Goal: Task Accomplishment & Management: Manage account settings

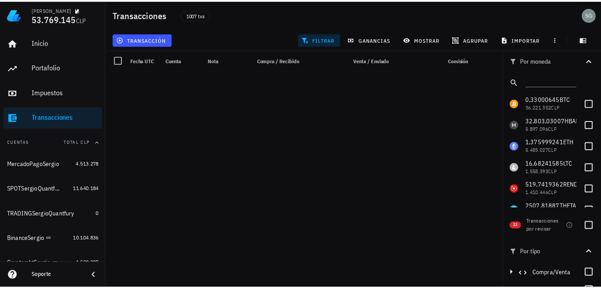
scroll to position [1584, 0]
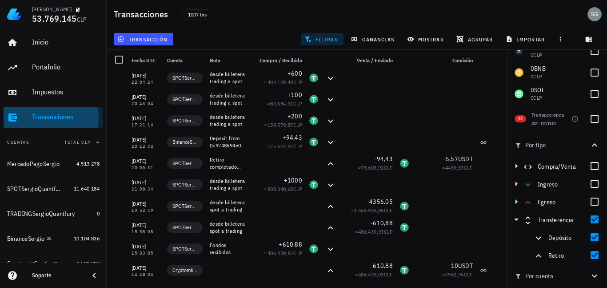
click at [51, 117] on div "Transacciones" at bounding box center [66, 117] width 68 height 8
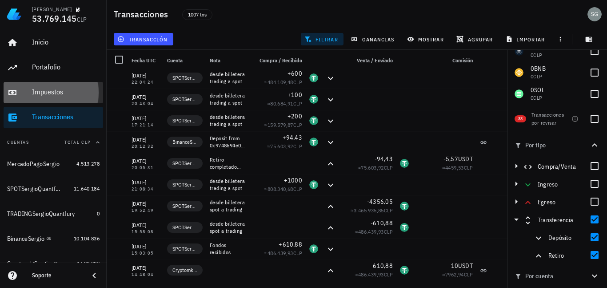
click at [45, 91] on div "Impuestos" at bounding box center [66, 92] width 68 height 8
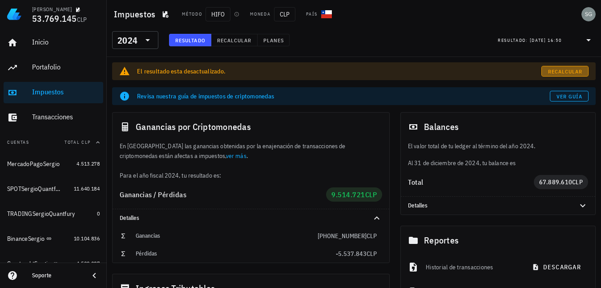
click at [562, 72] on span "Recalcular" at bounding box center [564, 71] width 35 height 7
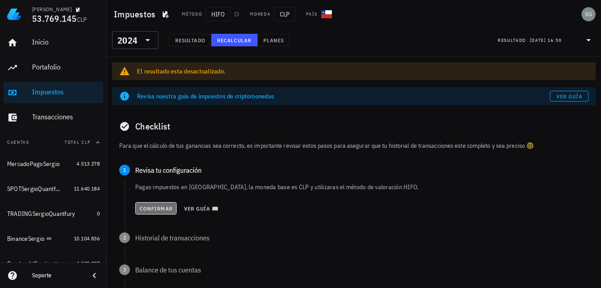
click at [161, 206] on span "Confirmar" at bounding box center [155, 208] width 33 height 7
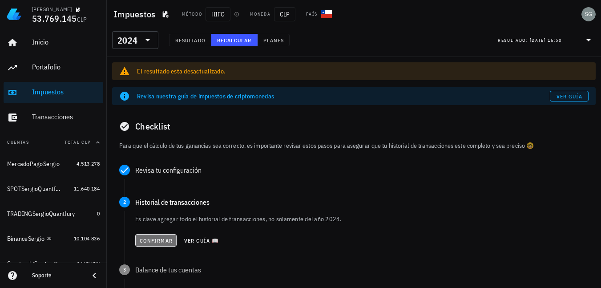
click at [153, 241] on span "Confirmar" at bounding box center [155, 240] width 33 height 7
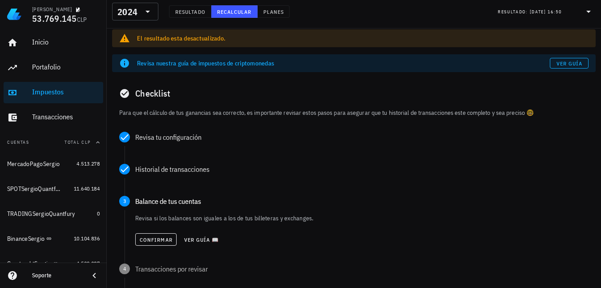
scroll to position [89, 0]
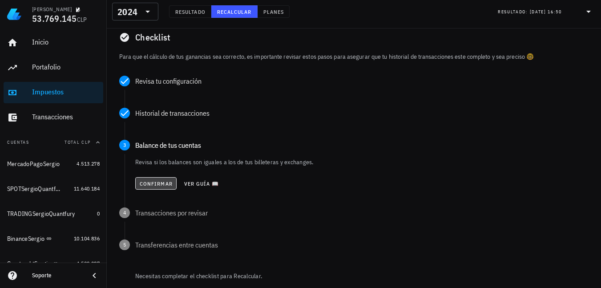
click at [148, 180] on span "Confirmar" at bounding box center [155, 183] width 33 height 7
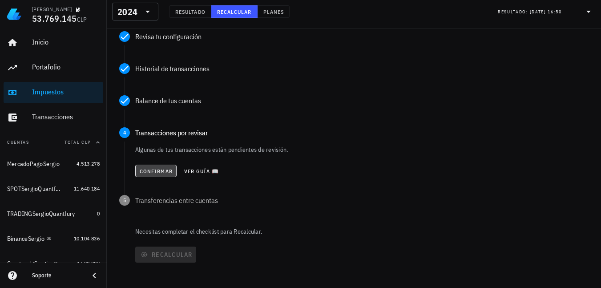
click at [149, 170] on span "Confirmar" at bounding box center [155, 171] width 33 height 7
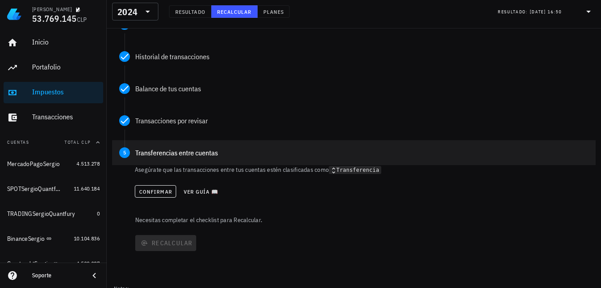
scroll to position [153, 0]
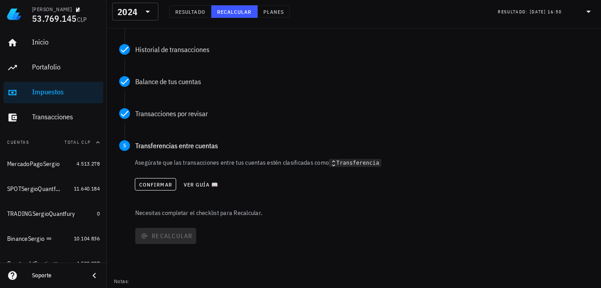
click at [149, 177] on div "Confirmar Ver guía 📖" at bounding box center [362, 184] width 454 height 20
click at [149, 182] on span "Confirmar" at bounding box center [155, 184] width 33 height 7
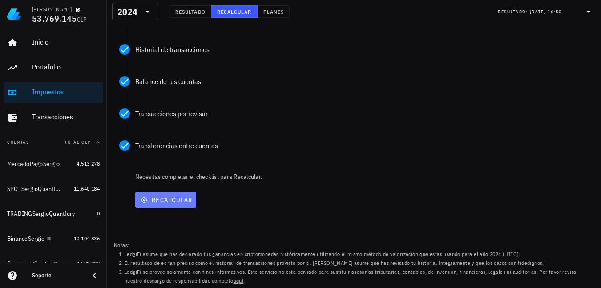
click at [164, 198] on span "Recalcular" at bounding box center [166, 200] width 54 height 8
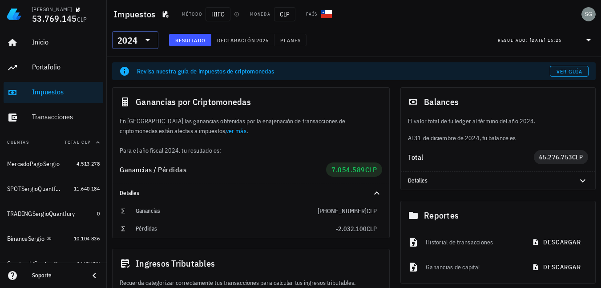
click at [146, 40] on icon at bounding box center [147, 40] width 4 height 2
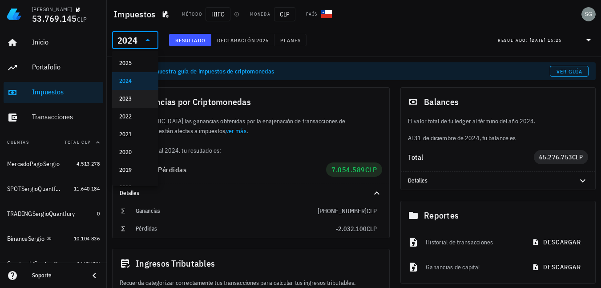
click at [137, 98] on div "2023" at bounding box center [135, 98] width 32 height 7
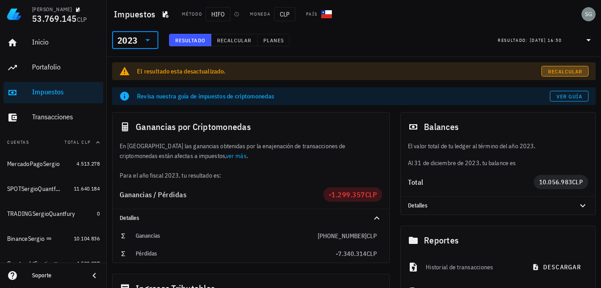
click at [563, 72] on span "Recalcular" at bounding box center [564, 71] width 35 height 7
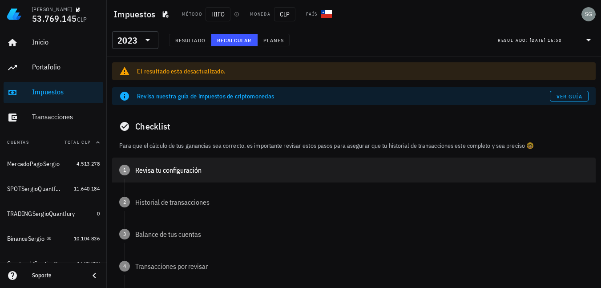
click at [145, 167] on div "Revisa tu configuración" at bounding box center [361, 169] width 453 height 7
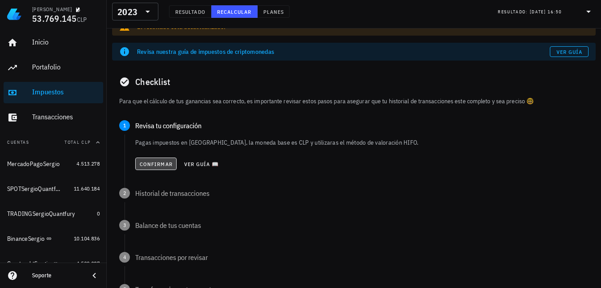
click at [151, 169] on button "Confirmar" at bounding box center [155, 163] width 41 height 12
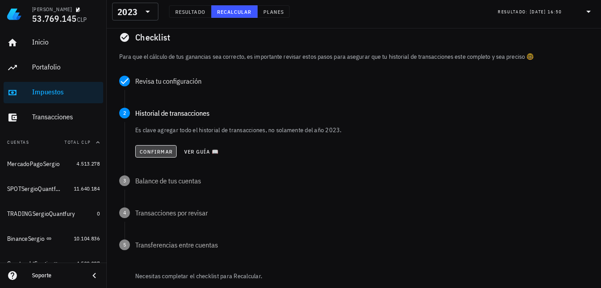
click at [150, 154] on span "Confirmar" at bounding box center [155, 151] width 33 height 7
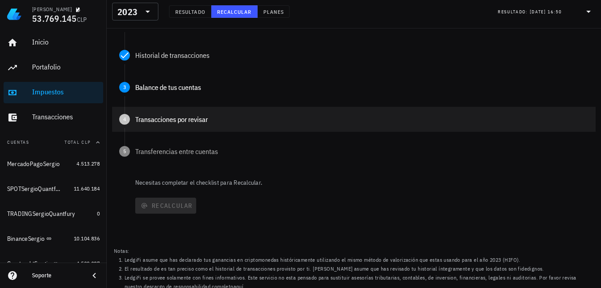
scroll to position [153, 0]
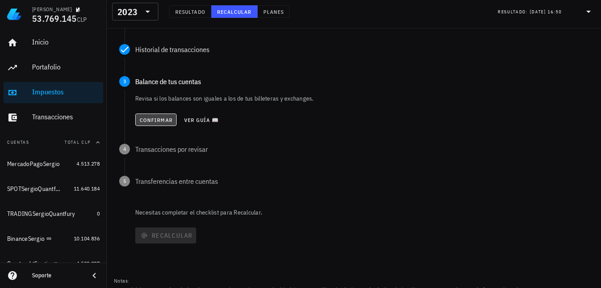
click at [149, 124] on button "Confirmar" at bounding box center [155, 119] width 41 height 12
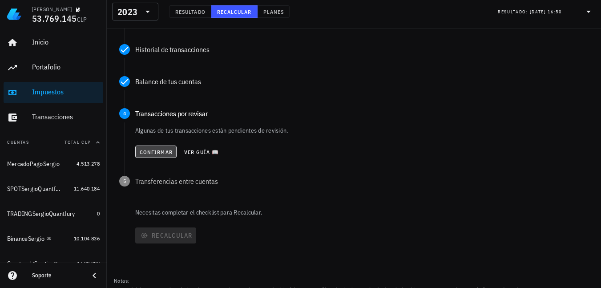
click at [149, 156] on button "Confirmar" at bounding box center [155, 151] width 41 height 12
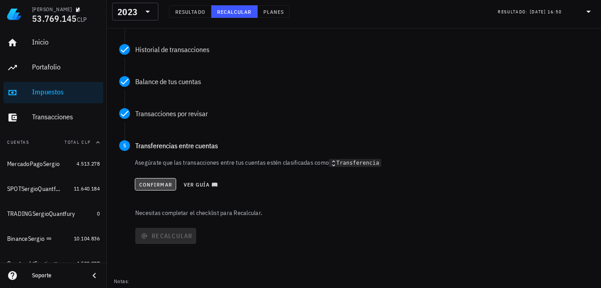
click at [156, 185] on span "Confirmar" at bounding box center [155, 184] width 33 height 7
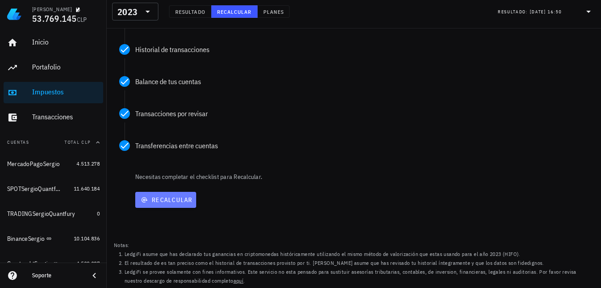
click at [166, 201] on span "Recalcular" at bounding box center [166, 200] width 54 height 8
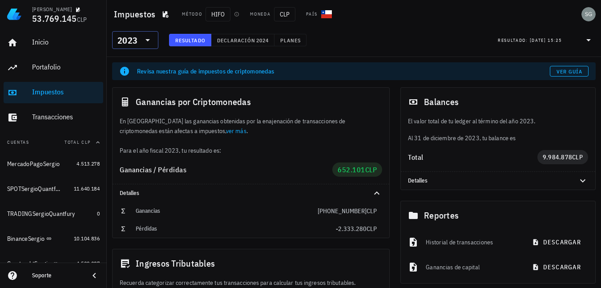
click at [147, 36] on icon at bounding box center [147, 40] width 11 height 11
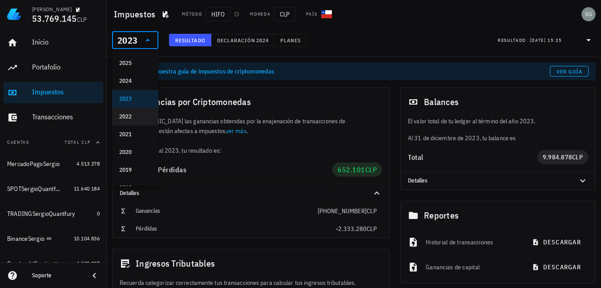
click at [127, 114] on div "2022" at bounding box center [135, 116] width 32 height 7
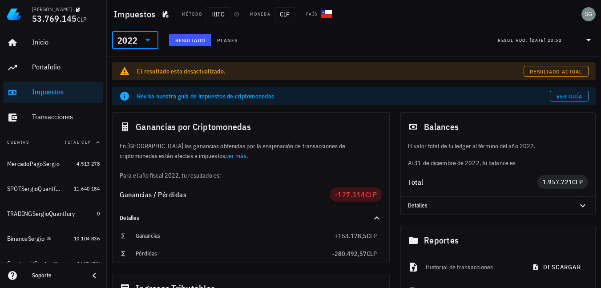
click at [565, 63] on div "El resultado esta desactualizado. Resultado actual" at bounding box center [353, 71] width 483 height 18
click at [563, 69] on span "Resultado actual" at bounding box center [555, 71] width 53 height 7
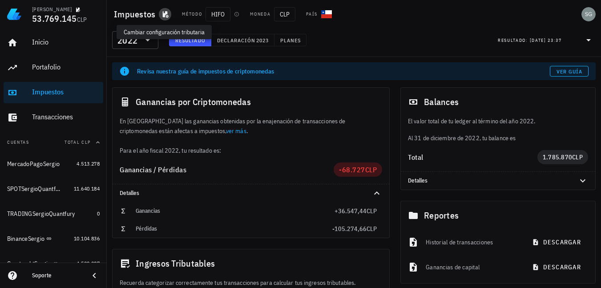
click at [164, 15] on icon "button" at bounding box center [166, 14] width 6 height 7
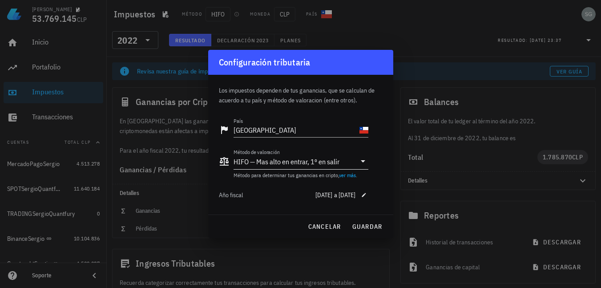
click at [257, 165] on div "HIFO — Mas alto en entrar, 1º en salir" at bounding box center [286, 161] width 106 height 9
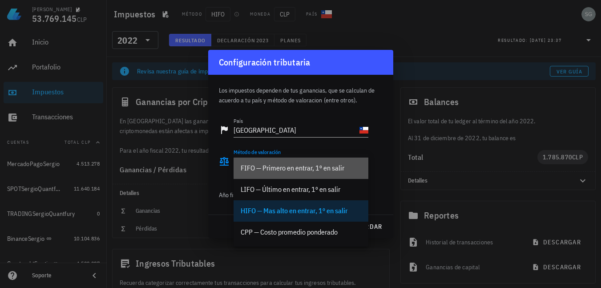
click at [295, 172] on div "FIFO — Primero en entrar, 1º en salir" at bounding box center [301, 168] width 121 height 8
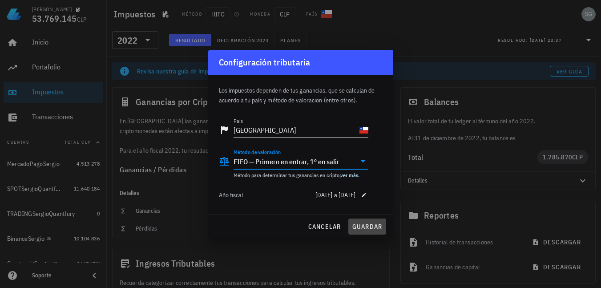
click at [370, 227] on span "guardar" at bounding box center [367, 226] width 31 height 8
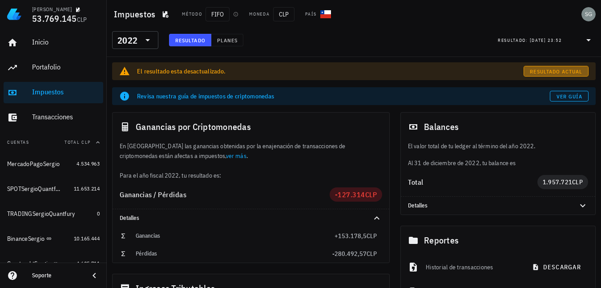
click at [524, 68] on button "Resultado actual" at bounding box center [555, 71] width 65 height 11
click at [150, 42] on icon at bounding box center [147, 40] width 11 height 11
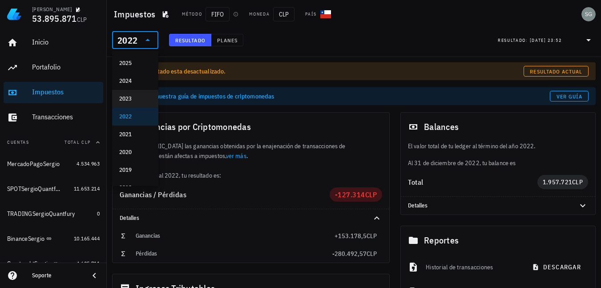
click at [133, 103] on div "2023" at bounding box center [135, 99] width 32 height 14
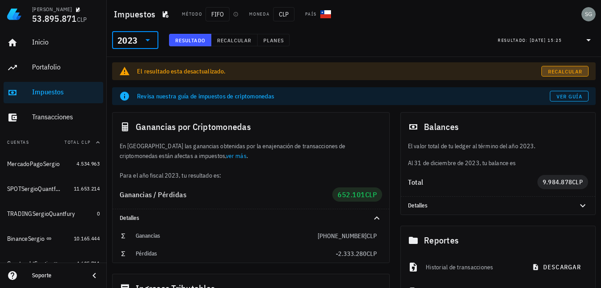
click at [549, 69] on span "Recalcular" at bounding box center [564, 71] width 35 height 7
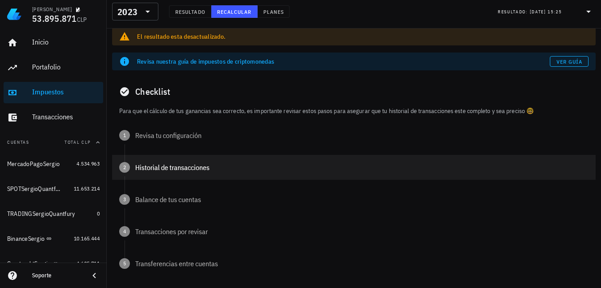
scroll to position [44, 0]
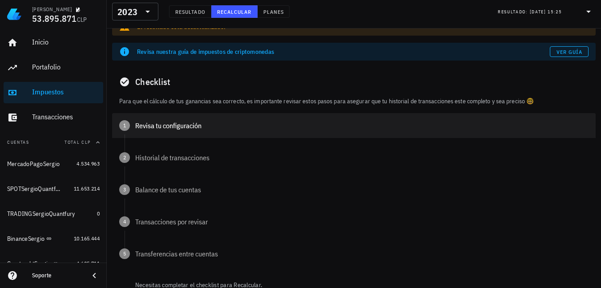
click at [152, 125] on div "Revisa tu configuración" at bounding box center [361, 125] width 453 height 7
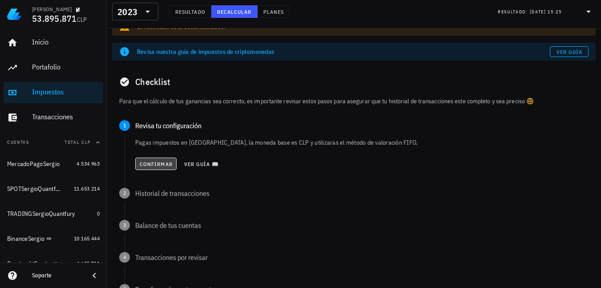
click at [147, 163] on span "Confirmar" at bounding box center [155, 164] width 33 height 7
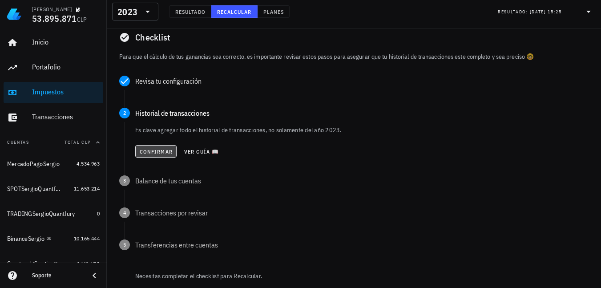
click at [147, 153] on span "Confirmar" at bounding box center [155, 151] width 33 height 7
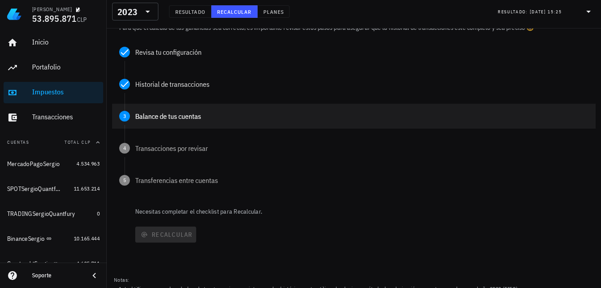
scroll to position [133, 0]
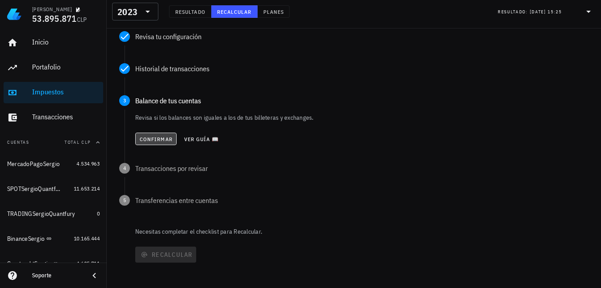
click at [148, 142] on button "Confirmar" at bounding box center [155, 139] width 41 height 12
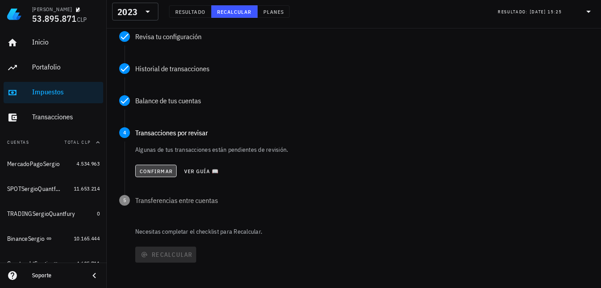
click at [152, 169] on span "Confirmar" at bounding box center [155, 171] width 33 height 7
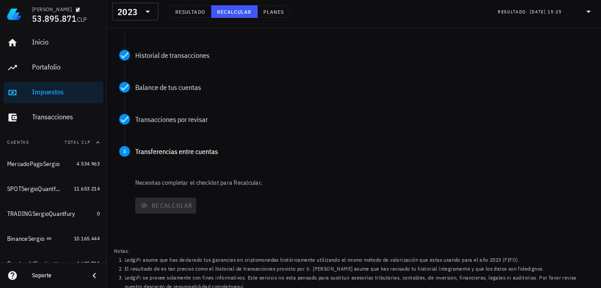
scroll to position [153, 0]
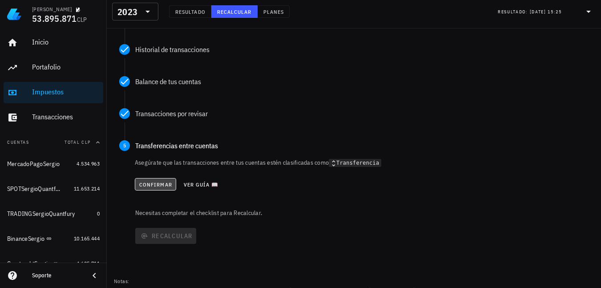
click at [151, 187] on span "Confirmar" at bounding box center [155, 184] width 33 height 7
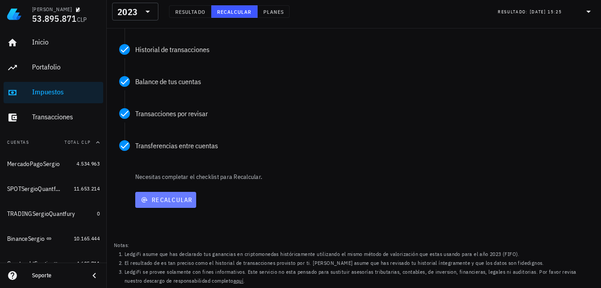
click at [158, 200] on span "Recalcular" at bounding box center [166, 200] width 54 height 8
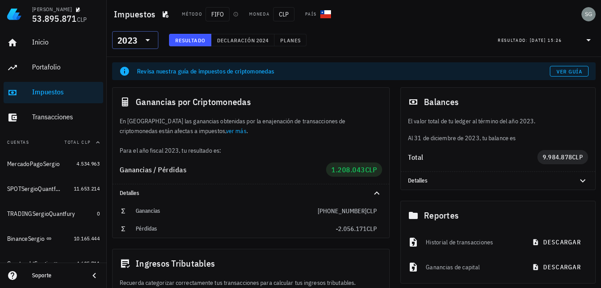
click at [153, 41] on div "​ 2023" at bounding box center [135, 40] width 46 height 18
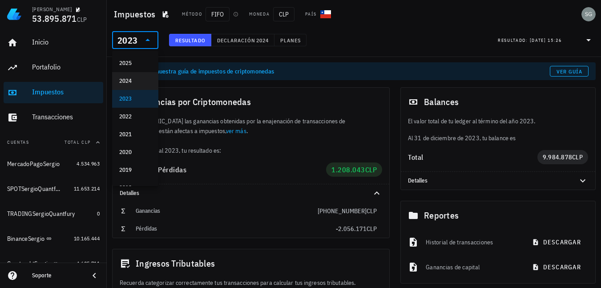
click at [131, 80] on div "2024" at bounding box center [135, 80] width 32 height 7
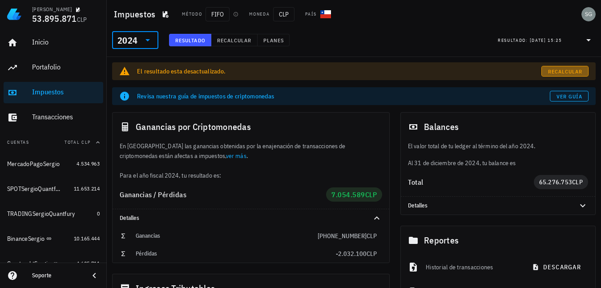
click at [566, 73] on span "Recalcular" at bounding box center [564, 71] width 35 height 7
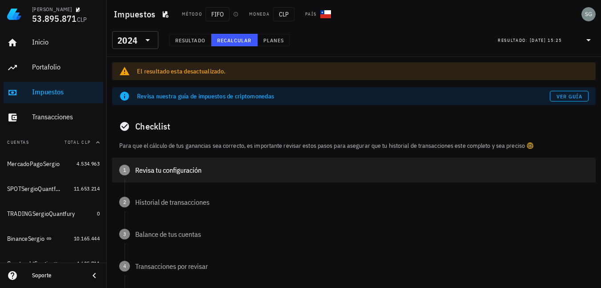
click at [147, 173] on div "Revisa tu configuración" at bounding box center [361, 169] width 453 height 7
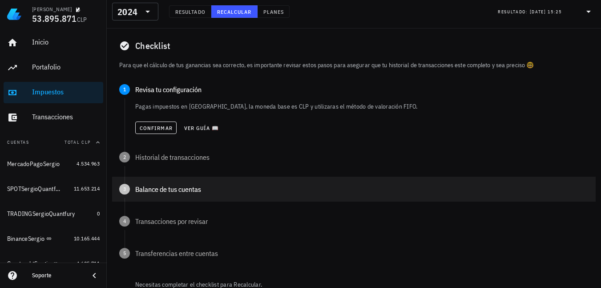
scroll to position [89, 0]
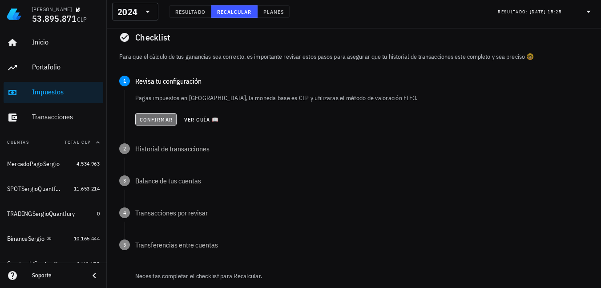
click at [153, 121] on span "Confirmar" at bounding box center [155, 119] width 33 height 7
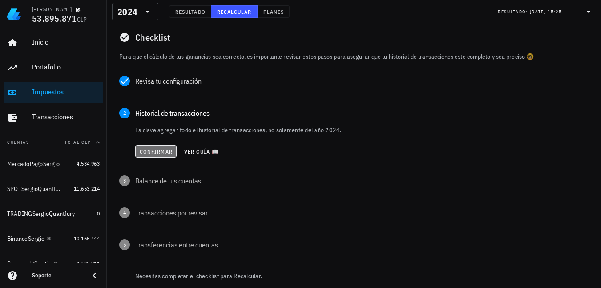
click at [151, 152] on span "Confirmar" at bounding box center [155, 151] width 33 height 7
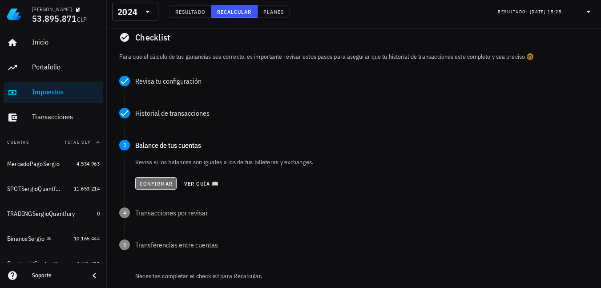
click at [153, 183] on span "Confirmar" at bounding box center [155, 183] width 33 height 7
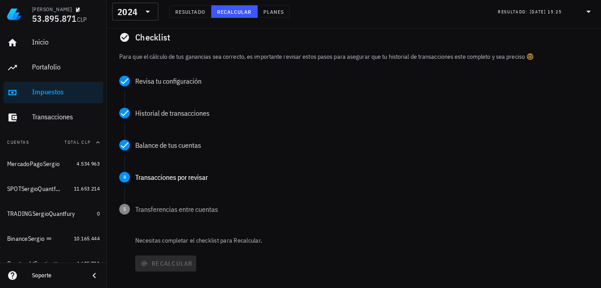
scroll to position [133, 0]
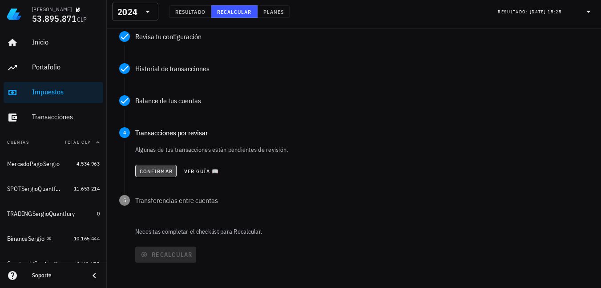
click at [153, 175] on button "Confirmar" at bounding box center [155, 171] width 41 height 12
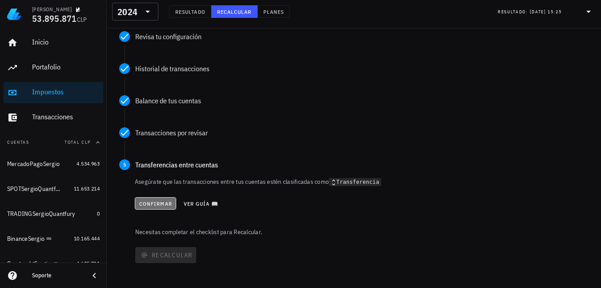
click at [155, 201] on span "Confirmar" at bounding box center [155, 203] width 33 height 7
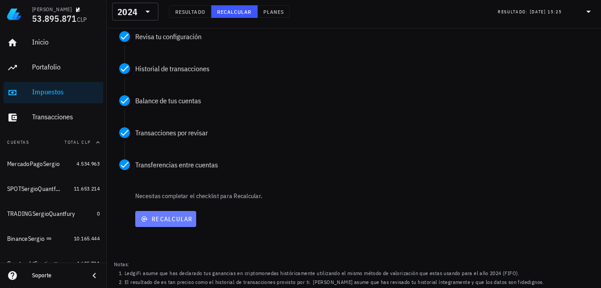
click at [161, 217] on span "Recalcular" at bounding box center [166, 219] width 54 height 8
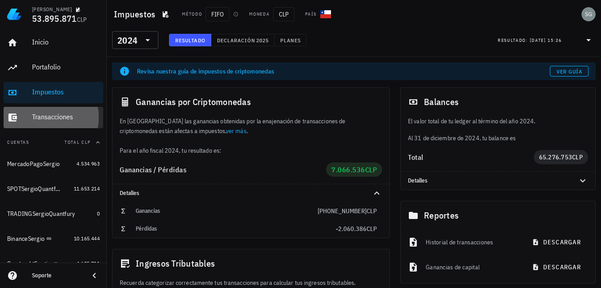
click at [50, 118] on div "Transacciones" at bounding box center [66, 117] width 68 height 8
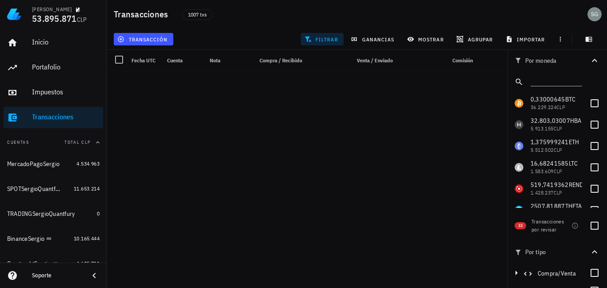
scroll to position [1534, 0]
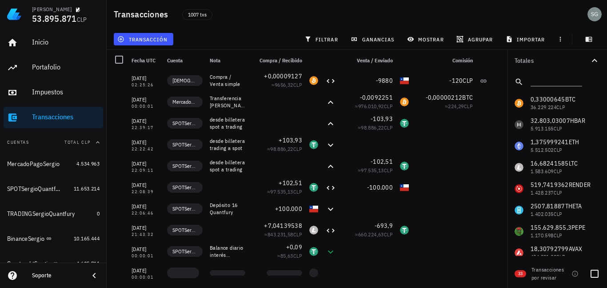
scroll to position [133, 0]
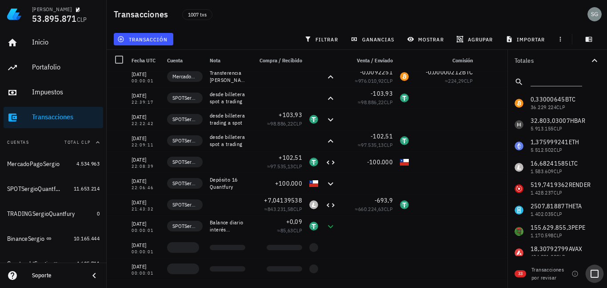
click at [599, 275] on div at bounding box center [594, 273] width 15 height 15
checkbox input "true"
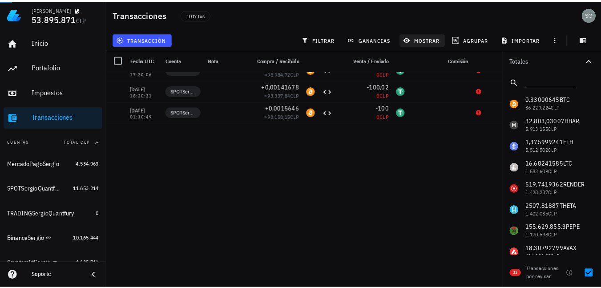
scroll to position [44, 0]
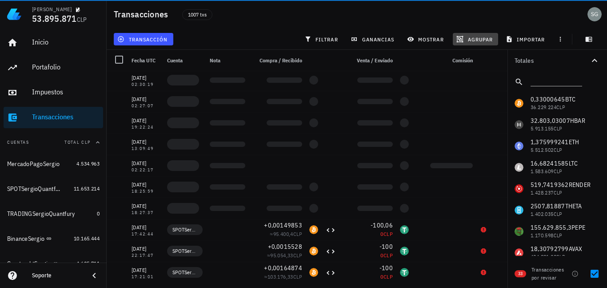
click at [474, 36] on span "agrupar" at bounding box center [475, 39] width 35 height 7
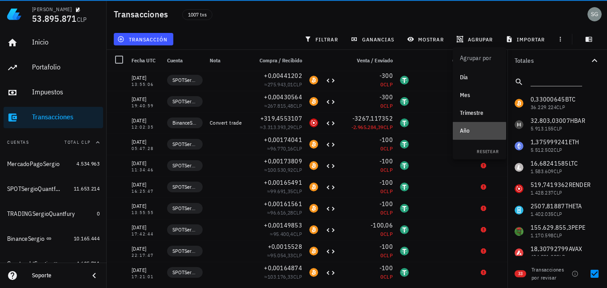
click at [468, 129] on div "Año" at bounding box center [479, 130] width 39 height 7
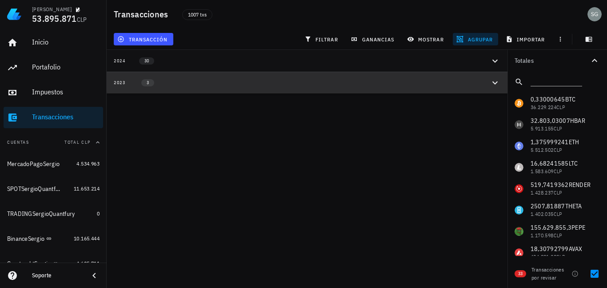
click at [499, 80] on icon "button" at bounding box center [495, 82] width 11 height 11
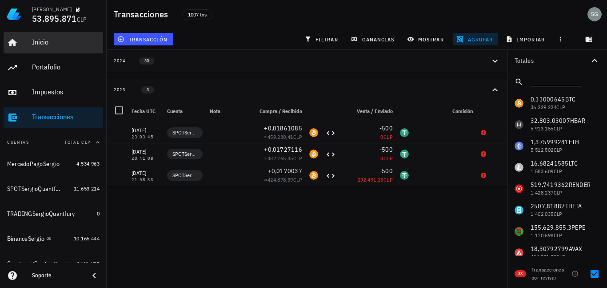
click at [42, 43] on div "Inicio" at bounding box center [66, 42] width 68 height 8
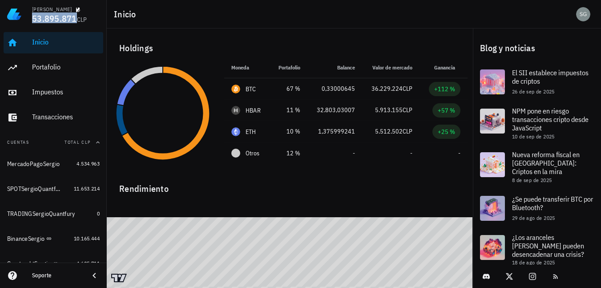
click at [67, 16] on span "53.895.871" at bounding box center [54, 18] width 45 height 12
drag, startPoint x: 48, startPoint y: 92, endPoint x: 83, endPoint y: 80, distance: 37.1
click at [48, 92] on div "Impuestos" at bounding box center [66, 92] width 68 height 8
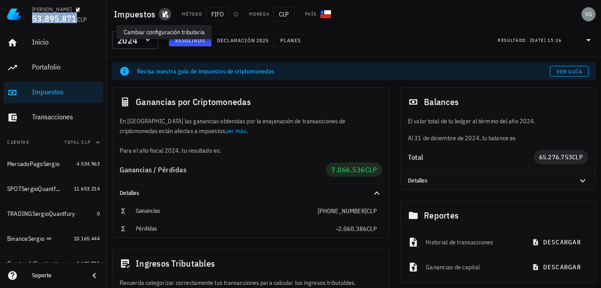
click at [164, 16] on icon "button" at bounding box center [166, 14] width 6 height 7
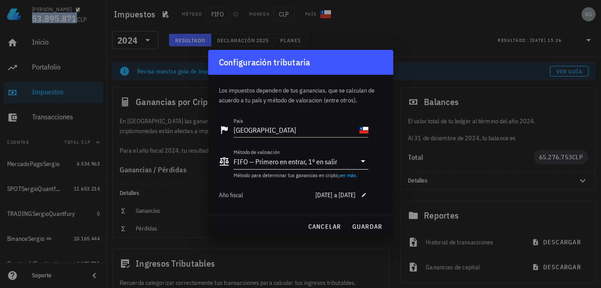
click at [259, 161] on div "FIFO — Primero en entrar, 1º en salir" at bounding box center [285, 161] width 104 height 9
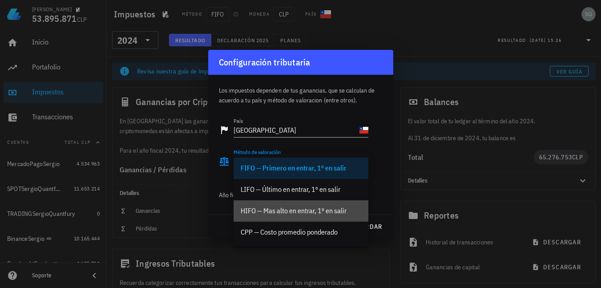
click at [271, 210] on div "HIFO — Mas alto en entrar, 1º en salir" at bounding box center [301, 210] width 121 height 8
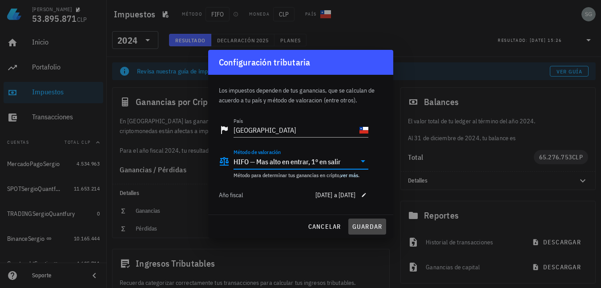
click at [361, 225] on span "guardar" at bounding box center [367, 226] width 31 height 8
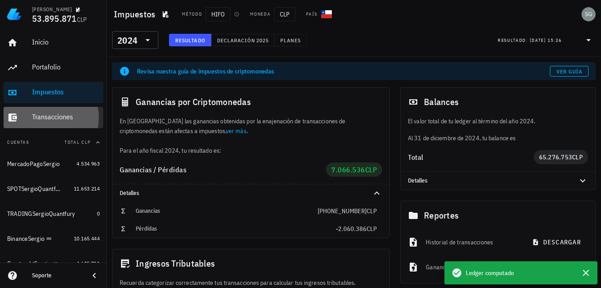
click at [58, 112] on div "Transacciones" at bounding box center [66, 117] width 68 height 20
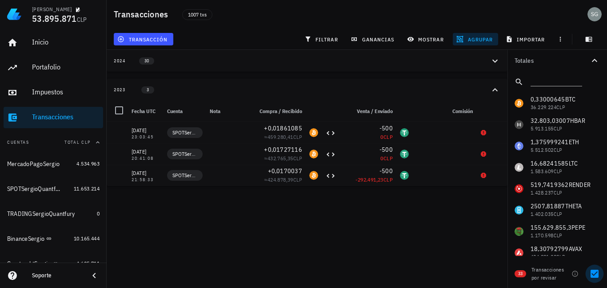
click at [591, 272] on div at bounding box center [594, 273] width 15 height 15
checkbox input "false"
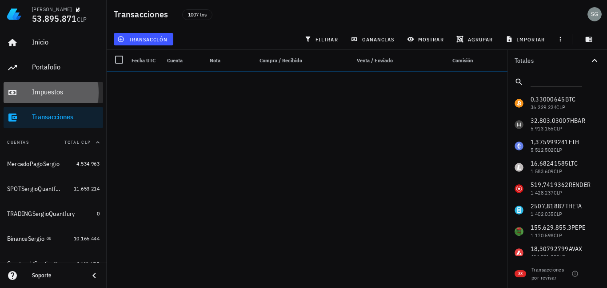
click at [53, 89] on div "Impuestos" at bounding box center [66, 92] width 68 height 8
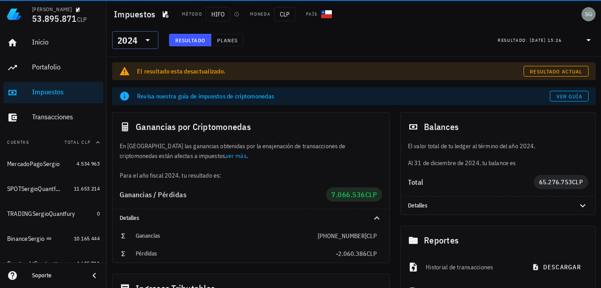
click at [147, 41] on icon at bounding box center [147, 40] width 11 height 11
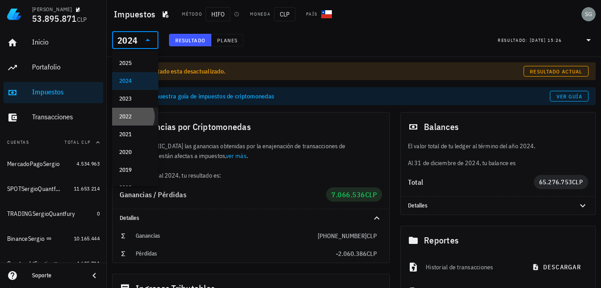
click at [135, 117] on div "2022" at bounding box center [135, 116] width 32 height 7
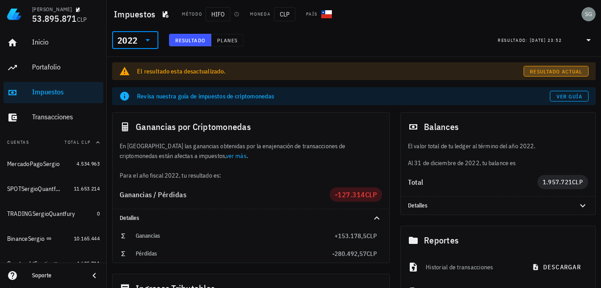
click at [548, 71] on span "Resultado actual" at bounding box center [555, 71] width 53 height 7
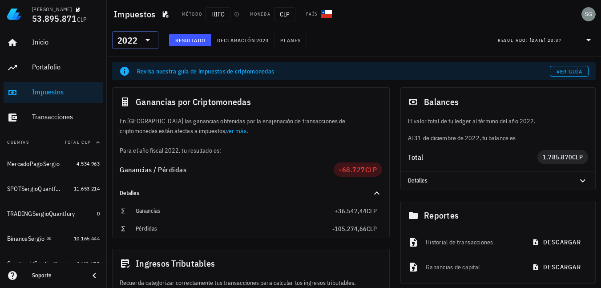
click at [149, 39] on icon at bounding box center [147, 40] width 4 height 2
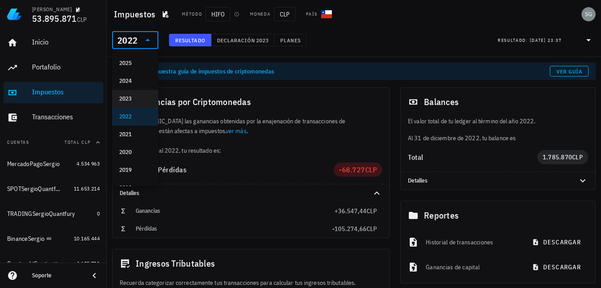
click at [135, 96] on div "2023" at bounding box center [135, 98] width 32 height 7
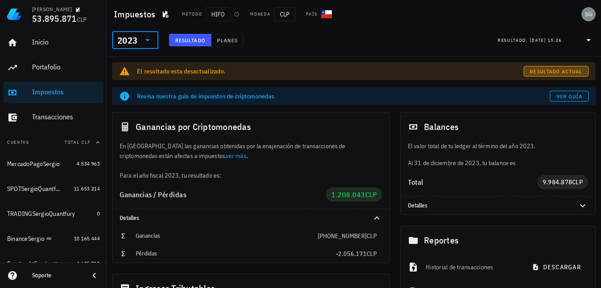
click at [546, 71] on span "Resultado actual" at bounding box center [555, 71] width 53 height 7
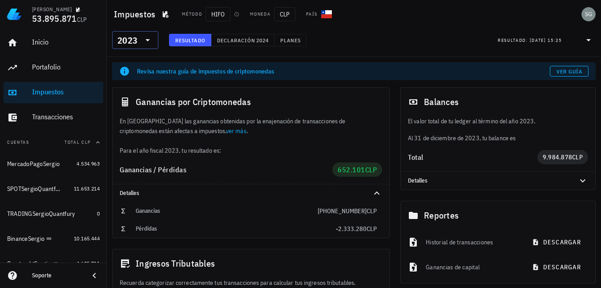
click at [148, 40] on icon at bounding box center [147, 40] width 4 height 2
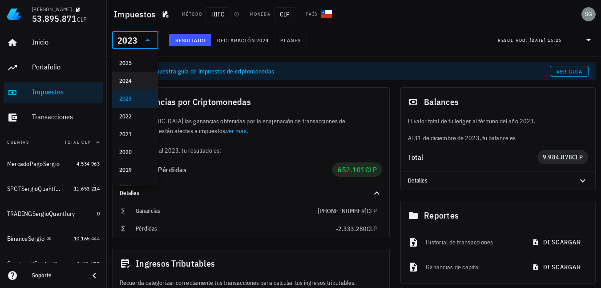
click at [134, 80] on div "2024" at bounding box center [135, 80] width 32 height 7
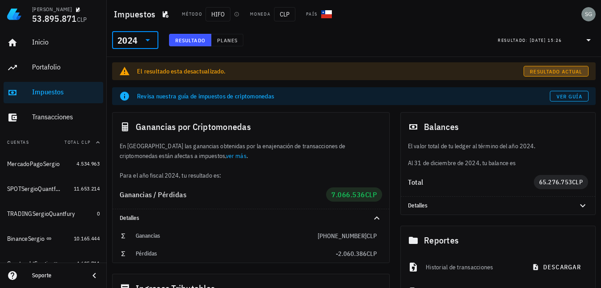
click at [558, 71] on span "Resultado actual" at bounding box center [555, 71] width 53 height 7
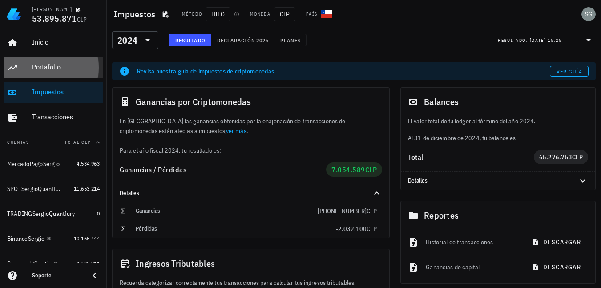
click at [44, 71] on div "Portafolio" at bounding box center [66, 67] width 68 height 8
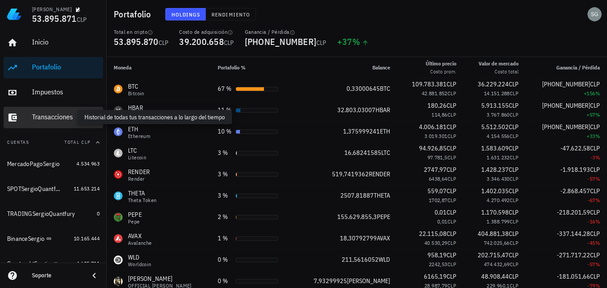
click at [57, 118] on div "Transacciones" at bounding box center [66, 117] width 68 height 8
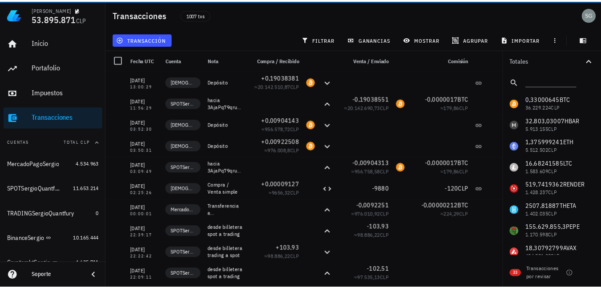
scroll to position [185, 0]
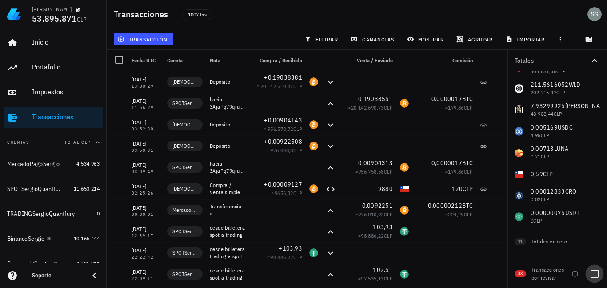
click at [595, 275] on div at bounding box center [594, 273] width 15 height 15
checkbox input "true"
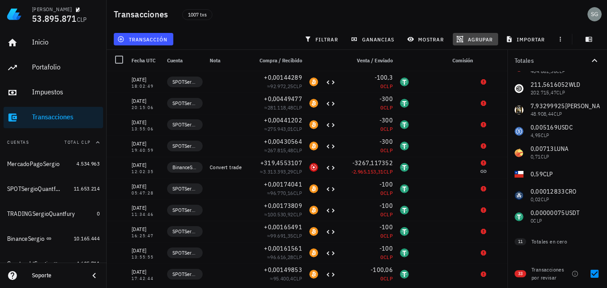
click at [483, 43] on button "agrupar" at bounding box center [475, 39] width 45 height 12
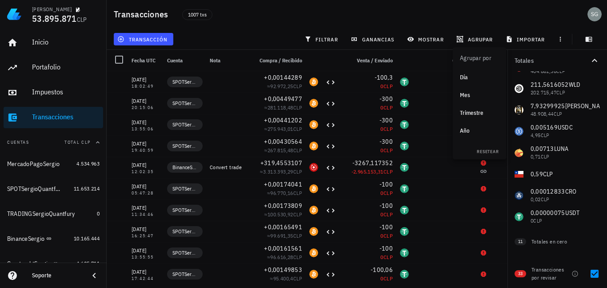
click at [465, 129] on div "Año" at bounding box center [479, 130] width 39 height 7
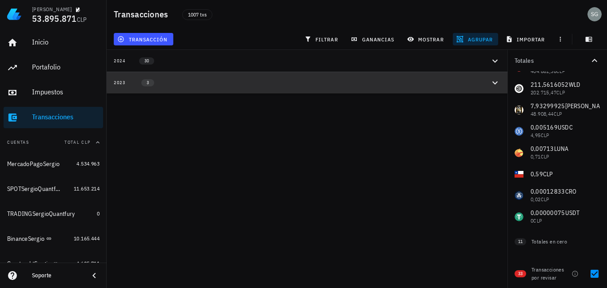
click at [493, 84] on icon "button" at bounding box center [495, 82] width 11 height 11
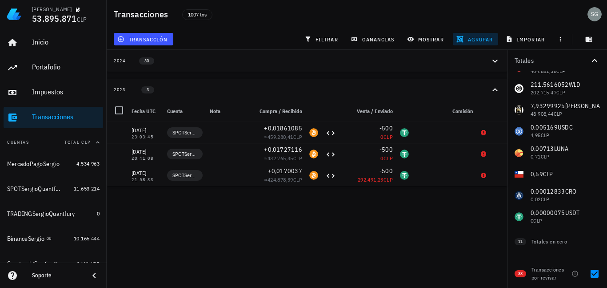
click at [495, 61] on icon "button" at bounding box center [495, 60] width 5 height 3
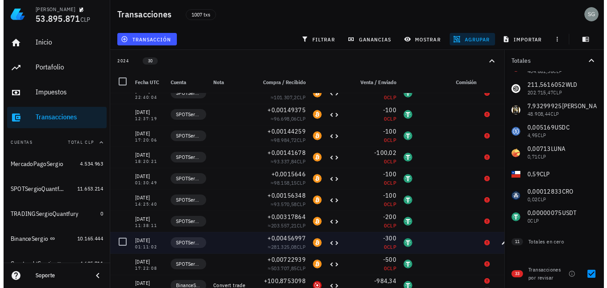
scroll to position [356, 0]
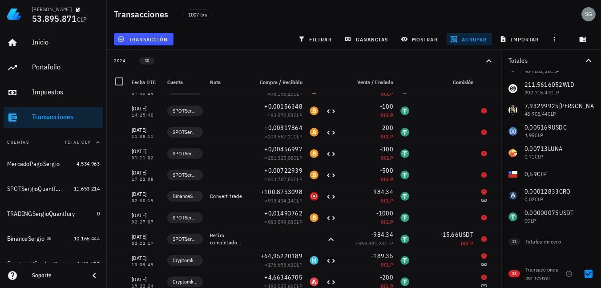
click at [62, 110] on div "Transacciones" at bounding box center [66, 117] width 68 height 20
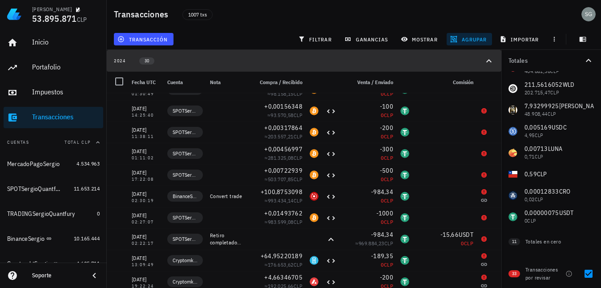
click at [489, 61] on icon "button" at bounding box center [488, 61] width 11 height 11
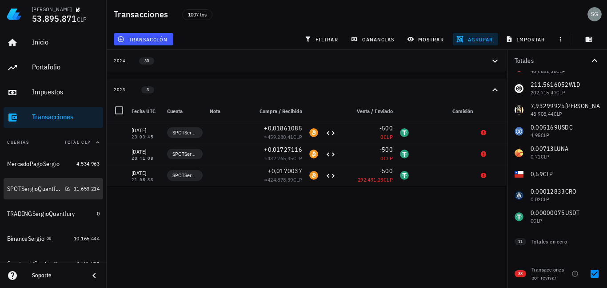
click at [30, 182] on div "SPOTSergioQuantfury" at bounding box center [38, 188] width 63 height 19
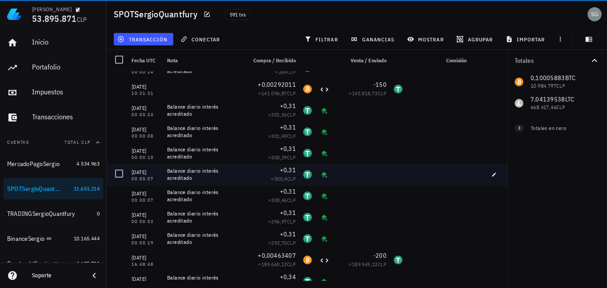
scroll to position [8405, 0]
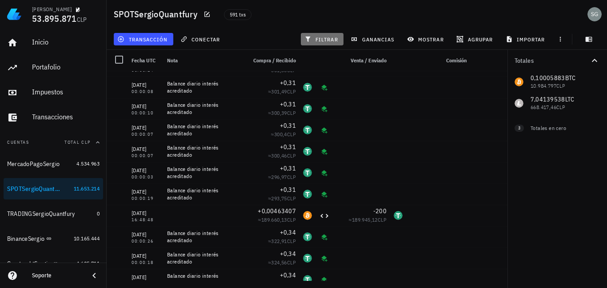
click at [331, 39] on span "filtrar" at bounding box center [322, 39] width 32 height 7
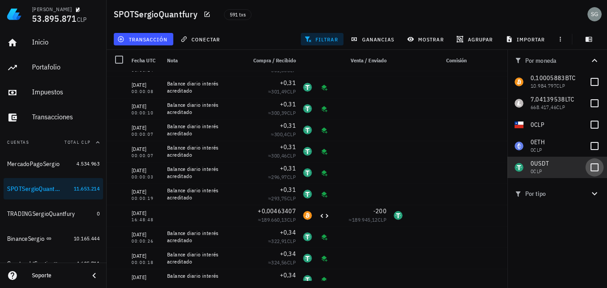
click at [596, 168] on div at bounding box center [594, 167] width 15 height 15
checkbox input "true"
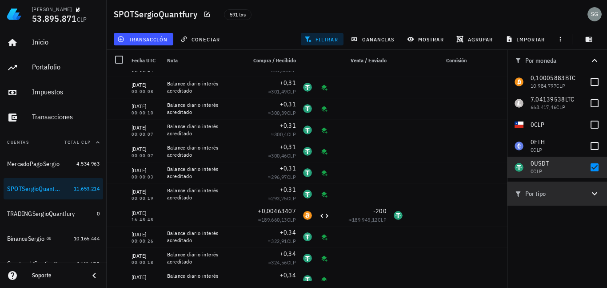
click at [594, 191] on icon "button" at bounding box center [595, 193] width 11 height 11
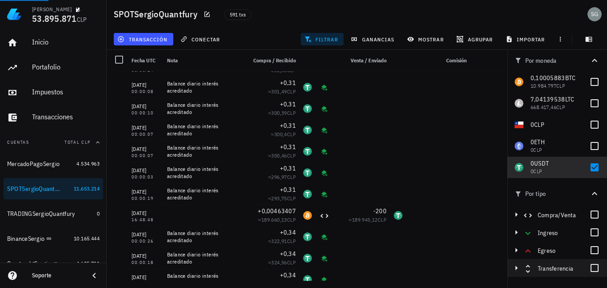
click at [591, 267] on div at bounding box center [594, 267] width 15 height 15
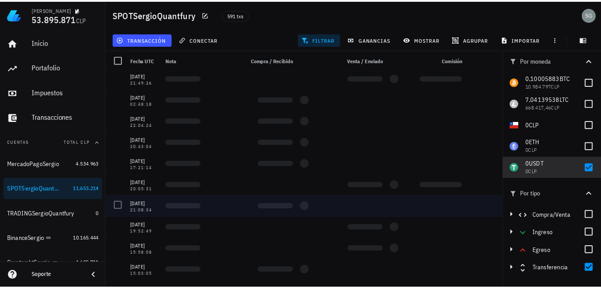
scroll to position [1242, 0]
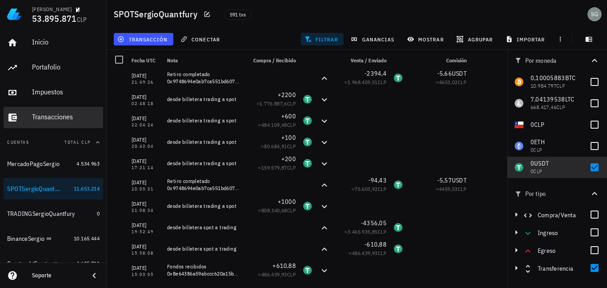
click at [47, 119] on div "Transacciones" at bounding box center [66, 117] width 68 height 8
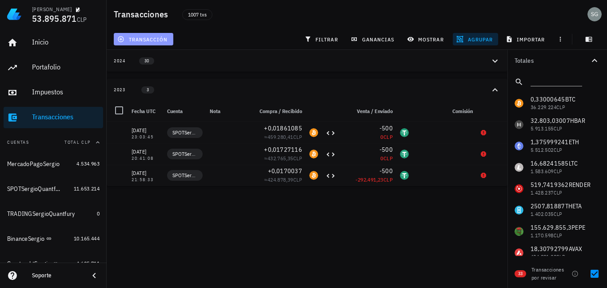
click at [141, 39] on span "transacción" at bounding box center [143, 39] width 48 height 7
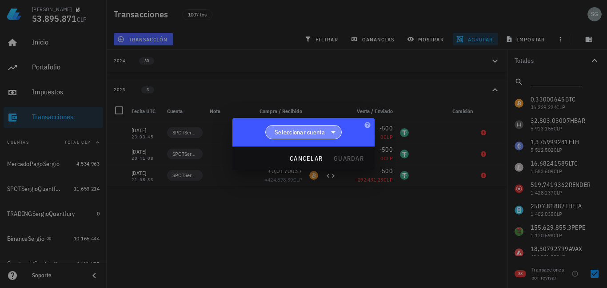
click at [322, 129] on span "Seleccionar cuenta" at bounding box center [300, 132] width 51 height 9
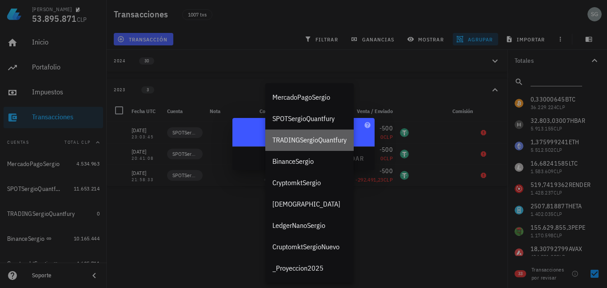
click at [320, 143] on div "TRADINGSergioQuantfury" at bounding box center [310, 140] width 74 height 8
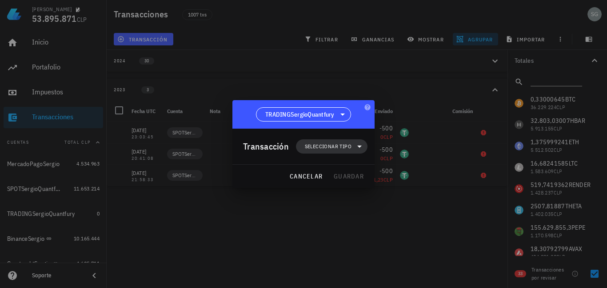
click at [341, 142] on span "Seleccionar tipo" at bounding box center [328, 146] width 47 height 9
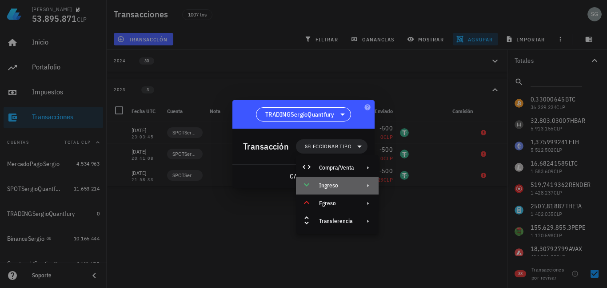
click at [339, 185] on div "Ingreso" at bounding box center [336, 185] width 35 height 7
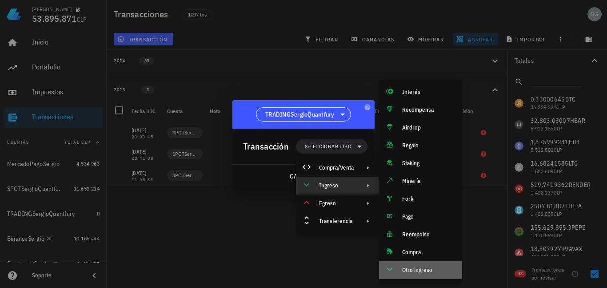
click at [414, 269] on div "Otro ingreso" at bounding box center [428, 269] width 53 height 7
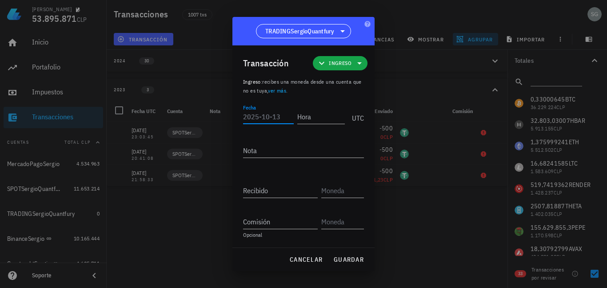
click at [271, 118] on input "Fecha" at bounding box center [268, 116] width 51 height 14
type input "3"
type input "2023-12-31"
type input "00:00:00"
click at [276, 193] on input "Recibido" at bounding box center [280, 190] width 75 height 14
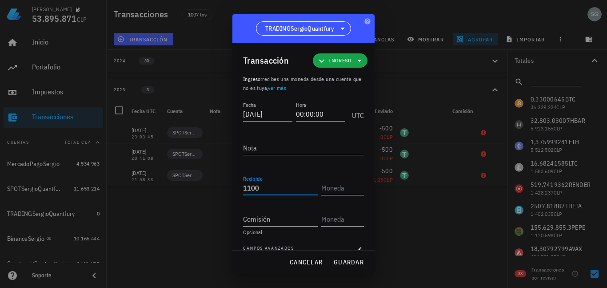
type input "1.100"
click at [336, 188] on input "text" at bounding box center [342, 188] width 41 height 14
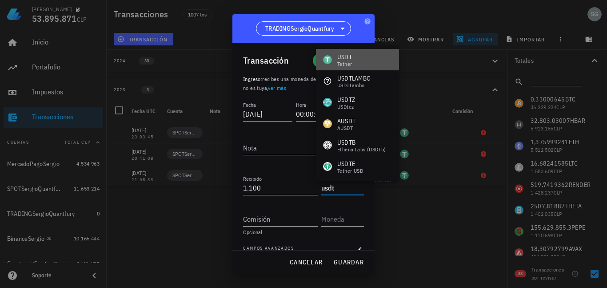
click at [356, 64] on div "USDT Tether" at bounding box center [357, 59] width 83 height 21
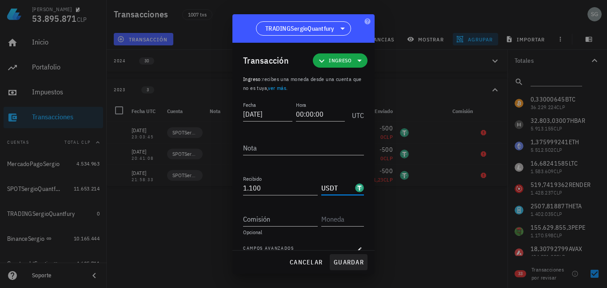
type input "USDT"
click at [342, 258] on span "guardar" at bounding box center [349, 262] width 31 height 8
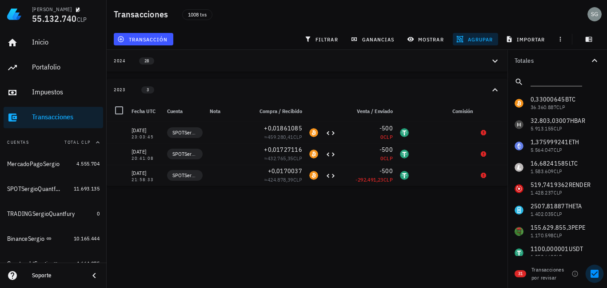
click at [592, 272] on div at bounding box center [594, 273] width 15 height 15
checkbox input "false"
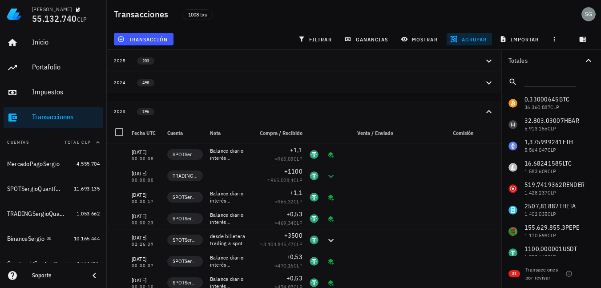
click at [489, 114] on icon "button" at bounding box center [488, 111] width 11 height 11
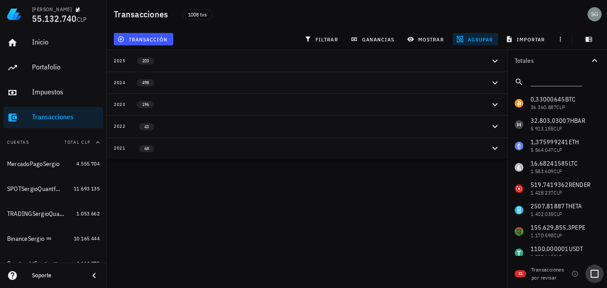
click at [594, 274] on div at bounding box center [594, 273] width 15 height 15
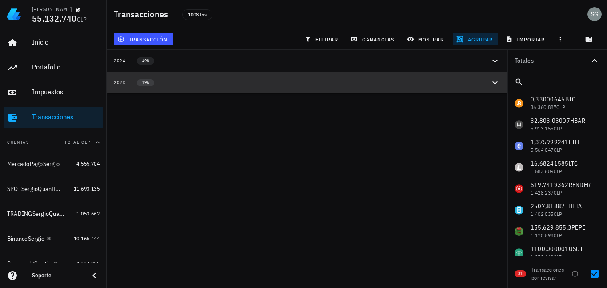
click at [494, 80] on icon "button" at bounding box center [495, 82] width 11 height 11
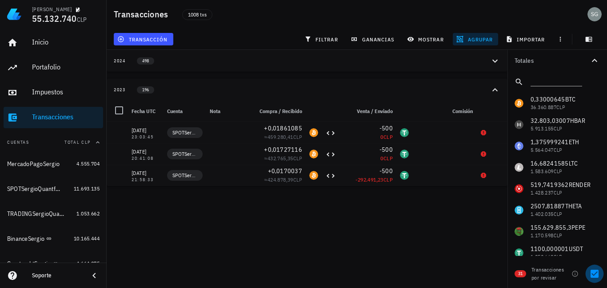
click at [598, 273] on div at bounding box center [594, 273] width 15 height 15
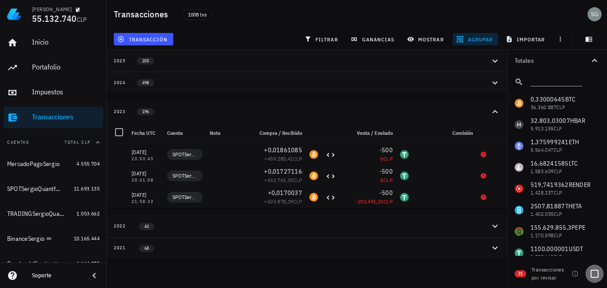
click at [597, 273] on div at bounding box center [594, 273] width 15 height 15
checkbox input "true"
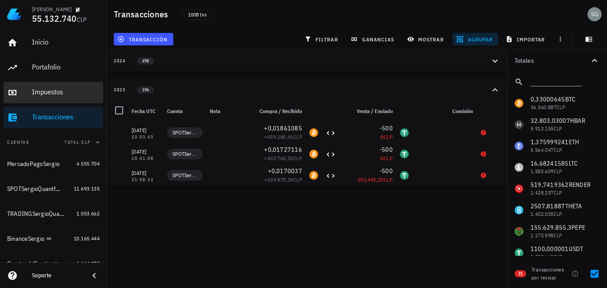
click at [57, 90] on div "Impuestos" at bounding box center [66, 92] width 68 height 8
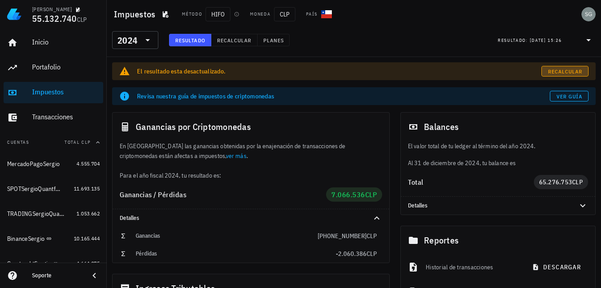
click at [552, 68] on span "Recalcular" at bounding box center [564, 71] width 35 height 7
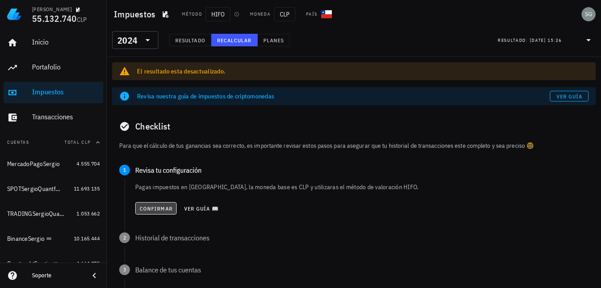
click at [150, 213] on button "Confirmar" at bounding box center [155, 208] width 41 height 12
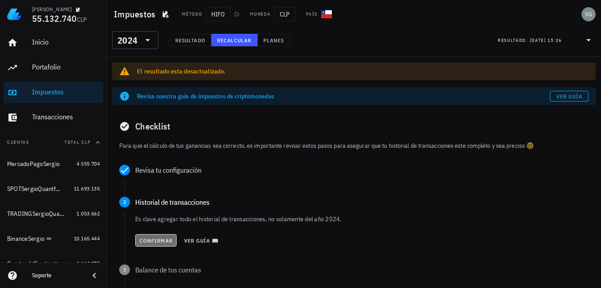
click at [152, 243] on span "Confirmar" at bounding box center [155, 240] width 33 height 7
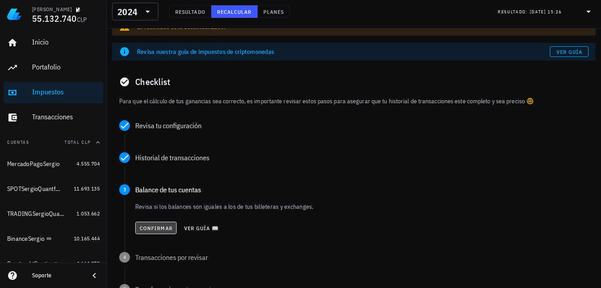
click at [153, 222] on button "Confirmar" at bounding box center [155, 227] width 41 height 12
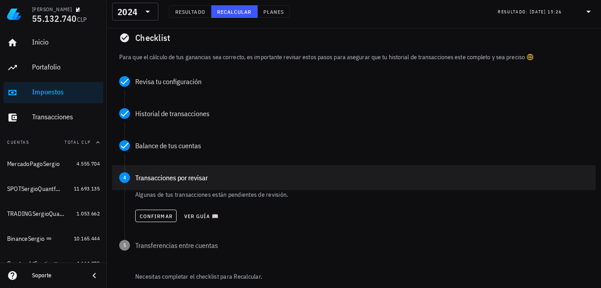
scroll to position [89, 0]
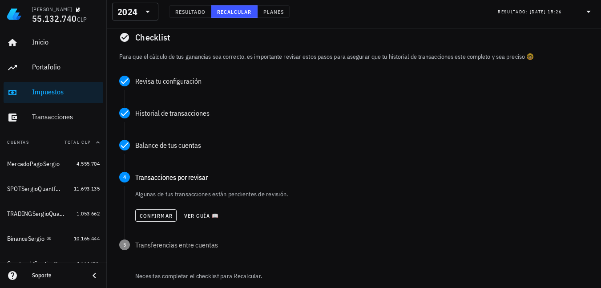
click at [149, 205] on div "Algunas de tus transacciones están pendientes de revisión. Confirmar Ver guía 📖" at bounding box center [361, 207] width 453 height 36
click at [149, 212] on span "Confirmar" at bounding box center [155, 215] width 33 height 7
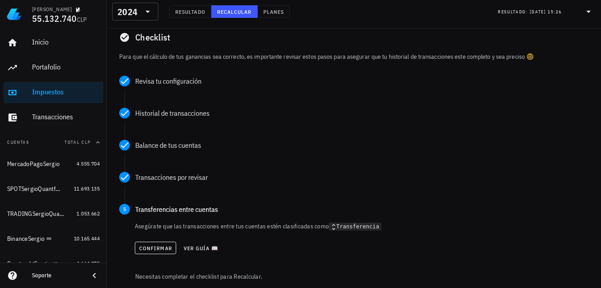
scroll to position [133, 0]
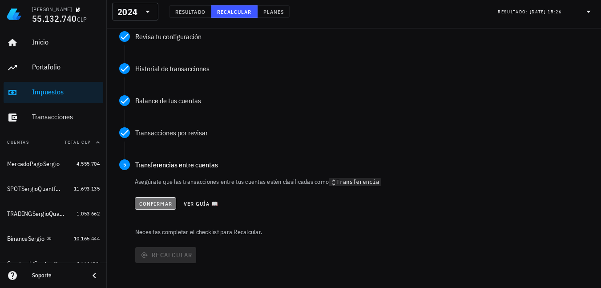
click at [147, 201] on span "Confirmar" at bounding box center [155, 203] width 33 height 7
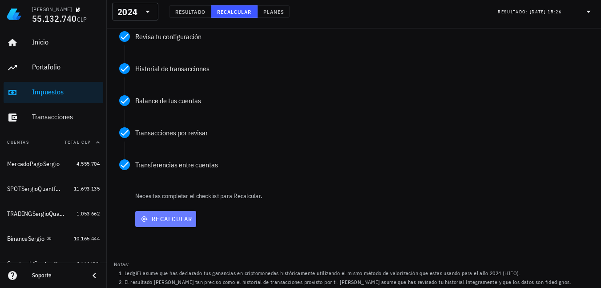
click at [163, 222] on span "Recalcular" at bounding box center [166, 219] width 54 height 8
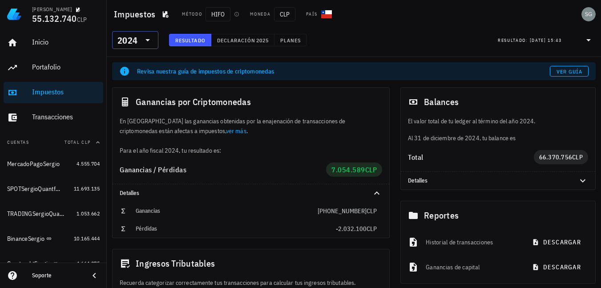
click at [152, 36] on icon at bounding box center [147, 40] width 11 height 11
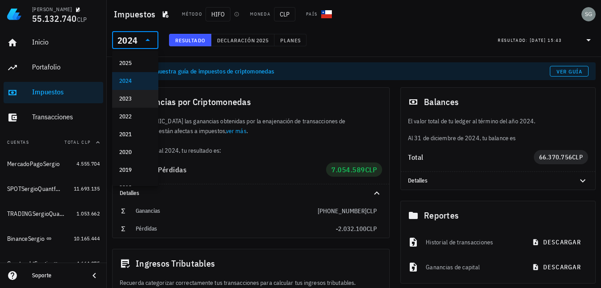
click at [133, 92] on div "2023" at bounding box center [135, 99] width 32 height 14
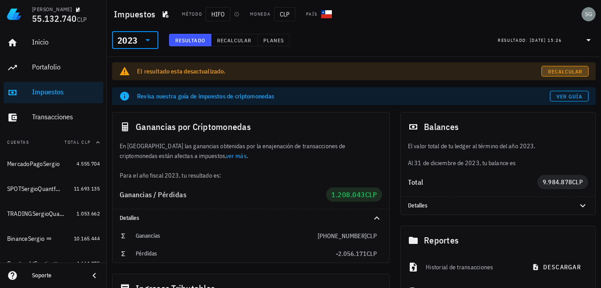
click at [559, 72] on span "Recalcular" at bounding box center [564, 71] width 35 height 7
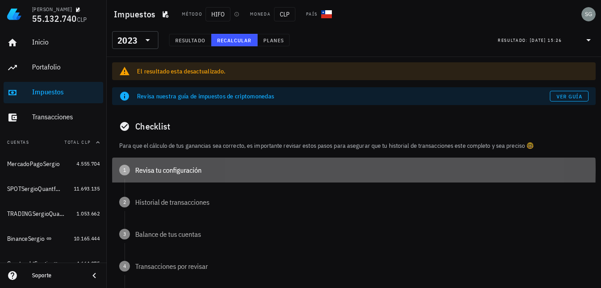
click at [149, 171] on div "Revisa tu configuración" at bounding box center [361, 169] width 453 height 7
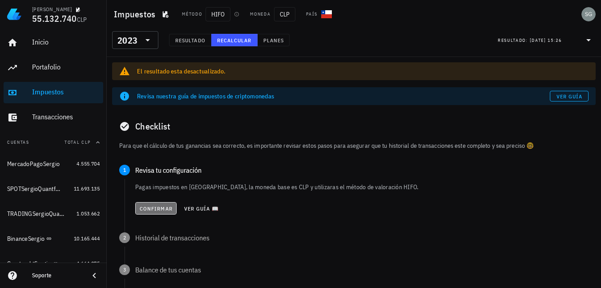
click at [144, 204] on button "Confirmar" at bounding box center [155, 208] width 41 height 12
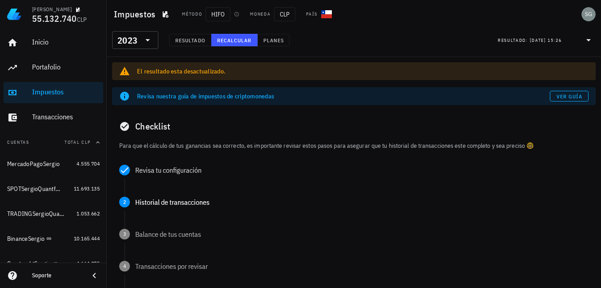
scroll to position [44, 0]
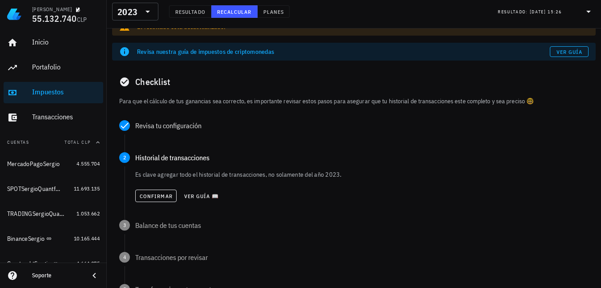
click at [141, 189] on div "Confirmar Ver guía 📖" at bounding box center [361, 196] width 453 height 20
click at [143, 194] on span "Confirmar" at bounding box center [155, 196] width 33 height 7
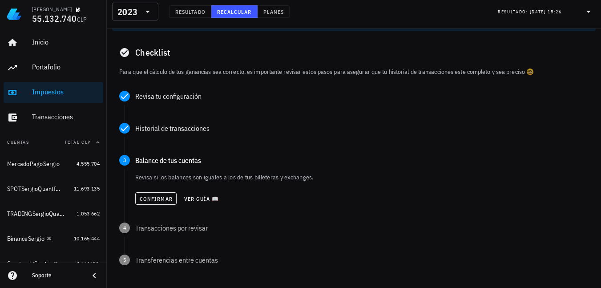
scroll to position [89, 0]
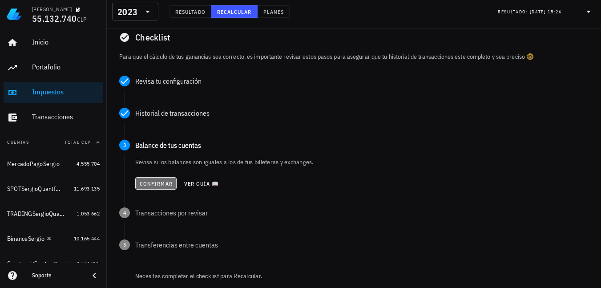
click at [143, 187] on button "Confirmar" at bounding box center [155, 183] width 41 height 12
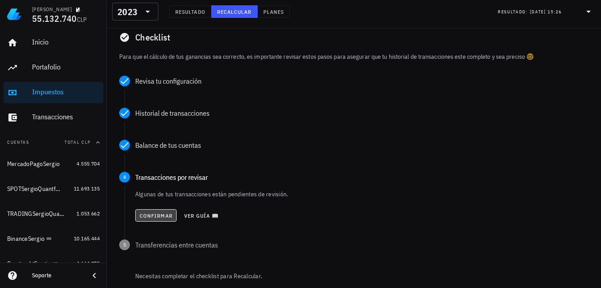
click at [151, 212] on span "Confirmar" at bounding box center [155, 215] width 33 height 7
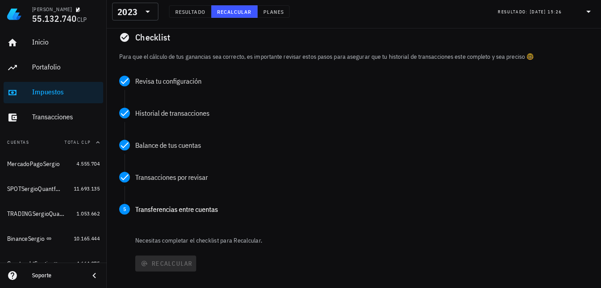
scroll to position [133, 0]
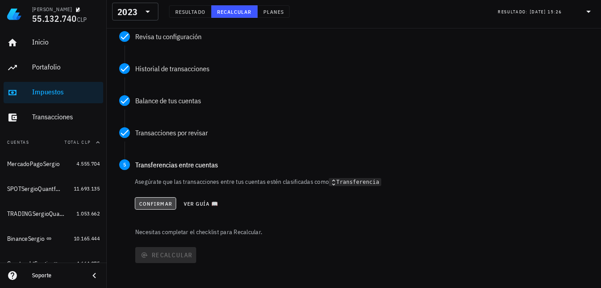
click at [148, 199] on button "Confirmar" at bounding box center [155, 203] width 41 height 12
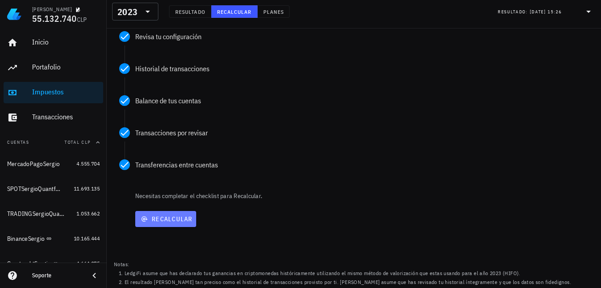
click at [173, 213] on button "Recalcular" at bounding box center [165, 219] width 61 height 16
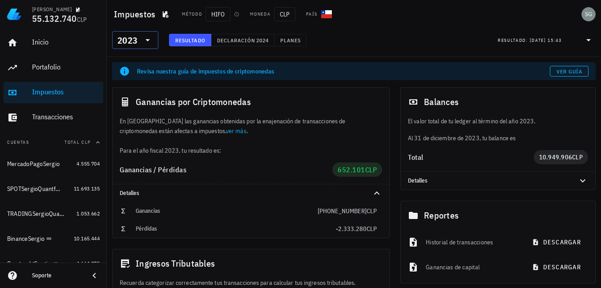
click at [149, 38] on icon at bounding box center [147, 40] width 11 height 11
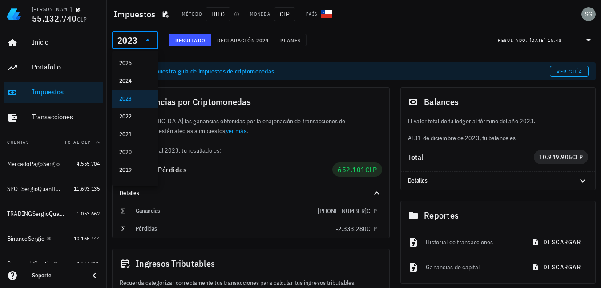
click at [137, 106] on div "2023" at bounding box center [135, 99] width 46 height 18
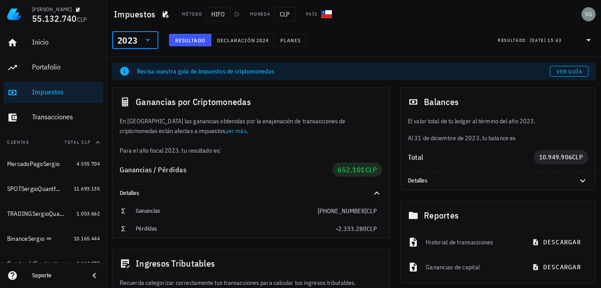
click at [141, 43] on div at bounding box center [147, 40] width 12 height 11
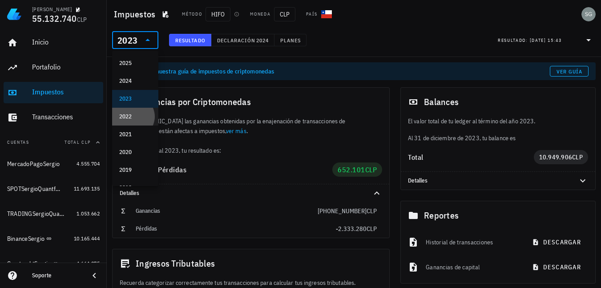
click at [135, 112] on div "2022" at bounding box center [135, 116] width 32 height 14
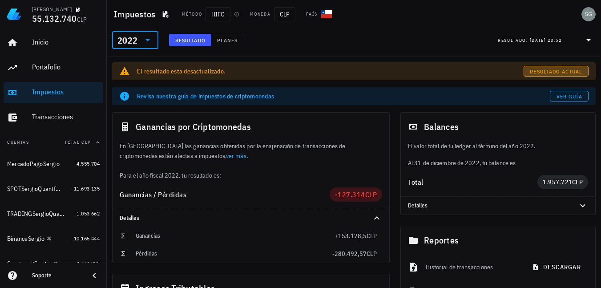
click at [546, 67] on button "Resultado actual" at bounding box center [555, 71] width 65 height 11
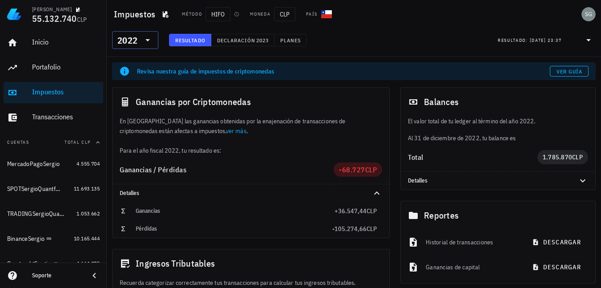
click at [140, 41] on input "text" at bounding box center [139, 40] width 1 height 14
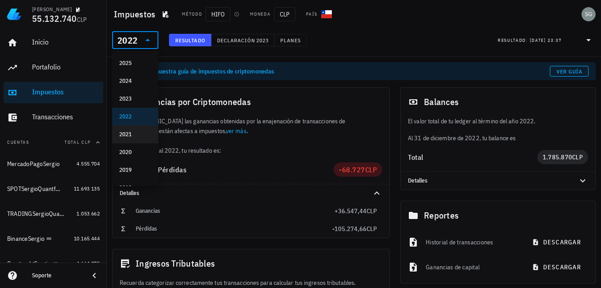
click at [132, 134] on div "2021" at bounding box center [135, 134] width 32 height 7
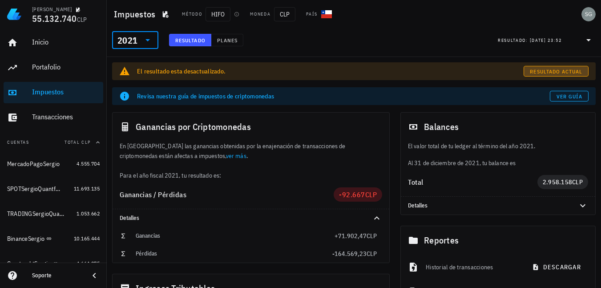
click at [554, 72] on span "Resultado actual" at bounding box center [555, 71] width 53 height 7
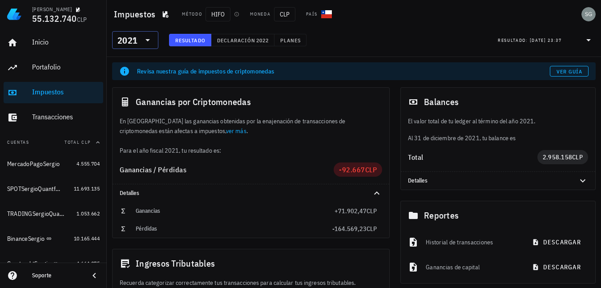
click at [148, 38] on icon at bounding box center [147, 40] width 11 height 11
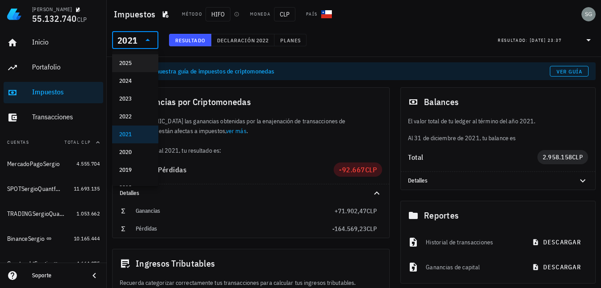
click at [124, 59] on div "2025" at bounding box center [135, 63] width 32 height 14
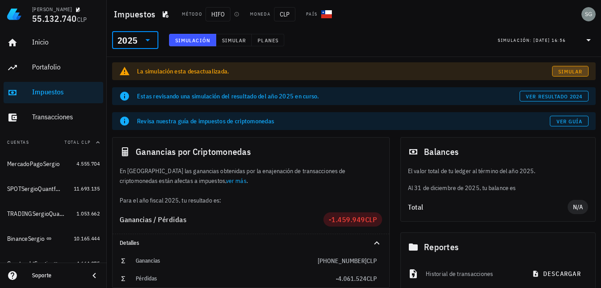
click at [572, 68] on span "Simular" at bounding box center [570, 71] width 25 height 7
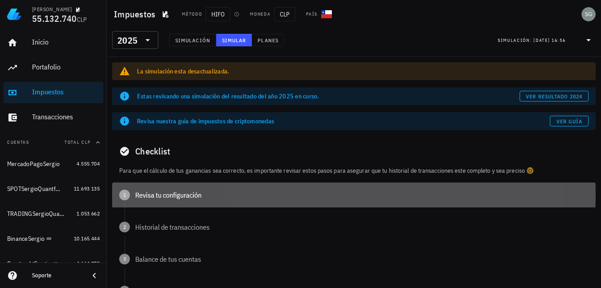
click at [135, 197] on div "1 Revisa tu configuración" at bounding box center [353, 194] width 483 height 25
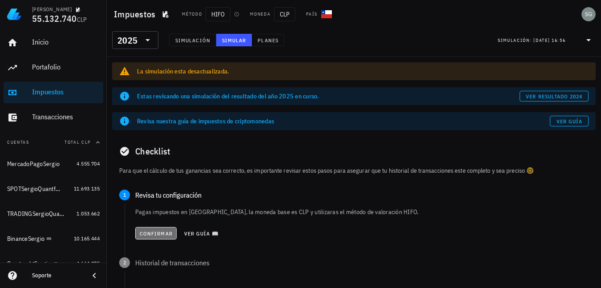
click at [148, 234] on span "Confirmar" at bounding box center [155, 233] width 33 height 7
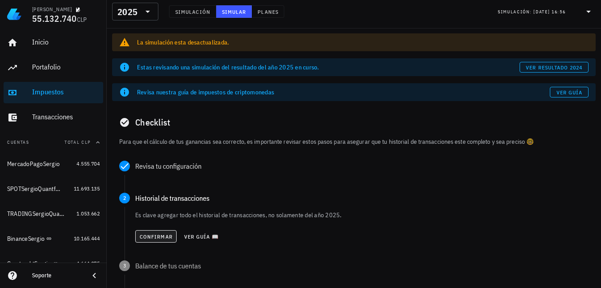
scroll to position [44, 0]
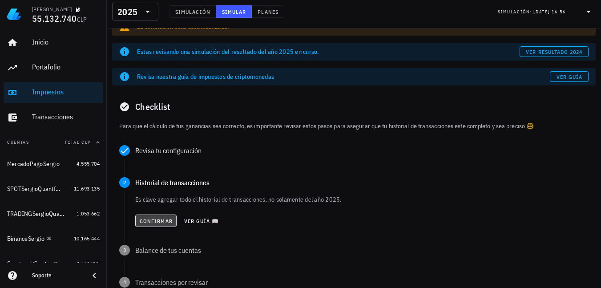
click at [156, 221] on span "Confirmar" at bounding box center [155, 220] width 33 height 7
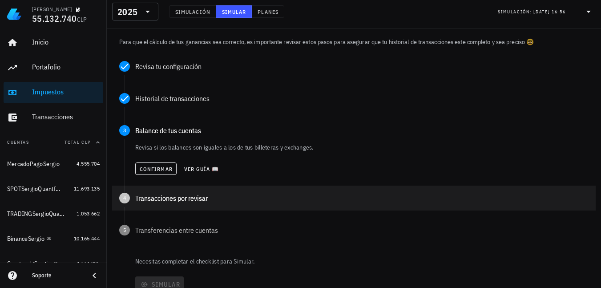
scroll to position [133, 0]
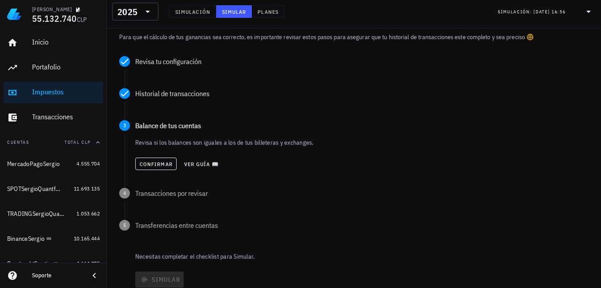
click at [161, 172] on div "Confirmar Ver guía 📖" at bounding box center [361, 164] width 453 height 20
click at [161, 165] on span "Confirmar" at bounding box center [155, 164] width 33 height 7
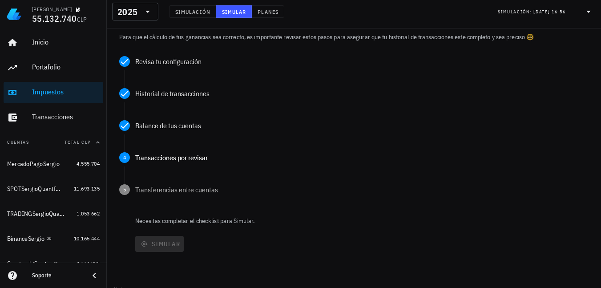
scroll to position [177, 0]
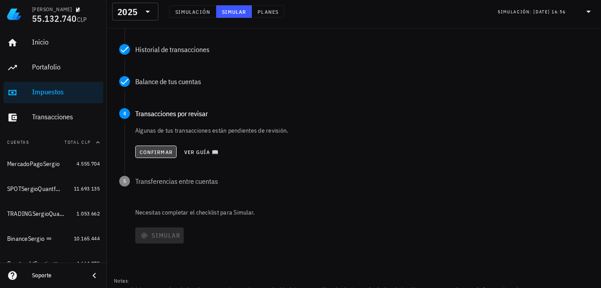
click at [158, 152] on span "Confirmar" at bounding box center [155, 152] width 33 height 7
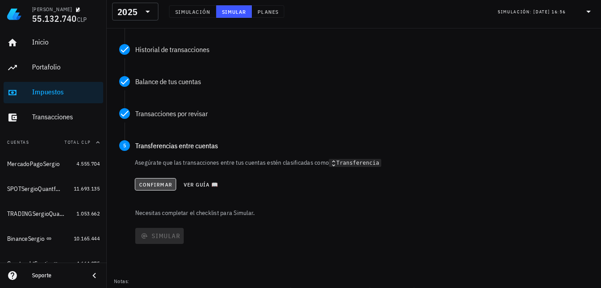
click at [157, 180] on button "Confirmar" at bounding box center [155, 184] width 41 height 12
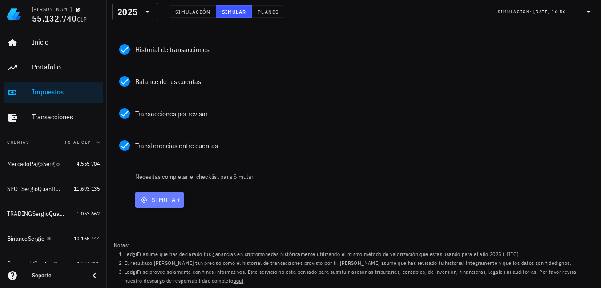
click at [162, 200] on span "Simular" at bounding box center [159, 200] width 41 height 8
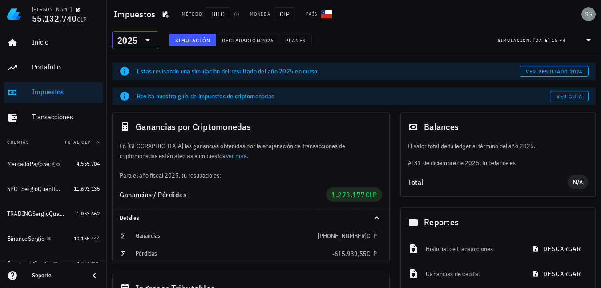
click at [150, 34] on div "2025" at bounding box center [135, 40] width 36 height 18
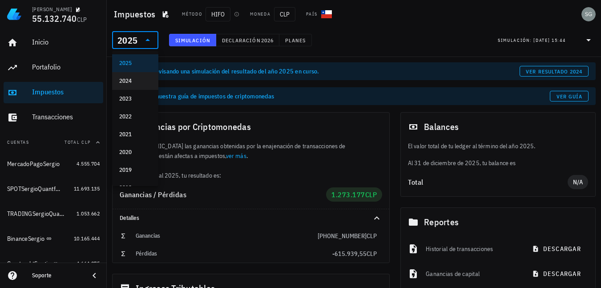
click at [137, 81] on div "2024" at bounding box center [135, 80] width 32 height 7
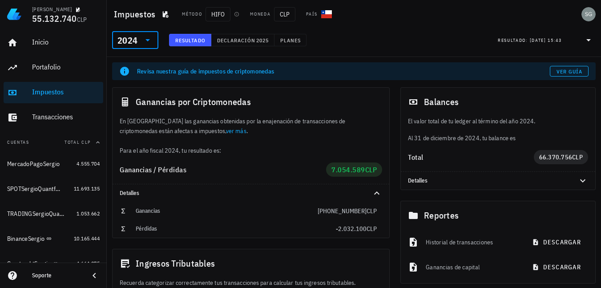
click at [145, 38] on icon at bounding box center [147, 40] width 11 height 11
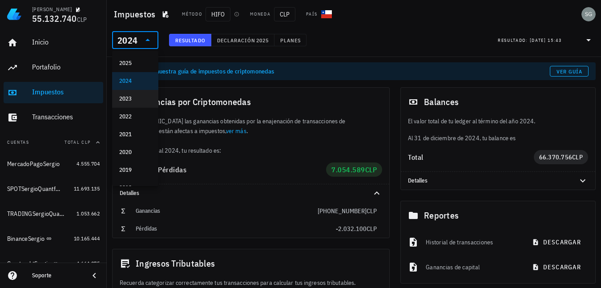
click at [139, 97] on div "2023" at bounding box center [135, 98] width 32 height 7
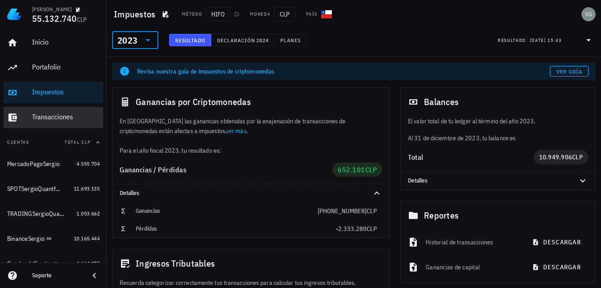
click at [48, 120] on div "Transacciones" at bounding box center [66, 117] width 68 height 8
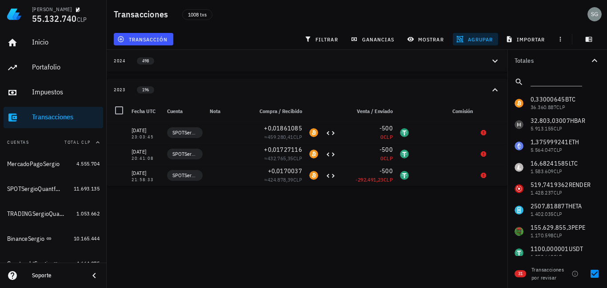
click at [108, 102] on div at bounding box center [117, 110] width 21 height 21
click at [330, 38] on span "filtrar" at bounding box center [322, 39] width 32 height 7
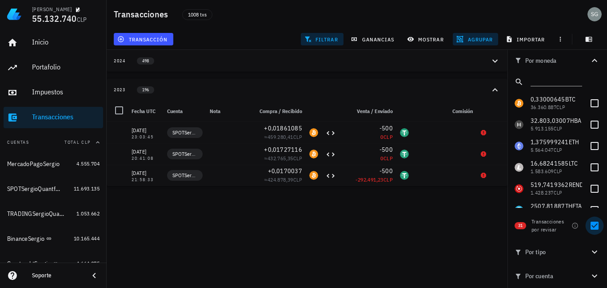
click at [593, 224] on div at bounding box center [594, 225] width 15 height 15
checkbox input "false"
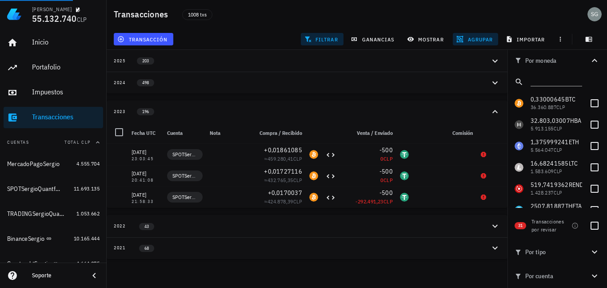
click at [597, 277] on icon "button" at bounding box center [595, 275] width 11 height 11
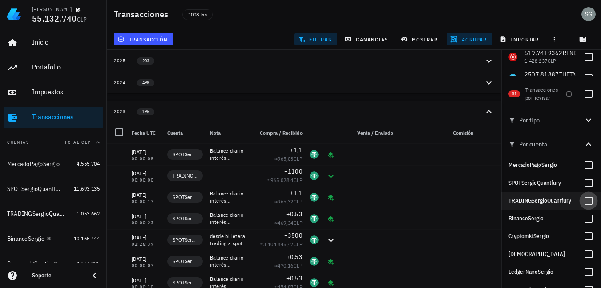
scroll to position [133, 0]
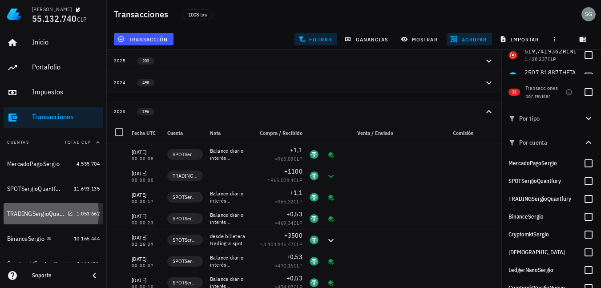
click at [37, 212] on div "TRADINGSergioQuantfury" at bounding box center [35, 214] width 57 height 8
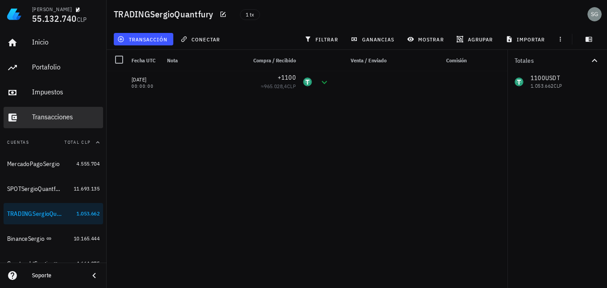
click at [58, 115] on div "Transacciones" at bounding box center [66, 117] width 68 height 8
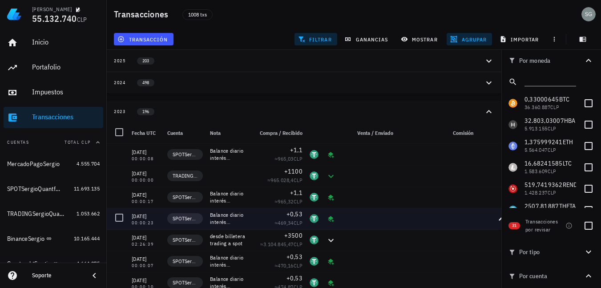
click at [486, 110] on icon "button" at bounding box center [488, 111] width 11 height 11
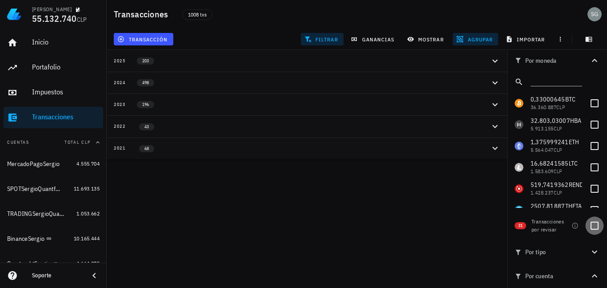
click at [589, 223] on div at bounding box center [594, 225] width 15 height 15
checkbox input "true"
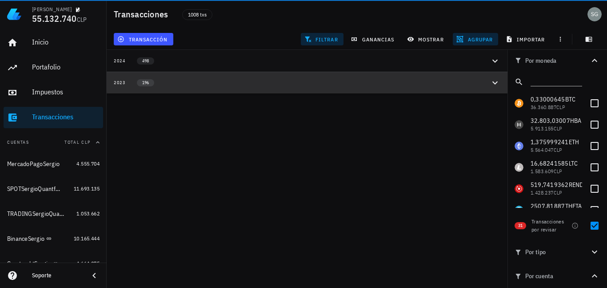
click at [495, 82] on icon "button" at bounding box center [495, 82] width 11 height 11
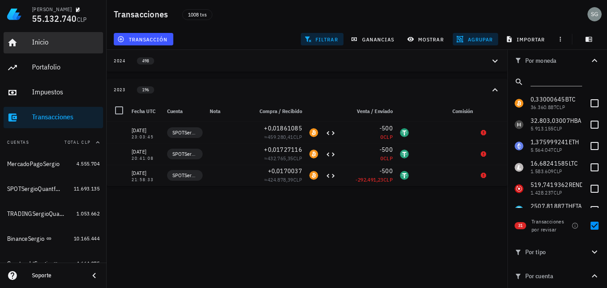
click at [41, 40] on div "Inicio" at bounding box center [66, 42] width 68 height 8
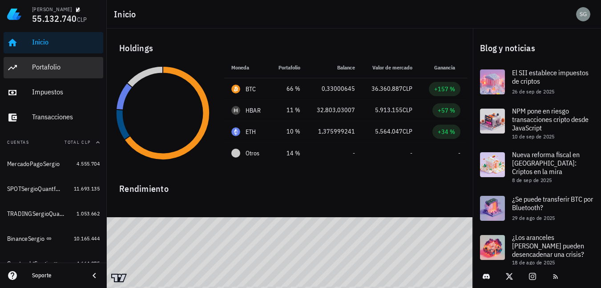
click at [40, 66] on div "Portafolio" at bounding box center [66, 67] width 68 height 8
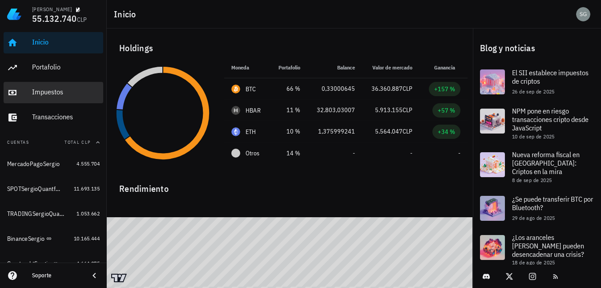
click at [44, 92] on div "Impuestos" at bounding box center [66, 92] width 68 height 8
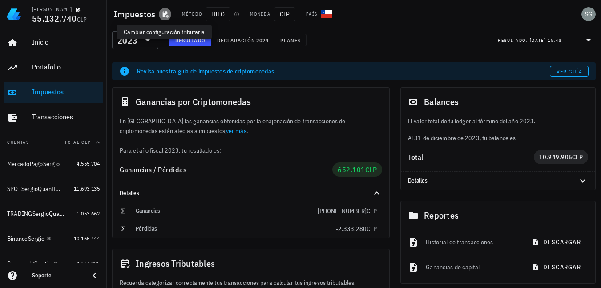
click at [163, 16] on icon "button" at bounding box center [166, 14] width 6 height 7
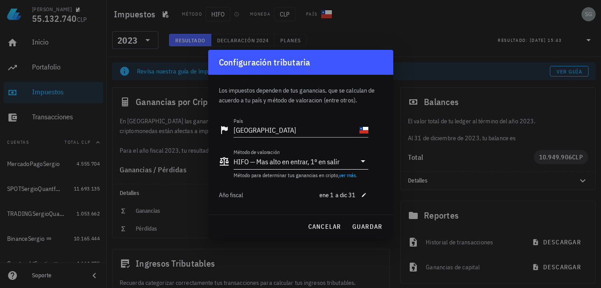
click at [299, 162] on div "HIFO — Mas alto en entrar, 1º en salir" at bounding box center [286, 161] width 106 height 9
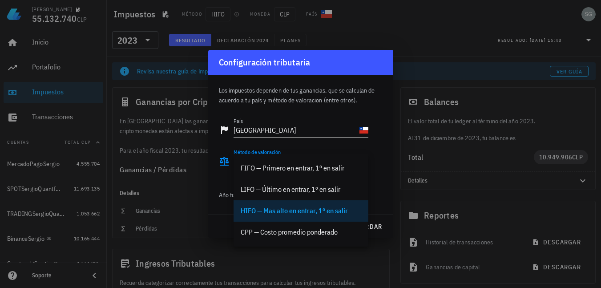
click at [283, 211] on div "HIFO — Mas alto en entrar, 1º en salir" at bounding box center [301, 210] width 121 height 8
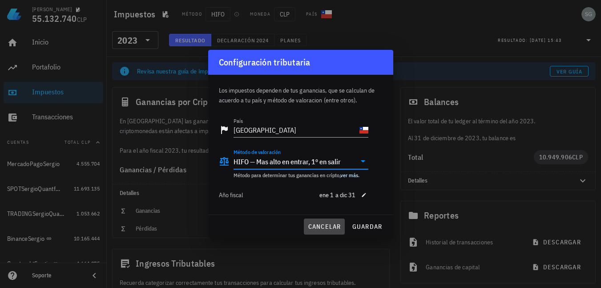
click at [326, 227] on span "cancelar" at bounding box center [323, 226] width 33 height 8
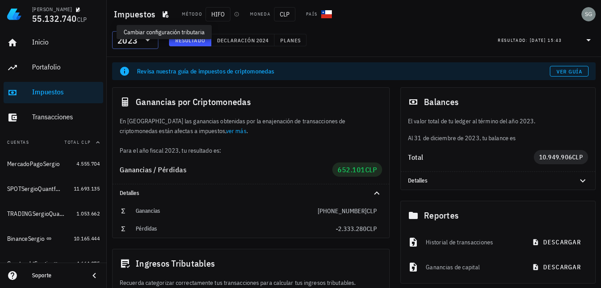
click at [145, 40] on icon at bounding box center [147, 40] width 11 height 11
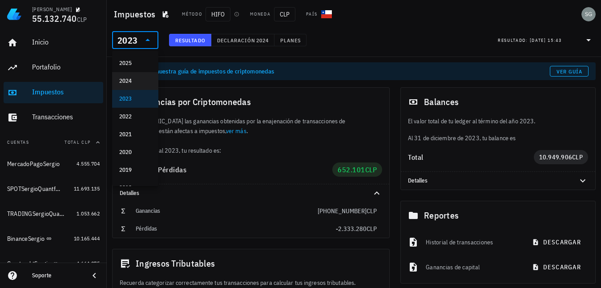
click at [135, 82] on div "2024" at bounding box center [135, 80] width 32 height 7
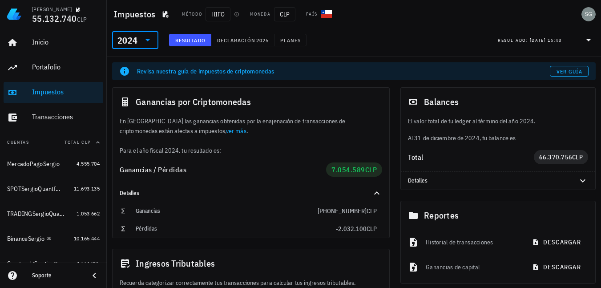
click at [149, 40] on icon at bounding box center [147, 40] width 11 height 11
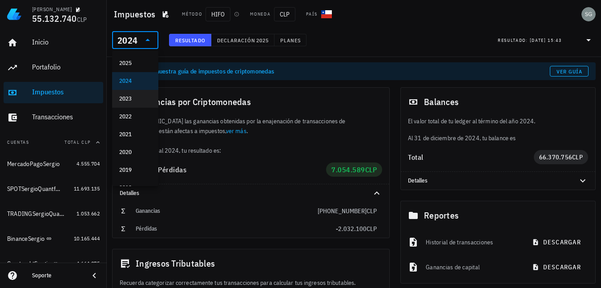
click at [137, 96] on div "2023" at bounding box center [135, 98] width 32 height 7
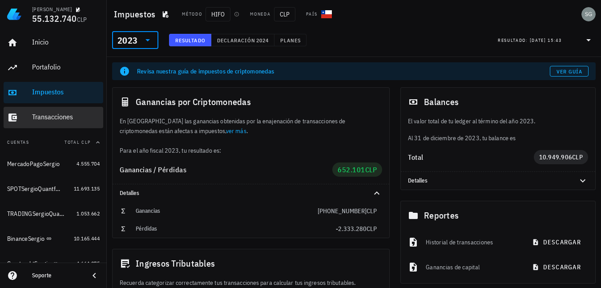
click at [56, 117] on div "Transacciones" at bounding box center [66, 117] width 68 height 8
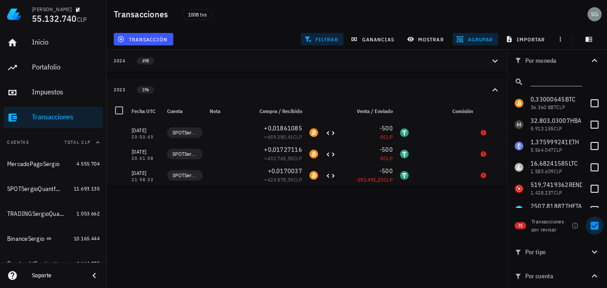
click at [590, 223] on div at bounding box center [594, 225] width 15 height 15
checkbox input "false"
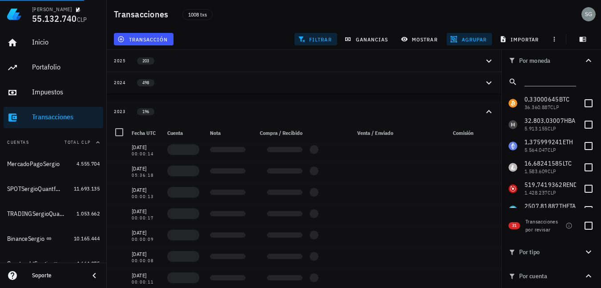
scroll to position [2802, 0]
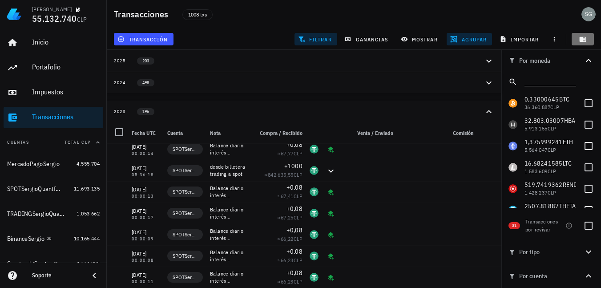
click at [581, 39] on icon "button" at bounding box center [582, 39] width 7 height 5
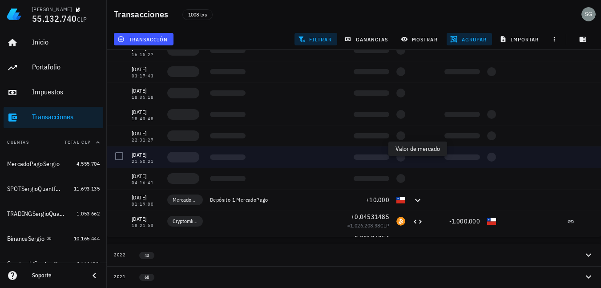
scroll to position [3525, 0]
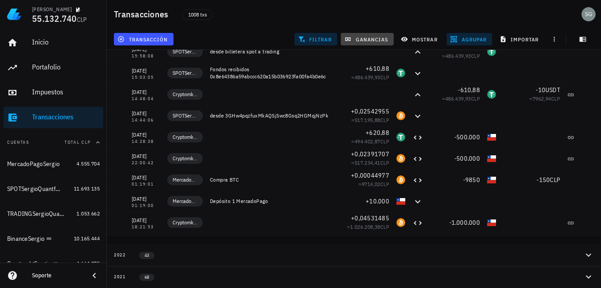
click at [381, 40] on span "ganancias" at bounding box center [367, 39] width 42 height 7
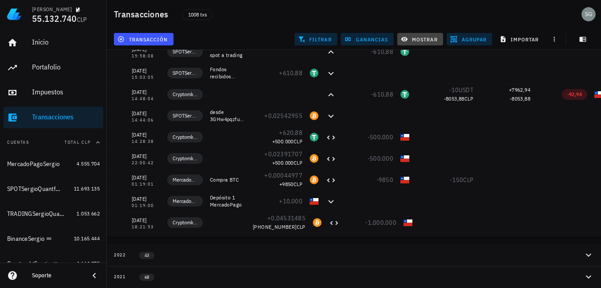
click at [426, 40] on span "mostrar" at bounding box center [419, 39] width 35 height 7
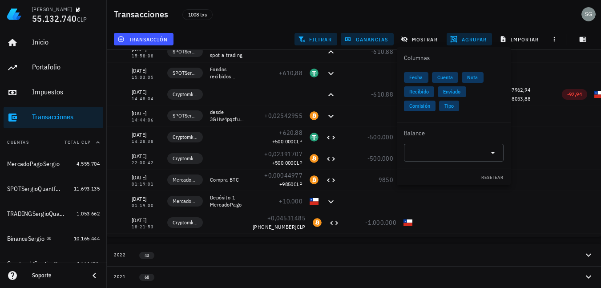
click at [423, 105] on span "Comisión" at bounding box center [419, 105] width 21 height 11
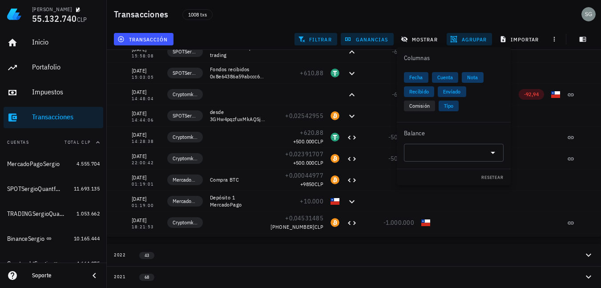
click at [476, 79] on span "Nota" at bounding box center [472, 77] width 11 height 11
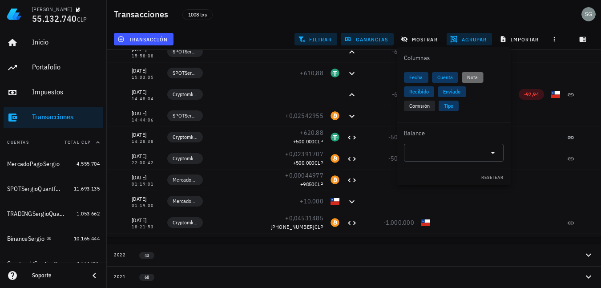
click at [476, 79] on span "Nota" at bounding box center [472, 77] width 11 height 11
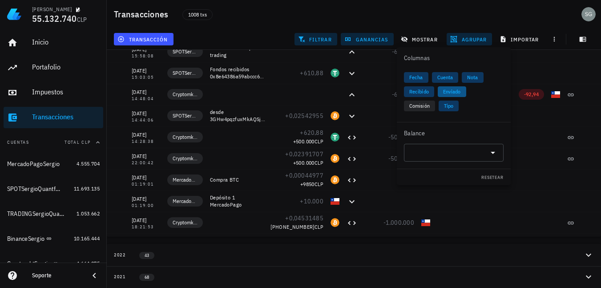
click at [454, 96] on span "Enviado" at bounding box center [452, 91] width 18 height 11
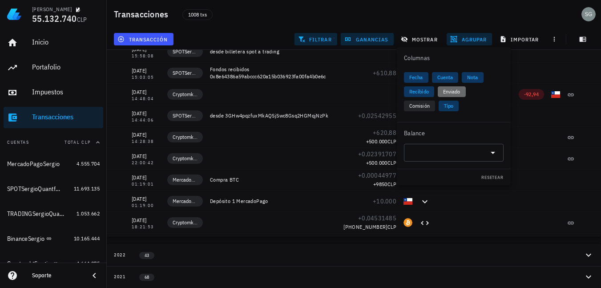
click at [454, 94] on span "Enviado" at bounding box center [451, 91] width 17 height 11
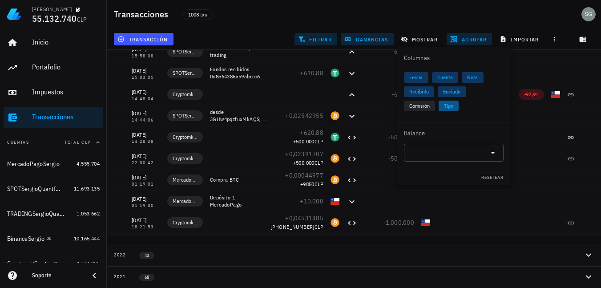
click at [450, 105] on span "Tipo" at bounding box center [448, 105] width 9 height 11
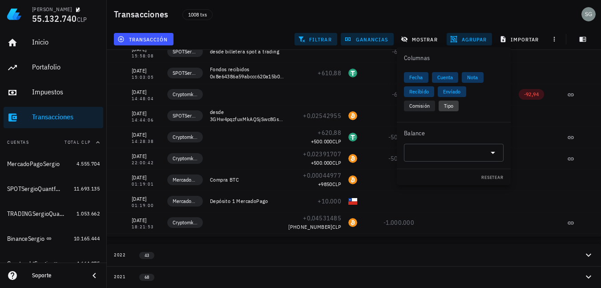
click at [450, 105] on span "Tipo" at bounding box center [448, 105] width 9 height 11
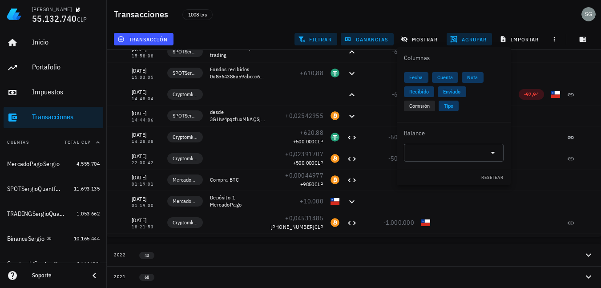
click at [409, 249] on button "2022 43" at bounding box center [354, 255] width 494 height 22
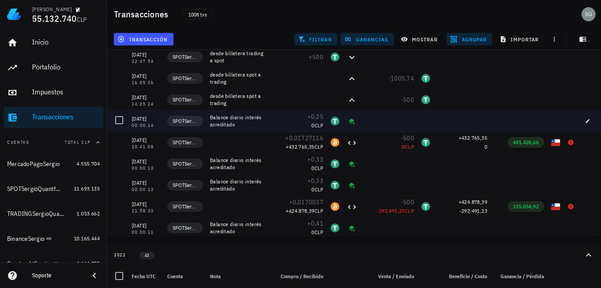
scroll to position [2280, 0]
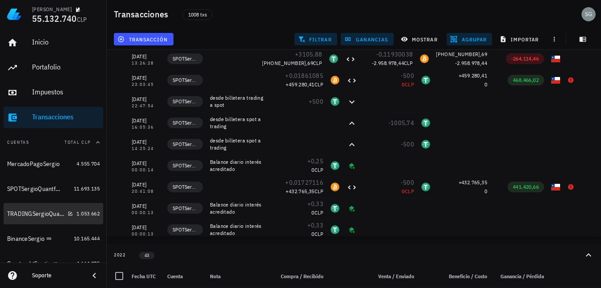
click at [46, 217] on div "TRADINGSergioQuantfury" at bounding box center [35, 214] width 57 height 8
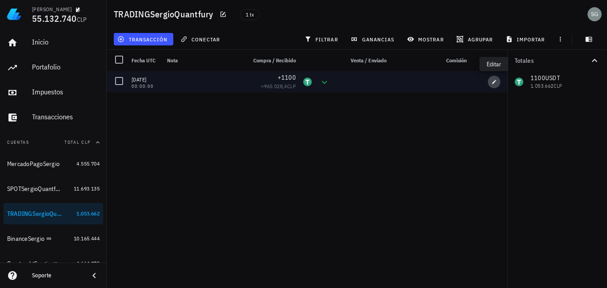
click at [496, 80] on icon "button" at bounding box center [494, 81] width 5 height 5
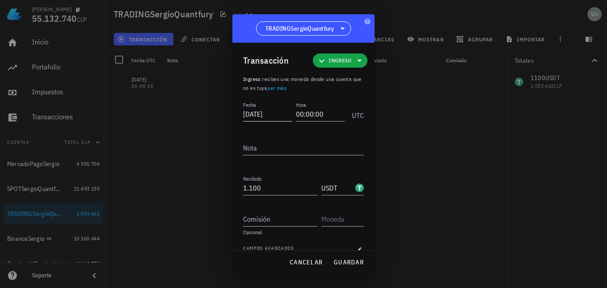
click at [281, 114] on input "2023-12-31" at bounding box center [267, 114] width 49 height 14
click at [267, 114] on input "2023-12-31" at bounding box center [268, 114] width 51 height 14
click at [278, 114] on input "2023-01-12" at bounding box center [268, 114] width 51 height 14
type input "2023-01-1"
click at [280, 191] on input "1100" at bounding box center [280, 188] width 75 height 14
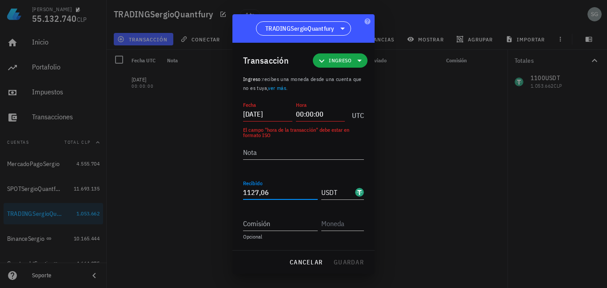
type input "1.127,06"
click at [276, 113] on input "2023-01-1" at bounding box center [267, 114] width 49 height 14
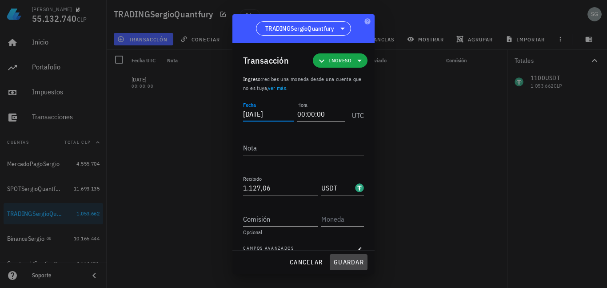
click at [343, 261] on span "guardar" at bounding box center [349, 262] width 31 height 8
type input "2023-12-31"
type input "1.100"
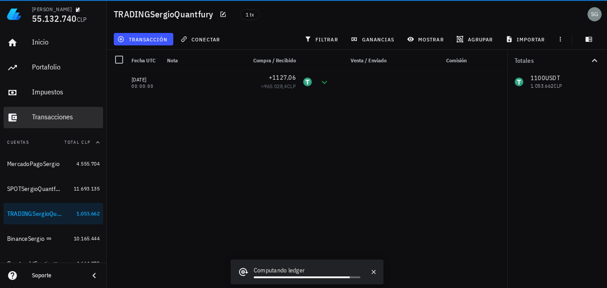
click at [52, 113] on div "Transacciones" at bounding box center [66, 117] width 68 height 8
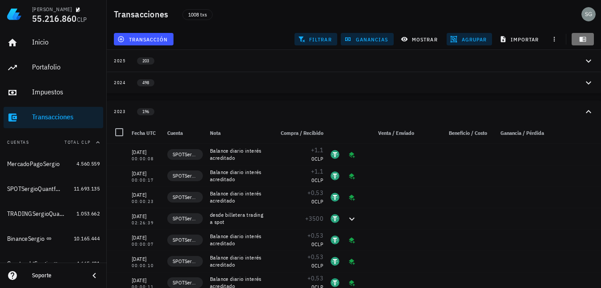
click at [589, 40] on span "button" at bounding box center [582, 39] width 22 height 7
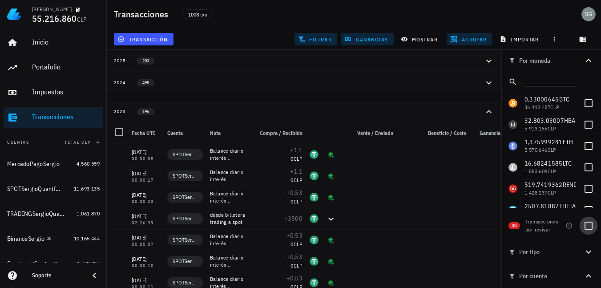
click at [581, 227] on div at bounding box center [588, 225] width 15 height 15
checkbox input "true"
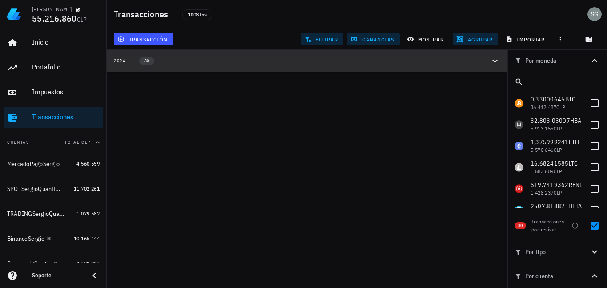
click at [493, 59] on icon "button" at bounding box center [495, 61] width 11 height 11
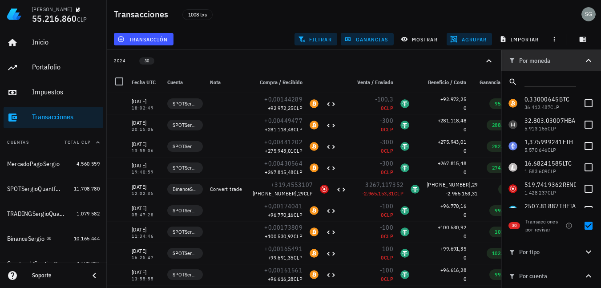
click at [586, 61] on icon "button" at bounding box center [588, 60] width 11 height 11
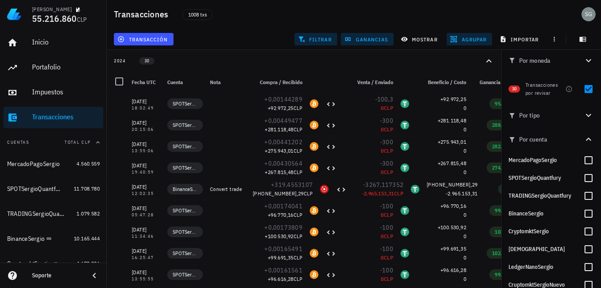
click at [583, 60] on icon "button" at bounding box center [588, 60] width 11 height 11
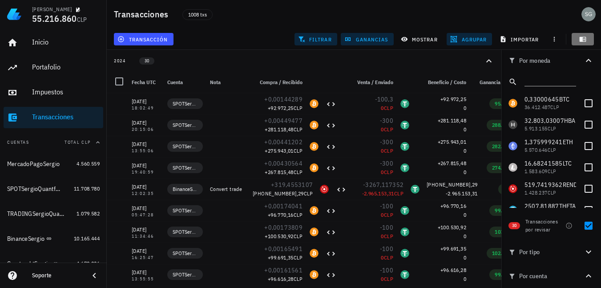
click at [581, 39] on icon "button" at bounding box center [582, 39] width 7 height 5
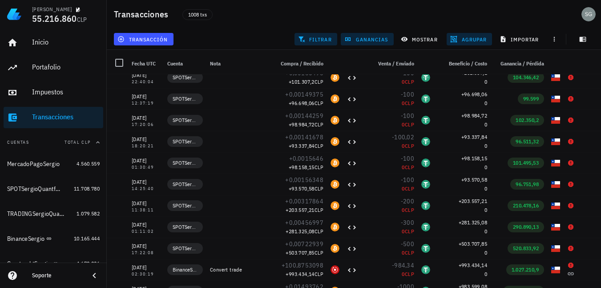
scroll to position [427, 0]
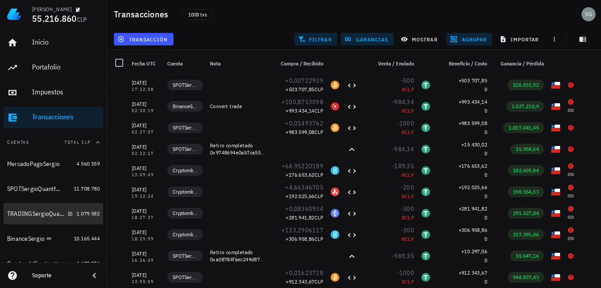
click at [43, 216] on div "TRADINGSergioQuantfury" at bounding box center [35, 214] width 57 height 8
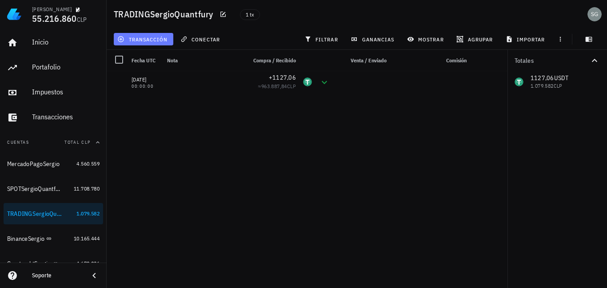
click at [152, 38] on span "transacción" at bounding box center [143, 39] width 48 height 7
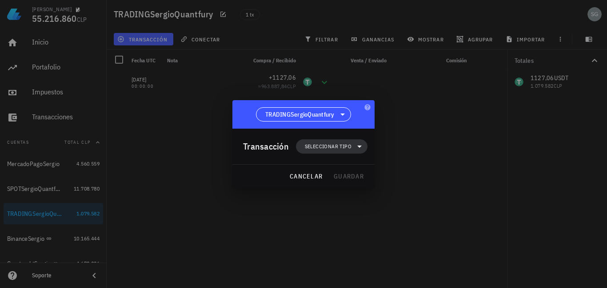
click at [322, 145] on span "Seleccionar tipo" at bounding box center [328, 146] width 47 height 9
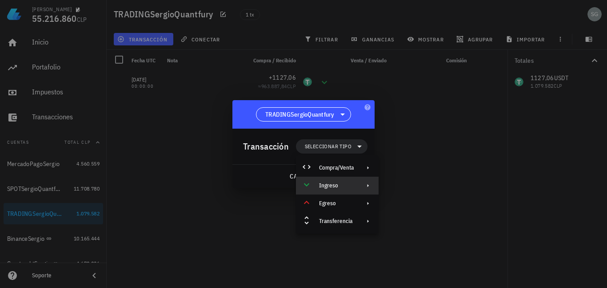
click at [330, 184] on div "Ingreso" at bounding box center [336, 185] width 35 height 7
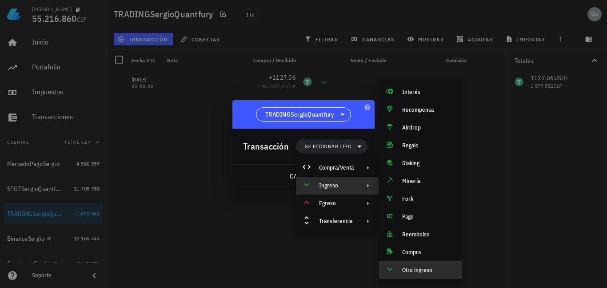
click at [422, 270] on div "Otro ingreso" at bounding box center [428, 269] width 53 height 7
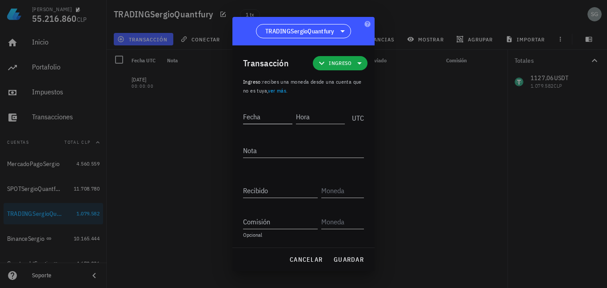
click at [261, 114] on input "Fecha" at bounding box center [267, 116] width 49 height 14
type input "2025-01-01"
type input "00:00:00"
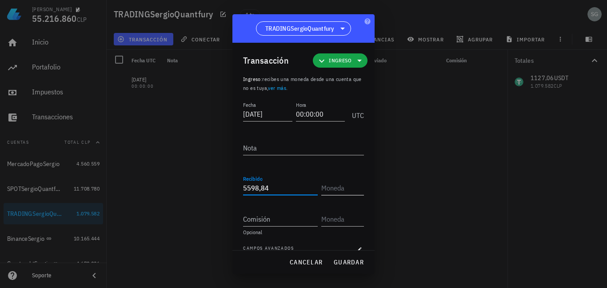
type input "5.598,84"
click at [344, 191] on input "text" at bounding box center [342, 188] width 41 height 14
click at [337, 191] on input "text" at bounding box center [342, 188] width 41 height 14
click at [333, 189] on input "text" at bounding box center [342, 188] width 41 height 14
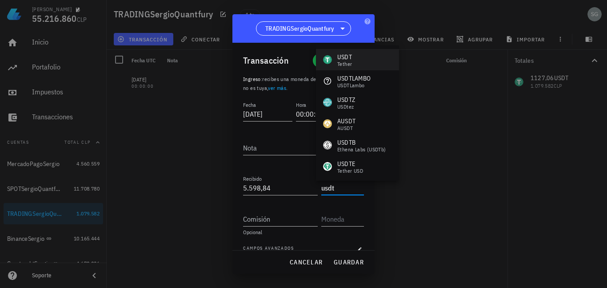
click at [344, 59] on div "USDT" at bounding box center [345, 56] width 15 height 9
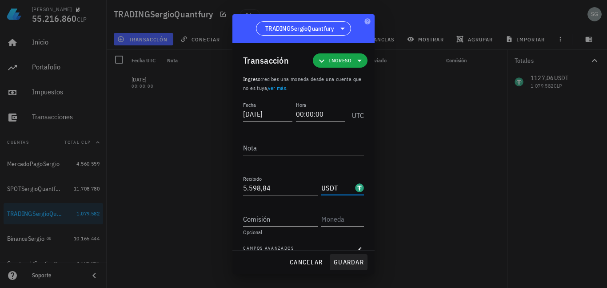
type input "USDT"
click at [345, 261] on span "guardar" at bounding box center [349, 262] width 31 height 8
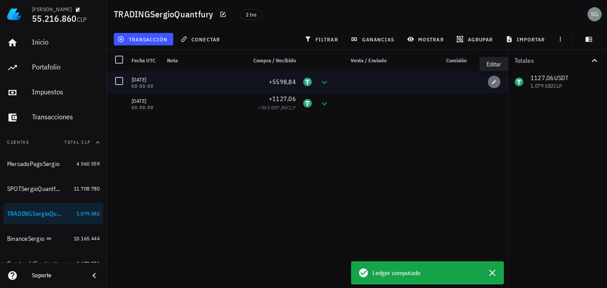
click at [494, 80] on icon "button" at bounding box center [494, 81] width 5 height 5
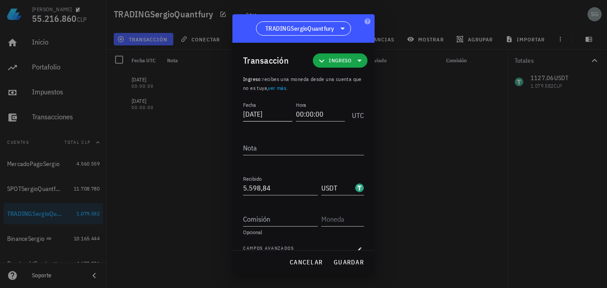
click at [257, 116] on input "2025-01-01" at bounding box center [267, 114] width 49 height 14
click at [343, 265] on span "guardar" at bounding box center [349, 262] width 31 height 8
type input "2025-01-01"
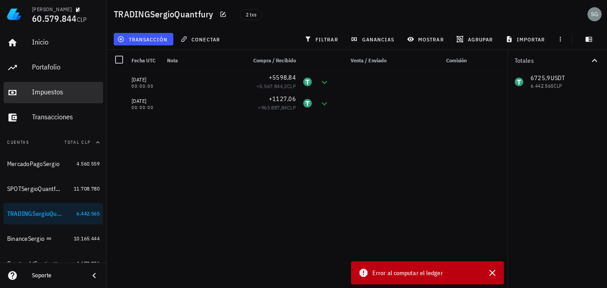
click at [45, 96] on div "Impuestos" at bounding box center [66, 92] width 68 height 8
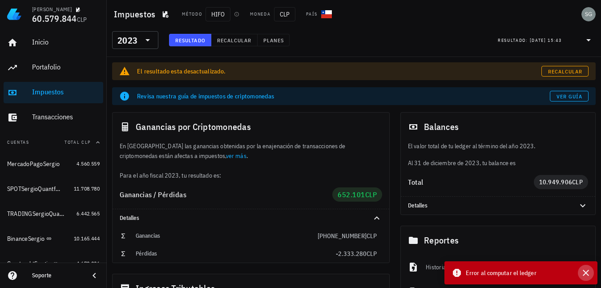
click at [587, 271] on icon "button" at bounding box center [586, 272] width 6 height 6
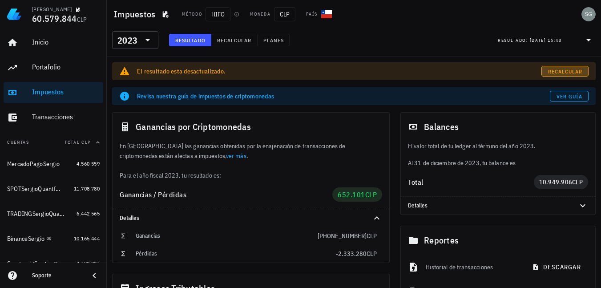
click at [557, 72] on span "Recalcular" at bounding box center [564, 71] width 35 height 7
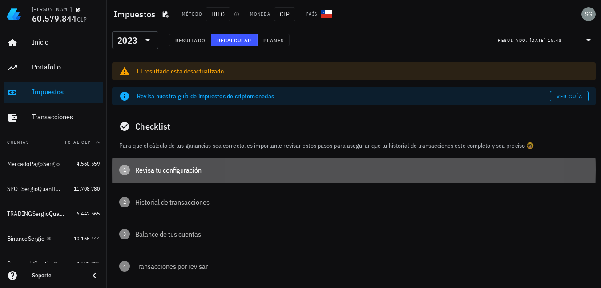
click at [142, 170] on div "Revisa tu configuración" at bounding box center [361, 169] width 453 height 7
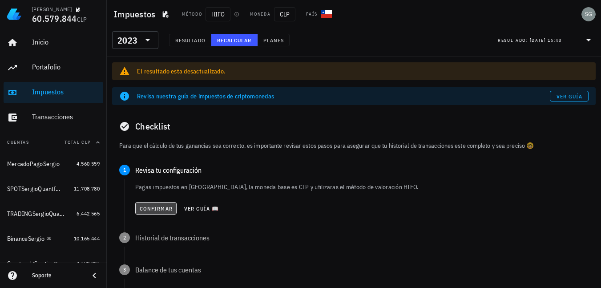
click at [148, 206] on span "Confirmar" at bounding box center [155, 208] width 33 height 7
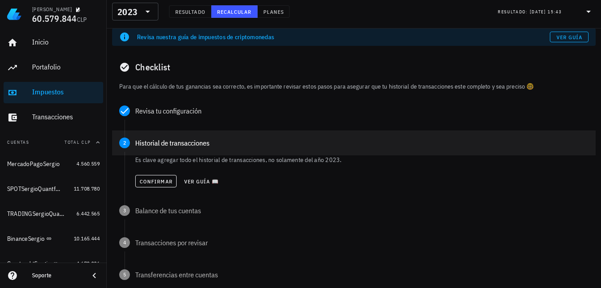
scroll to position [89, 0]
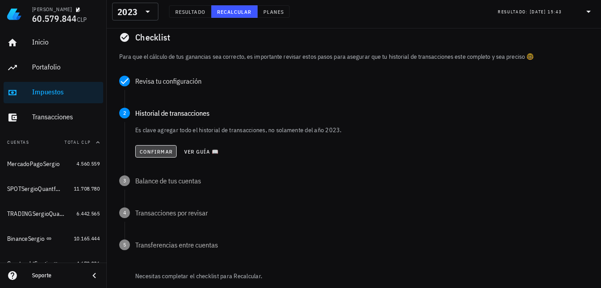
click at [146, 149] on span "Confirmar" at bounding box center [155, 151] width 33 height 7
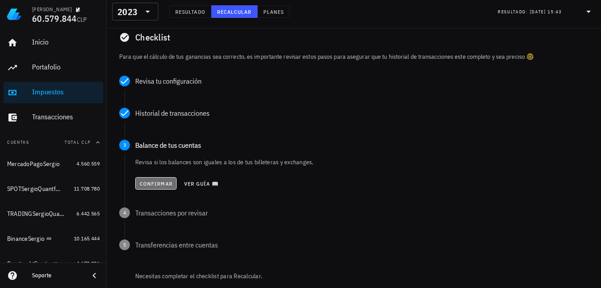
click at [158, 181] on span "Confirmar" at bounding box center [155, 183] width 33 height 7
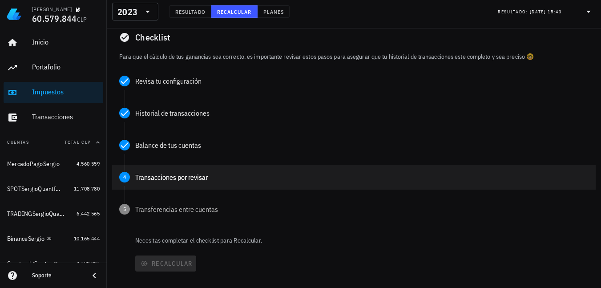
scroll to position [133, 0]
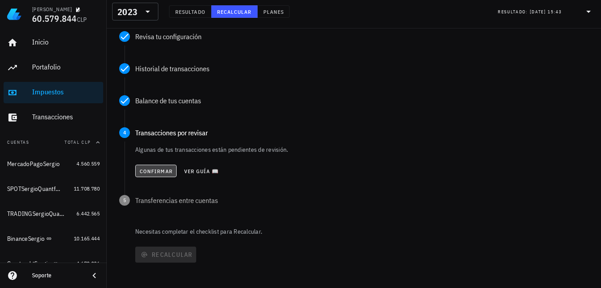
click at [154, 174] on span "Confirmar" at bounding box center [155, 171] width 33 height 7
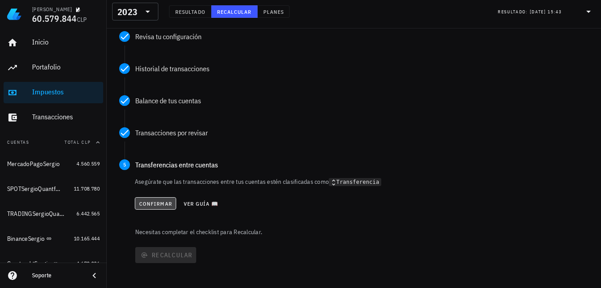
click at [157, 204] on span "Confirmar" at bounding box center [155, 203] width 33 height 7
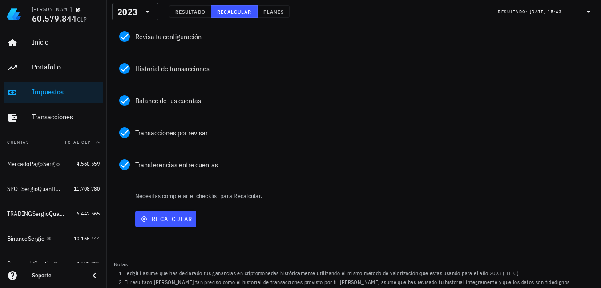
click at [157, 204] on div "Necesitas completar el checklist para Recalcular. Recalcular" at bounding box center [353, 210] width 483 height 39
click at [162, 216] on span "Recalcular" at bounding box center [166, 219] width 54 height 8
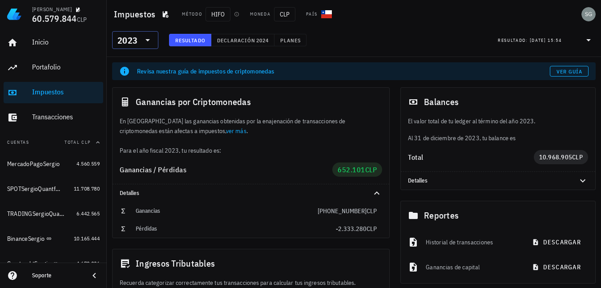
click at [145, 41] on icon at bounding box center [147, 40] width 11 height 11
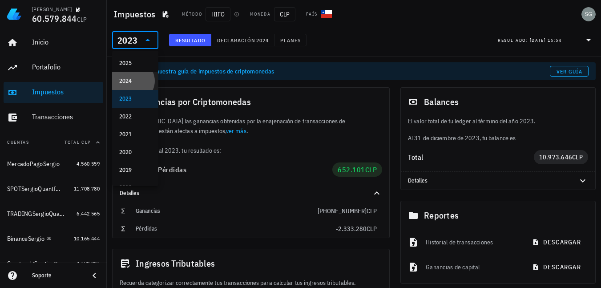
click at [134, 83] on div "2024" at bounding box center [135, 80] width 32 height 7
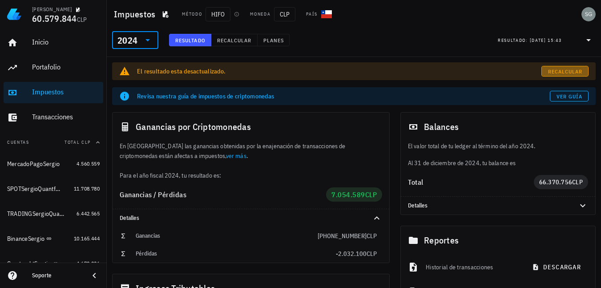
click at [569, 71] on span "Recalcular" at bounding box center [564, 71] width 35 height 7
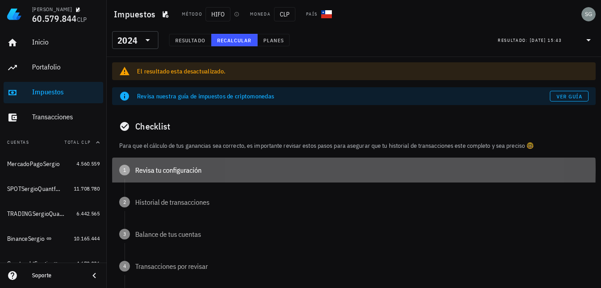
click at [146, 170] on div "Revisa tu configuración" at bounding box center [361, 169] width 453 height 7
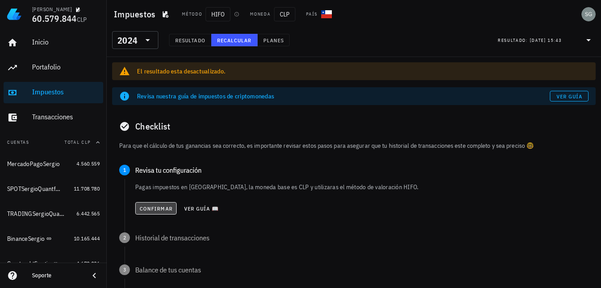
click at [147, 205] on span "Confirmar" at bounding box center [155, 208] width 33 height 7
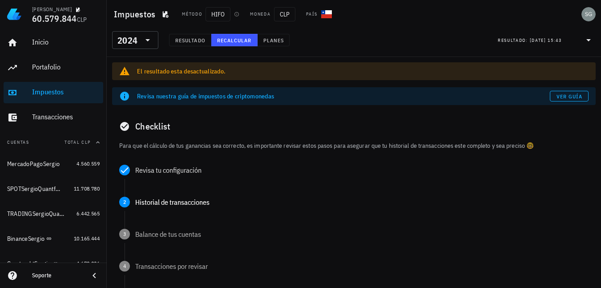
scroll to position [44, 0]
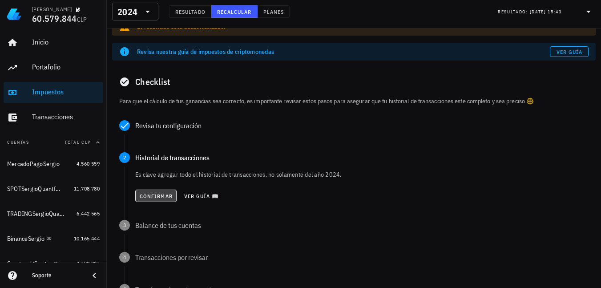
click at [147, 197] on span "Confirmar" at bounding box center [155, 196] width 33 height 7
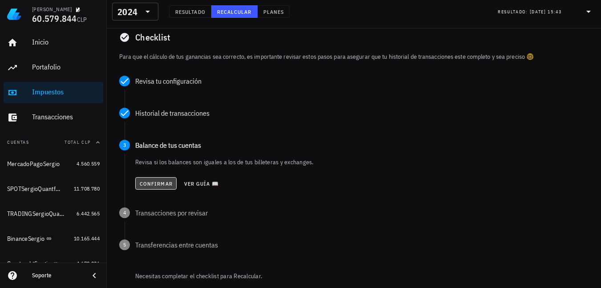
click at [150, 182] on span "Confirmar" at bounding box center [155, 183] width 33 height 7
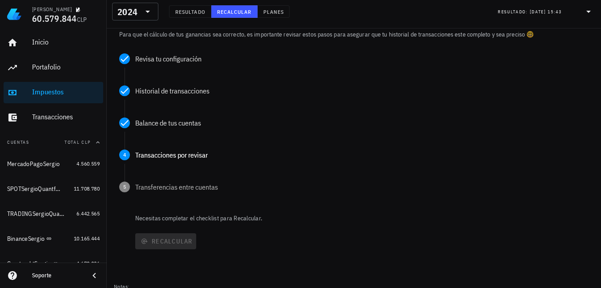
scroll to position [133, 0]
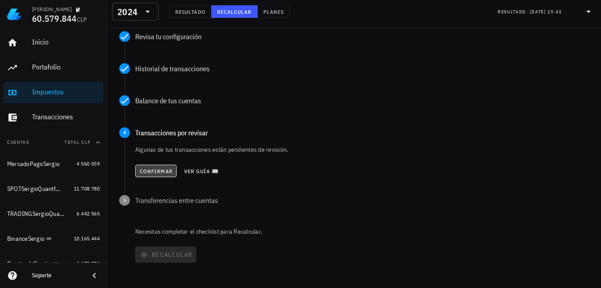
click at [153, 170] on span "Confirmar" at bounding box center [155, 171] width 33 height 7
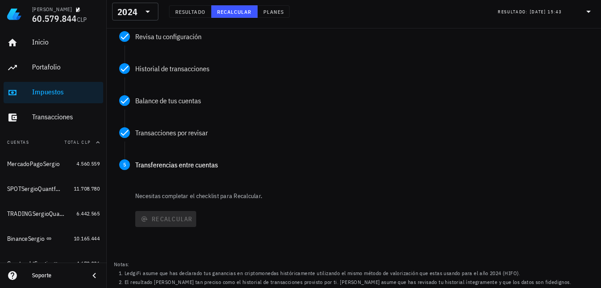
scroll to position [153, 0]
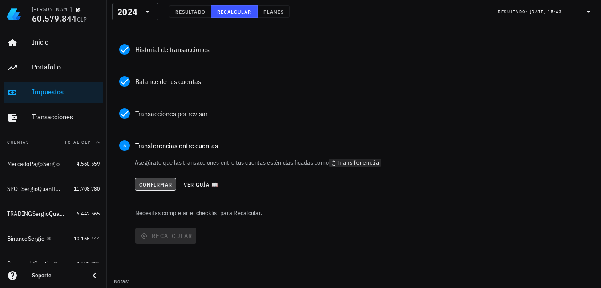
click at [151, 186] on span "Confirmar" at bounding box center [155, 184] width 33 height 7
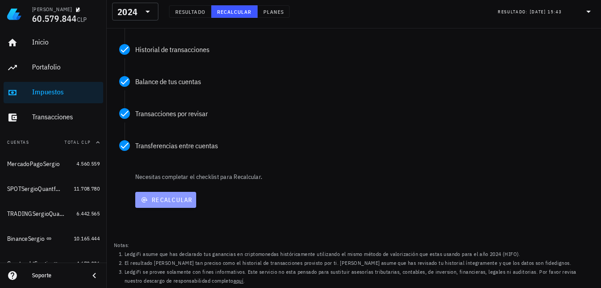
click at [162, 200] on span "Recalcular" at bounding box center [166, 200] width 54 height 8
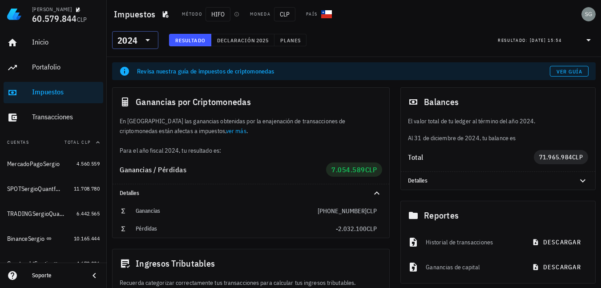
click at [146, 38] on icon at bounding box center [147, 40] width 11 height 11
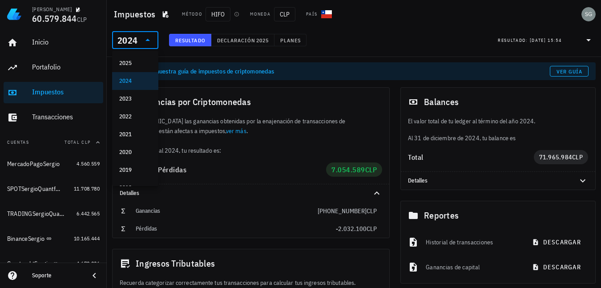
click at [135, 119] on div "2022" at bounding box center [135, 116] width 32 height 7
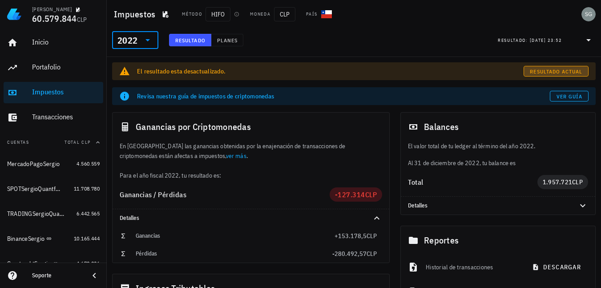
click at [568, 69] on span "Resultado actual" at bounding box center [555, 71] width 53 height 7
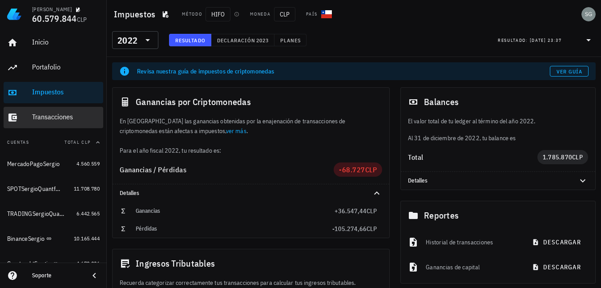
click at [48, 120] on div "Transacciones" at bounding box center [66, 117] width 68 height 8
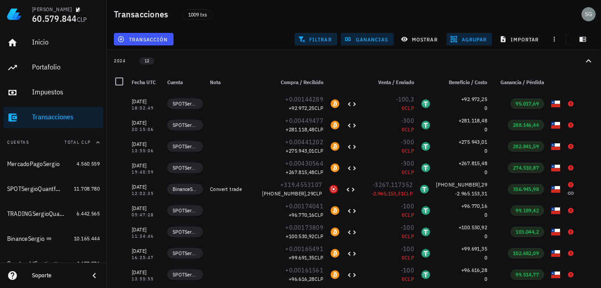
click at [590, 62] on icon "button" at bounding box center [588, 60] width 5 height 3
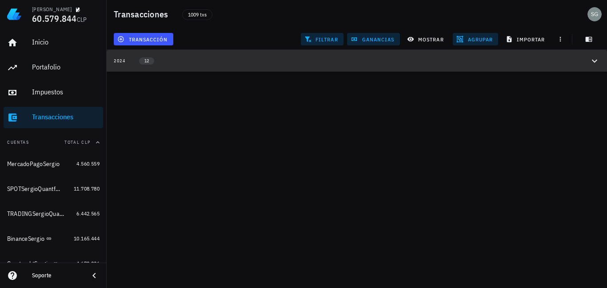
click at [590, 62] on icon "button" at bounding box center [595, 61] width 11 height 11
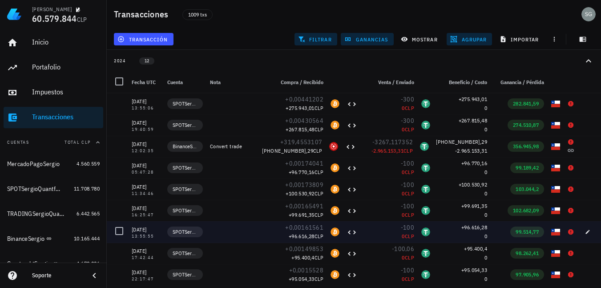
scroll to position [19, 0]
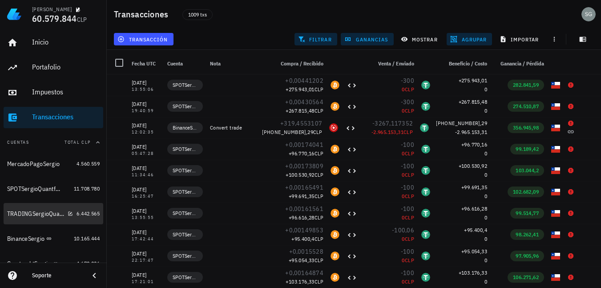
click at [39, 213] on div "TRADINGSergioQuantfury" at bounding box center [35, 214] width 57 height 8
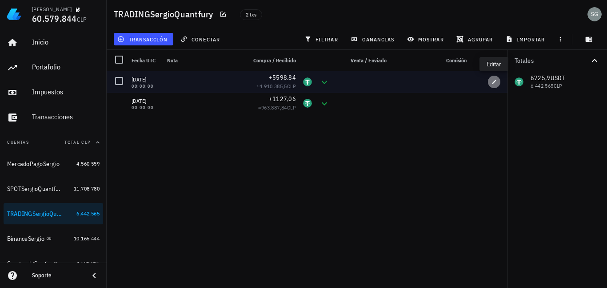
click at [496, 84] on icon "button" at bounding box center [494, 81] width 5 height 5
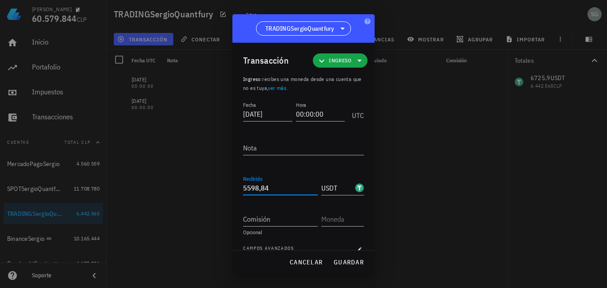
click at [273, 187] on input "5598,84" at bounding box center [280, 188] width 75 height 14
drag, startPoint x: 273, startPoint y: 187, endPoint x: 225, endPoint y: 181, distance: 48.0
click at [225, 181] on div "Sergio Godoy 60.579.844 CLP Inicio Portafolio Impuestos Transacciones Cuentas T…" at bounding box center [303, 144] width 607 height 288
click at [335, 262] on span "guardar" at bounding box center [349, 262] width 31 height 8
type input "5.598,84"
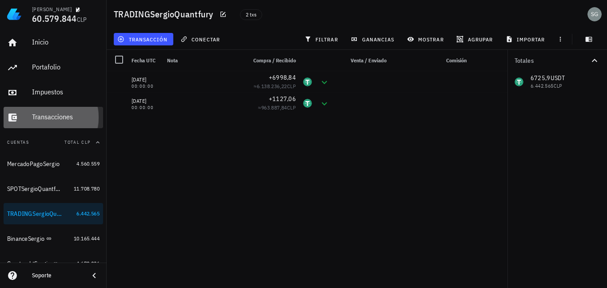
click at [47, 113] on div "Transacciones" at bounding box center [66, 117] width 68 height 8
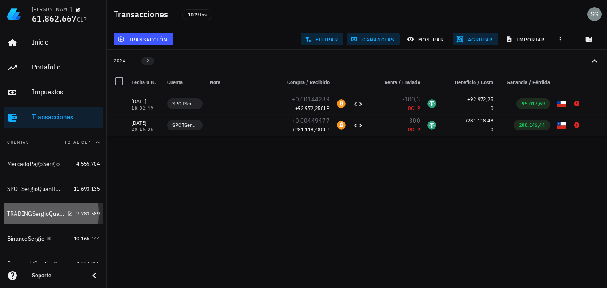
click at [25, 213] on div "TRADINGSergioQuantfury" at bounding box center [35, 214] width 57 height 8
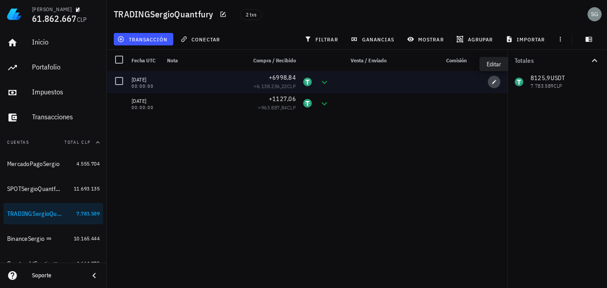
click at [495, 83] on icon "button" at bounding box center [494, 81] width 5 height 5
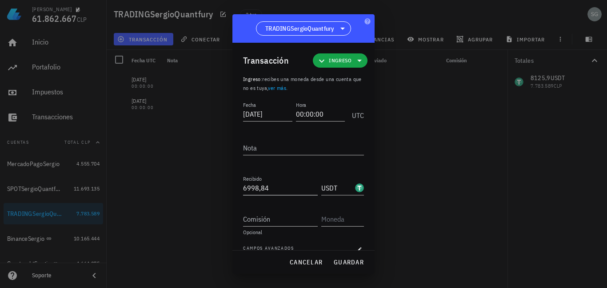
click at [271, 189] on input "6998,84" at bounding box center [280, 188] width 75 height 14
click at [249, 184] on input "6998,84" at bounding box center [280, 188] width 75 height 14
click at [358, 261] on span "guardar" at bounding box center [349, 262] width 31 height 8
type input "6.998,84"
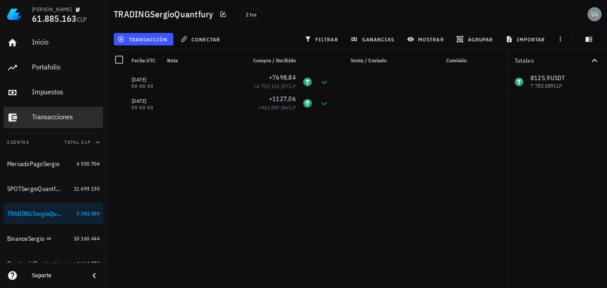
click at [57, 117] on div "Transacciones" at bounding box center [66, 117] width 68 height 8
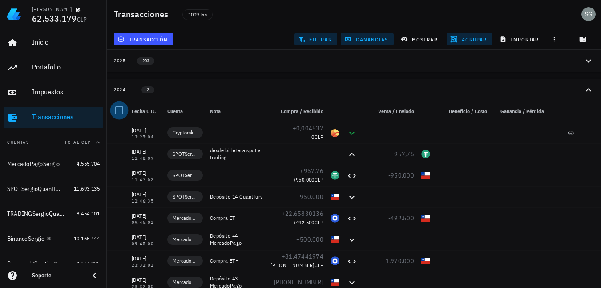
click at [121, 109] on div at bounding box center [119, 110] width 15 height 15
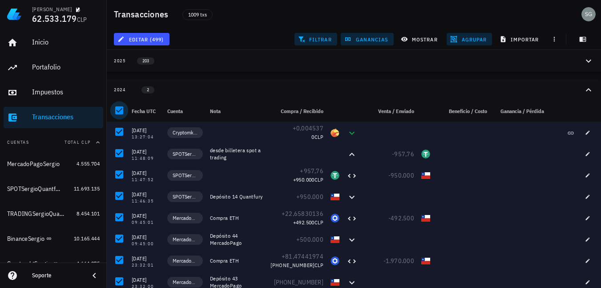
click at [121, 109] on div at bounding box center [119, 110] width 15 height 15
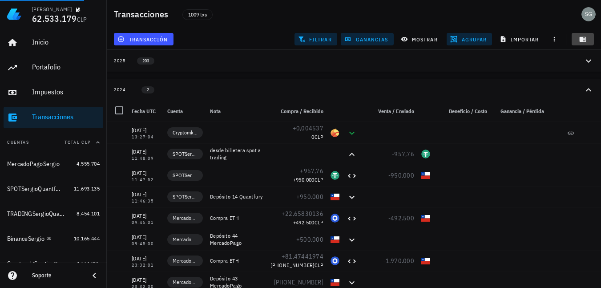
drag, startPoint x: 583, startPoint y: 37, endPoint x: 579, endPoint y: 126, distance: 89.0
click at [583, 37] on icon "button" at bounding box center [582, 39] width 7 height 5
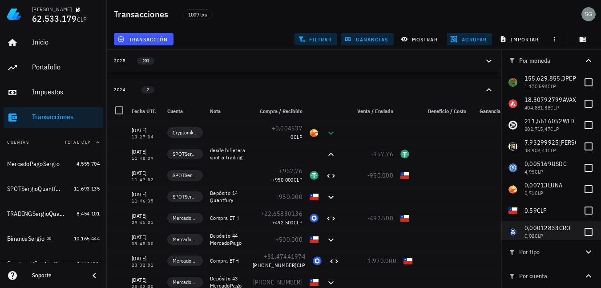
scroll to position [178, 0]
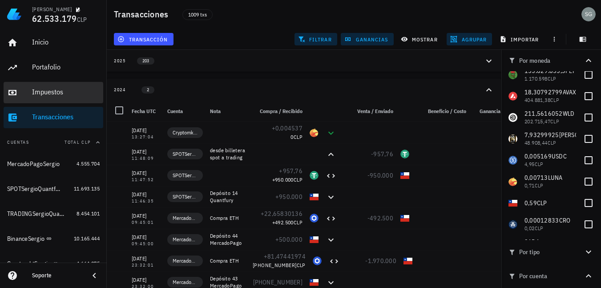
click at [38, 92] on div "Impuestos" at bounding box center [66, 92] width 68 height 8
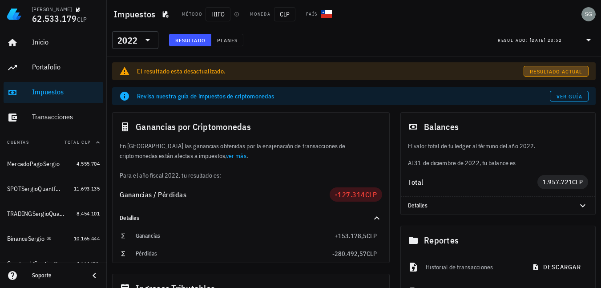
click at [533, 70] on span "Resultado actual" at bounding box center [555, 71] width 53 height 7
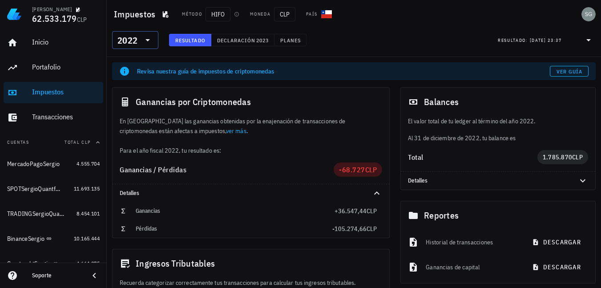
click at [153, 38] on icon at bounding box center [147, 40] width 11 height 11
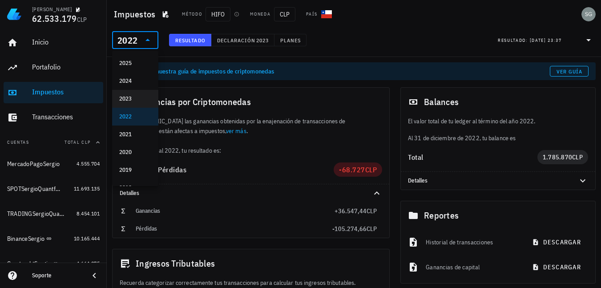
click at [132, 96] on div "2023" at bounding box center [135, 98] width 32 height 7
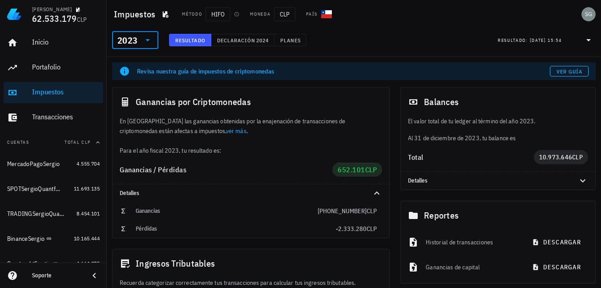
click at [154, 40] on div "​ 2023" at bounding box center [135, 40] width 46 height 18
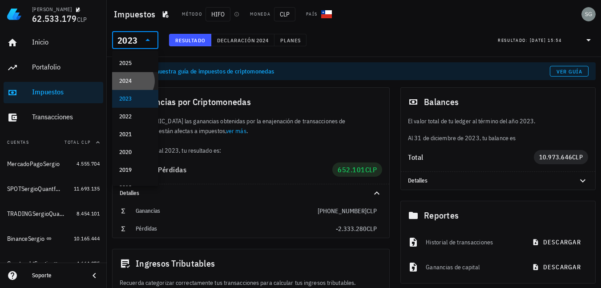
click at [138, 82] on div "2024" at bounding box center [135, 80] width 32 height 7
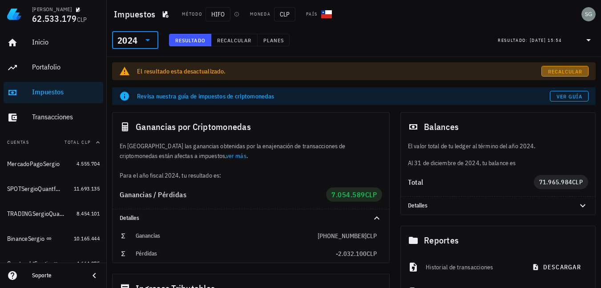
click at [558, 72] on span "Recalcular" at bounding box center [564, 71] width 35 height 7
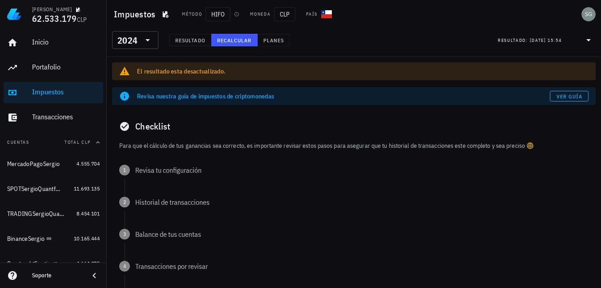
scroll to position [44, 0]
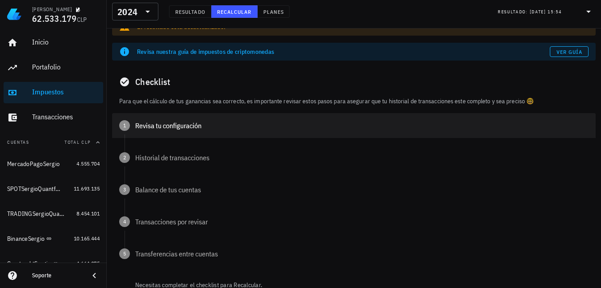
click at [149, 127] on div "Revisa tu configuración" at bounding box center [361, 125] width 453 height 7
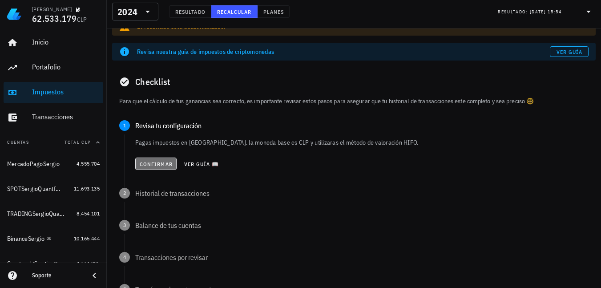
click at [151, 159] on button "Confirmar" at bounding box center [155, 163] width 41 height 12
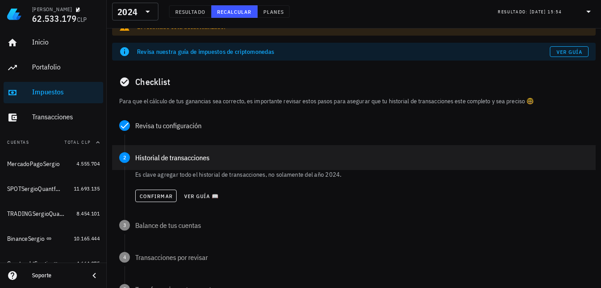
scroll to position [89, 0]
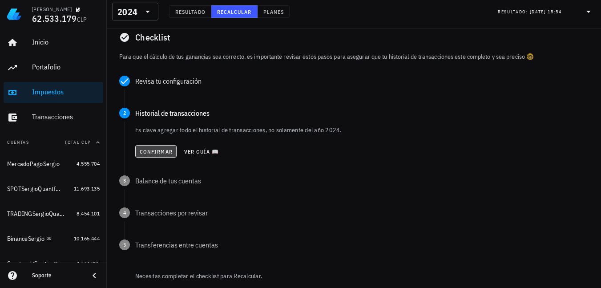
click at [150, 149] on span "Confirmar" at bounding box center [155, 151] width 33 height 7
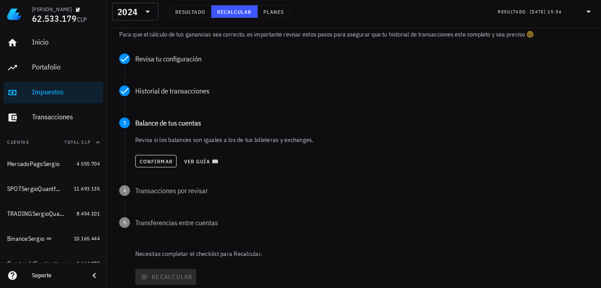
scroll to position [133, 0]
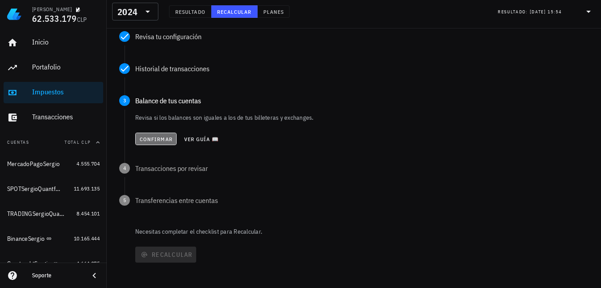
click at [152, 138] on span "Confirmar" at bounding box center [155, 139] width 33 height 7
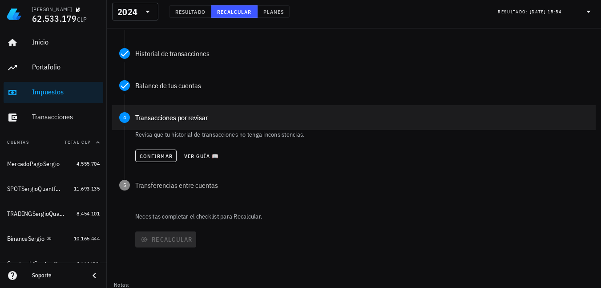
scroll to position [153, 0]
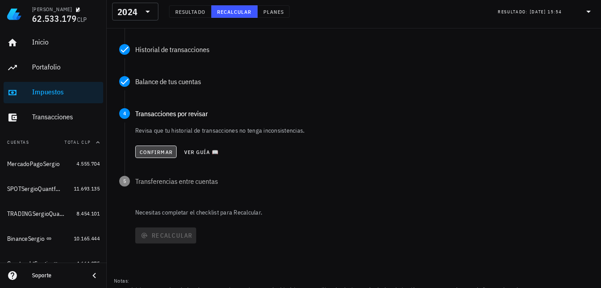
click at [152, 153] on span "Confirmar" at bounding box center [155, 152] width 33 height 7
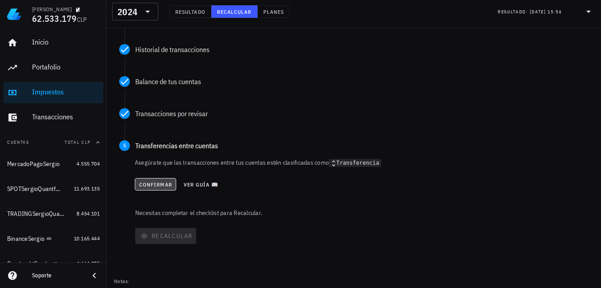
click at [152, 181] on span "Confirmar" at bounding box center [155, 184] width 33 height 7
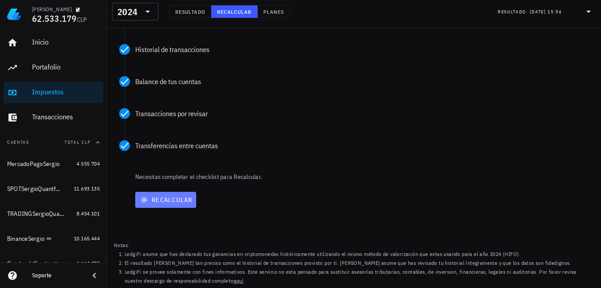
click at [151, 199] on span "Recalcular" at bounding box center [166, 200] width 54 height 8
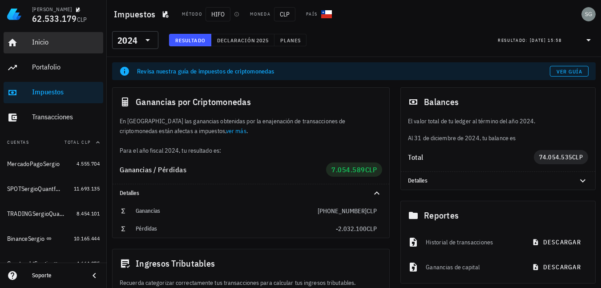
click at [24, 44] on link "Inicio" at bounding box center [54, 42] width 100 height 21
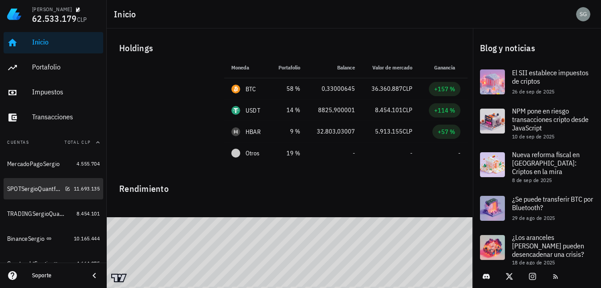
click at [31, 189] on div "SPOTSergioQuantfury" at bounding box center [34, 189] width 54 height 8
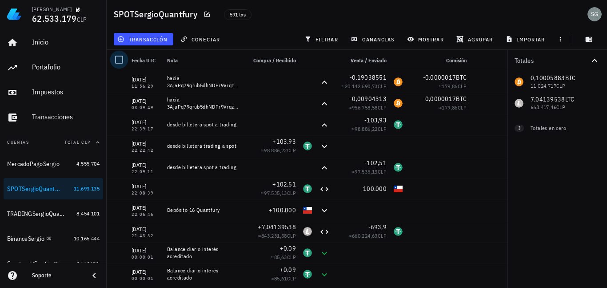
click at [120, 62] on div at bounding box center [119, 59] width 15 height 15
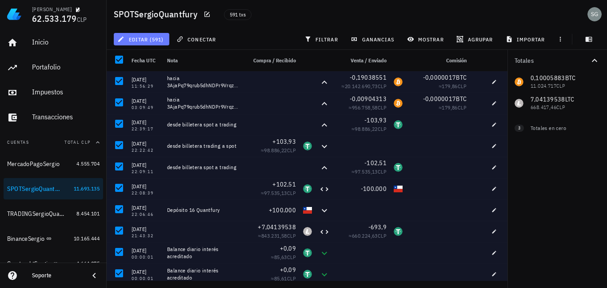
click at [140, 38] on span "editar (591)" at bounding box center [141, 39] width 44 height 7
click at [149, 59] on div "Eliminar" at bounding box center [149, 59] width 28 height 7
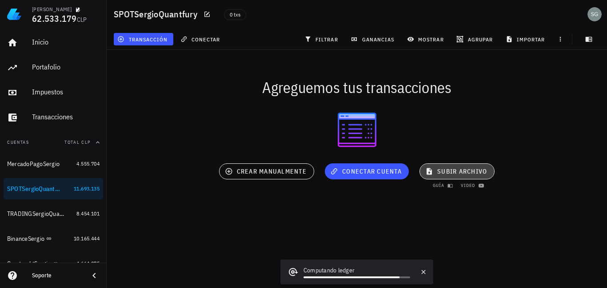
click at [463, 169] on span "subir archivo" at bounding box center [457, 171] width 60 height 8
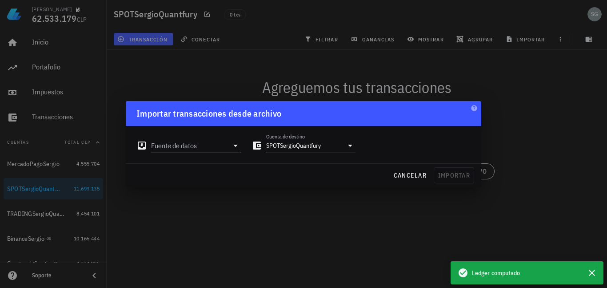
click at [193, 145] on input "Fuente de datos" at bounding box center [189, 145] width 77 height 14
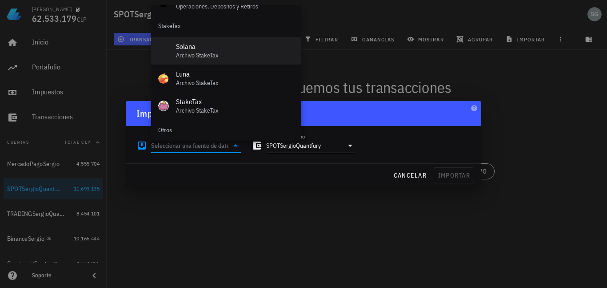
scroll to position [398, 0]
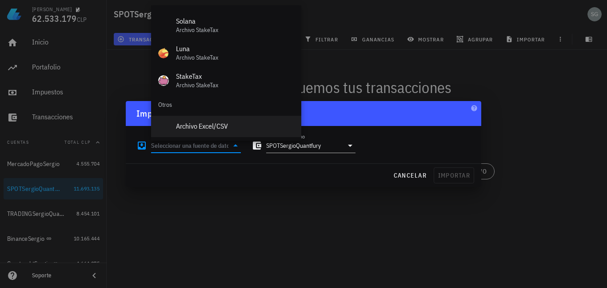
click at [194, 125] on div "Archivo Excel/CSV" at bounding box center [235, 126] width 118 height 8
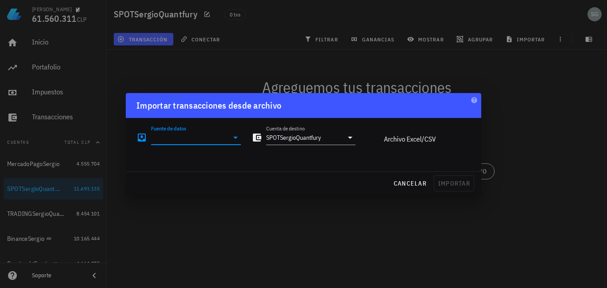
type input "Archivo Excel/CSV"
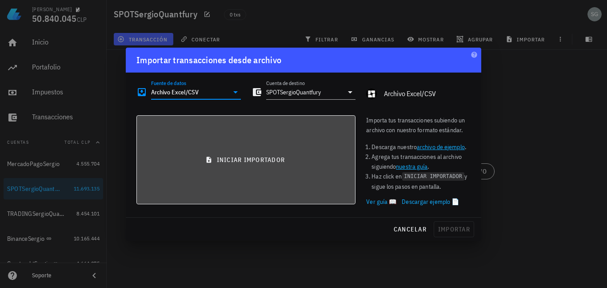
click at [266, 160] on span "iniciar importador" at bounding box center [246, 160] width 204 height 8
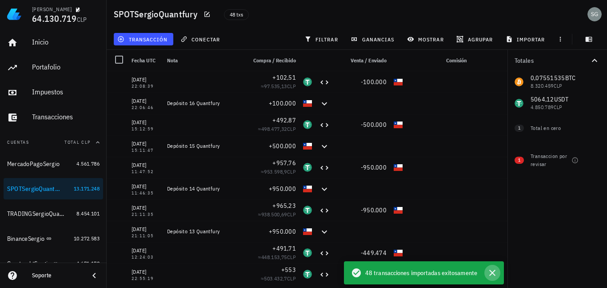
click at [493, 271] on icon "button" at bounding box center [492, 272] width 11 height 11
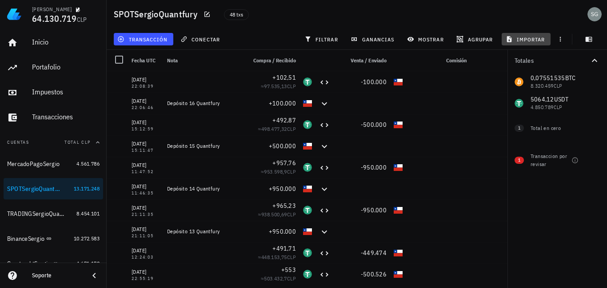
click at [530, 36] on span "importar" at bounding box center [527, 39] width 38 height 7
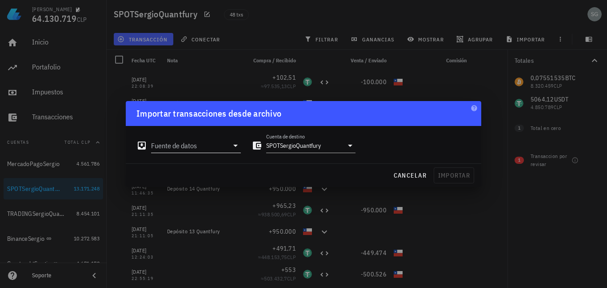
click at [213, 146] on input "Fuente de datos" at bounding box center [189, 145] width 77 height 14
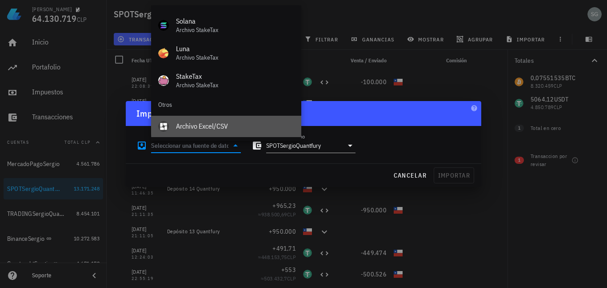
click at [197, 123] on div "Archivo Excel/CSV" at bounding box center [235, 126] width 118 height 8
type input "Archivo Excel/CSV"
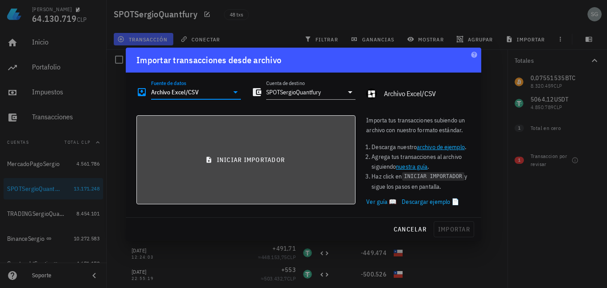
click at [260, 160] on span "iniciar importador" at bounding box center [246, 160] width 204 height 8
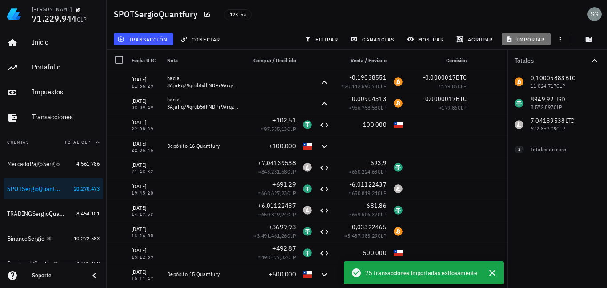
click at [536, 36] on span "importar" at bounding box center [527, 39] width 38 height 7
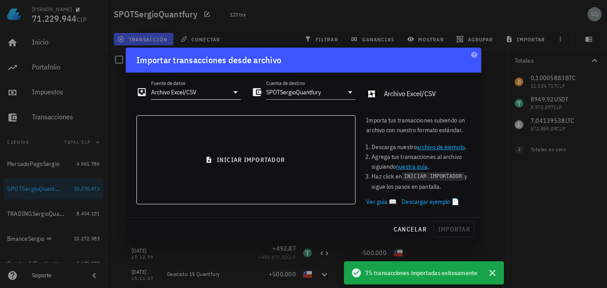
click at [199, 93] on input "Archivo Excel/CSV" at bounding box center [189, 92] width 77 height 14
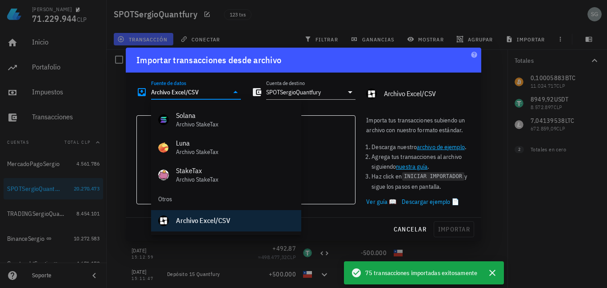
click at [205, 217] on div "Archivo Excel/CSV" at bounding box center [235, 220] width 118 height 8
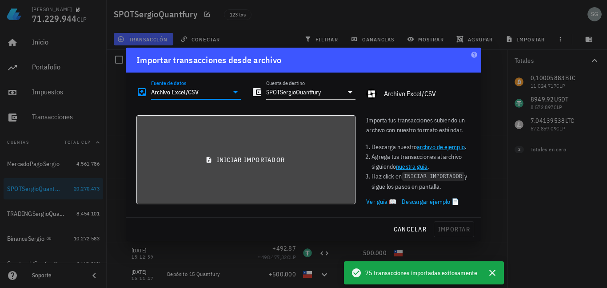
click at [267, 161] on span "iniciar importador" at bounding box center [246, 160] width 204 height 8
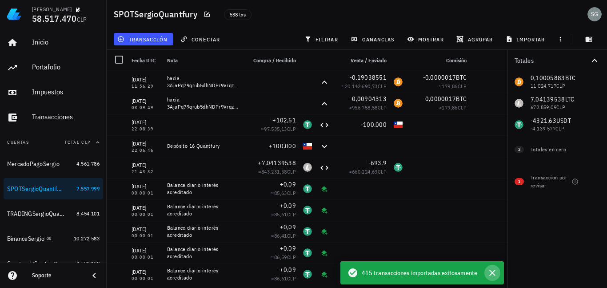
click at [491, 273] on icon "button" at bounding box center [492, 272] width 11 height 11
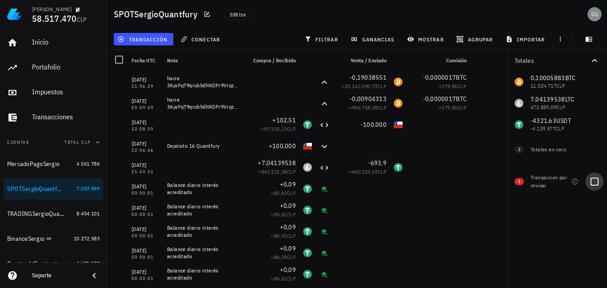
click at [595, 183] on div at bounding box center [594, 181] width 15 height 15
checkbox input "true"
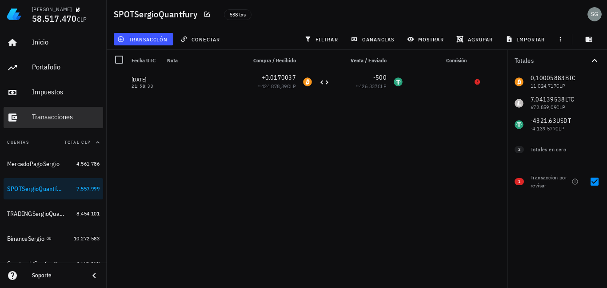
click at [35, 121] on div "Transacciones" at bounding box center [66, 117] width 68 height 8
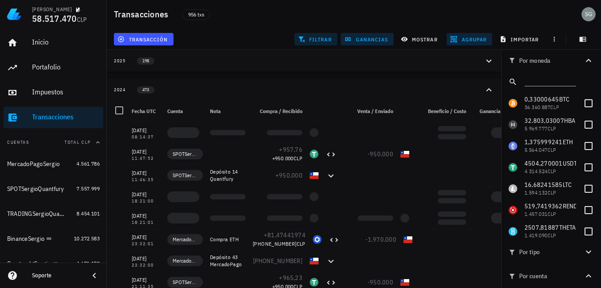
click at [312, 36] on span "filtrar" at bounding box center [316, 39] width 32 height 7
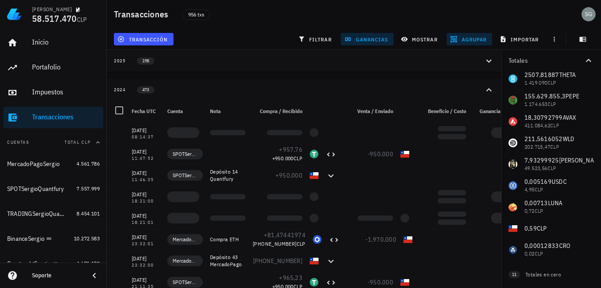
scroll to position [153, 0]
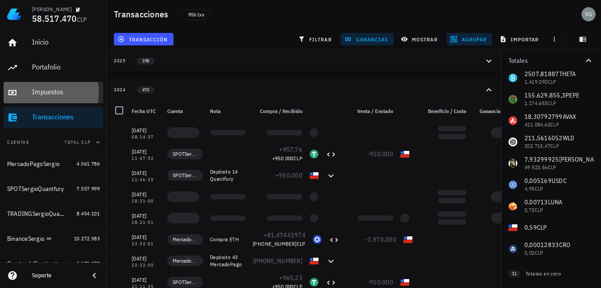
click at [47, 97] on div "Impuestos" at bounding box center [66, 92] width 68 height 20
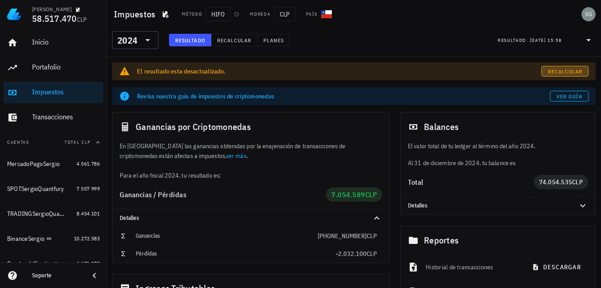
click at [562, 72] on span "Recalcular" at bounding box center [564, 71] width 35 height 7
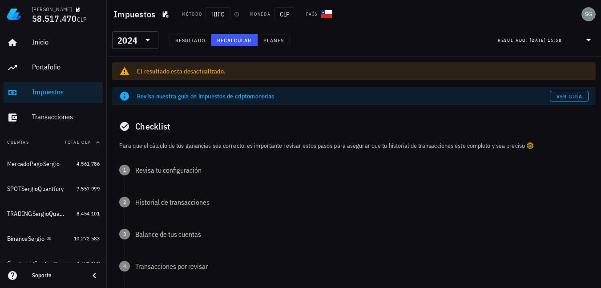
click at [176, 72] on div "El resultado esta desactualizado." at bounding box center [362, 71] width 451 height 9
click at [145, 39] on icon at bounding box center [147, 40] width 11 height 11
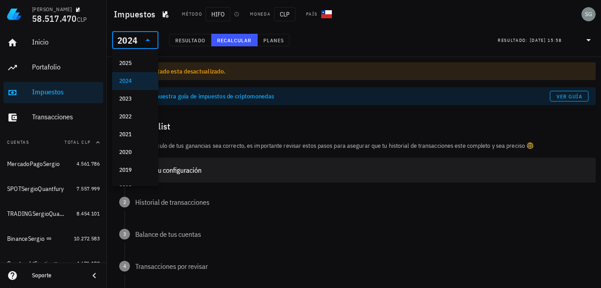
click at [181, 177] on div "1 Revisa tu configuración" at bounding box center [353, 169] width 483 height 25
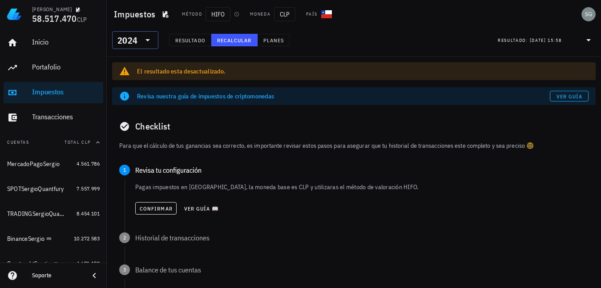
click at [141, 41] on div at bounding box center [147, 40] width 12 height 11
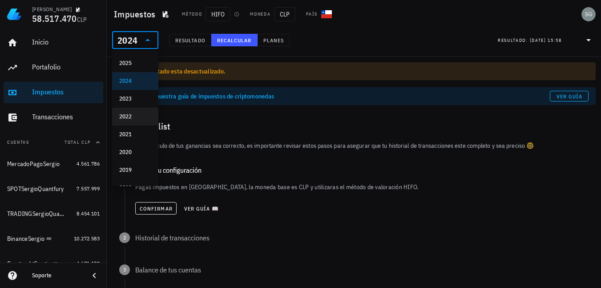
click at [125, 117] on div "2022" at bounding box center [135, 116] width 32 height 7
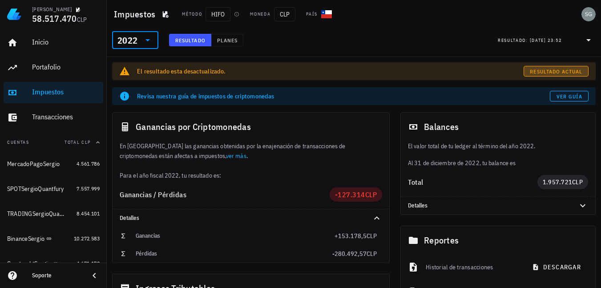
click at [558, 68] on span "Resultado actual" at bounding box center [555, 71] width 53 height 7
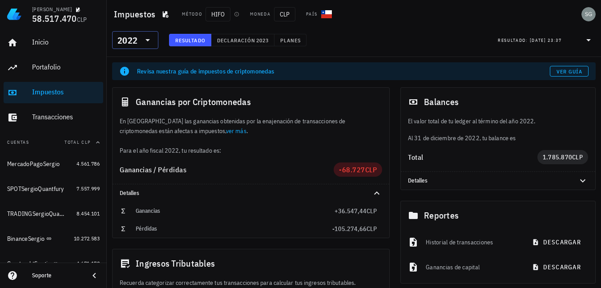
click at [146, 43] on icon at bounding box center [147, 40] width 11 height 11
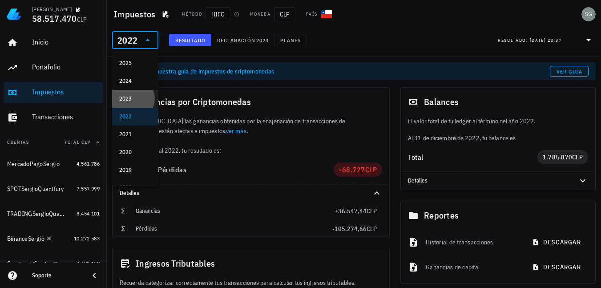
click at [132, 98] on div "2023" at bounding box center [135, 98] width 32 height 7
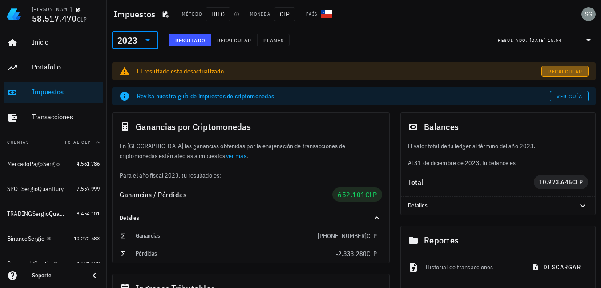
click at [562, 69] on span "Recalcular" at bounding box center [564, 71] width 35 height 7
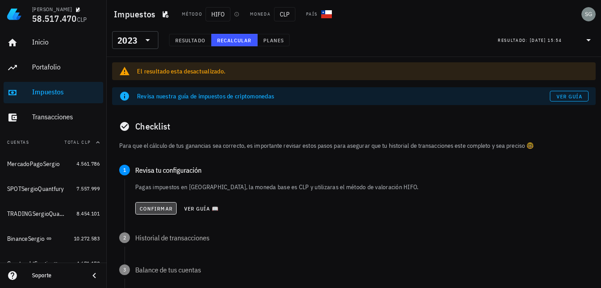
click at [143, 210] on span "Confirmar" at bounding box center [155, 208] width 33 height 7
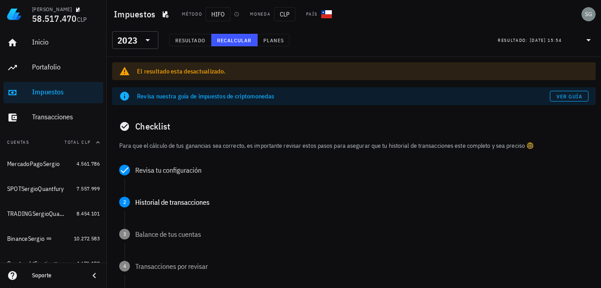
scroll to position [44, 0]
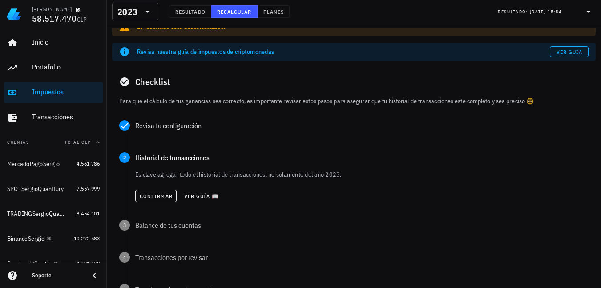
click at [153, 202] on div "Confirmar Ver guía 📖" at bounding box center [361, 196] width 453 height 20
click at [153, 197] on span "Confirmar" at bounding box center [155, 196] width 33 height 7
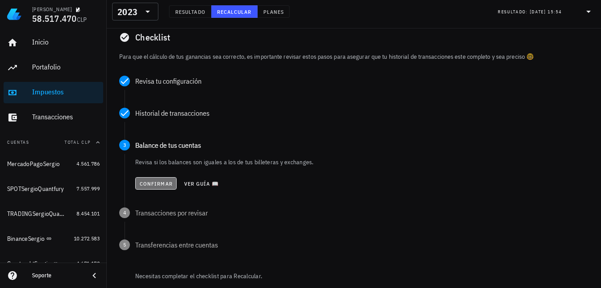
click at [156, 182] on span "Confirmar" at bounding box center [155, 183] width 33 height 7
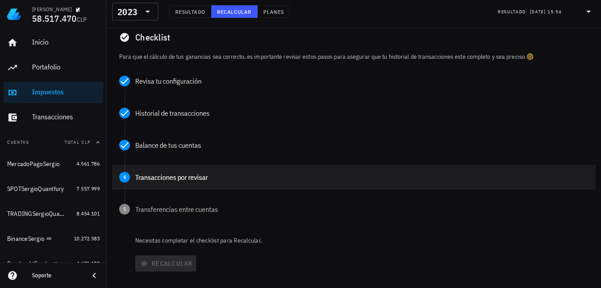
scroll to position [133, 0]
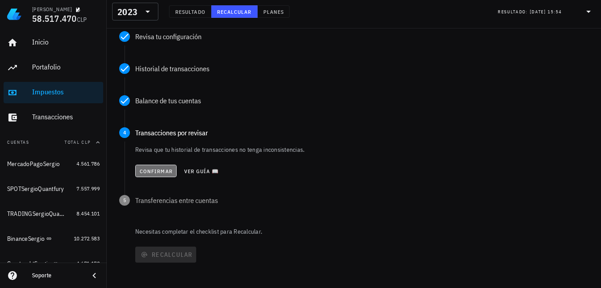
click at [157, 166] on button "Confirmar" at bounding box center [155, 171] width 41 height 12
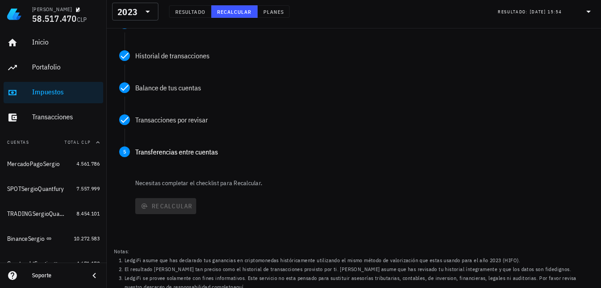
scroll to position [153, 0]
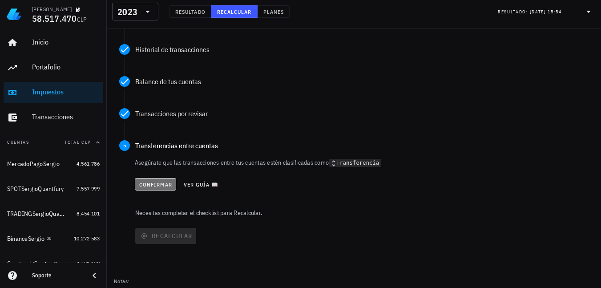
click at [151, 183] on span "Confirmar" at bounding box center [155, 184] width 33 height 7
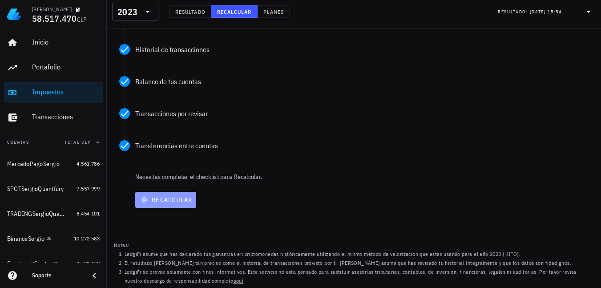
click at [162, 197] on span "Recalcular" at bounding box center [166, 200] width 54 height 8
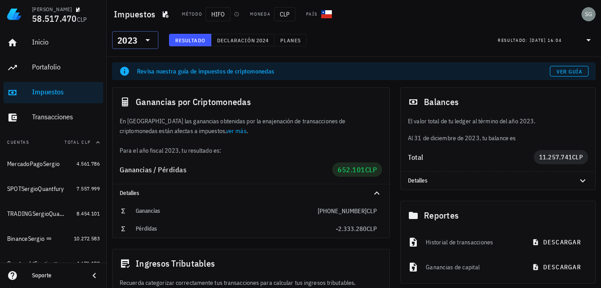
click at [149, 42] on icon at bounding box center [147, 40] width 11 height 11
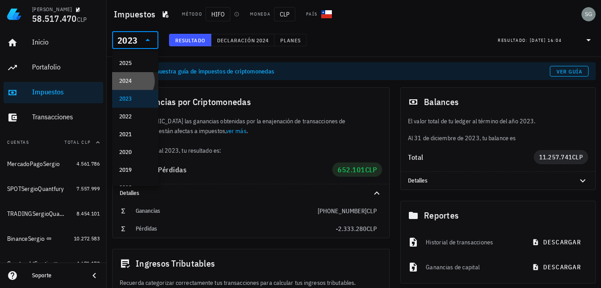
click at [122, 81] on div "2024" at bounding box center [135, 80] width 32 height 7
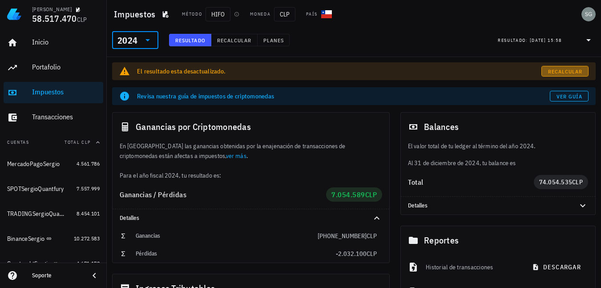
click at [564, 71] on span "Recalcular" at bounding box center [564, 71] width 35 height 7
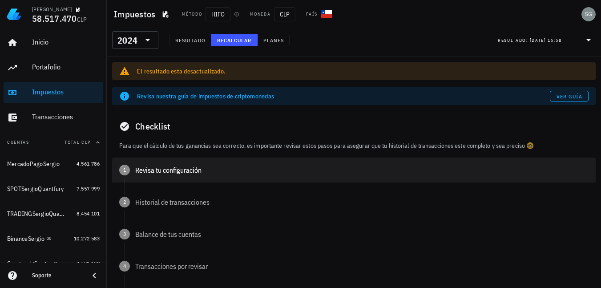
click at [146, 171] on div "Revisa tu configuración" at bounding box center [361, 169] width 453 height 7
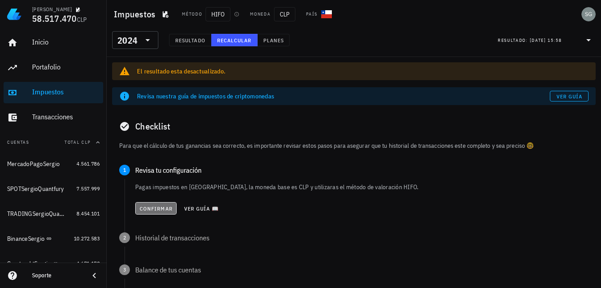
click at [155, 209] on span "Confirmar" at bounding box center [155, 208] width 33 height 7
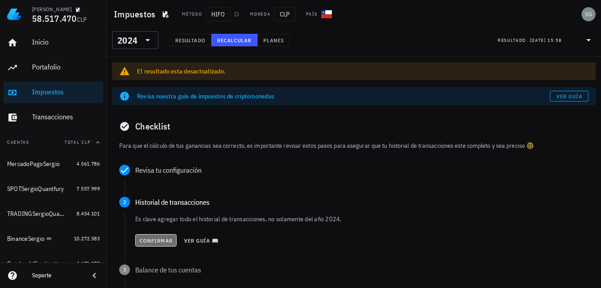
click at [154, 242] on span "Confirmar" at bounding box center [155, 240] width 33 height 7
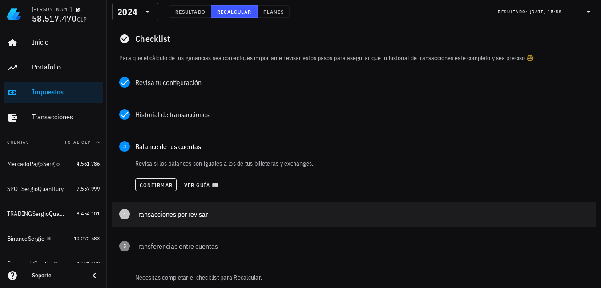
scroll to position [89, 0]
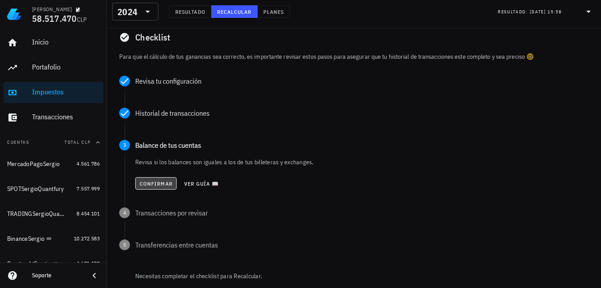
click at [157, 182] on span "Confirmar" at bounding box center [155, 183] width 33 height 7
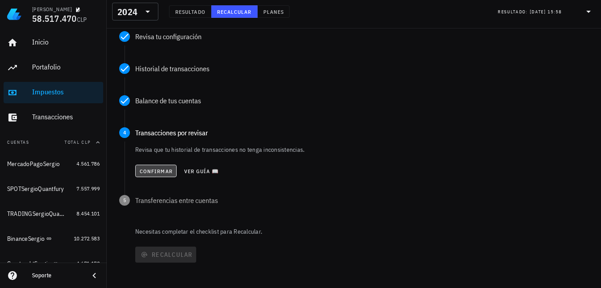
click at [158, 170] on span "Confirmar" at bounding box center [155, 171] width 33 height 7
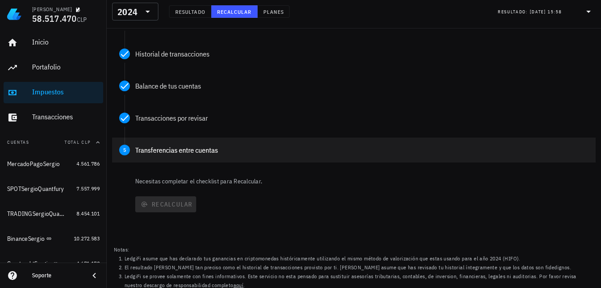
scroll to position [153, 0]
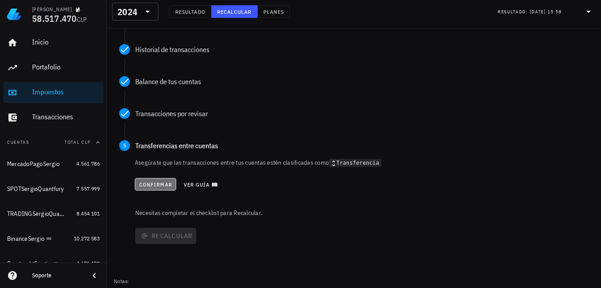
click at [159, 187] on span "Confirmar" at bounding box center [155, 184] width 33 height 7
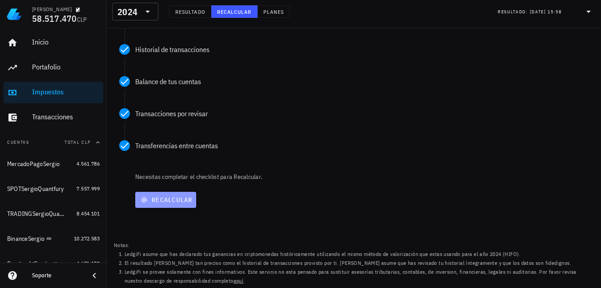
click at [173, 201] on span "Recalcular" at bounding box center [166, 200] width 54 height 8
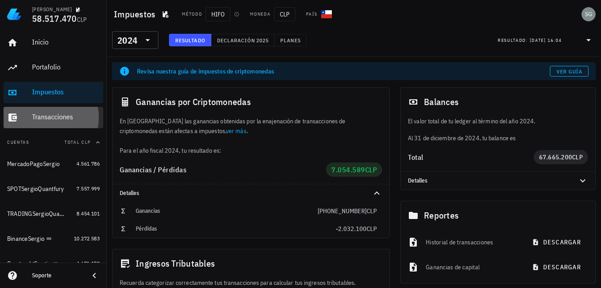
click at [43, 110] on div "Transacciones" at bounding box center [66, 117] width 68 height 20
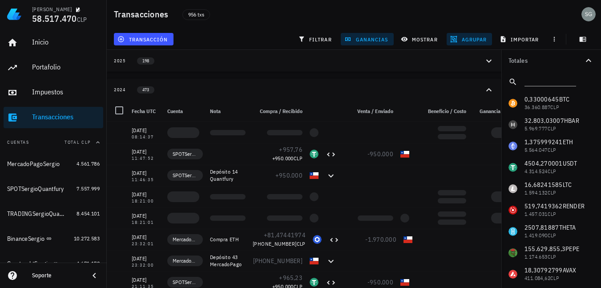
scroll to position [44, 0]
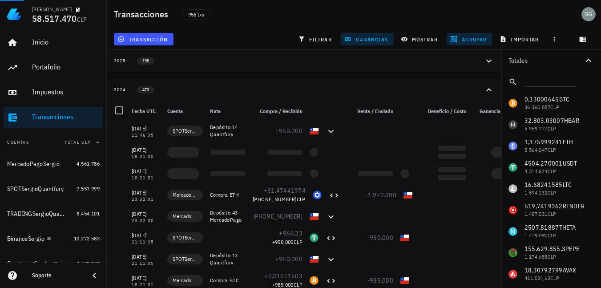
click at [587, 60] on icon "button" at bounding box center [588, 60] width 5 height 3
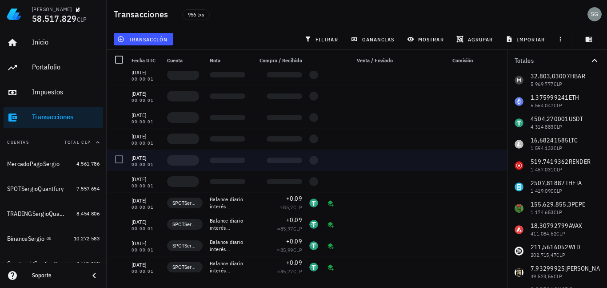
scroll to position [623, 0]
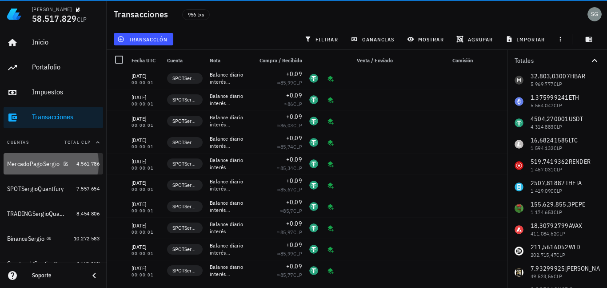
click at [21, 164] on div "MercadoPagoSergio" at bounding box center [33, 164] width 52 height 8
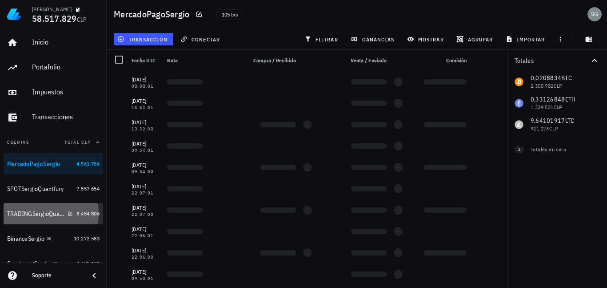
click at [36, 217] on div "TRADINGSergioQuantfury" at bounding box center [35, 214] width 57 height 8
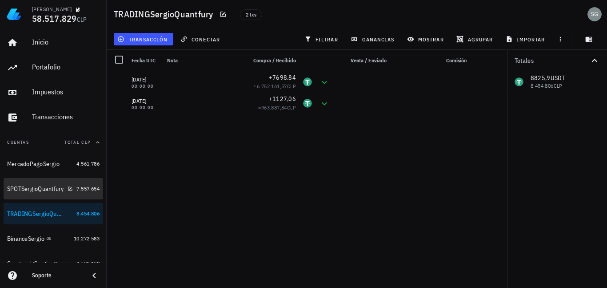
click at [25, 189] on div "SPOTSergioQuantfury" at bounding box center [35, 189] width 57 height 8
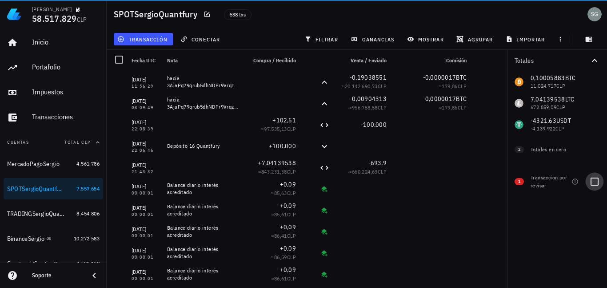
click at [598, 182] on div at bounding box center [594, 181] width 15 height 15
checkbox input "true"
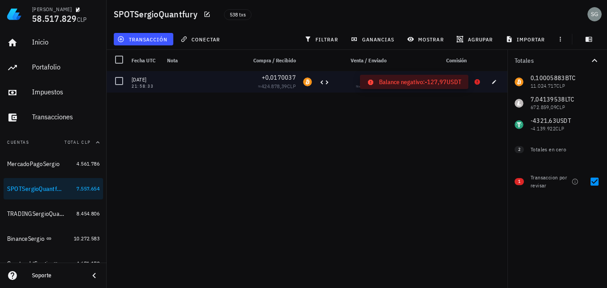
click at [477, 83] on icon at bounding box center [477, 81] width 5 height 5
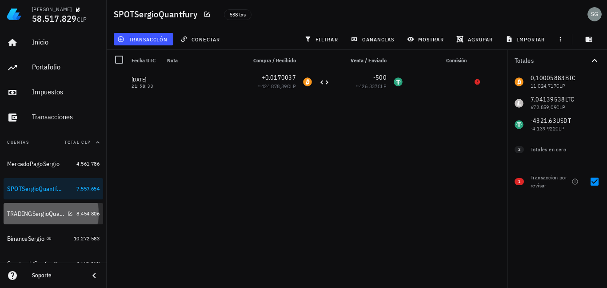
click at [27, 216] on div "TRADINGSergioQuantfury" at bounding box center [35, 214] width 57 height 8
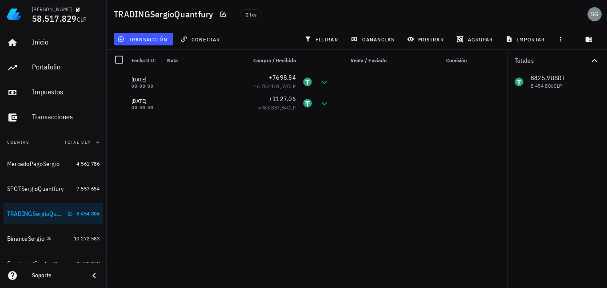
scroll to position [44, 0]
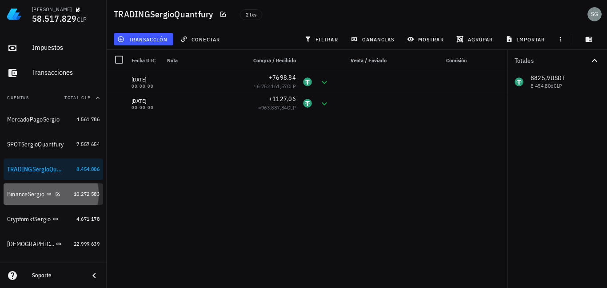
click at [29, 192] on div "BinanceSergio" at bounding box center [25, 194] width 37 height 8
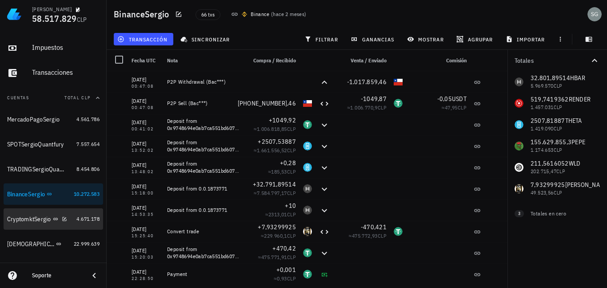
click at [28, 218] on div "CryptomktSergio" at bounding box center [29, 219] width 44 height 8
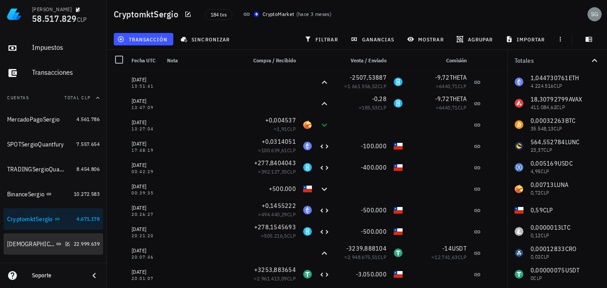
click at [22, 244] on div "[DEMOGRAPHIC_DATA]" at bounding box center [30, 244] width 47 height 8
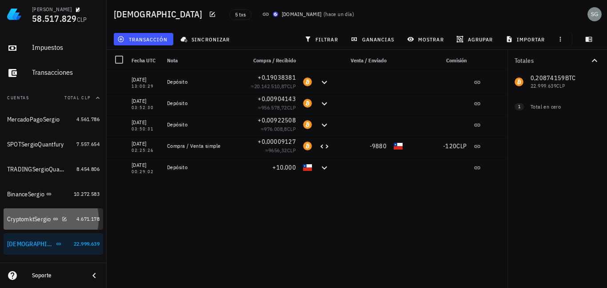
click at [27, 222] on div "CryptomktSergio" at bounding box center [29, 219] width 44 height 8
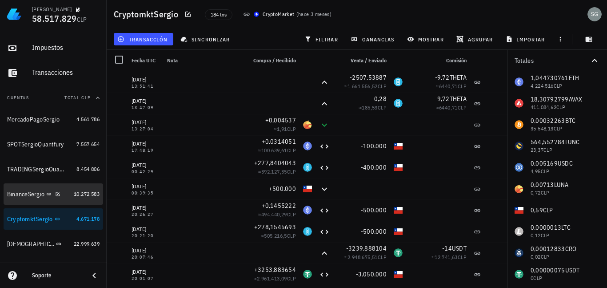
click at [26, 191] on div "BinanceSergio" at bounding box center [25, 194] width 37 height 8
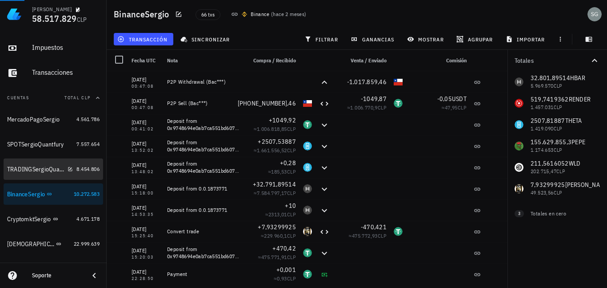
click at [32, 167] on div "TRADINGSergioQuantfury" at bounding box center [35, 169] width 57 height 8
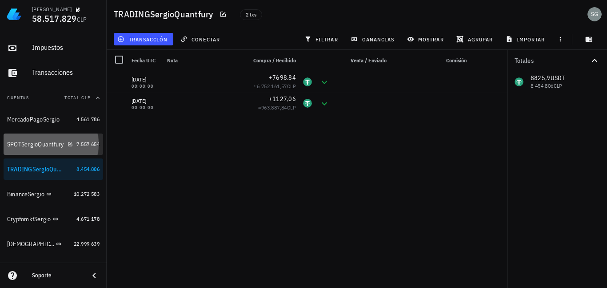
click at [26, 144] on div "SPOTSergioQuantfury" at bounding box center [35, 145] width 57 height 8
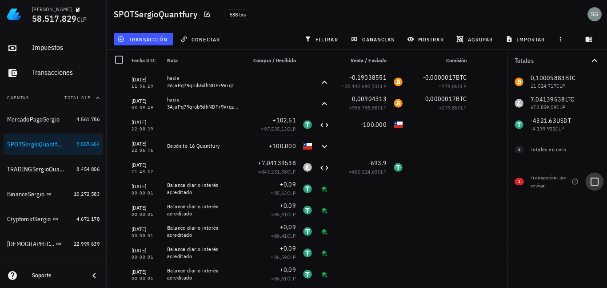
click at [595, 179] on div at bounding box center [594, 181] width 15 height 15
checkbox input "true"
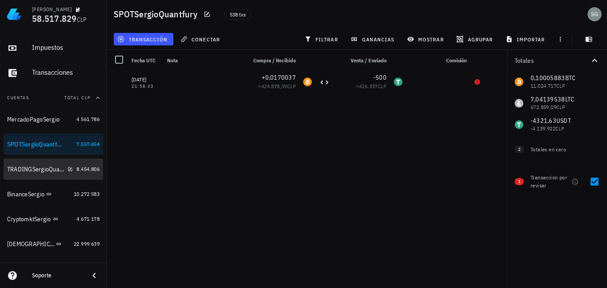
click at [36, 172] on div "TRADINGSergioQuantfury" at bounding box center [35, 169] width 57 height 8
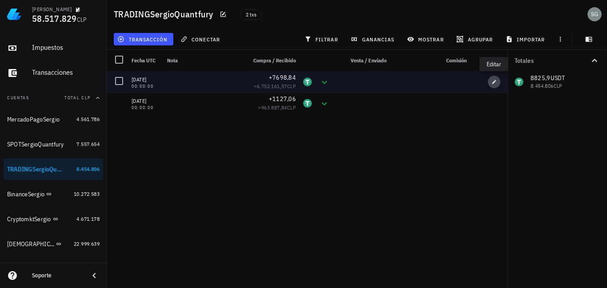
click at [498, 82] on span "button" at bounding box center [494, 81] width 12 height 5
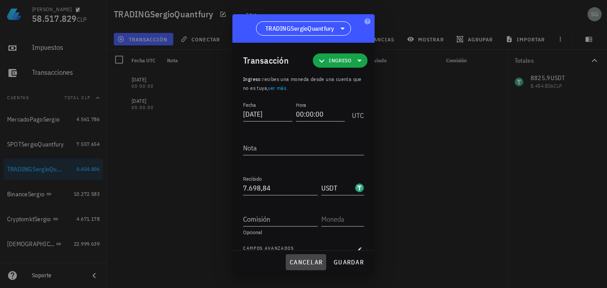
click at [309, 263] on span "cancelar" at bounding box center [305, 262] width 33 height 8
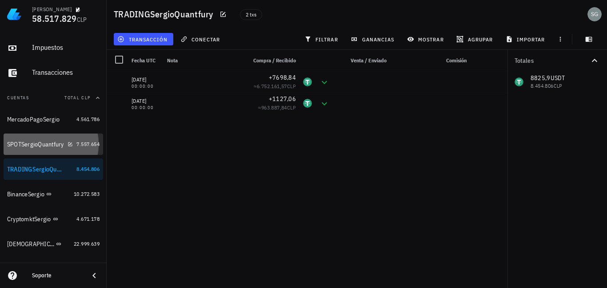
click at [36, 149] on div "SPOTSergioQuantfury" at bounding box center [40, 144] width 66 height 19
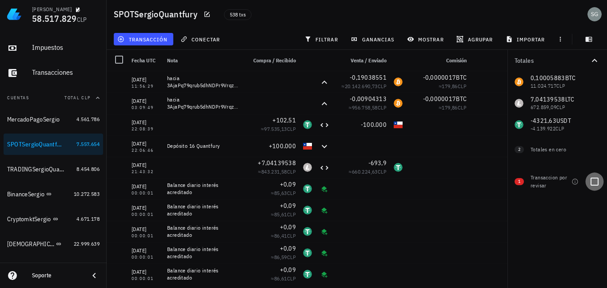
click at [597, 181] on div at bounding box center [594, 181] width 15 height 15
checkbox input "true"
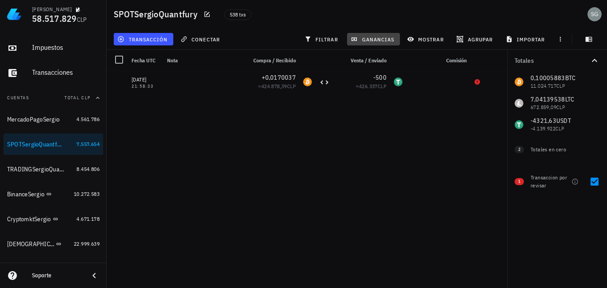
click at [388, 34] on button "ganancias" at bounding box center [373, 39] width 53 height 12
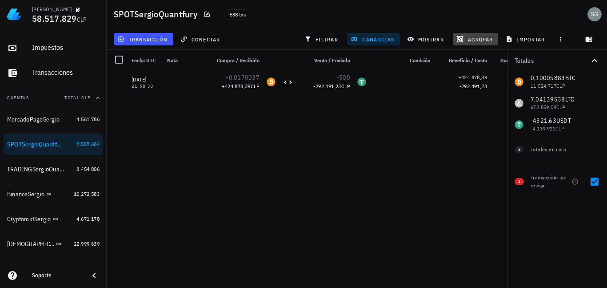
click at [463, 40] on icon "button" at bounding box center [460, 39] width 7 height 7
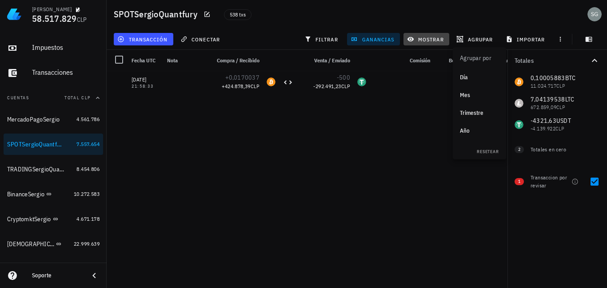
click at [430, 40] on span "mostrar" at bounding box center [426, 39] width 35 height 7
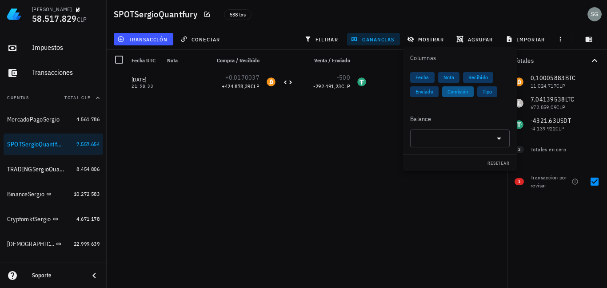
click at [457, 94] on span "Comisión" at bounding box center [458, 91] width 21 height 11
click at [362, 176] on div "12/10/2025 11:56:29 hacia 3AjaPq79qrub5dhNDPr9VrqzTjayZESQeN -0,19038551 +179,8…" at bounding box center [322, 175] width 430 height 209
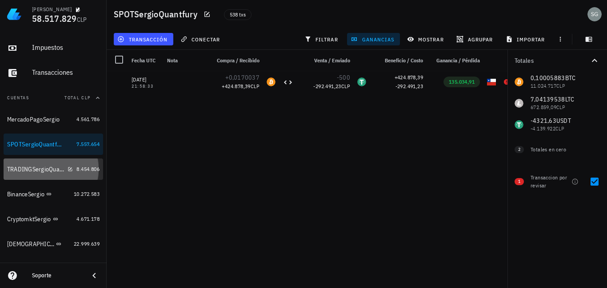
click at [20, 166] on div "TRADINGSergioQuantfury" at bounding box center [35, 169] width 57 height 8
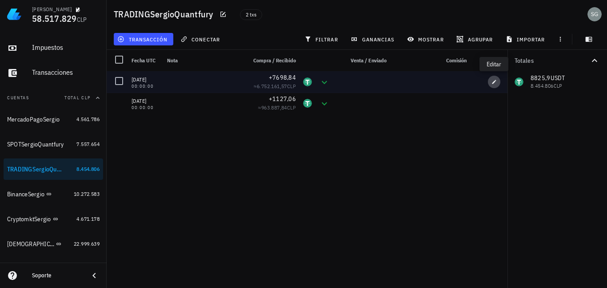
click at [495, 82] on icon "button" at bounding box center [494, 81] width 5 height 5
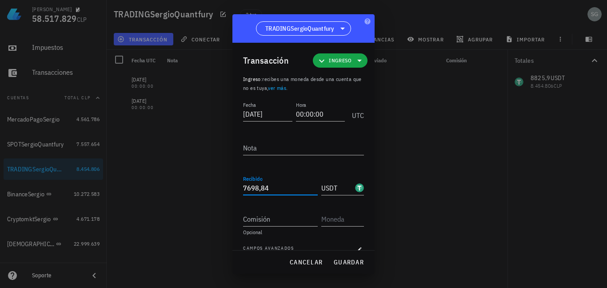
click at [280, 189] on input "7698,84" at bounding box center [280, 188] width 75 height 14
type input "7"
click at [349, 258] on span "guardar" at bounding box center [349, 262] width 31 height 8
type input "7.698,84"
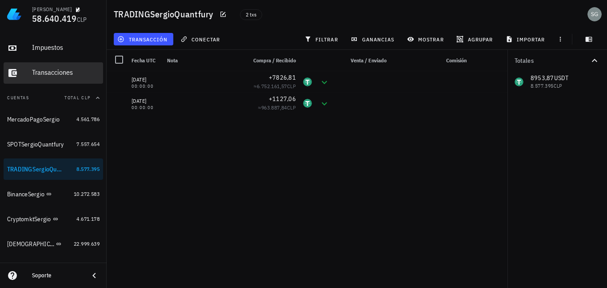
click at [51, 74] on div "Transacciones" at bounding box center [66, 72] width 68 height 8
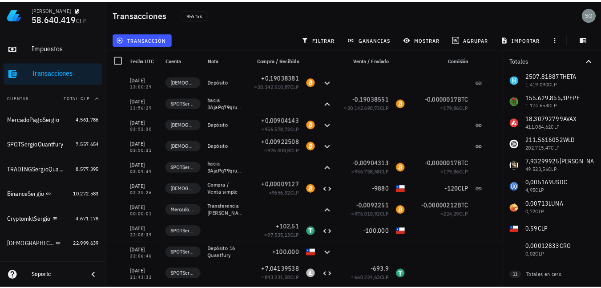
scroll to position [153, 0]
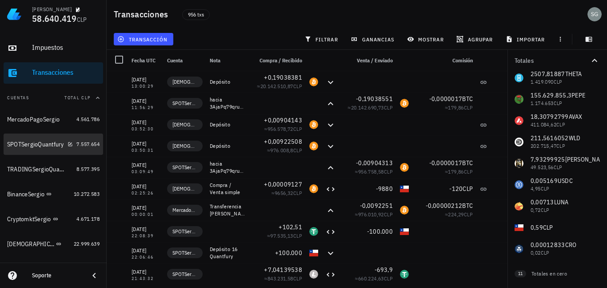
click at [28, 142] on div "SPOTSergioQuantfury" at bounding box center [35, 145] width 57 height 8
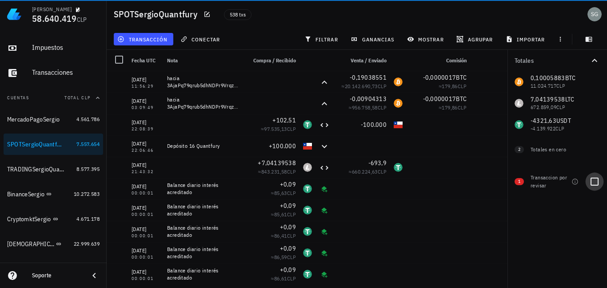
click at [595, 181] on div at bounding box center [594, 181] width 15 height 15
checkbox input "true"
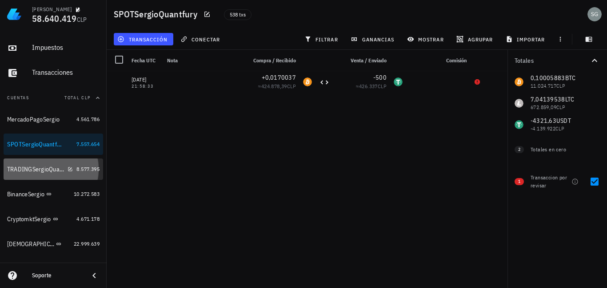
click at [31, 169] on div "TRADINGSergioQuantfury" at bounding box center [35, 169] width 57 height 8
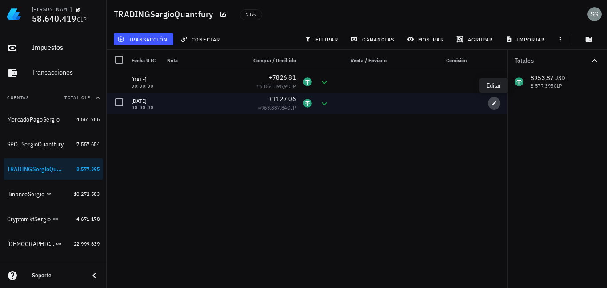
click at [495, 101] on icon "button" at bounding box center [494, 102] width 5 height 5
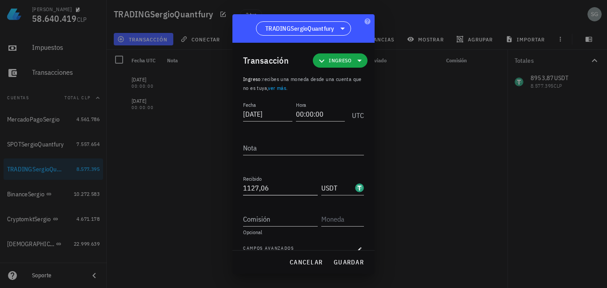
click at [277, 190] on input "1127,06" at bounding box center [280, 188] width 75 height 14
click at [349, 263] on span "guardar" at bounding box center [349, 262] width 31 height 8
type input "1.127,06"
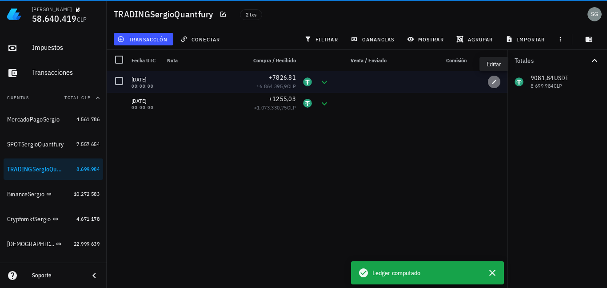
click at [494, 80] on icon "button" at bounding box center [494, 81] width 5 height 5
type input "2024-01-01"
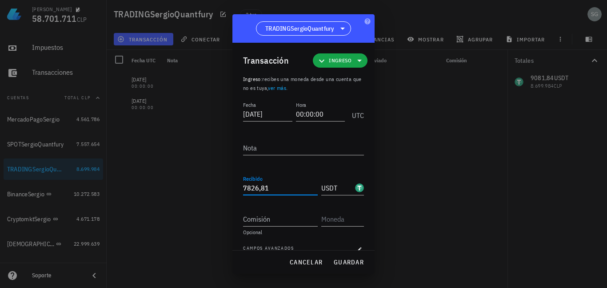
drag, startPoint x: 290, startPoint y: 188, endPoint x: 163, endPoint y: 187, distance: 127.2
click at [176, 187] on div "Sergio Godoy 58.701.711 CLP Inicio Portafolio Impuestos Transacciones Cuentas T…" at bounding box center [303, 144] width 607 height 288
click at [344, 261] on span "guardar" at bounding box center [349, 262] width 31 height 8
type input "7.826,81"
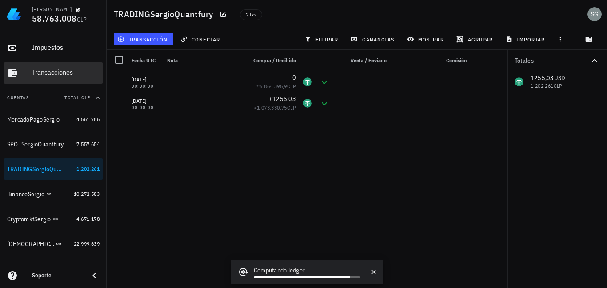
click at [56, 71] on div "Transacciones" at bounding box center [66, 72] width 68 height 8
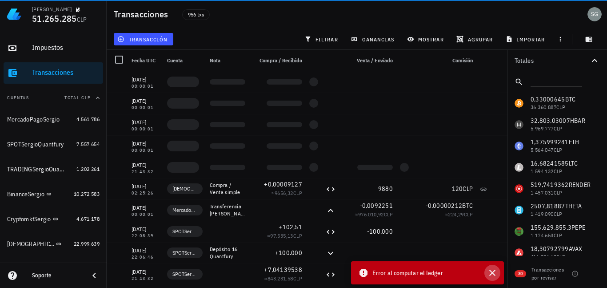
click at [495, 277] on icon "button" at bounding box center [492, 272] width 11 height 11
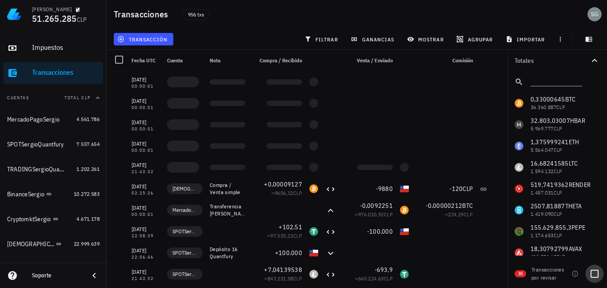
click at [596, 274] on div at bounding box center [594, 273] width 15 height 15
checkbox input "true"
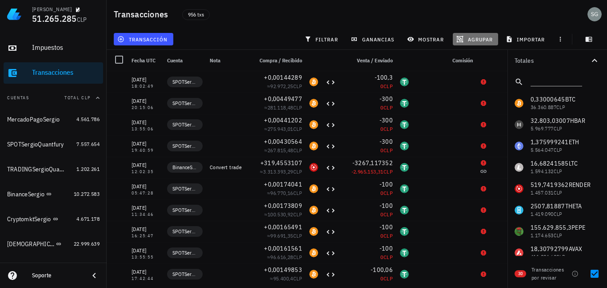
click at [483, 39] on span "agrupar" at bounding box center [475, 39] width 35 height 7
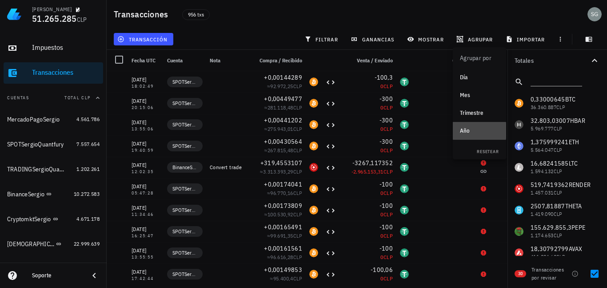
click at [469, 132] on div "Año" at bounding box center [479, 130] width 39 height 7
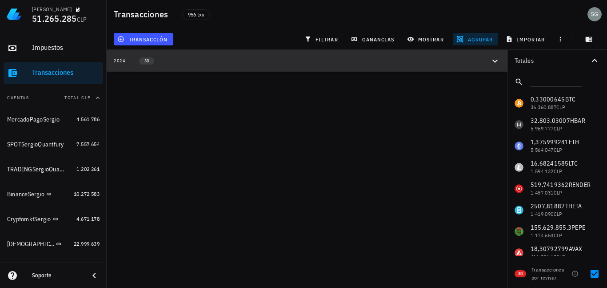
click at [492, 60] on icon "button" at bounding box center [495, 61] width 11 height 11
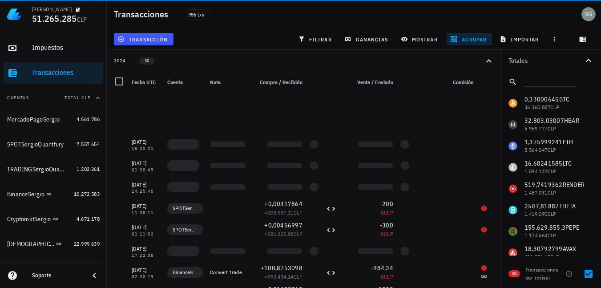
scroll to position [427, 0]
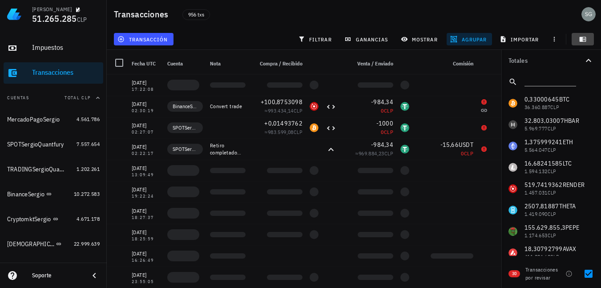
click at [586, 41] on icon "button" at bounding box center [582, 39] width 7 height 5
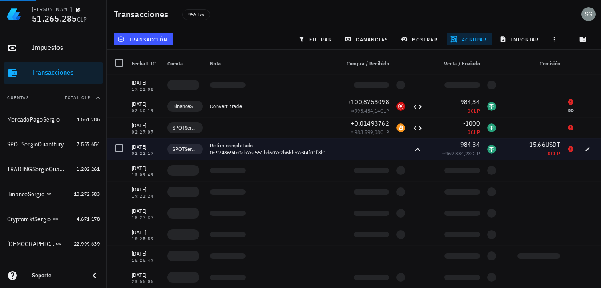
scroll to position [19, 0]
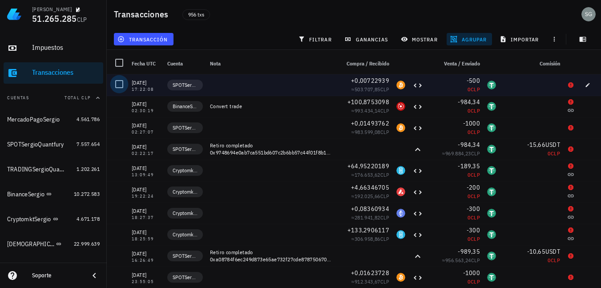
click at [121, 81] on div at bounding box center [119, 83] width 15 height 15
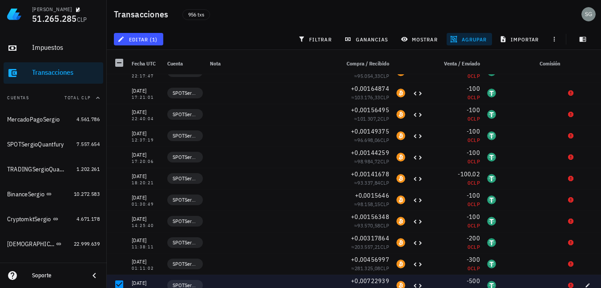
scroll to position [229, 0]
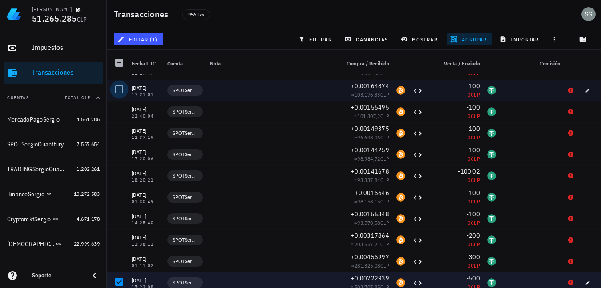
click at [118, 89] on div at bounding box center [119, 89] width 15 height 15
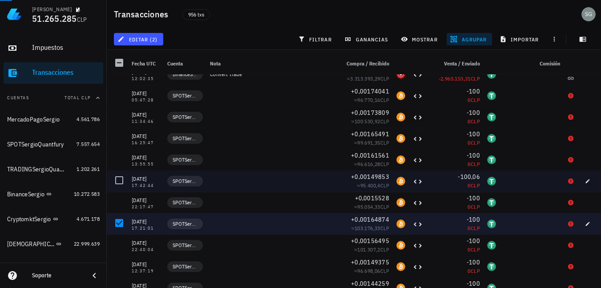
scroll to position [52, 0]
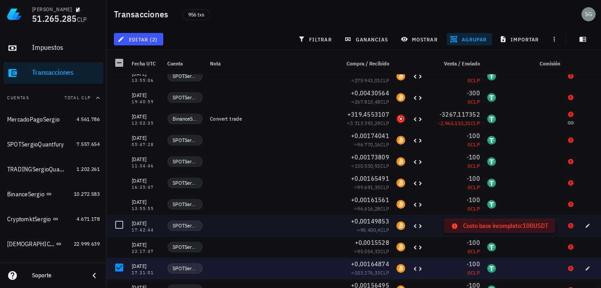
click at [568, 225] on icon at bounding box center [570, 225] width 5 height 5
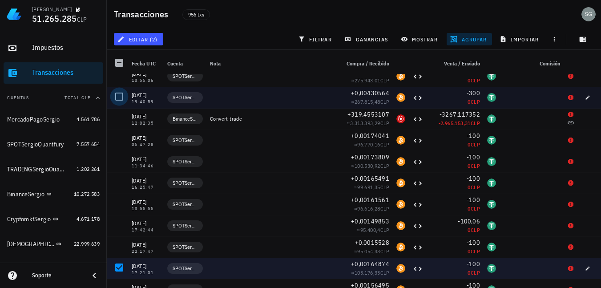
click at [118, 97] on div at bounding box center [119, 96] width 15 height 15
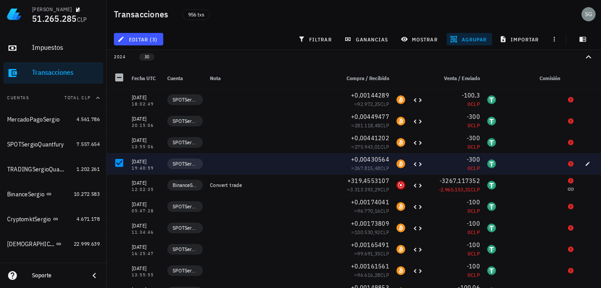
scroll to position [0, 0]
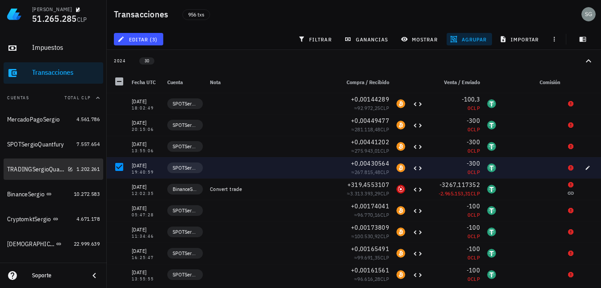
click at [32, 169] on div "TRADINGSergioQuantfury" at bounding box center [35, 169] width 57 height 8
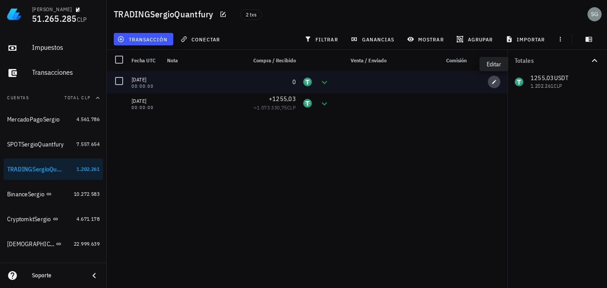
click at [495, 84] on icon "button" at bounding box center [494, 81] width 5 height 5
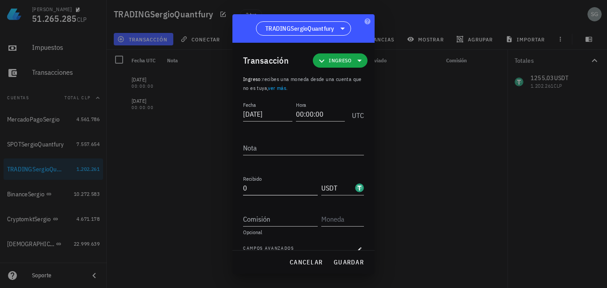
click at [255, 188] on input "0" at bounding box center [280, 188] width 75 height 14
click at [351, 261] on span "guardar" at bounding box center [349, 262] width 31 height 8
type input "0"
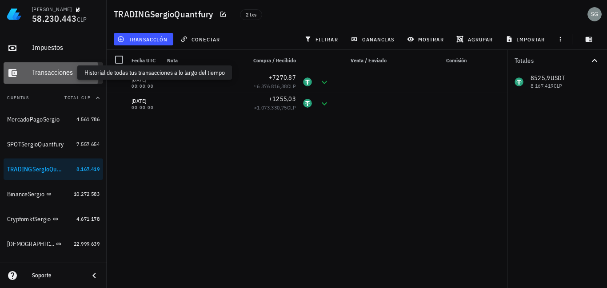
click at [60, 72] on div "Transacciones" at bounding box center [66, 72] width 68 height 8
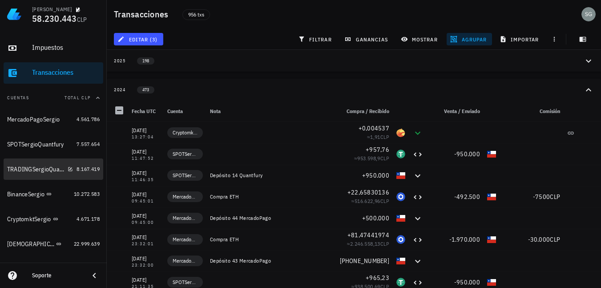
click at [26, 168] on div "TRADINGSergioQuantfury" at bounding box center [35, 169] width 57 height 8
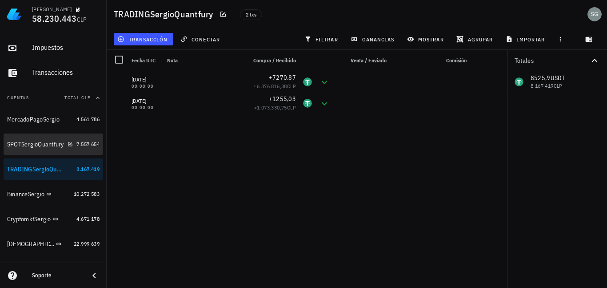
click at [32, 146] on div "SPOTSergioQuantfury" at bounding box center [35, 145] width 57 height 8
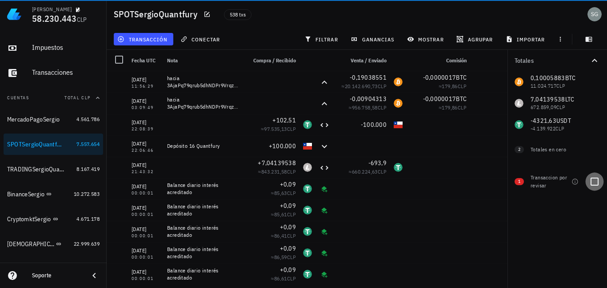
click at [595, 183] on div at bounding box center [594, 181] width 15 height 15
checkbox input "true"
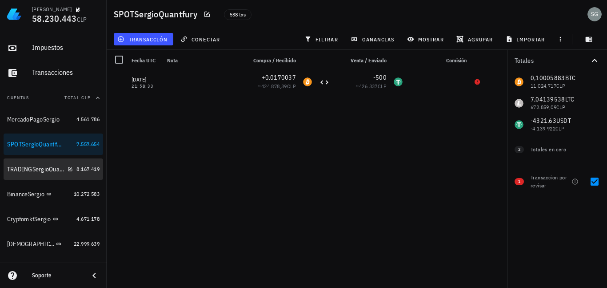
click at [28, 169] on div "TRADINGSergioQuantfury" at bounding box center [35, 169] width 57 height 8
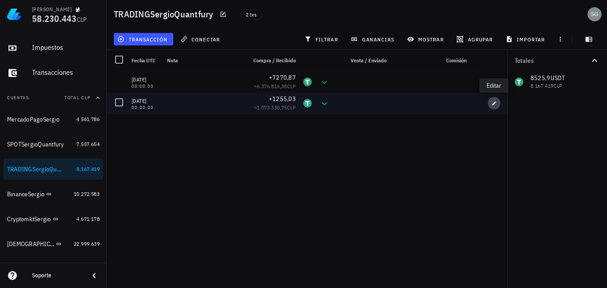
click at [492, 106] on button "button" at bounding box center [494, 103] width 12 height 12
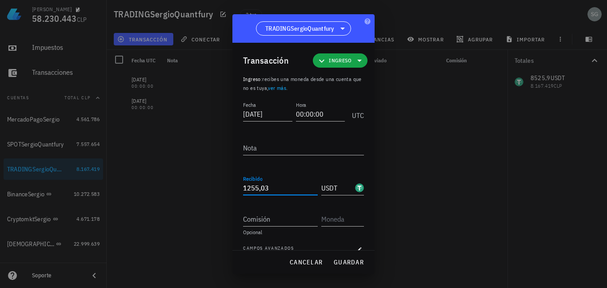
drag, startPoint x: 270, startPoint y: 186, endPoint x: 235, endPoint y: 186, distance: 35.6
click at [234, 187] on div "Transacción Ingreso Ingreso : recibes una moneda desde una cuenta que no es tuy…" at bounding box center [304, 146] width 142 height 207
click at [343, 259] on span "guardar" at bounding box center [349, 262] width 31 height 8
type input "1.255,03"
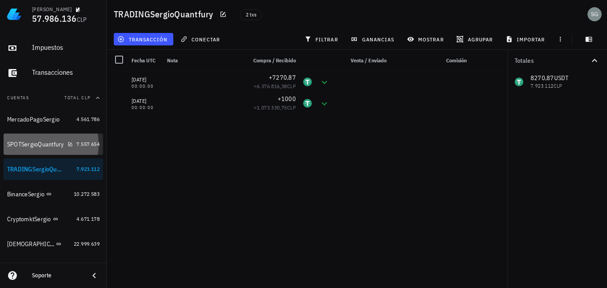
click at [32, 143] on div "SPOTSergioQuantfury" at bounding box center [35, 145] width 57 height 8
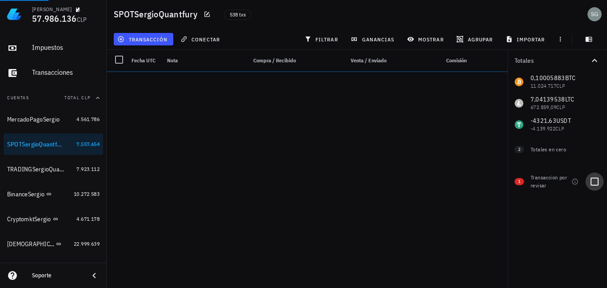
click at [596, 181] on div at bounding box center [594, 181] width 15 height 15
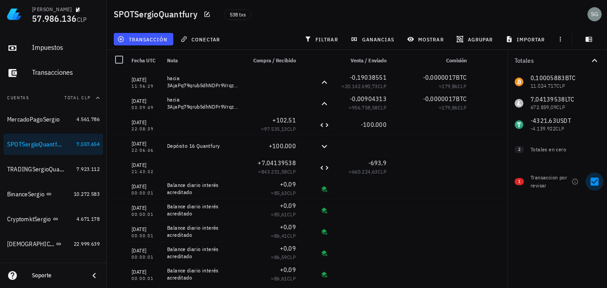
checkbox input "true"
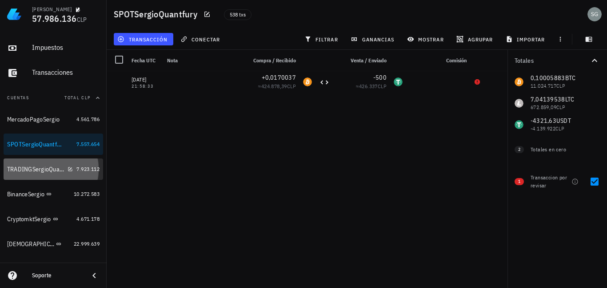
click at [36, 173] on div "TRADINGSergioQuantfury" at bounding box center [40, 169] width 66 height 8
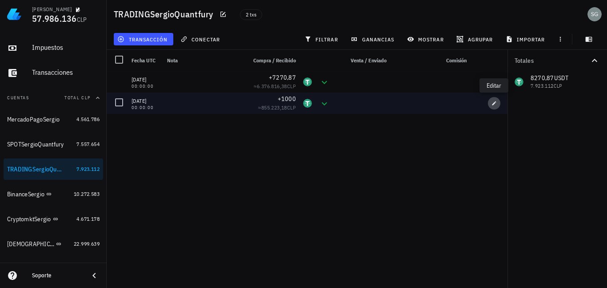
click at [492, 100] on button "button" at bounding box center [494, 103] width 12 height 12
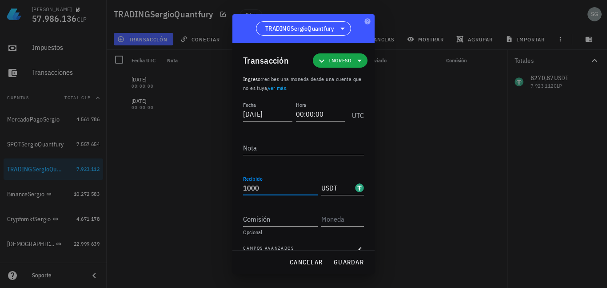
drag, startPoint x: 259, startPoint y: 185, endPoint x: 207, endPoint y: 183, distance: 52.1
click at [212, 183] on div "Sergio Godoy 57.986.136 CLP Inicio Portafolio Impuestos Transacciones Cuentas T…" at bounding box center [303, 144] width 607 height 288
click at [348, 264] on span "guardar" at bounding box center [349, 262] width 31 height 8
type input "1.000"
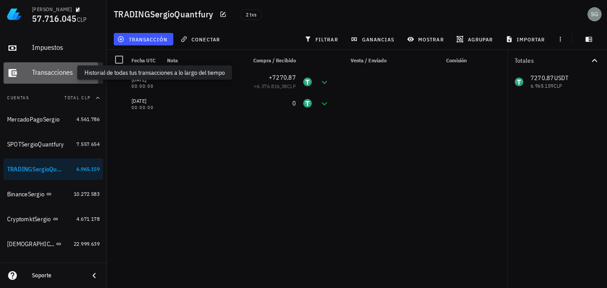
click at [53, 74] on div "Transacciones" at bounding box center [66, 72] width 68 height 8
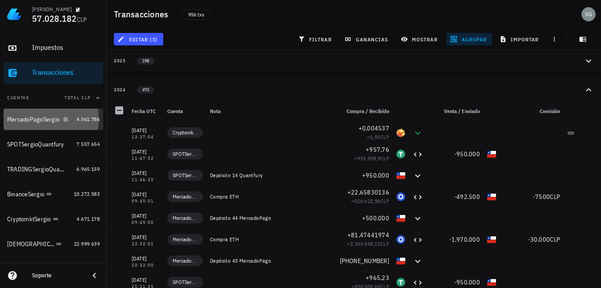
click at [26, 120] on div "MercadoPagoSergio" at bounding box center [33, 120] width 52 height 8
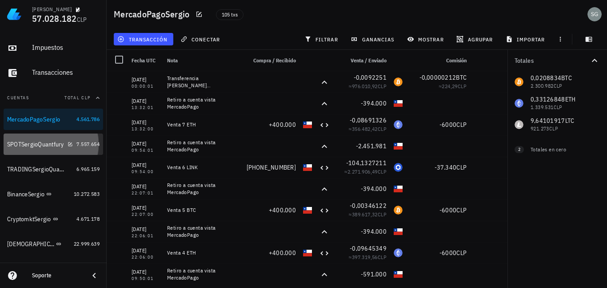
click at [32, 145] on div "SPOTSergioQuantfury" at bounding box center [35, 145] width 57 height 8
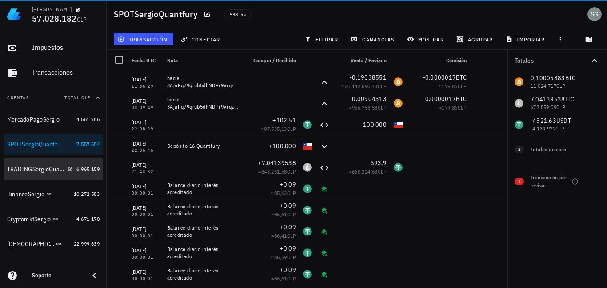
click at [28, 170] on div "TRADINGSergioQuantfury" at bounding box center [35, 169] width 57 height 8
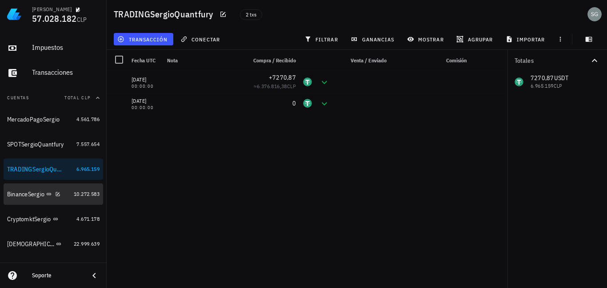
click at [37, 194] on div "BinanceSergio" at bounding box center [25, 194] width 37 height 8
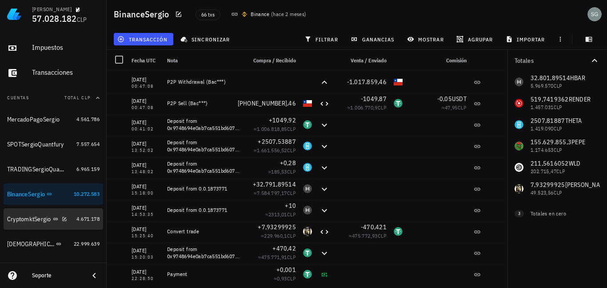
click at [31, 220] on div "CryptomktSergio" at bounding box center [29, 219] width 44 height 8
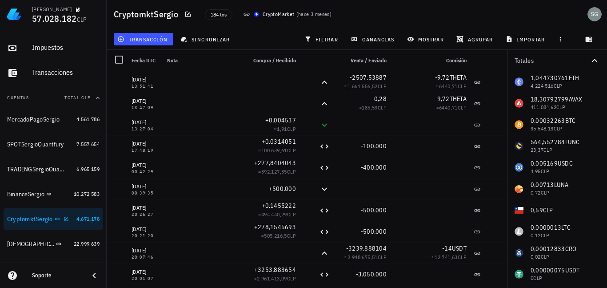
scroll to position [89, 0]
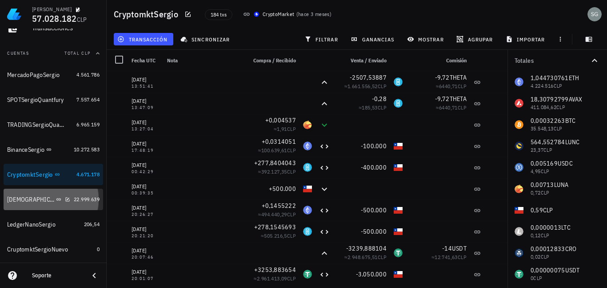
click at [30, 201] on div "[DEMOGRAPHIC_DATA]" at bounding box center [30, 200] width 47 height 8
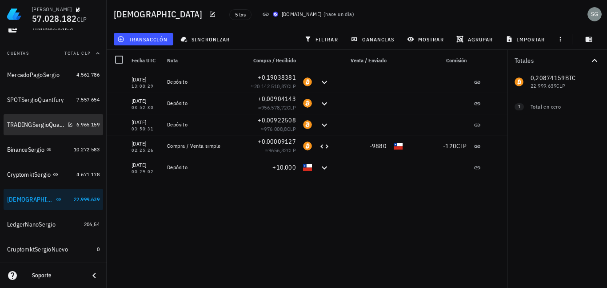
click at [25, 122] on div "TRADINGSergioQuantfury" at bounding box center [35, 125] width 57 height 8
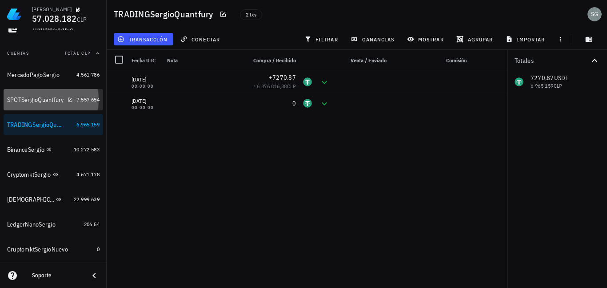
click at [27, 100] on div "SPOTSergioQuantfury" at bounding box center [35, 100] width 57 height 8
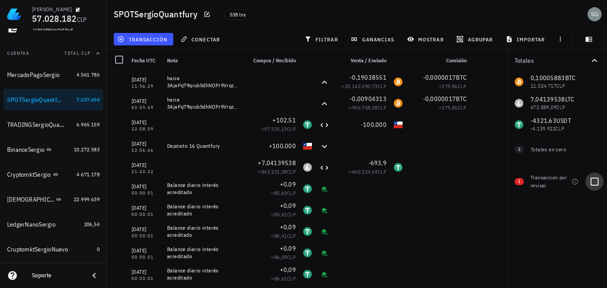
click at [597, 181] on div at bounding box center [594, 181] width 15 height 15
checkbox input "true"
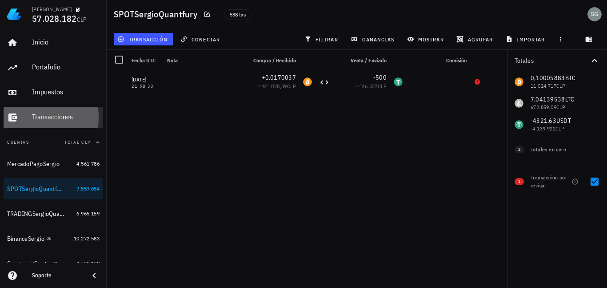
click at [50, 114] on div "Transacciones" at bounding box center [66, 117] width 68 height 8
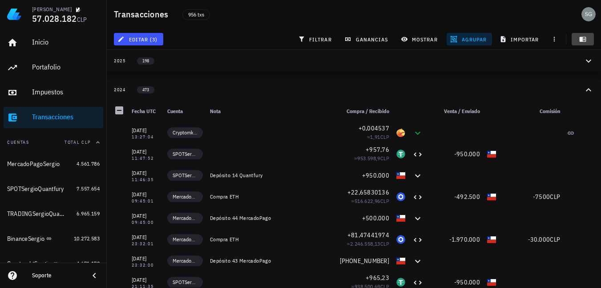
click at [586, 42] on icon "button" at bounding box center [582, 39] width 7 height 7
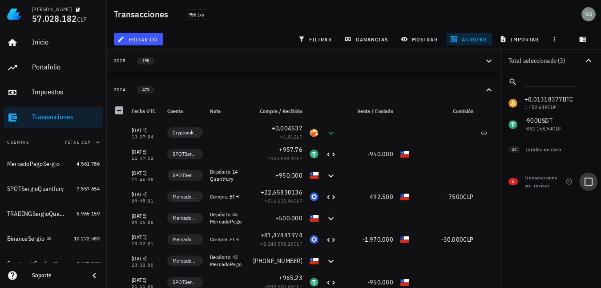
click at [588, 177] on div at bounding box center [588, 181] width 15 height 15
checkbox input "true"
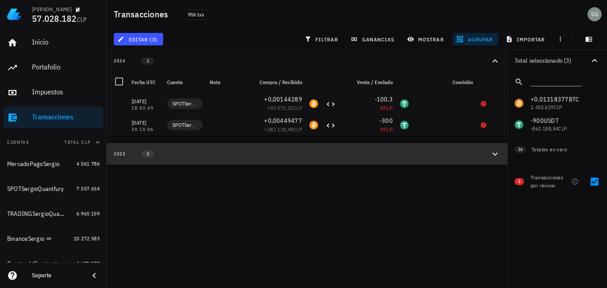
click at [495, 159] on icon "button" at bounding box center [495, 154] width 11 height 11
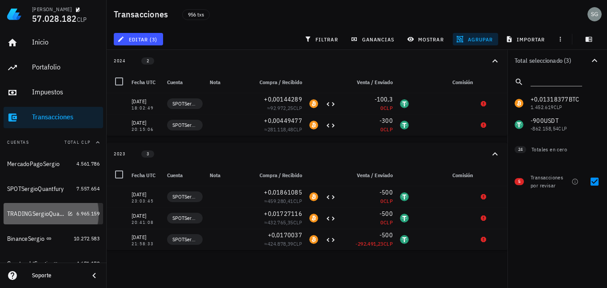
click at [21, 214] on div "TRADINGSergioQuantfury" at bounding box center [35, 214] width 57 height 8
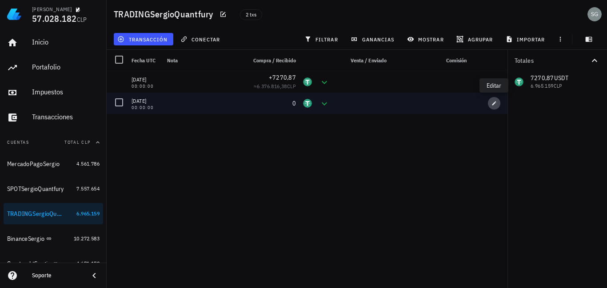
click at [492, 105] on icon "button" at bounding box center [494, 102] width 5 height 5
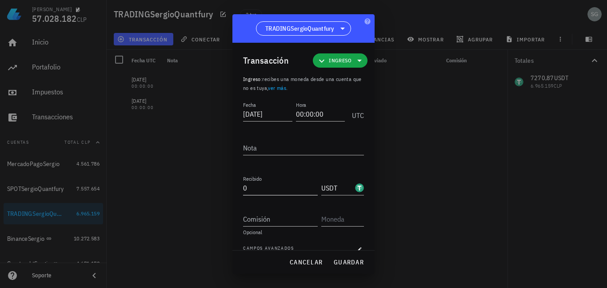
click at [253, 185] on input "0" at bounding box center [280, 188] width 75 height 14
click at [340, 262] on span "guardar" at bounding box center [349, 262] width 31 height 8
type input "0"
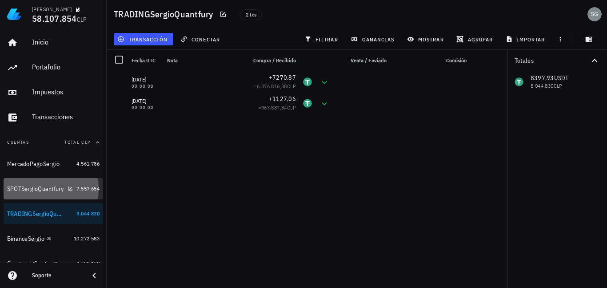
click at [24, 195] on div "SPOTSergioQuantfury" at bounding box center [40, 188] width 66 height 19
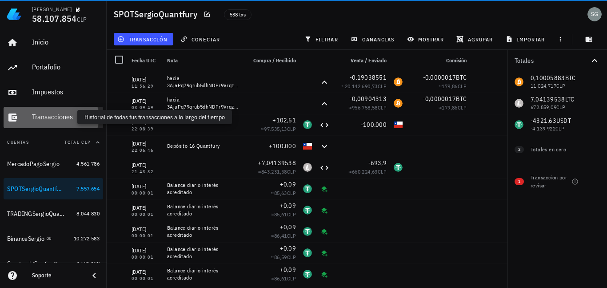
click at [50, 118] on div "Transacciones" at bounding box center [66, 117] width 68 height 8
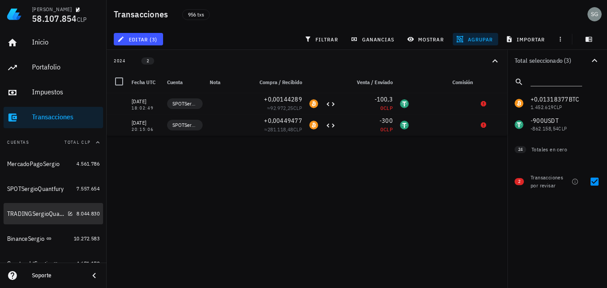
click at [39, 215] on div "TRADINGSergioQuantfury" at bounding box center [35, 214] width 57 height 8
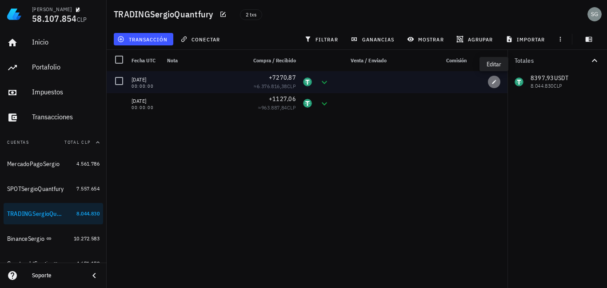
click at [494, 81] on icon "button" at bounding box center [494, 81] width 5 height 5
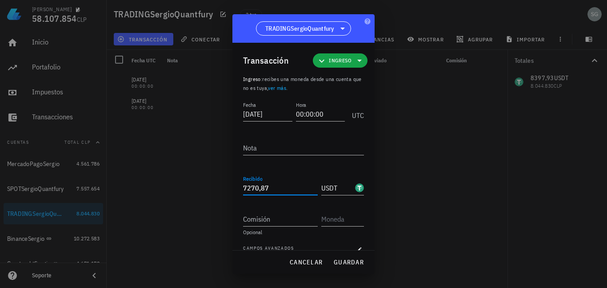
drag, startPoint x: 274, startPoint y: 188, endPoint x: 173, endPoint y: 183, distance: 102.0
click at [171, 183] on div "Sergio Godoy 58.107.854 CLP Inicio Portafolio Impuestos Transacciones Cuentas T…" at bounding box center [303, 144] width 607 height 288
click at [348, 265] on span "guardar" at bounding box center [349, 262] width 31 height 8
type input "7.270,87"
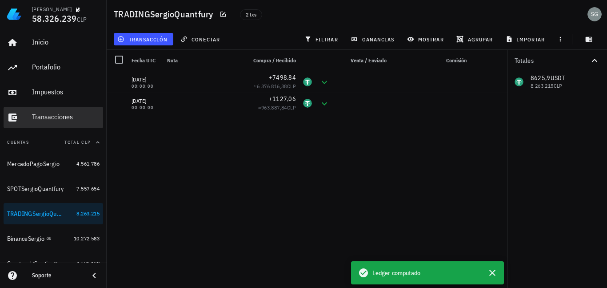
click at [55, 113] on div "Transacciones" at bounding box center [66, 117] width 68 height 8
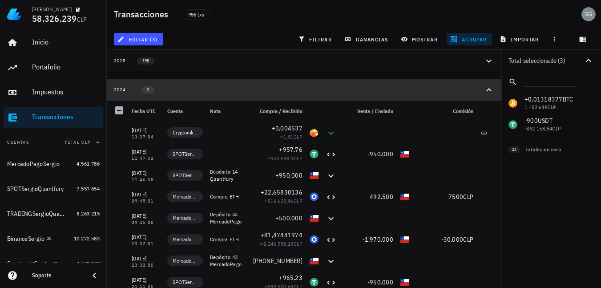
click at [487, 88] on icon "button" at bounding box center [488, 89] width 11 height 11
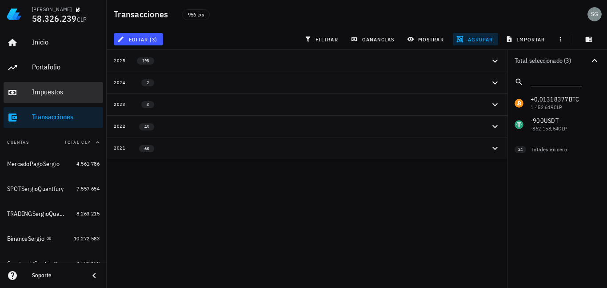
click at [53, 90] on div "Impuestos" at bounding box center [66, 92] width 68 height 8
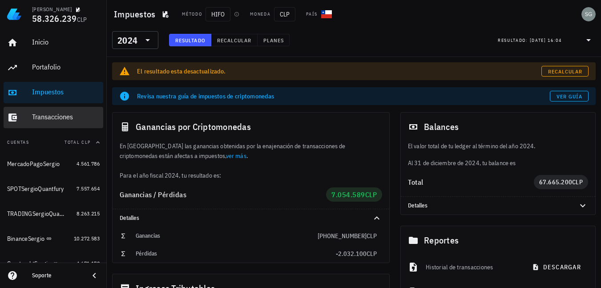
click at [52, 116] on div "Transacciones" at bounding box center [66, 117] width 68 height 8
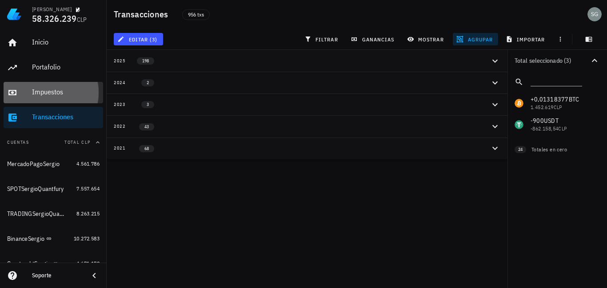
click at [45, 91] on div "Impuestos" at bounding box center [66, 92] width 68 height 8
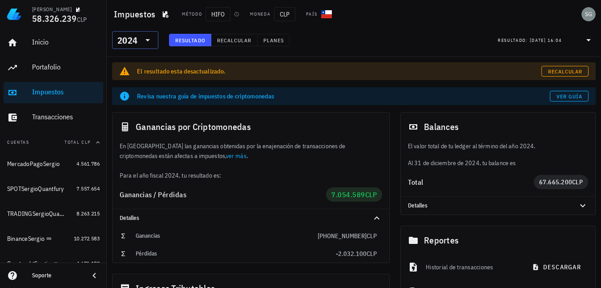
click at [146, 39] on icon at bounding box center [147, 40] width 11 height 11
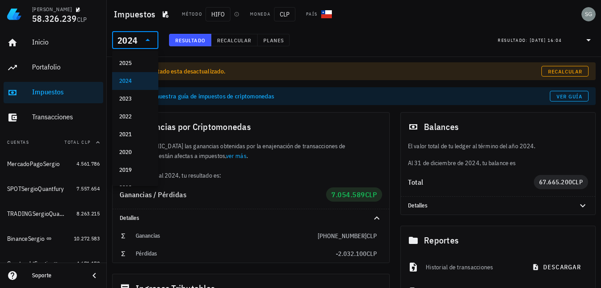
click at [129, 120] on div "2022" at bounding box center [135, 116] width 32 height 14
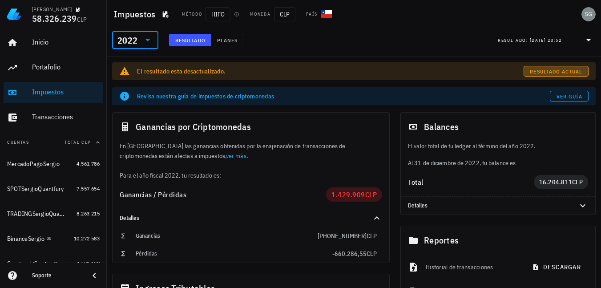
click at [536, 73] on span "Resultado actual" at bounding box center [555, 71] width 53 height 7
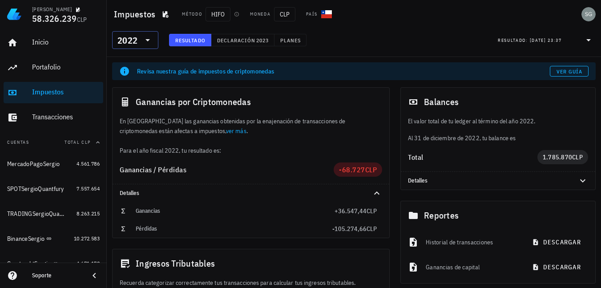
click at [149, 41] on icon at bounding box center [147, 40] width 11 height 11
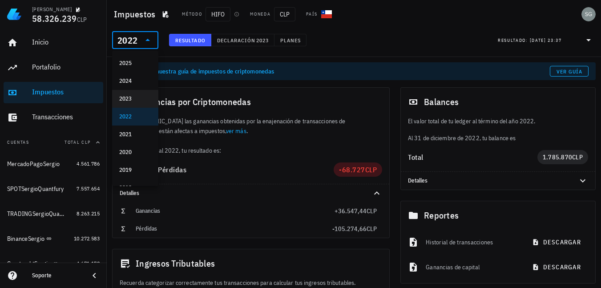
click at [124, 100] on div "2023" at bounding box center [135, 98] width 32 height 7
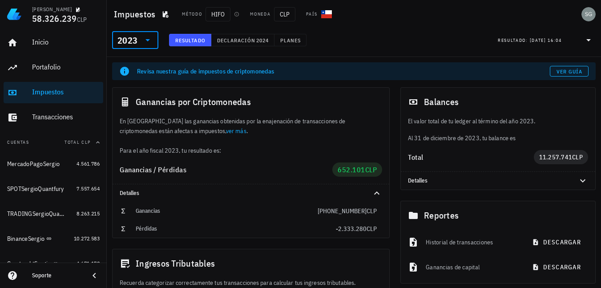
click at [141, 39] on div at bounding box center [147, 40] width 12 height 11
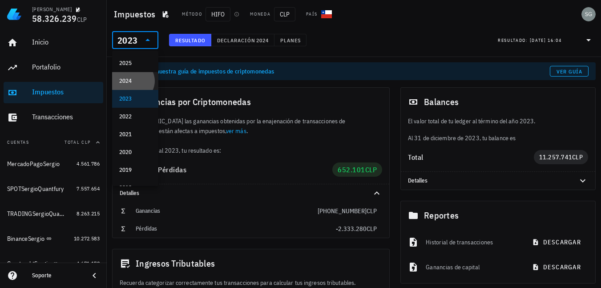
click at [129, 82] on div "2024" at bounding box center [135, 80] width 32 height 7
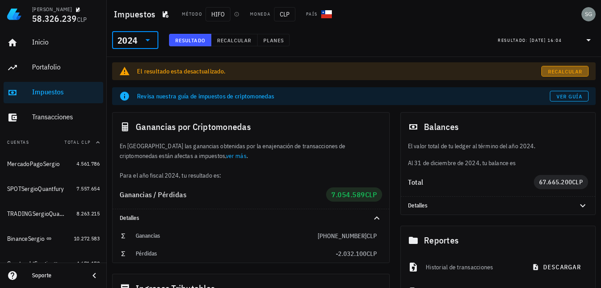
click at [560, 68] on span "Recalcular" at bounding box center [564, 71] width 35 height 7
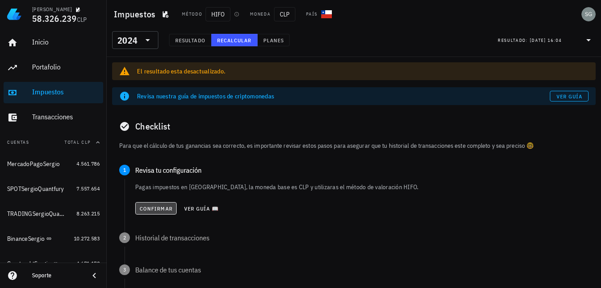
click at [155, 208] on span "Confirmar" at bounding box center [155, 208] width 33 height 7
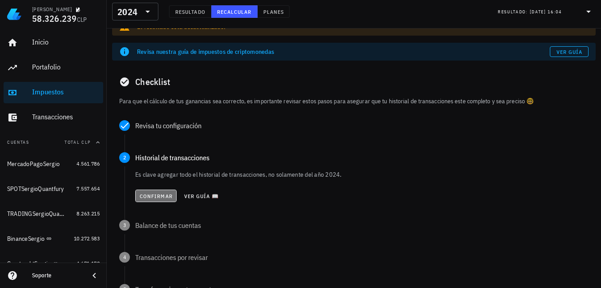
click at [152, 195] on span "Confirmar" at bounding box center [155, 196] width 33 height 7
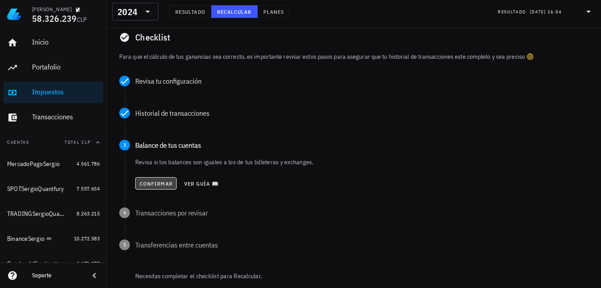
click at [155, 179] on button "Confirmar" at bounding box center [155, 183] width 41 height 12
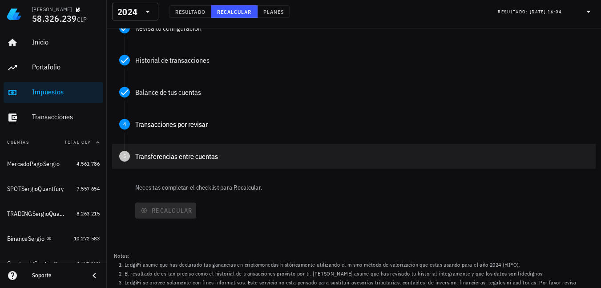
scroll to position [153, 0]
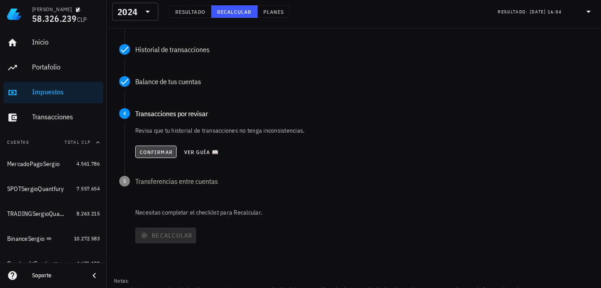
click at [155, 147] on button "Confirmar" at bounding box center [155, 151] width 41 height 12
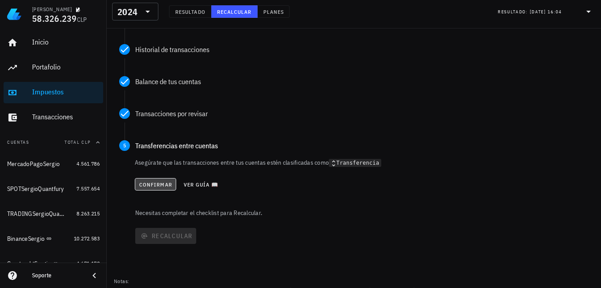
click at [163, 183] on span "Confirmar" at bounding box center [155, 184] width 33 height 7
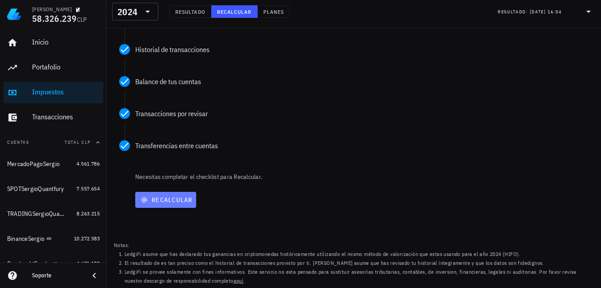
click at [166, 198] on span "Recalcular" at bounding box center [166, 200] width 54 height 8
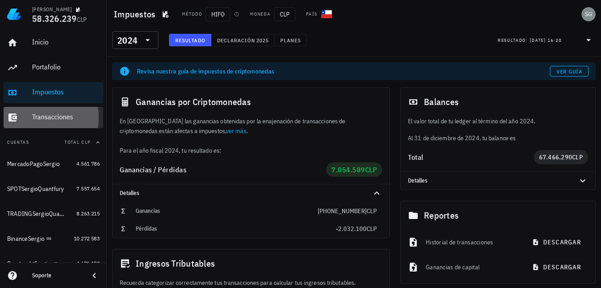
click at [45, 117] on div "Transacciones" at bounding box center [66, 117] width 68 height 8
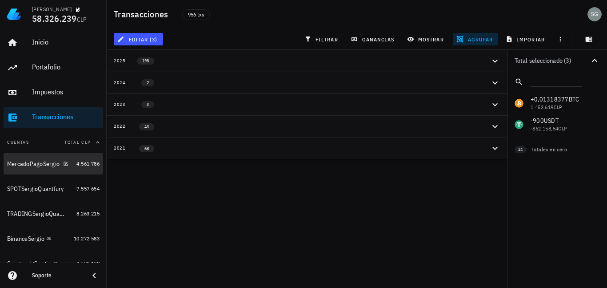
click at [33, 164] on div "MercadoPagoSergio" at bounding box center [33, 164] width 52 height 8
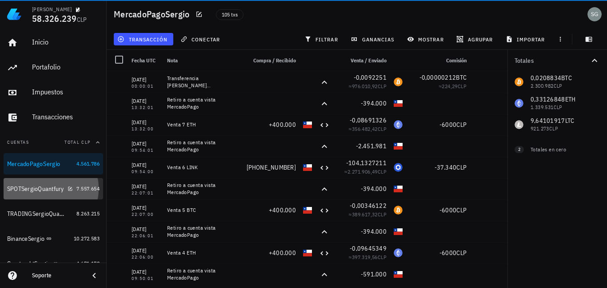
click at [31, 189] on div "SPOTSergioQuantfury" at bounding box center [35, 189] width 57 height 8
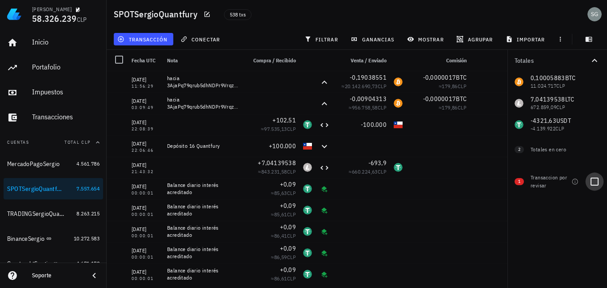
click at [596, 182] on div at bounding box center [594, 181] width 15 height 15
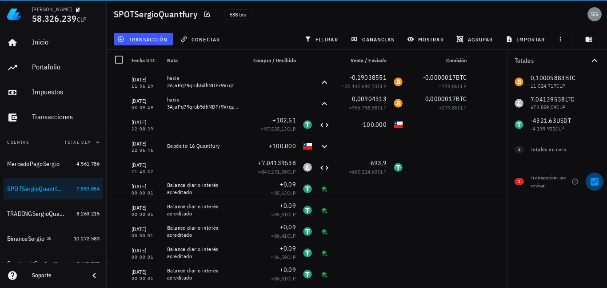
checkbox input "true"
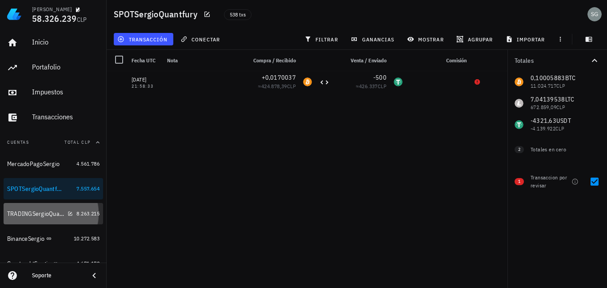
click at [16, 213] on div "TRADINGSergioQuantfury" at bounding box center [35, 214] width 57 height 8
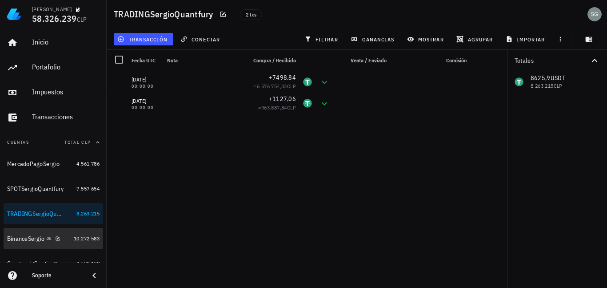
click at [23, 241] on div "BinanceSergio" at bounding box center [25, 239] width 37 height 8
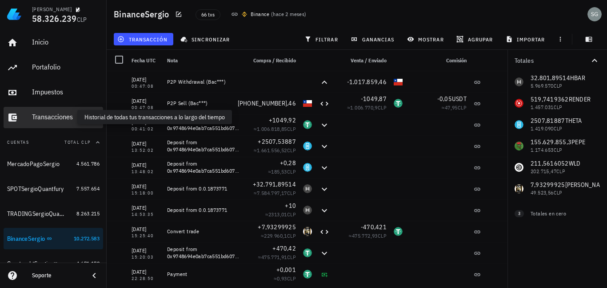
click at [43, 116] on div "Transacciones" at bounding box center [66, 117] width 68 height 8
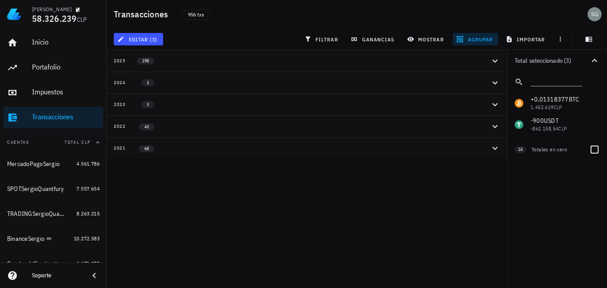
click at [563, 148] on div "Totales en cero" at bounding box center [557, 149] width 51 height 8
click at [475, 36] on span "agrupar" at bounding box center [475, 39] width 35 height 7
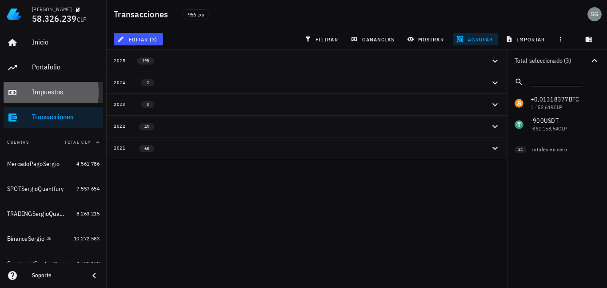
click at [32, 82] on link "Impuestos" at bounding box center [54, 92] width 100 height 21
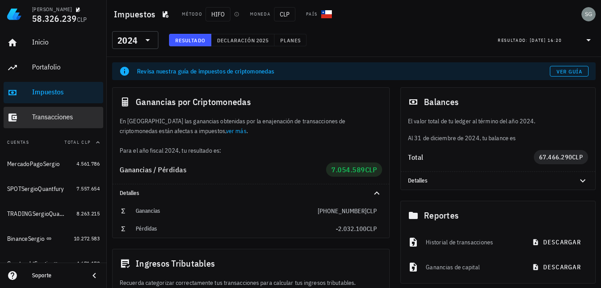
click at [42, 112] on div "Transacciones" at bounding box center [66, 117] width 68 height 20
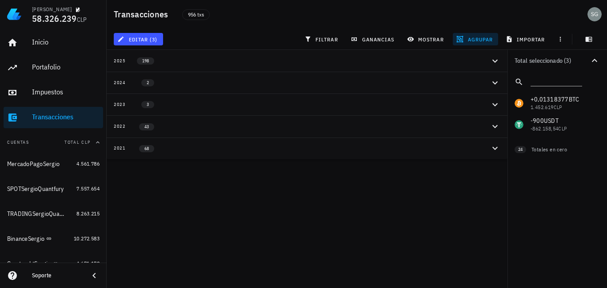
click at [482, 43] on button "agrupar" at bounding box center [475, 39] width 45 height 12
click at [461, 131] on div "Año" at bounding box center [479, 130] width 39 height 7
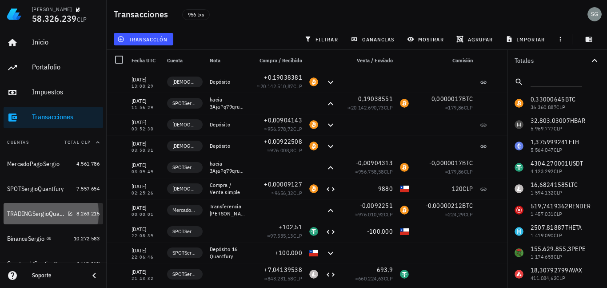
click at [31, 213] on div "TRADINGSergioQuantfury" at bounding box center [35, 214] width 57 height 8
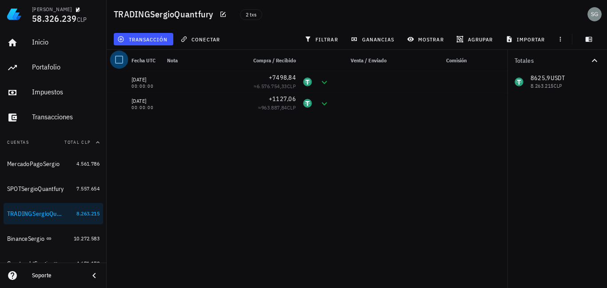
click at [119, 62] on div at bounding box center [119, 59] width 15 height 15
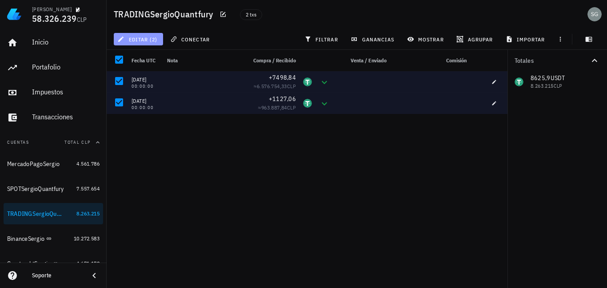
click at [148, 35] on button "editar (2)" at bounding box center [138, 39] width 49 height 12
click at [132, 61] on div "Eliminar" at bounding box center [138, 60] width 49 height 18
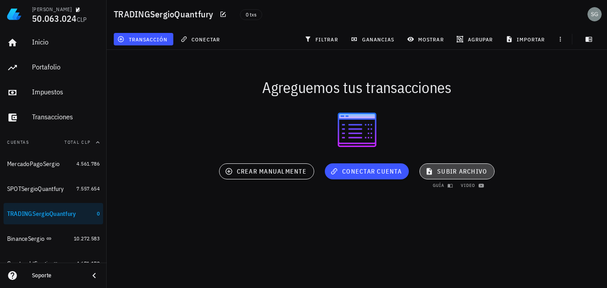
click at [476, 172] on span "subir archivo" at bounding box center [457, 171] width 60 height 8
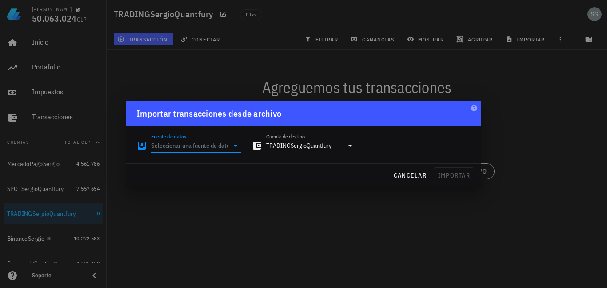
click at [222, 151] on input "Fuente de datos" at bounding box center [189, 145] width 77 height 14
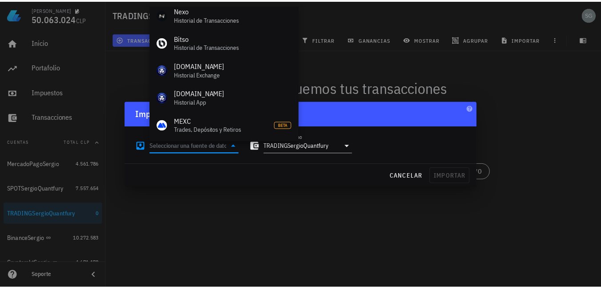
scroll to position [398, 0]
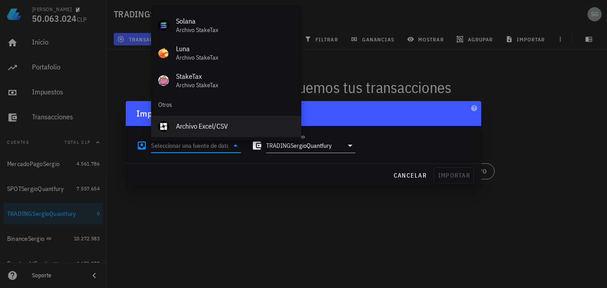
click at [193, 123] on div "Archivo Excel/CSV" at bounding box center [235, 126] width 118 height 8
type input "Archivo Excel/CSV"
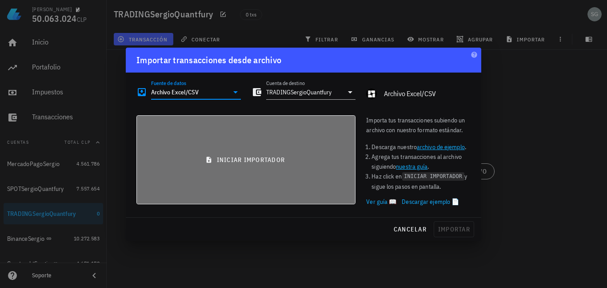
click at [243, 156] on span "iniciar importador" at bounding box center [246, 160] width 204 height 8
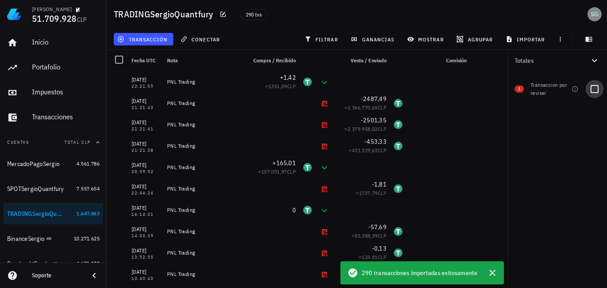
click at [594, 88] on div at bounding box center [594, 88] width 15 height 15
checkbox input "true"
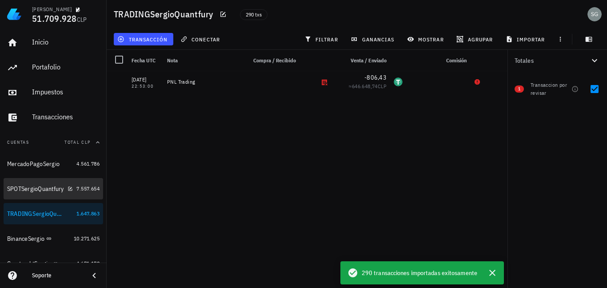
click at [30, 191] on div "SPOTSergioQuantfury" at bounding box center [35, 189] width 57 height 8
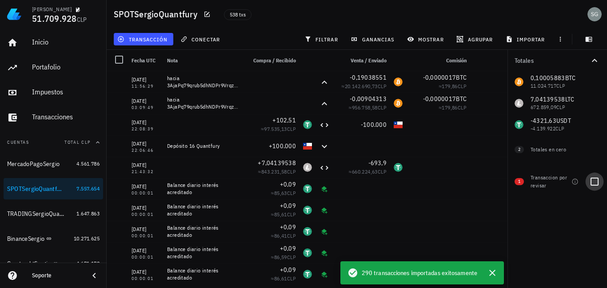
click at [595, 183] on div at bounding box center [594, 181] width 15 height 15
checkbox input "true"
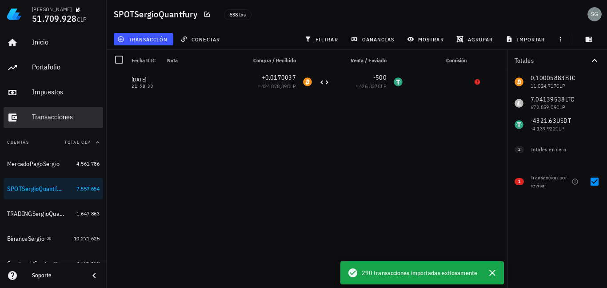
click at [48, 114] on div "Transacciones" at bounding box center [66, 117] width 68 height 8
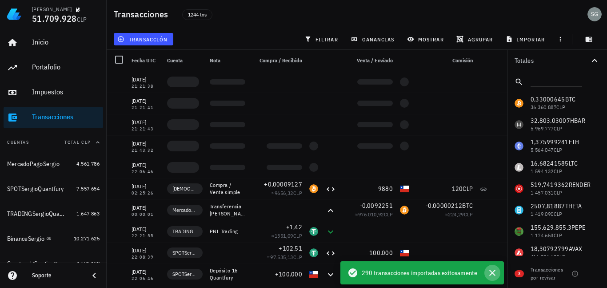
click at [492, 275] on icon "button" at bounding box center [492, 272] width 11 height 11
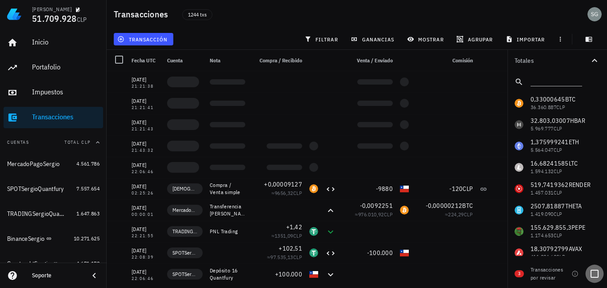
click at [599, 272] on div at bounding box center [594, 273] width 15 height 15
checkbox input "true"
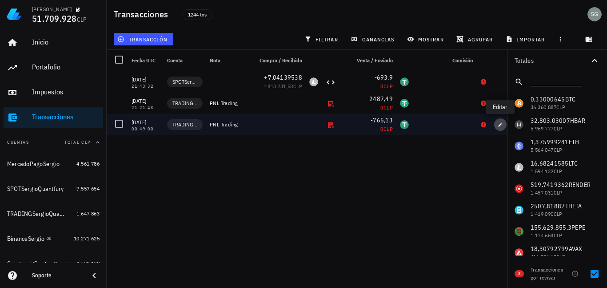
click at [498, 124] on icon "button" at bounding box center [500, 124] width 5 height 5
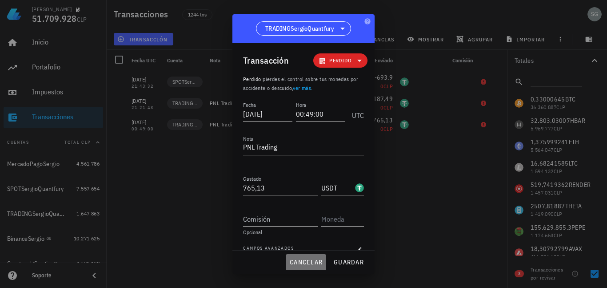
click at [314, 261] on span "cancelar" at bounding box center [305, 262] width 33 height 8
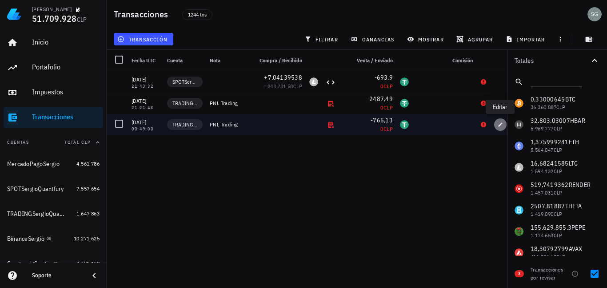
click at [499, 125] on icon "button" at bounding box center [500, 124] width 5 height 5
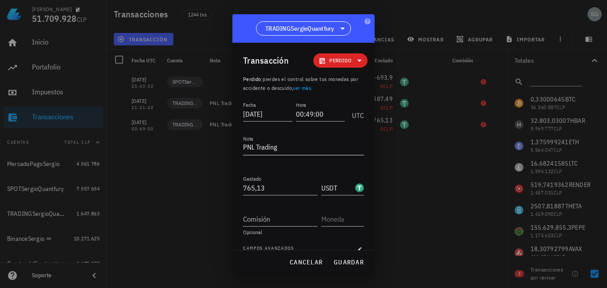
click at [290, 147] on textarea "PNL Trading" at bounding box center [303, 148] width 121 height 14
type textarea "PNL Trading (al margen 765,13)"
click at [255, 186] on input "765,13" at bounding box center [280, 188] width 75 height 14
type input "732,13"
click at [341, 259] on span "guardar" at bounding box center [349, 262] width 31 height 8
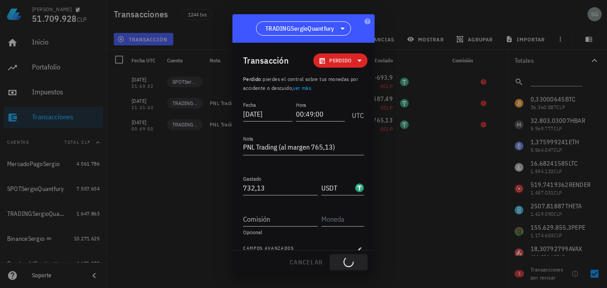
type textarea "PNL Trading"
type input "765,13"
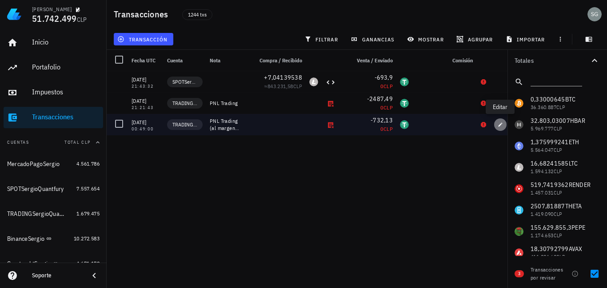
click at [499, 125] on icon "button" at bounding box center [500, 124] width 5 height 5
type textarea "PNL Trading (al margen 765,13)"
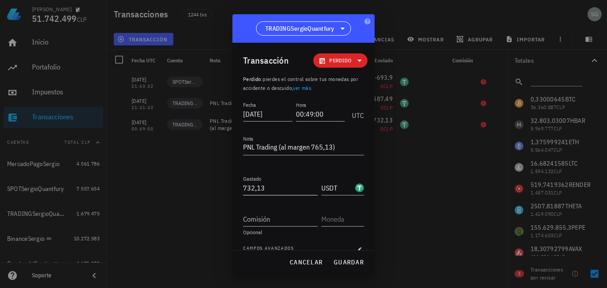
click at [265, 187] on input "732,13" at bounding box center [280, 188] width 75 height 14
click at [344, 261] on span "guardar" at bounding box center [349, 262] width 31 height 8
type input "732,13"
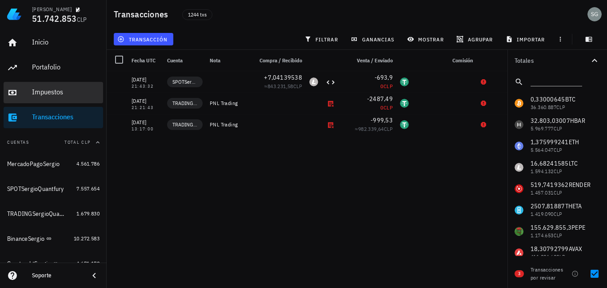
click at [42, 96] on div "Impuestos" at bounding box center [66, 92] width 68 height 20
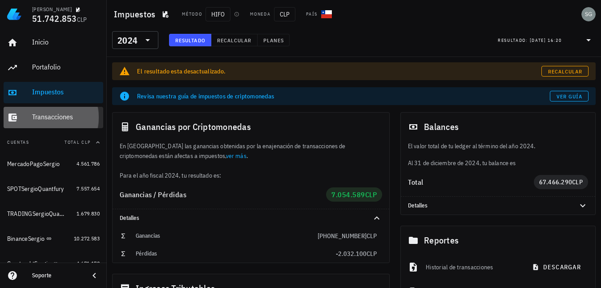
click at [44, 117] on div "Transacciones" at bounding box center [66, 117] width 68 height 8
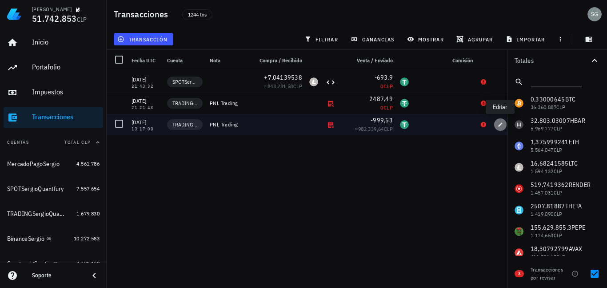
click at [498, 124] on icon "button" at bounding box center [500, 124] width 5 height 5
type input "2025-01-25"
type input "13:17:00"
type textarea "PNL Trading"
type input "999,53"
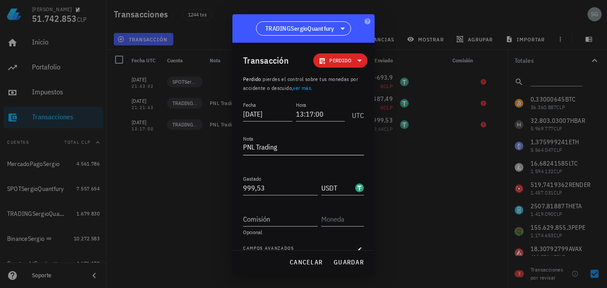
click at [293, 149] on textarea "PNL Trading" at bounding box center [303, 148] width 121 height 14
type textarea "PNL Trading (al margen)"
click at [284, 185] on input "999,53" at bounding box center [280, 188] width 75 height 14
type input "990,82"
click at [354, 267] on button "guardar" at bounding box center [349, 262] width 38 height 16
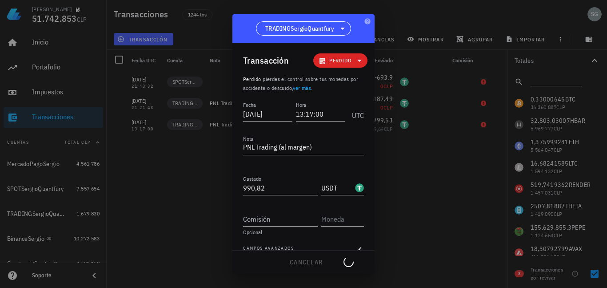
type textarea "PNL Trading"
type input "999,53"
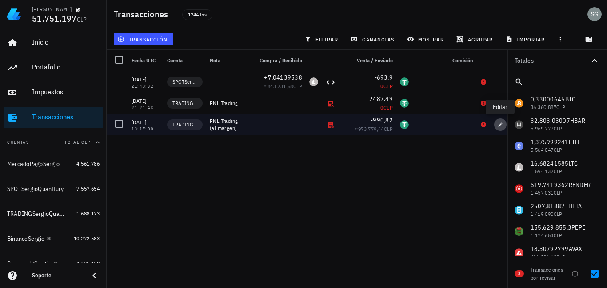
click at [498, 124] on span "button" at bounding box center [500, 124] width 12 height 5
type textarea "PNL Trading (al margen)"
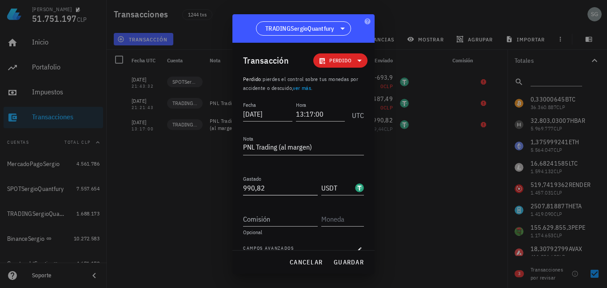
click at [256, 179] on label "Gastado" at bounding box center [252, 178] width 18 height 7
click at [256, 181] on input "990,82" at bounding box center [280, 188] width 75 height 14
click at [272, 197] on div "Gastado 990,82 USDT" at bounding box center [303, 188] width 121 height 31
click at [266, 190] on input "990,82" at bounding box center [280, 188] width 75 height 14
click at [350, 262] on span "guardar" at bounding box center [349, 262] width 31 height 8
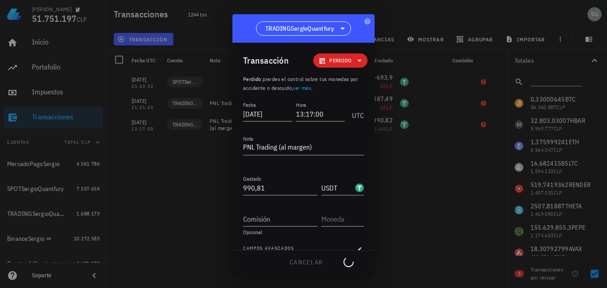
type input "990,82"
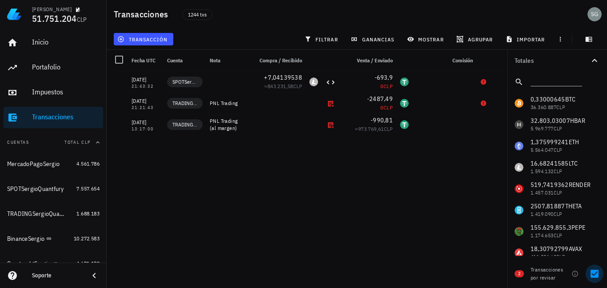
click at [599, 271] on div at bounding box center [594, 273] width 15 height 15
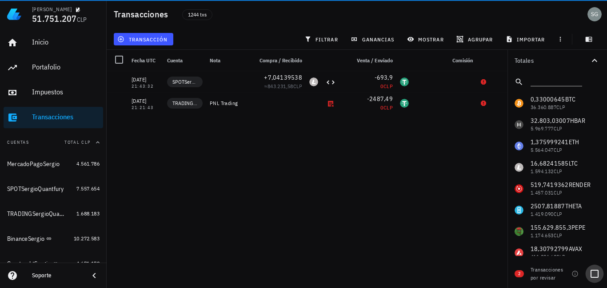
click at [597, 274] on div at bounding box center [594, 273] width 15 height 15
checkbox input "true"
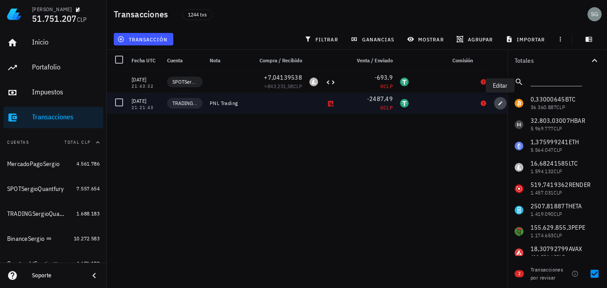
click at [503, 99] on button "button" at bounding box center [500, 103] width 12 height 12
type input "[DATE]"
type input "21:21:43"
type textarea "PNL Trading"
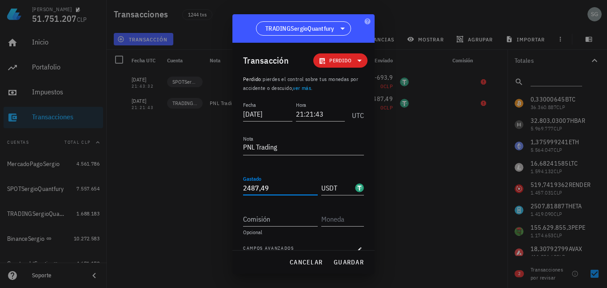
drag, startPoint x: 284, startPoint y: 190, endPoint x: 212, endPoint y: 183, distance: 72.4
click at [212, 183] on div "Sergio Godoy 51.751.207 CLP Inicio Portafolio Impuestos Transacciones Cuentas T…" at bounding box center [303, 144] width 607 height 288
type input "2.487,49"
drag, startPoint x: 307, startPoint y: 147, endPoint x: 300, endPoint y: 147, distance: 7.6
click at [307, 147] on textarea "PNL Trading" at bounding box center [303, 148] width 121 height 14
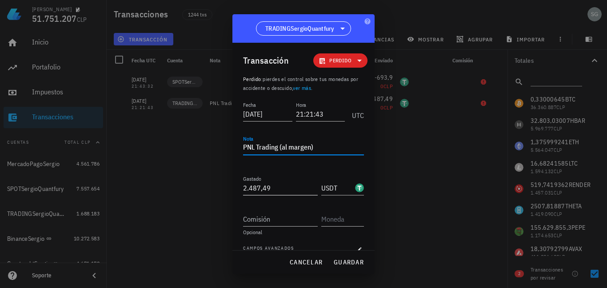
type textarea "PNL Trading (al margen)"
drag, startPoint x: 281, startPoint y: 192, endPoint x: 211, endPoint y: 197, distance: 70.0
click at [211, 197] on div "Sergio Godoy 51.751.207 CLP Inicio Portafolio Impuestos Transacciones Cuentas T…" at bounding box center [303, 144] width 607 height 288
type input "2.487,49"
click at [310, 148] on textarea "PNL Trading (al margen)" at bounding box center [303, 148] width 121 height 14
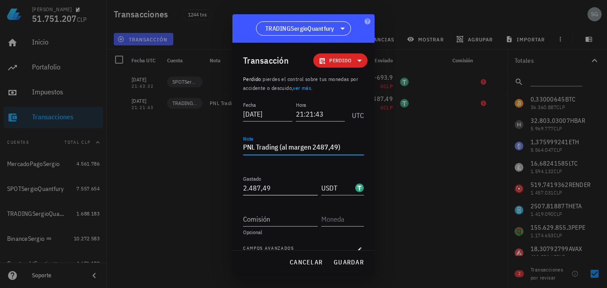
type textarea "PNL Trading (al margen 2487,49)"
drag, startPoint x: 274, startPoint y: 187, endPoint x: 161, endPoint y: 186, distance: 112.5
click at [161, 186] on div "Sergio Godoy 51.751.207 CLP Inicio Portafolio Impuestos Transacciones Cuentas T…" at bounding box center [303, 144] width 607 height 288
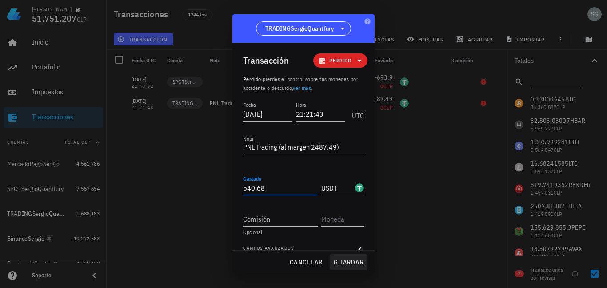
type input "540,68"
click at [352, 262] on span "guardar" at bounding box center [349, 262] width 31 height 8
type textarea "PNL Trading"
type input "2.487,49"
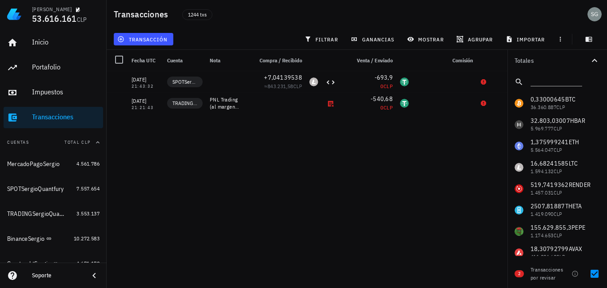
click at [457, 160] on div "10/10/2025 21:21:38 10/10/2025 21:21:41 10/10/2025 21:21:43 10/10/2025 21:43:32…" at bounding box center [310, 175] width 407 height 209
click at [593, 273] on div at bounding box center [594, 273] width 15 height 15
checkbox input "true"
click at [595, 272] on div at bounding box center [594, 273] width 15 height 15
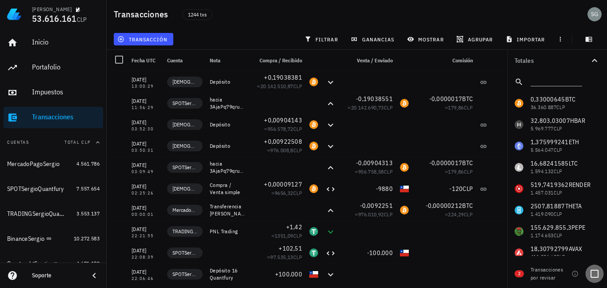
click at [595, 273] on div at bounding box center [594, 273] width 15 height 15
checkbox input "true"
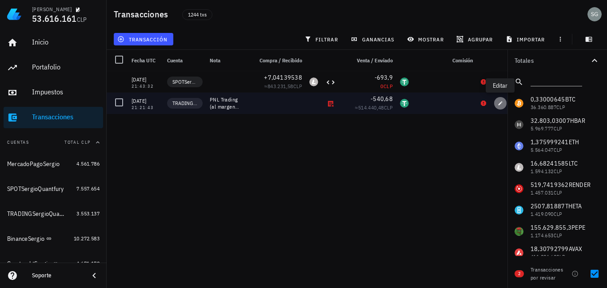
click at [497, 107] on button "button" at bounding box center [500, 103] width 12 height 12
type textarea "PNL Trading (al margen 2487,49)"
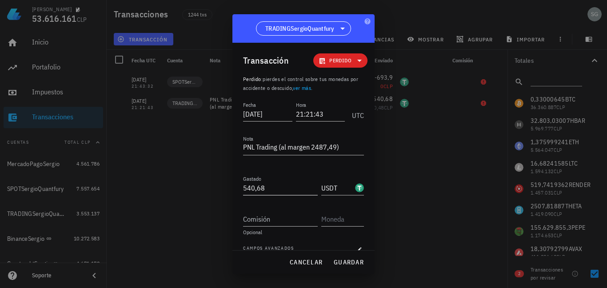
click at [283, 193] on input "540,68" at bounding box center [280, 188] width 75 height 14
click at [340, 258] on span "guardar" at bounding box center [349, 262] width 31 height 8
type input "540,68"
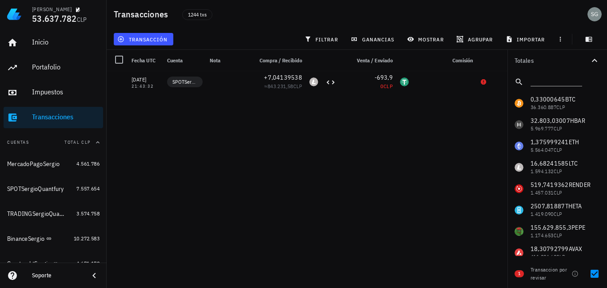
click at [454, 154] on div "12/10/2025 13:00:29 BudaSergio Depósito +0,19038381 ≈ 20.142.510,87 CLP 12/10/2…" at bounding box center [310, 175] width 407 height 209
click at [456, 141] on div "12/10/2025 13:00:29 BudaSergio Depósito +0,19038381 ≈ 20.142.510,87 CLP 12/10/2…" at bounding box center [310, 175] width 407 height 209
click at [596, 269] on div at bounding box center [594, 273] width 15 height 15
checkbox input "false"
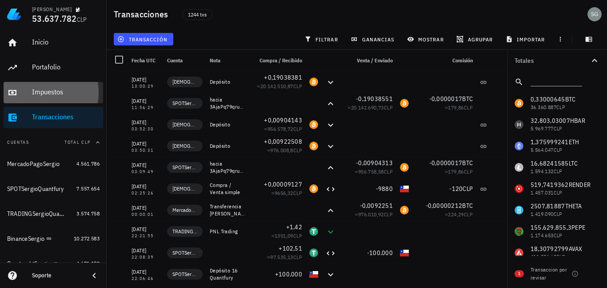
click at [50, 94] on div "Impuestos" at bounding box center [66, 92] width 68 height 8
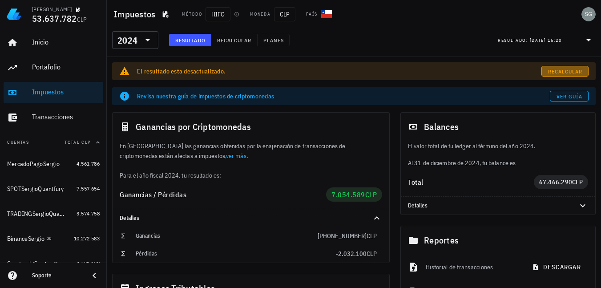
click at [566, 74] on span "Recalcular" at bounding box center [564, 71] width 35 height 7
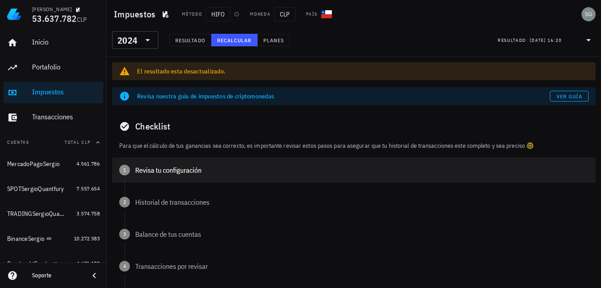
click at [141, 177] on div "1 Revisa tu configuración" at bounding box center [353, 169] width 483 height 25
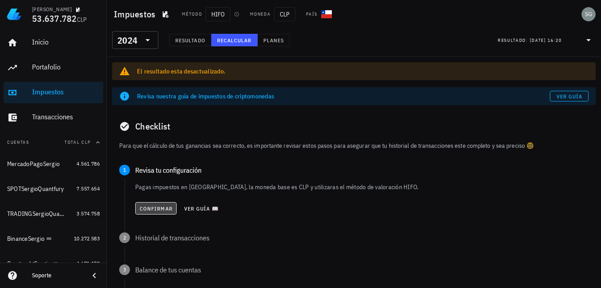
click at [146, 208] on span "Confirmar" at bounding box center [155, 208] width 33 height 7
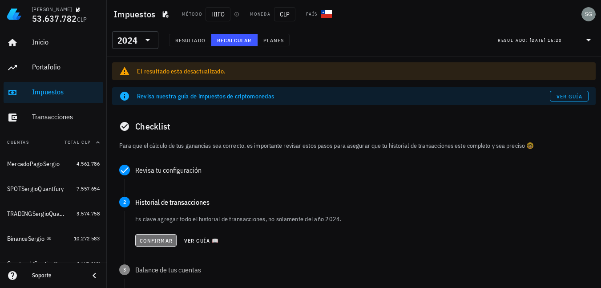
click at [149, 239] on span "Confirmar" at bounding box center [155, 240] width 33 height 7
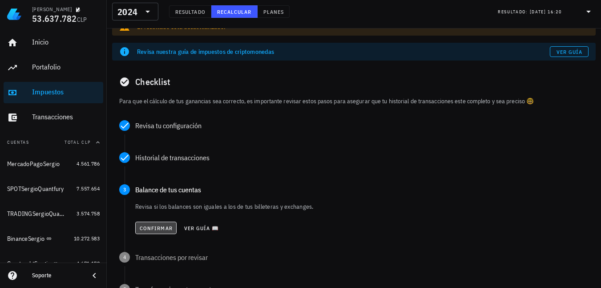
click at [151, 226] on span "Confirmar" at bounding box center [155, 228] width 33 height 7
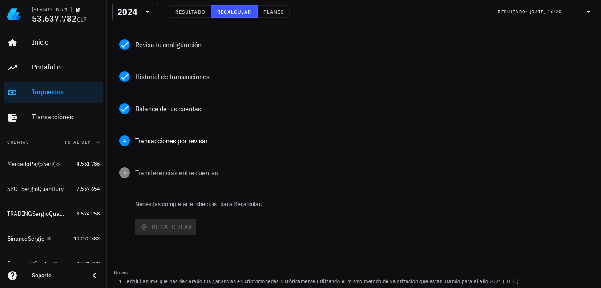
scroll to position [133, 0]
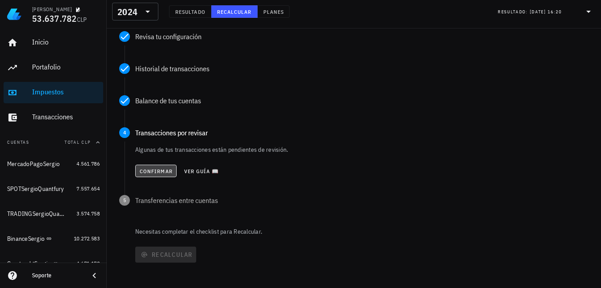
click at [153, 168] on span "Confirmar" at bounding box center [155, 171] width 33 height 7
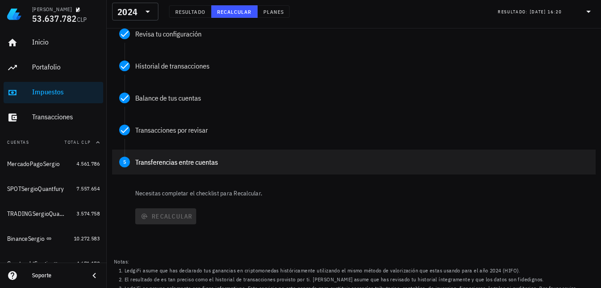
scroll to position [153, 0]
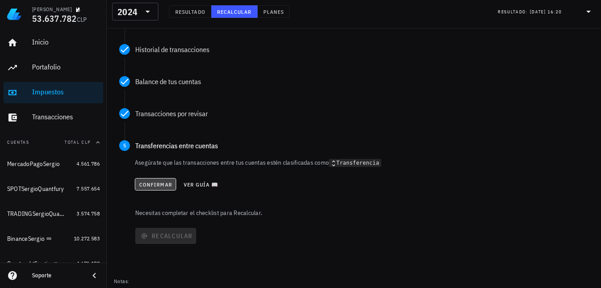
click at [159, 183] on span "Confirmar" at bounding box center [155, 184] width 33 height 7
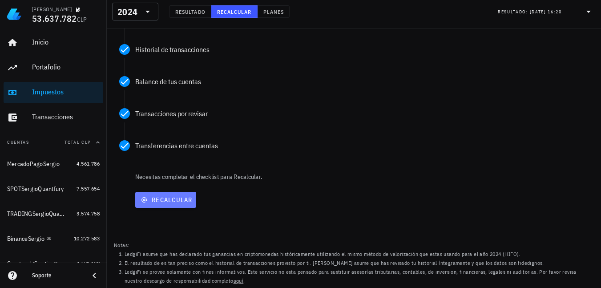
click at [165, 197] on span "Recalcular" at bounding box center [166, 200] width 54 height 8
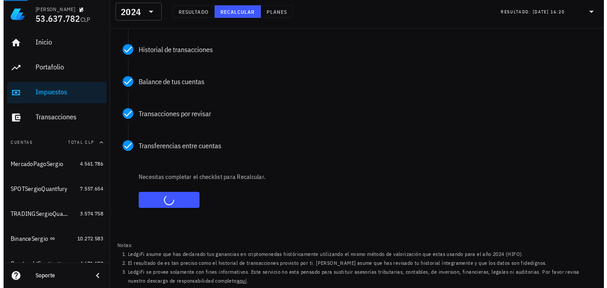
scroll to position [0, 0]
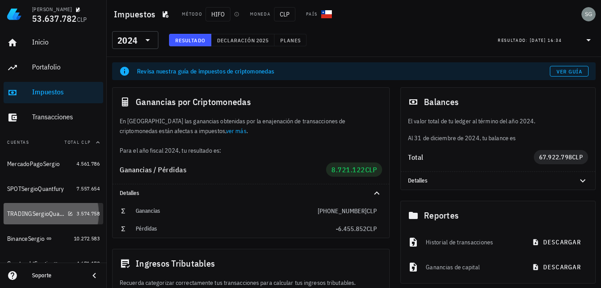
click at [31, 213] on div "TRADINGSergioQuantfury" at bounding box center [35, 214] width 57 height 8
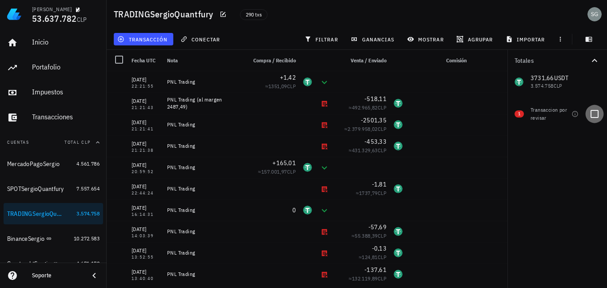
click at [597, 115] on div at bounding box center [594, 113] width 15 height 15
checkbox input "true"
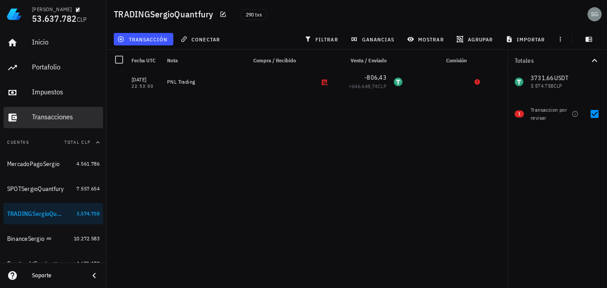
click at [47, 116] on div "Transacciones" at bounding box center [66, 117] width 68 height 8
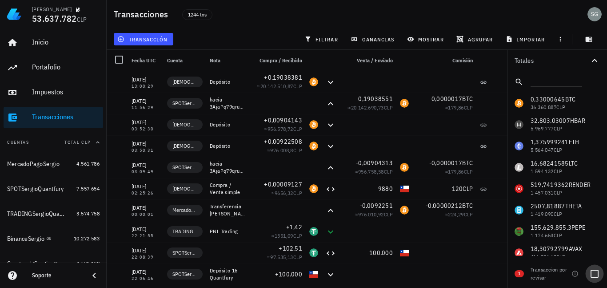
click at [596, 274] on div at bounding box center [594, 273] width 15 height 15
checkbox input "true"
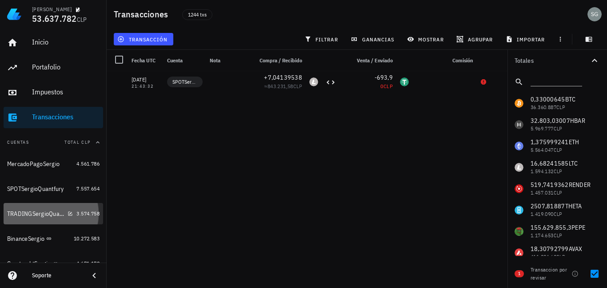
click at [23, 217] on div "TRADINGSergioQuantfury" at bounding box center [35, 214] width 57 height 8
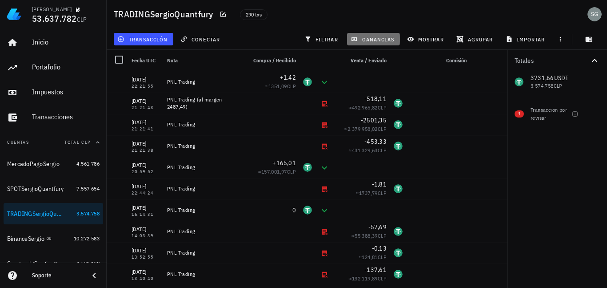
click at [370, 39] on span "ganancias" at bounding box center [374, 39] width 42 height 7
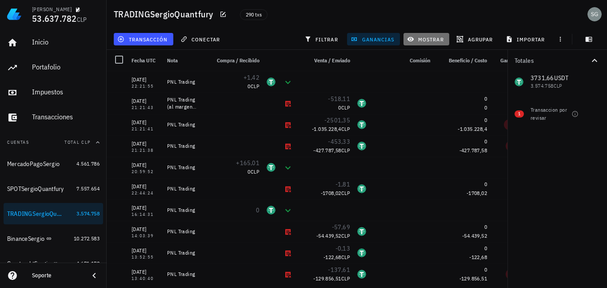
click at [436, 40] on span "mostrar" at bounding box center [426, 39] width 35 height 7
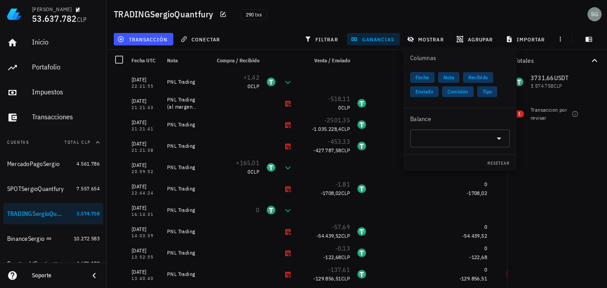
click at [458, 92] on span "Comisión" at bounding box center [458, 91] width 21 height 11
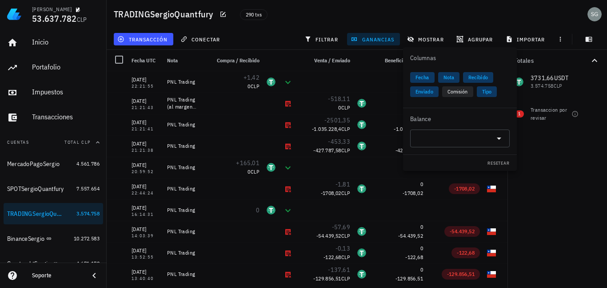
click at [453, 27] on div "TRADINGSergioQuantfury 290 txs" at bounding box center [357, 14] width 501 height 28
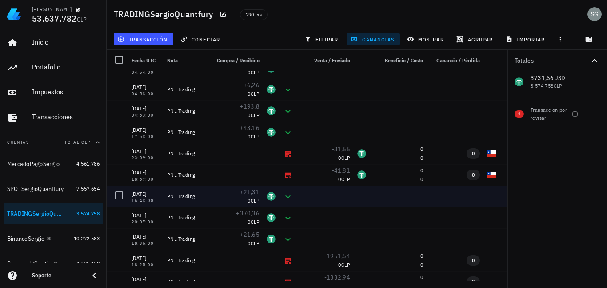
scroll to position [1423, 0]
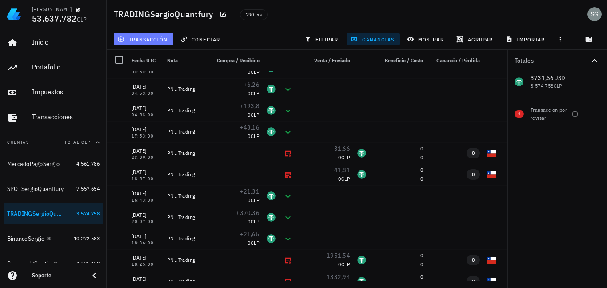
click at [139, 42] on span "transacción" at bounding box center [143, 39] width 48 height 7
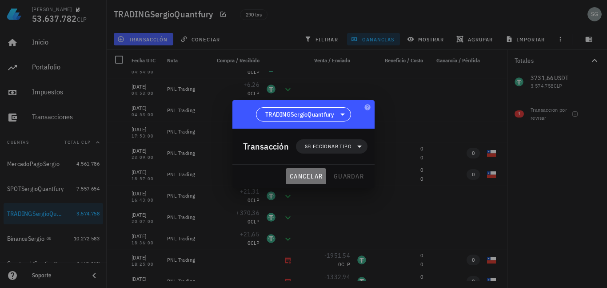
click at [310, 175] on span "cancelar" at bounding box center [305, 176] width 33 height 8
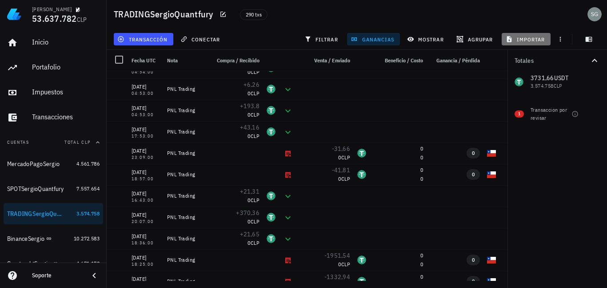
click at [540, 39] on span "importar" at bounding box center [527, 39] width 38 height 7
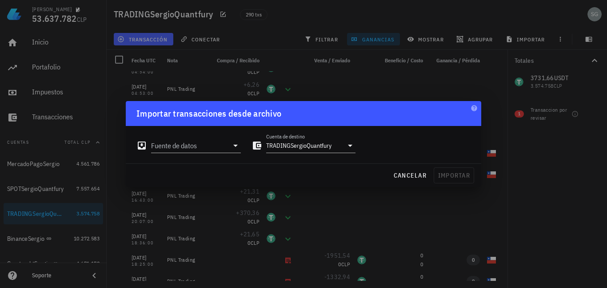
click at [193, 154] on div "Fuente de datos" at bounding box center [188, 142] width 115 height 32
click at [200, 148] on input "Fuente de datos" at bounding box center [189, 145] width 77 height 14
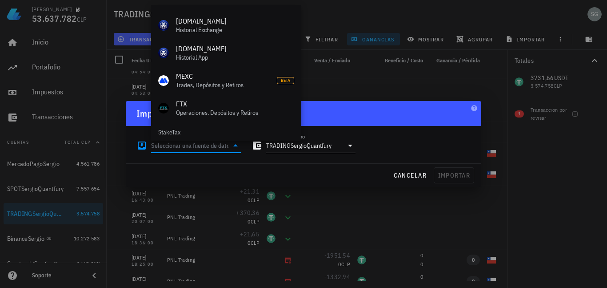
scroll to position [398, 0]
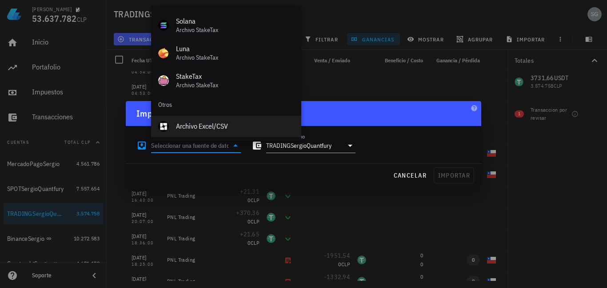
click at [196, 123] on div "Archivo Excel/CSV" at bounding box center [235, 126] width 118 height 8
type input "Archivo Excel/CSV"
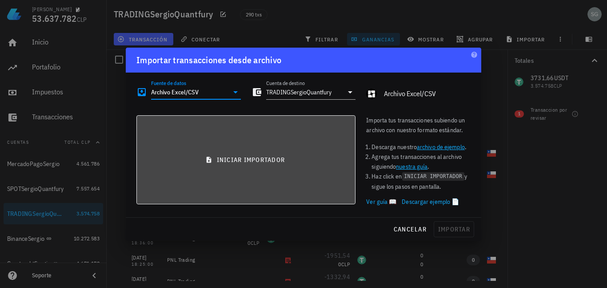
click at [273, 158] on span "iniciar importador" at bounding box center [246, 160] width 204 height 8
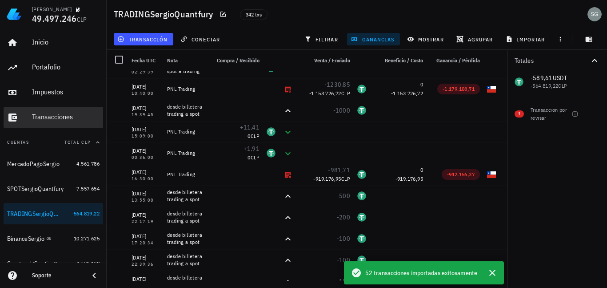
click at [63, 120] on div "Transacciones" at bounding box center [66, 117] width 68 height 8
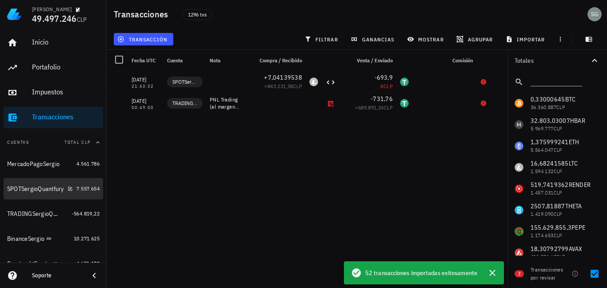
click at [32, 191] on div "SPOTSergioQuantfury" at bounding box center [35, 189] width 57 height 8
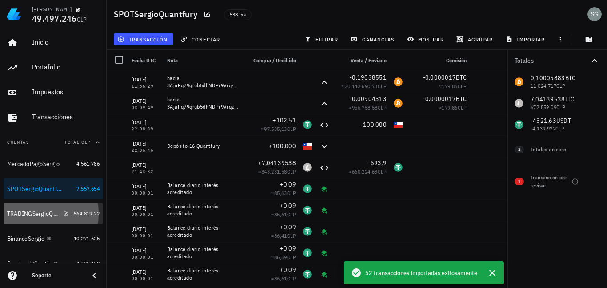
click at [32, 217] on div "TRADINGSergioQuantfury" at bounding box center [33, 214] width 52 height 8
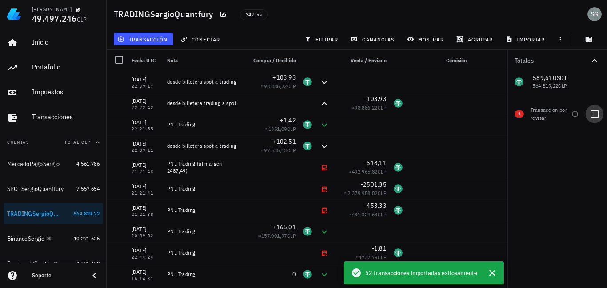
click at [596, 116] on div at bounding box center [594, 113] width 15 height 15
checkbox input "true"
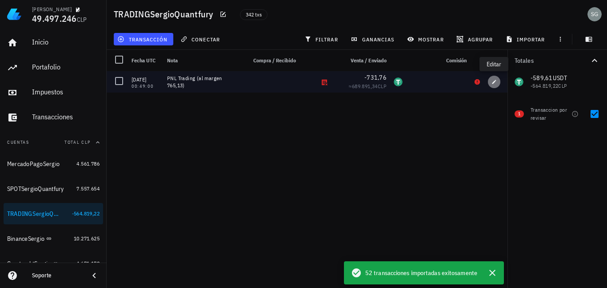
click at [492, 83] on icon "button" at bounding box center [494, 81] width 5 height 5
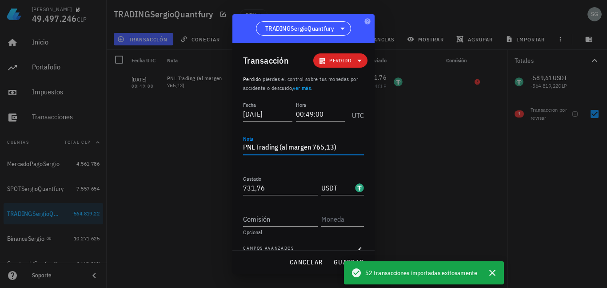
drag, startPoint x: 334, startPoint y: 149, endPoint x: 314, endPoint y: 148, distance: 19.6
click at [314, 148] on textarea "PNL Trading (al margen 765,13)" at bounding box center [303, 148] width 121 height 14
click at [340, 149] on textarea "PNL Trading (al margen 765,13)" at bounding box center [303, 148] width 121 height 14
drag, startPoint x: 282, startPoint y: 189, endPoint x: 224, endPoint y: 189, distance: 57.8
click at [224, 189] on div "Sergio Godoy 49.497.246 CLP Inicio Portafolio Impuestos Transacciones Cuentas T…" at bounding box center [303, 144] width 607 height 288
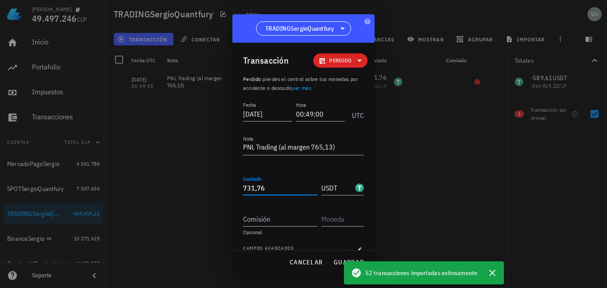
paste input "65,13"
type input "765,13"
drag, startPoint x: 334, startPoint y: 150, endPoint x: 282, endPoint y: 149, distance: 52.5
click at [282, 149] on textarea "PNL Trading (al margen 765,13)" at bounding box center [303, 148] width 121 height 14
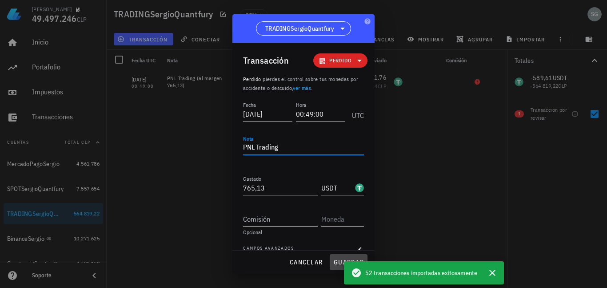
click at [334, 261] on span "guardar" at bounding box center [349, 262] width 31 height 8
type textarea "PNL Trading (al margen 765,13)"
type input "731,76"
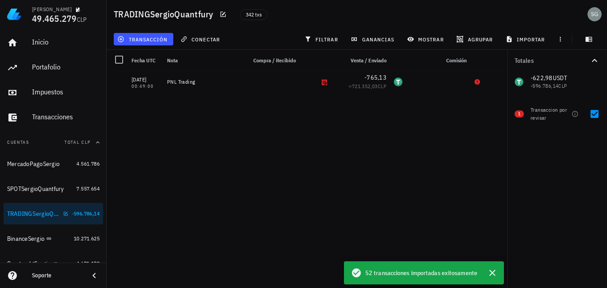
click at [36, 212] on div "TRADINGSergioQuantfury" at bounding box center [33, 214] width 52 height 8
click at [599, 115] on div at bounding box center [594, 113] width 15 height 15
checkbox input "false"
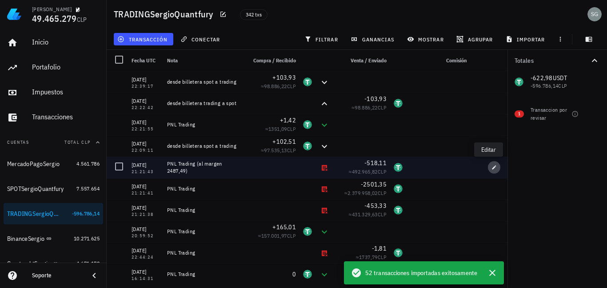
click at [493, 169] on icon "button" at bounding box center [495, 167] width 4 height 4
type input "[DATE]"
type input "21:21:43"
type textarea "PNL Trading (al margen 2487,49)"
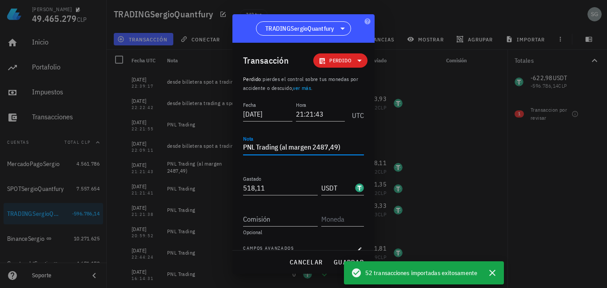
drag, startPoint x: 338, startPoint y: 149, endPoint x: 314, endPoint y: 149, distance: 24.0
click at [314, 149] on textarea "PNL Trading (al margen 2487,49)" at bounding box center [303, 148] width 121 height 14
click at [352, 150] on textarea "PNL Trading (al margen 2487,49)" at bounding box center [303, 148] width 121 height 14
drag, startPoint x: 352, startPoint y: 150, endPoint x: 305, endPoint y: 147, distance: 47.2
click at [305, 147] on textarea "PNL Trading (al margen 2487,49)" at bounding box center [303, 148] width 121 height 14
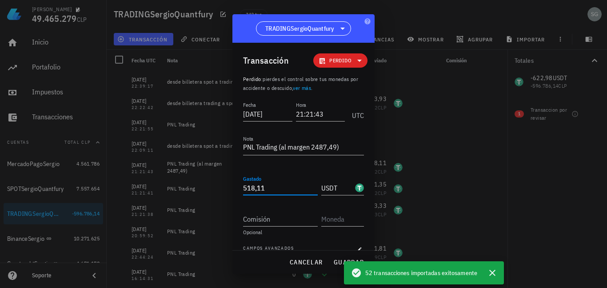
drag, startPoint x: 285, startPoint y: 186, endPoint x: 201, endPoint y: 186, distance: 84.5
click at [201, 186] on div "Sergio Godoy 49.465.279 CLP Inicio Portafolio Impuestos Transacciones Cuentas T…" at bounding box center [303, 144] width 607 height 288
paste input "2487,49"
type input "2.487,49"
drag, startPoint x: 342, startPoint y: 149, endPoint x: 283, endPoint y: 145, distance: 58.8
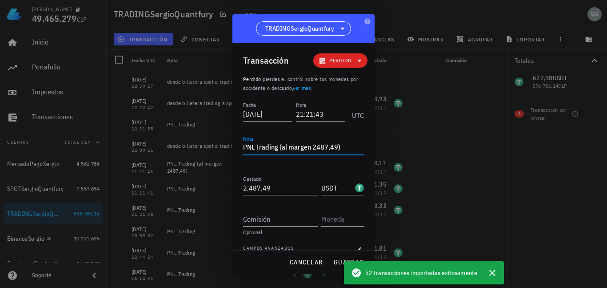
click at [283, 145] on textarea "PNL Trading (al margen 2487,49)" at bounding box center [303, 148] width 121 height 14
click at [334, 261] on span "guardar" at bounding box center [349, 262] width 31 height 8
type textarea "PNL Trading (al margen 2487,49)"
type input "518,11"
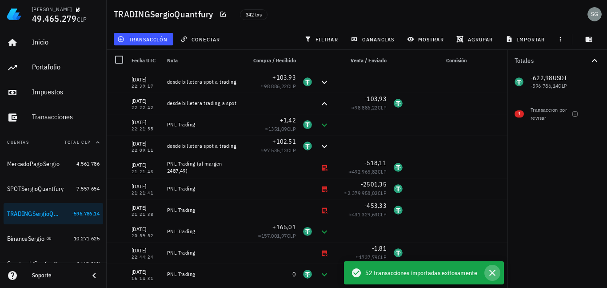
click at [493, 272] on icon "button" at bounding box center [493, 272] width 6 height 6
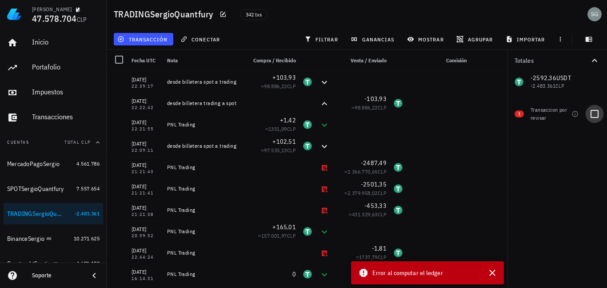
click at [594, 114] on div at bounding box center [594, 113] width 15 height 15
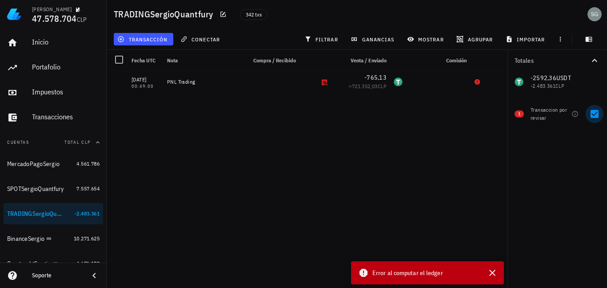
click at [594, 114] on div at bounding box center [594, 113] width 15 height 15
checkbox input "false"
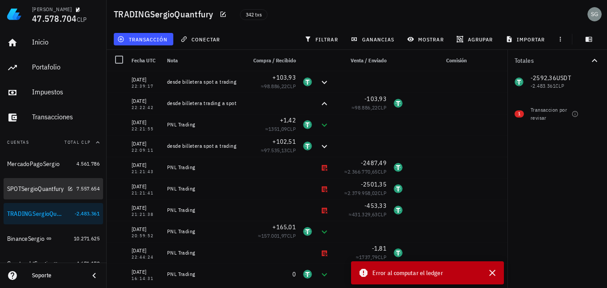
click at [40, 189] on div "SPOTSergioQuantfury" at bounding box center [35, 189] width 57 height 8
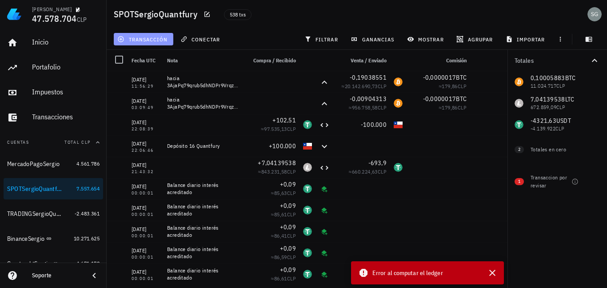
click at [131, 36] on span "transacción" at bounding box center [143, 39] width 48 height 7
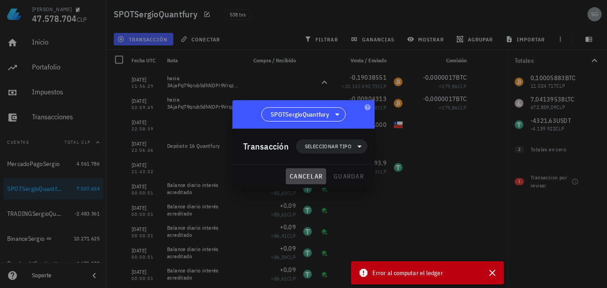
click at [308, 180] on button "cancelar" at bounding box center [306, 176] width 40 height 16
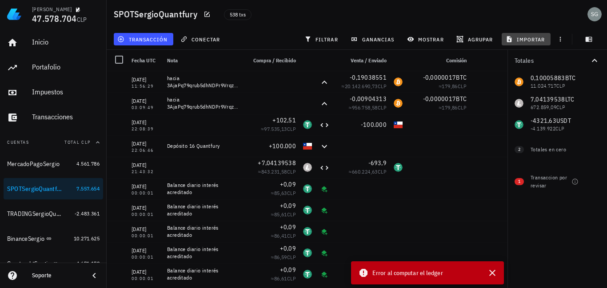
click at [538, 40] on span "importar" at bounding box center [527, 39] width 38 height 7
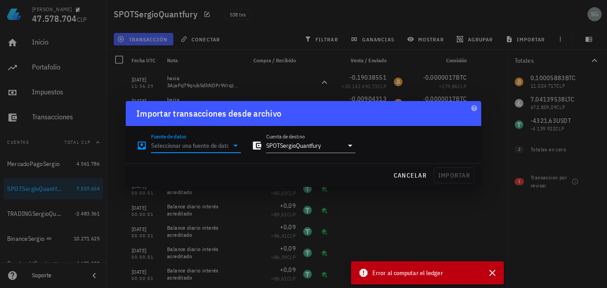
click at [222, 149] on input "Fuente de datos" at bounding box center [189, 145] width 77 height 14
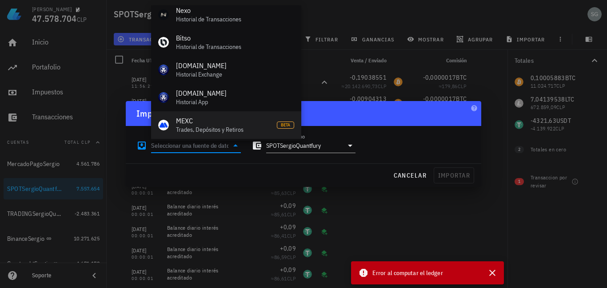
scroll to position [398, 0]
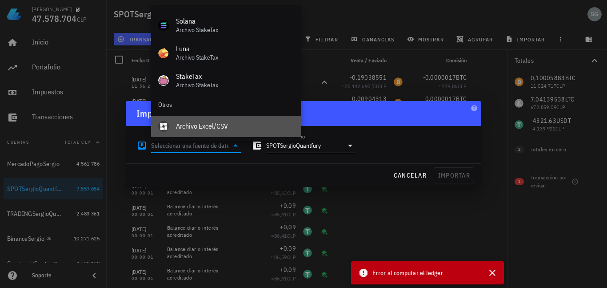
click at [205, 128] on div "Archivo Excel/CSV" at bounding box center [235, 126] width 118 height 8
type input "Archivo Excel/CSV"
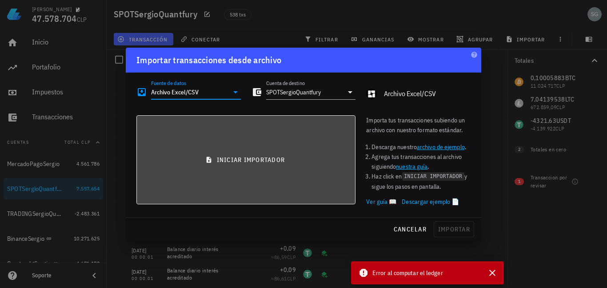
click at [235, 153] on button "iniciar importador" at bounding box center [246, 159] width 219 height 89
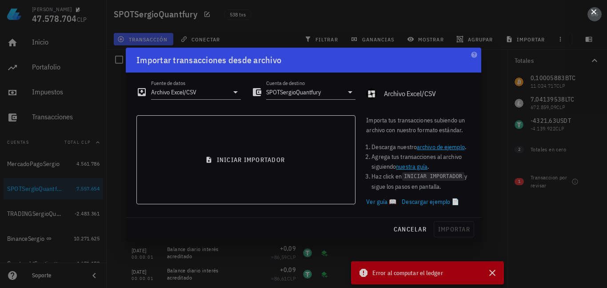
click at [493, 273] on div at bounding box center [303, 144] width 607 height 288
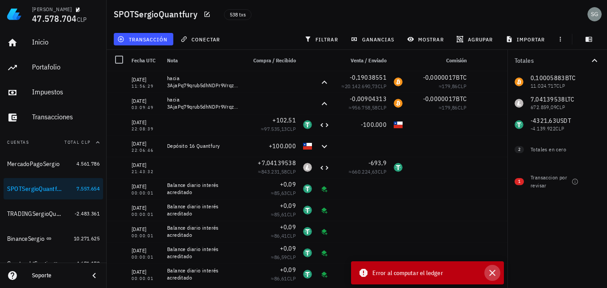
click at [497, 273] on icon "button" at bounding box center [492, 272] width 11 height 11
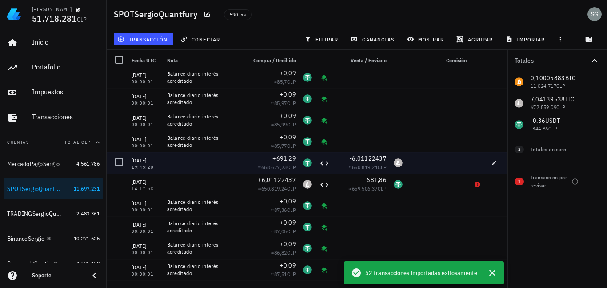
scroll to position [712, 0]
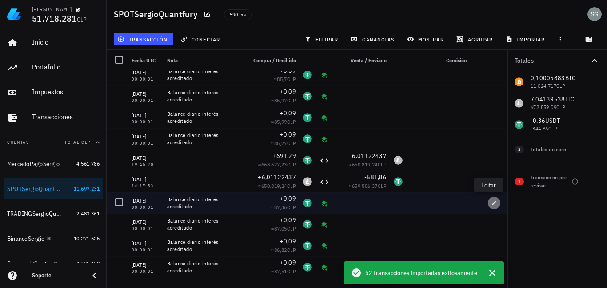
click at [492, 201] on icon "button" at bounding box center [494, 202] width 5 height 5
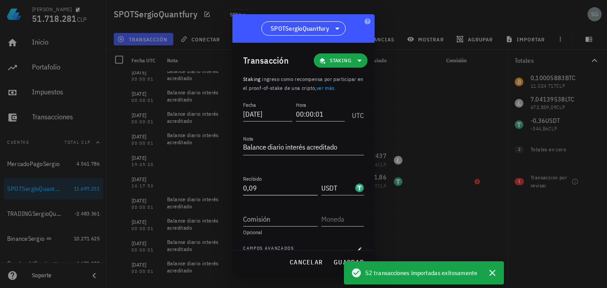
click at [261, 188] on input "0,09" at bounding box center [280, 188] width 75 height 14
type input "0"
type input "3"
click at [332, 257] on button "guardar" at bounding box center [349, 262] width 38 height 16
type input "0,09"
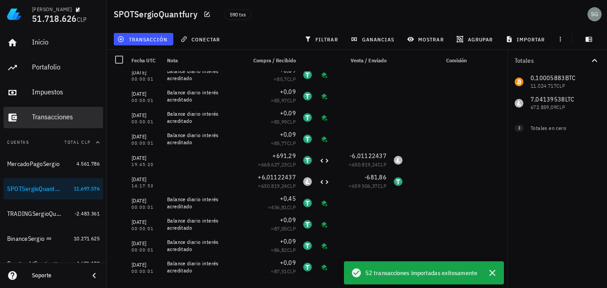
click at [47, 119] on div "Transacciones" at bounding box center [66, 117] width 68 height 8
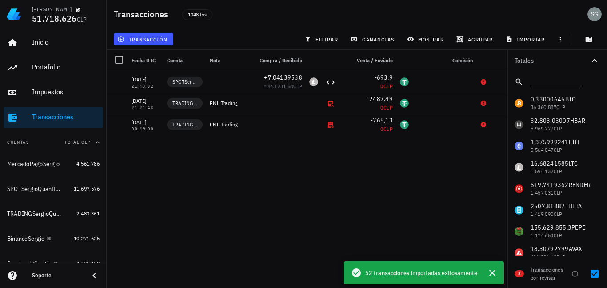
click at [40, 115] on div "Transacciones" at bounding box center [66, 117] width 68 height 8
click at [596, 276] on div at bounding box center [594, 273] width 15 height 15
checkbox input "false"
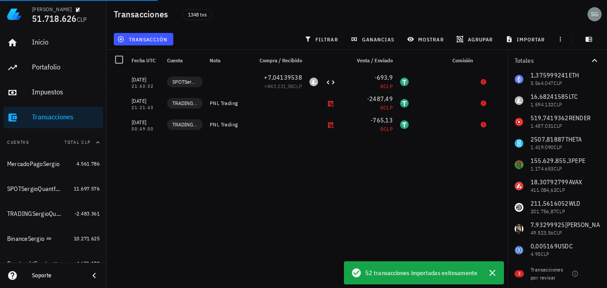
scroll to position [89, 0]
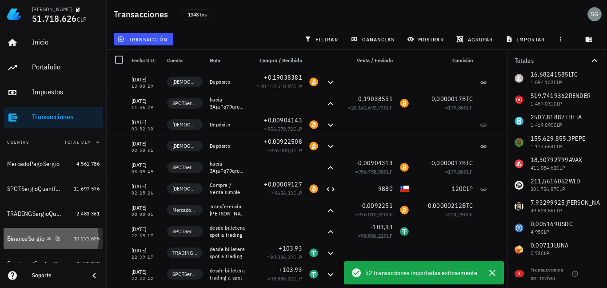
click at [25, 237] on div "BinanceSergio" at bounding box center [25, 239] width 37 height 8
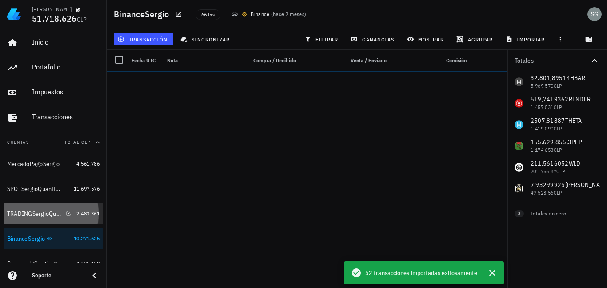
click at [30, 216] on div "TRADINGSergioQuantfury" at bounding box center [34, 214] width 55 height 8
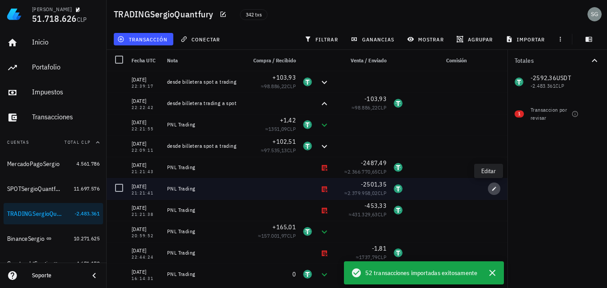
click at [492, 189] on icon "button" at bounding box center [494, 188] width 5 height 5
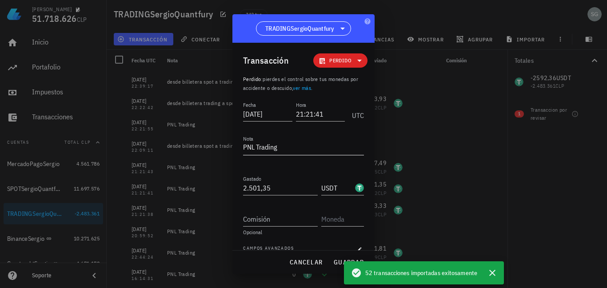
click at [285, 149] on textarea "PNL Trading" at bounding box center [303, 148] width 121 height 14
type textarea "PNL Trading (al mergen 2501,35)"
drag, startPoint x: 275, startPoint y: 188, endPoint x: 190, endPoint y: 189, distance: 85.4
click at [190, 189] on div "Sergio Godoy 51.718.626 CLP Inicio Portafolio Impuestos Transacciones Cuentas T…" at bounding box center [303, 144] width 607 height 288
type input "12,92"
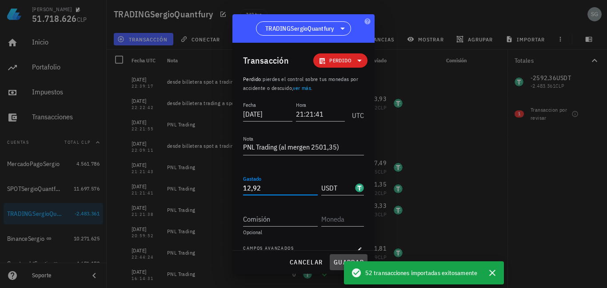
click at [338, 263] on span "guardar" at bounding box center [349, 262] width 31 height 8
type textarea "PNL Trading"
type input "2.501,35"
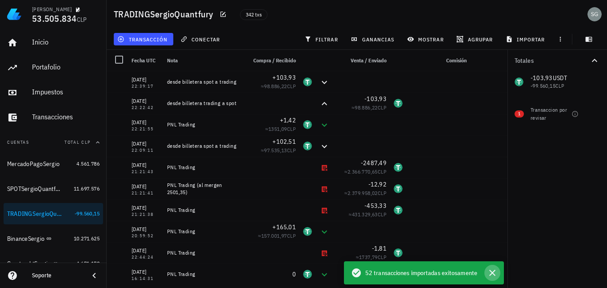
click at [494, 275] on icon "button" at bounding box center [492, 272] width 11 height 11
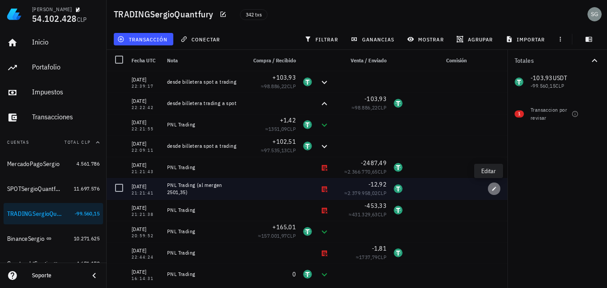
click at [492, 189] on icon "button" at bounding box center [494, 188] width 5 height 5
type textarea "PNL Trading (al mergen 2501,35)"
type input "12,92"
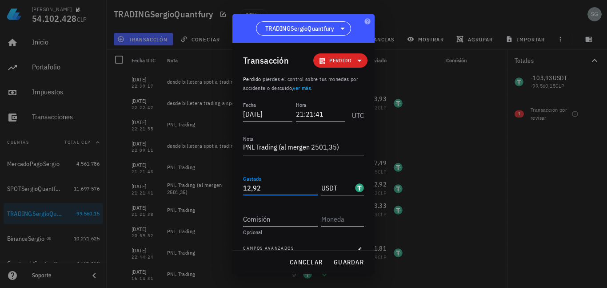
drag, startPoint x: 276, startPoint y: 190, endPoint x: 200, endPoint y: 185, distance: 75.7
click at [200, 185] on div "Sergio Godoy 54.102.428 CLP Inicio Portafolio Impuestos Transacciones Cuentas T…" at bounding box center [303, 144] width 607 height 288
click at [431, 167] on div at bounding box center [303, 144] width 607 height 288
click at [314, 261] on span "cancelar" at bounding box center [305, 262] width 33 height 8
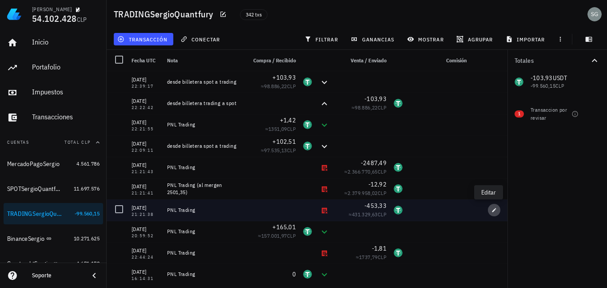
click at [492, 209] on icon "button" at bounding box center [494, 209] width 5 height 5
type input "21:21:38"
type textarea "PNL Trading"
type input "453,33"
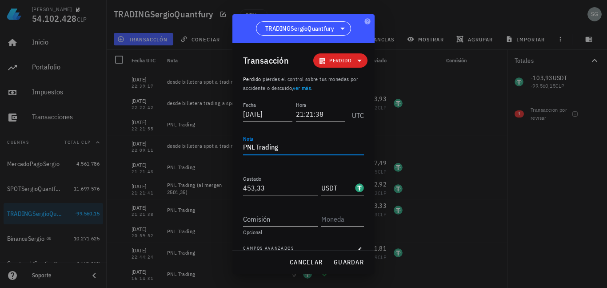
click at [292, 149] on textarea "PNL Trading" at bounding box center [303, 148] width 121 height 14
type textarea "PNL Trading (al margen 453,33)"
drag, startPoint x: 277, startPoint y: 193, endPoint x: 188, endPoint y: 189, distance: 89.0
click at [188, 189] on div "Sergio Godoy 54.102.428 CLP Inicio Portafolio Impuestos Transacciones Cuentas T…" at bounding box center [303, 144] width 607 height 288
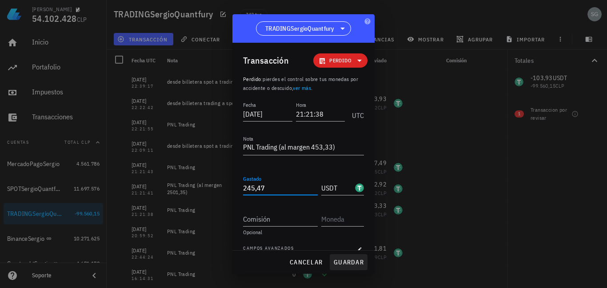
type input "245,47"
click at [339, 264] on span "guardar" at bounding box center [349, 262] width 31 height 8
type textarea "PNL Trading"
type input "453,33"
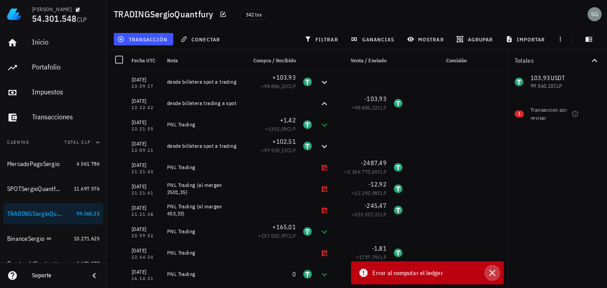
click at [493, 274] on icon "button" at bounding box center [492, 272] width 11 height 11
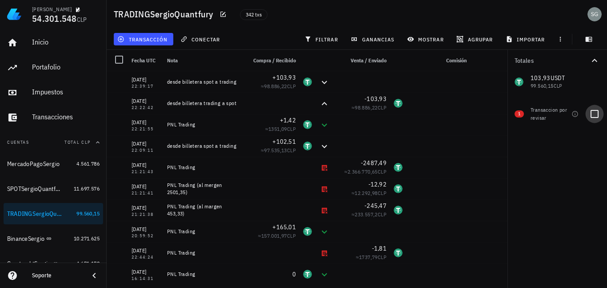
click at [593, 116] on div at bounding box center [594, 113] width 15 height 15
checkbox input "true"
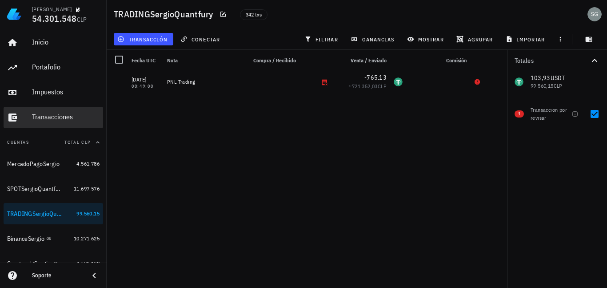
click at [44, 117] on div "Transacciones" at bounding box center [66, 117] width 68 height 8
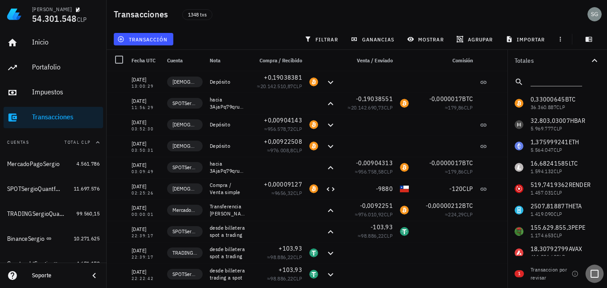
click at [595, 276] on div at bounding box center [594, 273] width 15 height 15
checkbox input "true"
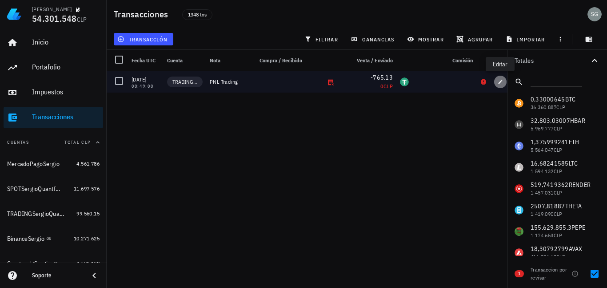
click at [499, 82] on icon "button" at bounding box center [500, 81] width 5 height 5
type input "2023-10-23"
type input "00:49:00"
type textarea "PNL Trading"
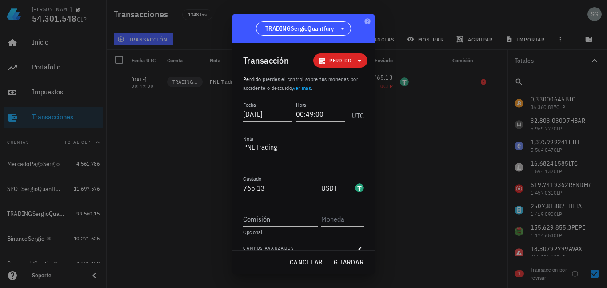
click at [284, 190] on input "765,13" at bounding box center [280, 188] width 75 height 14
click at [340, 262] on span "guardar" at bounding box center [349, 262] width 31 height 8
type input "765,13"
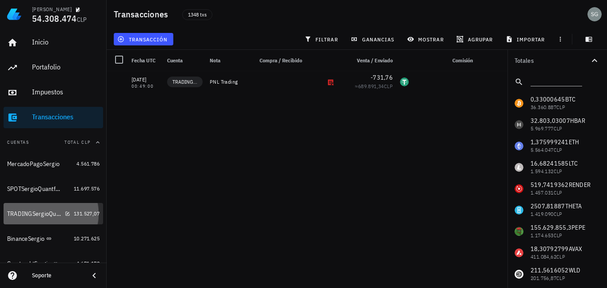
click at [32, 216] on div "TRADINGSergioQuantfury" at bounding box center [34, 214] width 54 height 8
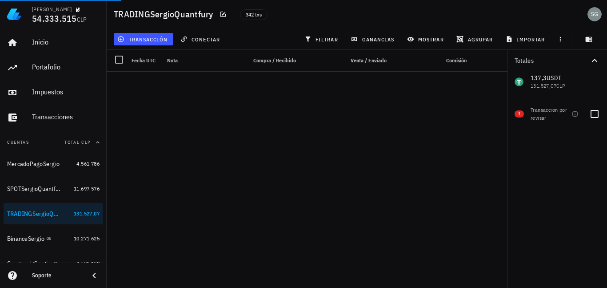
click at [595, 112] on div at bounding box center [594, 113] width 15 height 15
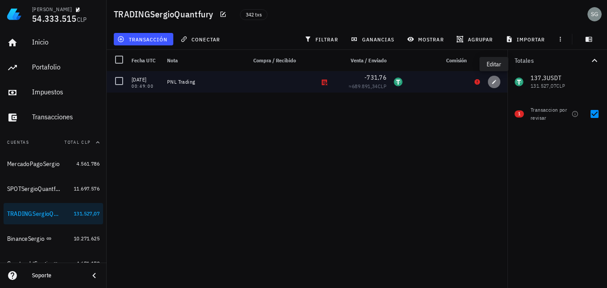
click at [491, 81] on span "button" at bounding box center [494, 81] width 12 height 5
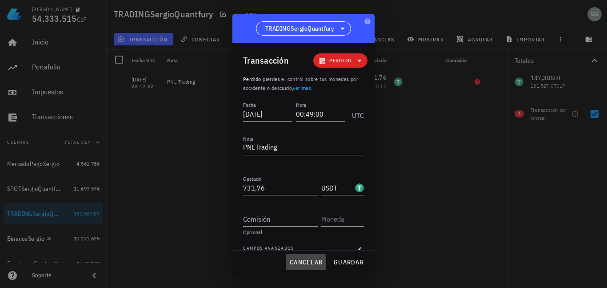
drag, startPoint x: 312, startPoint y: 264, endPoint x: 349, endPoint y: 251, distance: 39.5
click at [311, 264] on span "cancelar" at bounding box center [305, 262] width 33 height 8
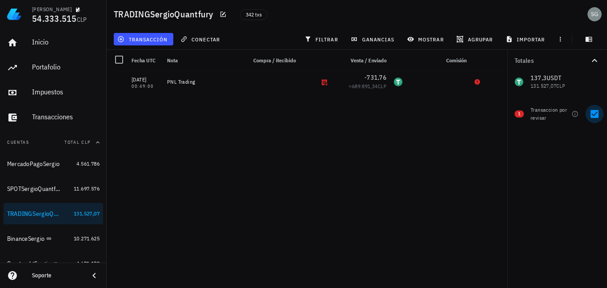
click at [591, 110] on div at bounding box center [594, 113] width 15 height 15
checkbox input "false"
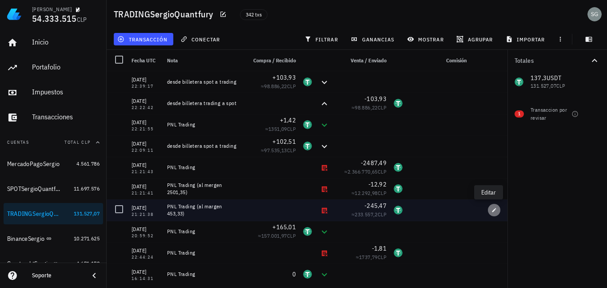
click at [493, 210] on icon "button" at bounding box center [495, 210] width 4 height 4
type input "[DATE]"
type input "21:21:38"
type textarea "PNL Trading (al margen 453,33)"
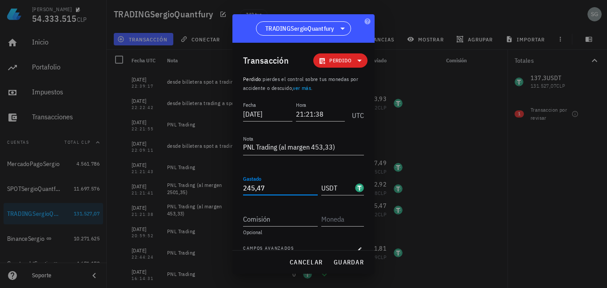
click at [269, 189] on input "245,47" at bounding box center [280, 188] width 75 height 14
click at [346, 262] on span "guardar" at bounding box center [349, 262] width 31 height 8
type input "245,47"
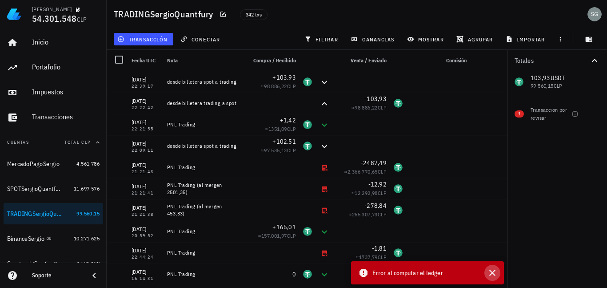
click at [494, 273] on icon "button" at bounding box center [492, 272] width 11 height 11
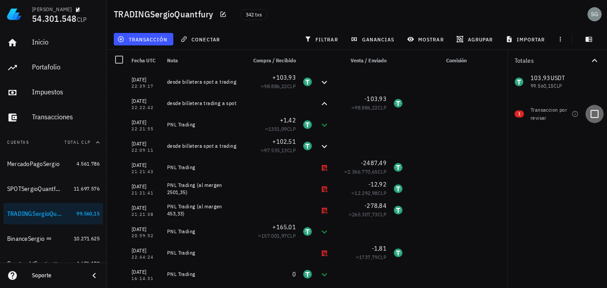
click at [590, 113] on div at bounding box center [594, 113] width 15 height 15
click at [598, 113] on div at bounding box center [594, 113] width 15 height 15
checkbox input "false"
click at [593, 113] on div at bounding box center [594, 113] width 15 height 15
checkbox input "true"
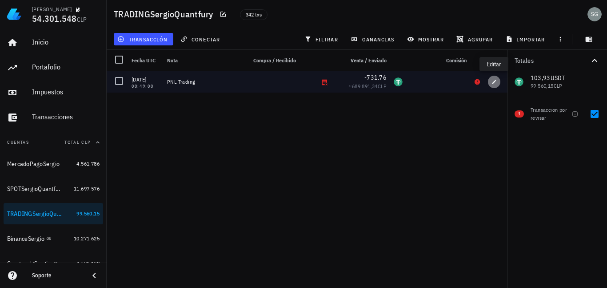
click at [495, 82] on icon "button" at bounding box center [494, 81] width 5 height 5
type input "2023-10-23"
type input "00:49:00"
type textarea "PNL Trading"
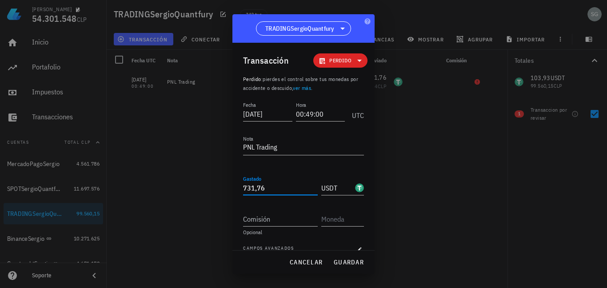
click at [277, 191] on input "731,76" at bounding box center [280, 188] width 75 height 14
click at [342, 262] on span "guardar" at bounding box center [349, 262] width 31 height 8
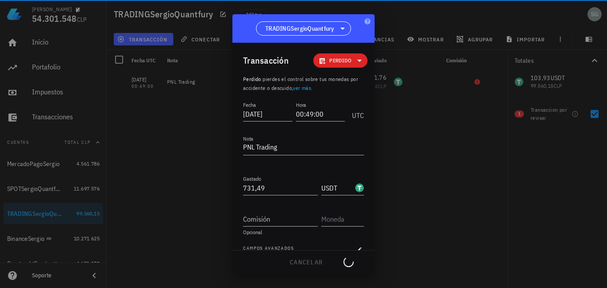
type input "731,76"
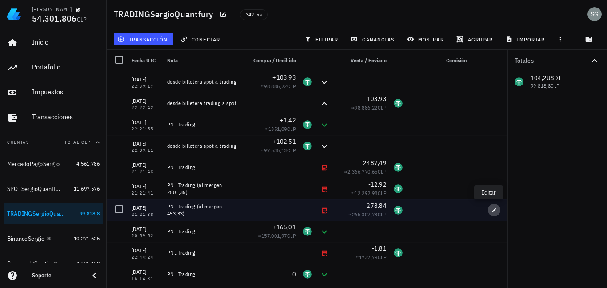
click at [492, 209] on icon "button" at bounding box center [494, 209] width 5 height 5
type input "[DATE]"
type input "21:21:38"
type textarea "PNL Trading (al margen 453,33)"
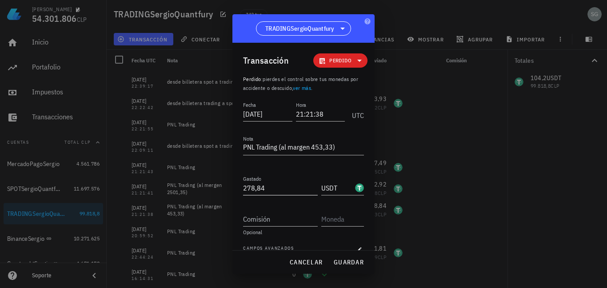
click at [278, 187] on input "278,84" at bounding box center [280, 188] width 75 height 14
click at [344, 258] on span "guardar" at bounding box center [349, 262] width 31 height 8
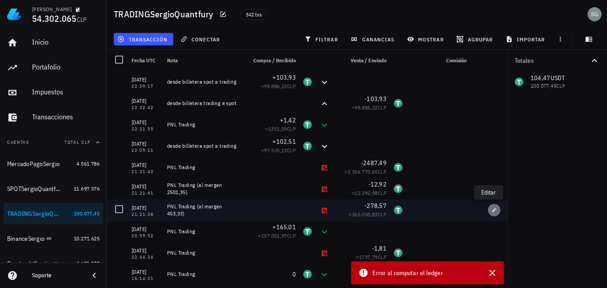
click at [492, 211] on icon "button" at bounding box center [494, 209] width 5 height 5
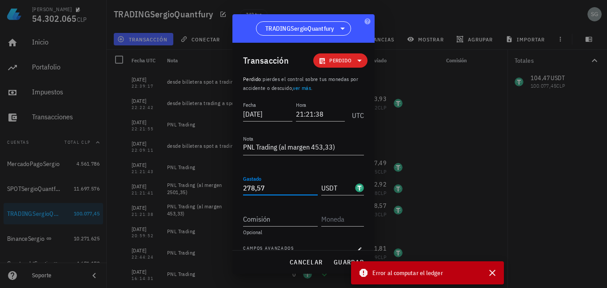
click at [269, 189] on input "278,57" at bounding box center [280, 188] width 75 height 14
click at [337, 265] on span "guardar" at bounding box center [349, 262] width 31 height 8
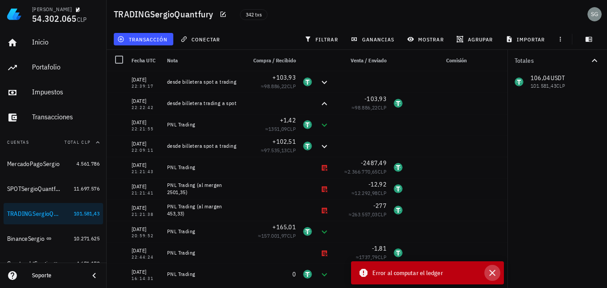
click at [492, 269] on icon "button" at bounding box center [492, 272] width 11 height 11
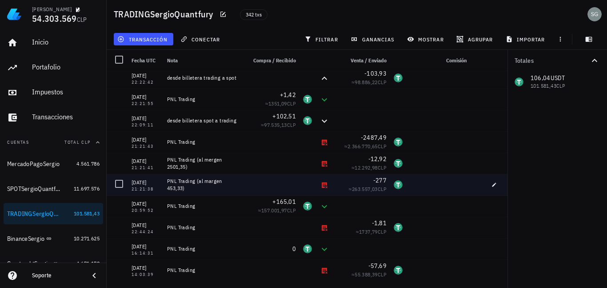
scroll to position [44, 0]
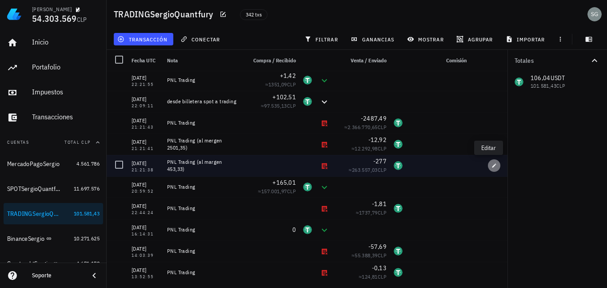
click at [492, 165] on icon "button" at bounding box center [494, 165] width 5 height 5
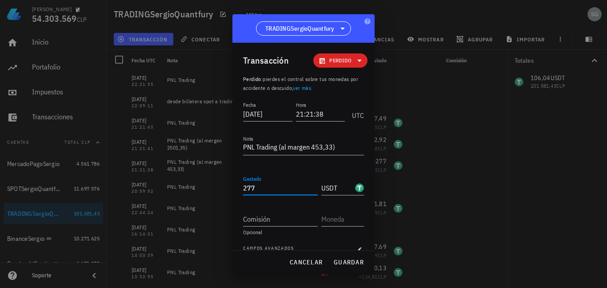
click at [265, 184] on input "277" at bounding box center [280, 188] width 75 height 14
click at [342, 260] on span "guardar" at bounding box center [349, 262] width 31 height 8
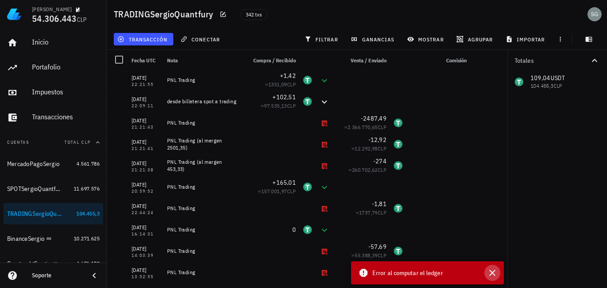
click at [494, 271] on icon "button" at bounding box center [492, 272] width 11 height 11
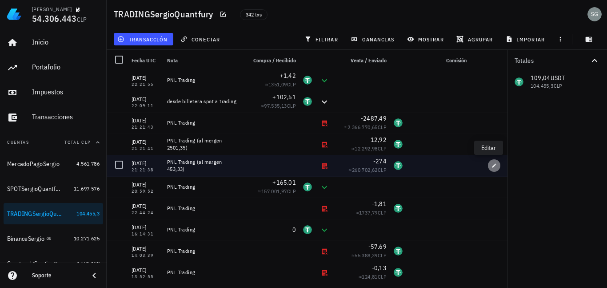
click at [492, 165] on icon "button" at bounding box center [494, 165] width 5 height 5
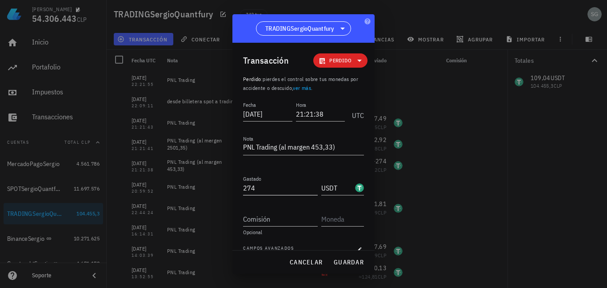
click at [281, 192] on input "274" at bounding box center [280, 188] width 75 height 14
click at [343, 261] on span "guardar" at bounding box center [349, 262] width 31 height 8
type input "274"
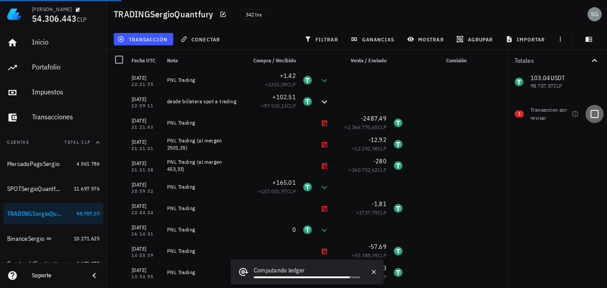
click at [595, 110] on div at bounding box center [594, 113] width 15 height 15
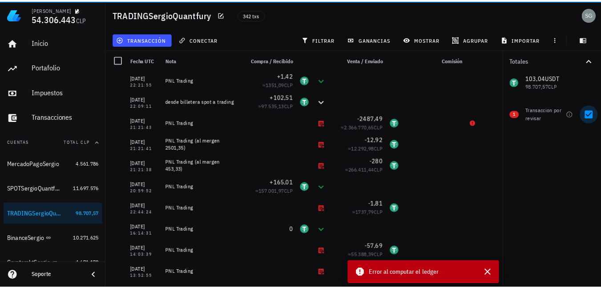
scroll to position [0, 0]
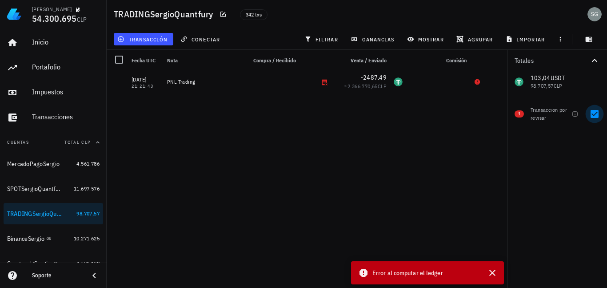
click at [594, 115] on div at bounding box center [594, 113] width 15 height 15
checkbox input "false"
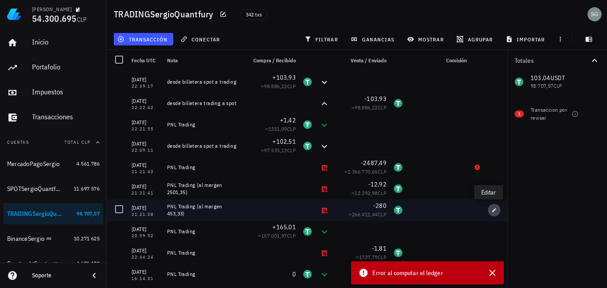
click at [493, 212] on icon "button" at bounding box center [495, 210] width 4 height 4
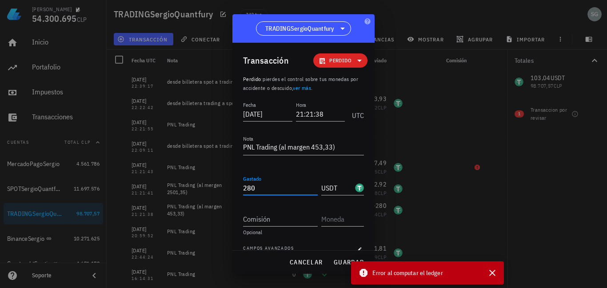
click at [259, 188] on input "280" at bounding box center [280, 188] width 75 height 14
click at [345, 262] on span "guardar" at bounding box center [349, 262] width 31 height 8
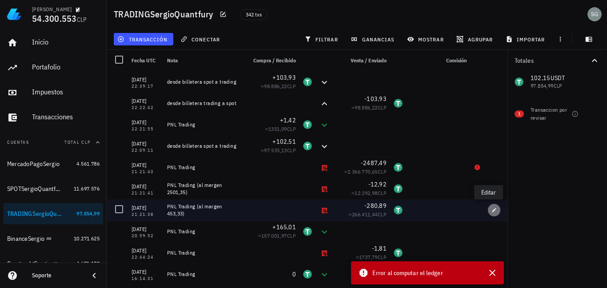
click at [492, 212] on icon "button" at bounding box center [494, 209] width 5 height 5
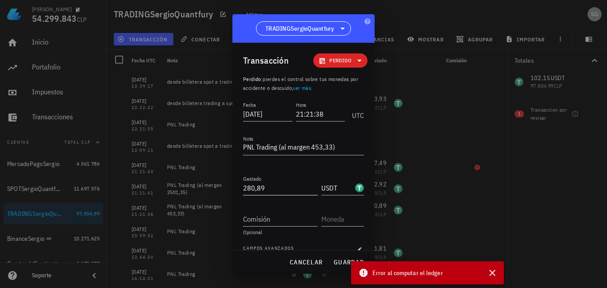
click at [268, 186] on input "280,89" at bounding box center [280, 188] width 75 height 14
click at [346, 262] on span "guardar" at bounding box center [349, 262] width 31 height 8
type input "280,89"
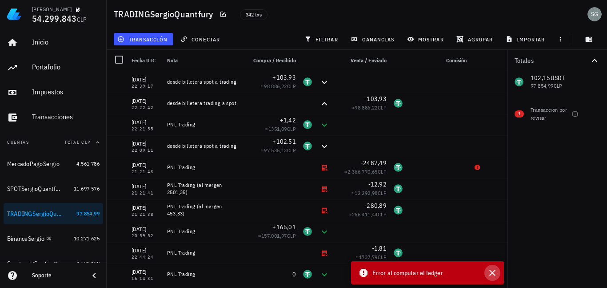
click at [494, 273] on icon "button" at bounding box center [492, 272] width 11 height 11
click at [491, 274] on icon "button" at bounding box center [493, 272] width 6 height 6
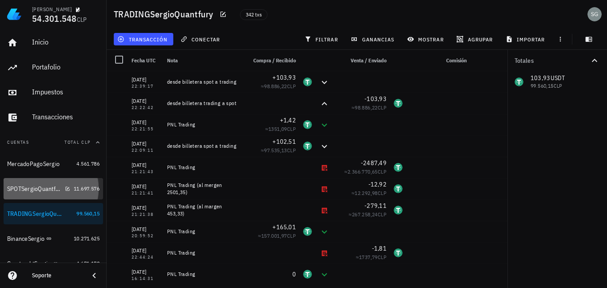
click at [41, 188] on div "SPOTSergioQuantfury" at bounding box center [34, 189] width 54 height 8
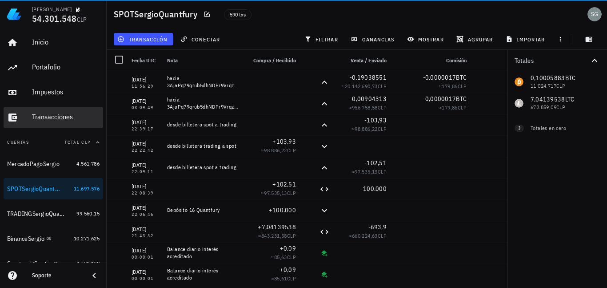
click at [52, 114] on div "Transacciones" at bounding box center [66, 117] width 68 height 8
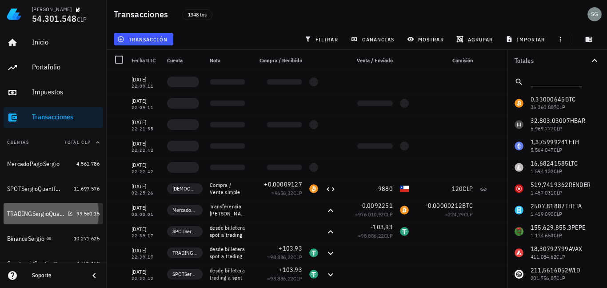
click at [29, 210] on div "TRADINGSergioQuantfury" at bounding box center [35, 214] width 57 height 8
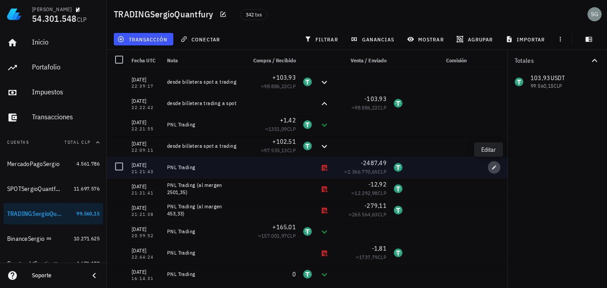
click at [492, 168] on icon "button" at bounding box center [494, 167] width 5 height 5
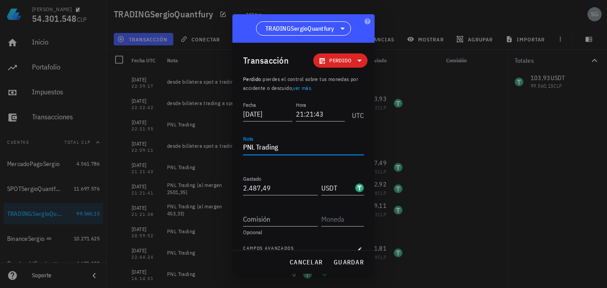
click at [289, 154] on div "Nota PNL Trading" at bounding box center [303, 148] width 121 height 14
click at [337, 265] on span "guardar" at bounding box center [349, 262] width 31 height 8
type textarea "PNL Trading"
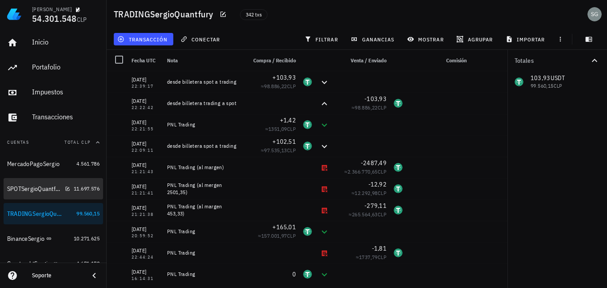
click at [26, 190] on div "SPOTSergioQuantfury" at bounding box center [34, 189] width 54 height 8
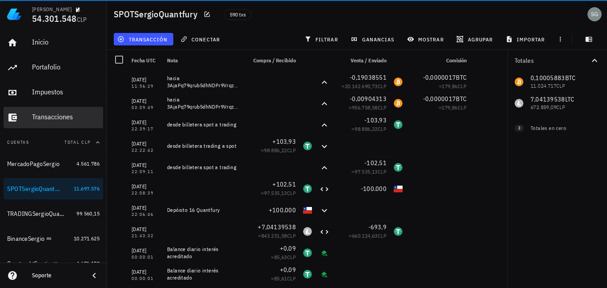
click at [62, 116] on div "Transacciones" at bounding box center [66, 117] width 68 height 8
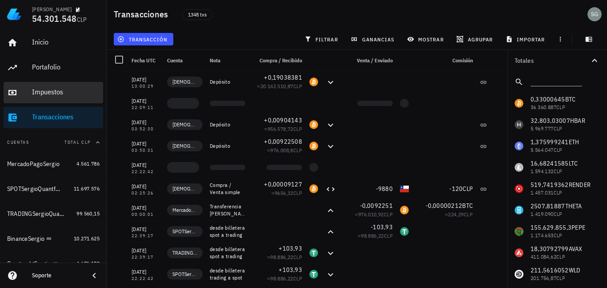
click at [47, 95] on div "Impuestos" at bounding box center [66, 92] width 68 height 8
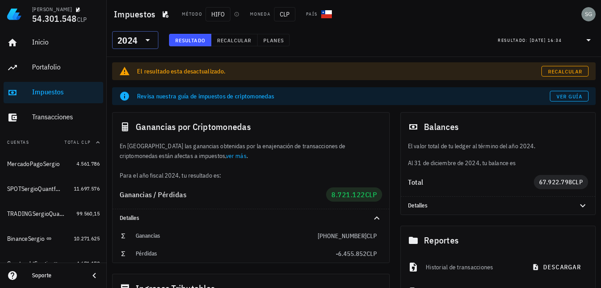
click at [147, 41] on icon at bounding box center [147, 40] width 4 height 2
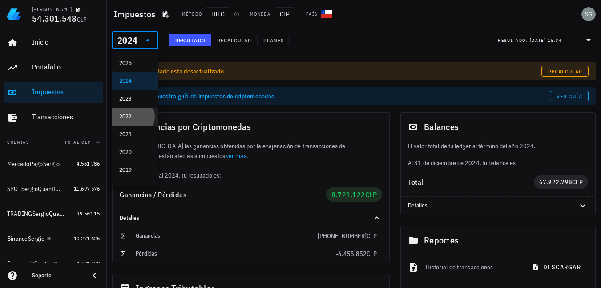
click at [132, 118] on div "2022" at bounding box center [135, 116] width 32 height 7
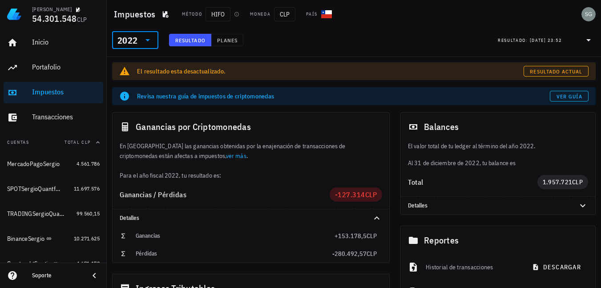
click at [532, 79] on div "El resultado esta desactualizado. Resultado actual" at bounding box center [353, 71] width 483 height 18
click at [541, 67] on button "Resultado actual" at bounding box center [555, 71] width 65 height 11
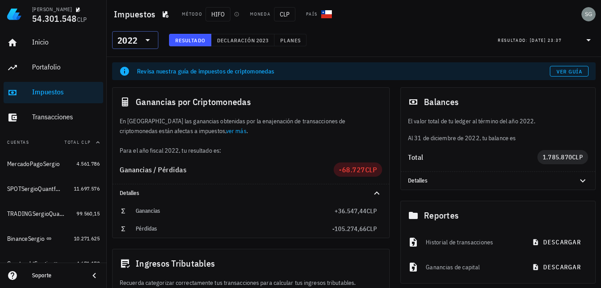
click at [149, 43] on icon at bounding box center [147, 40] width 11 height 11
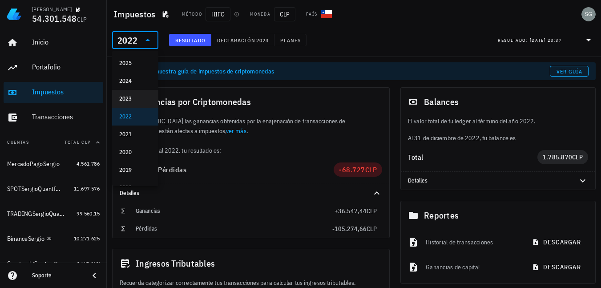
click at [136, 102] on div "2023" at bounding box center [135, 98] width 32 height 7
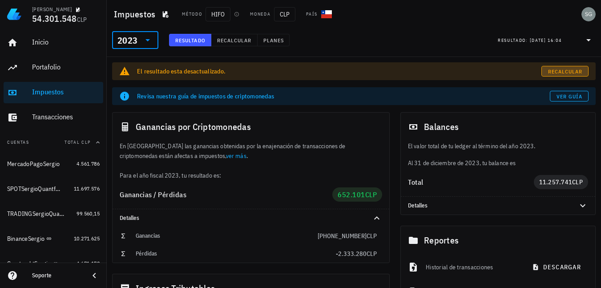
click at [556, 70] on span "Recalcular" at bounding box center [564, 71] width 35 height 7
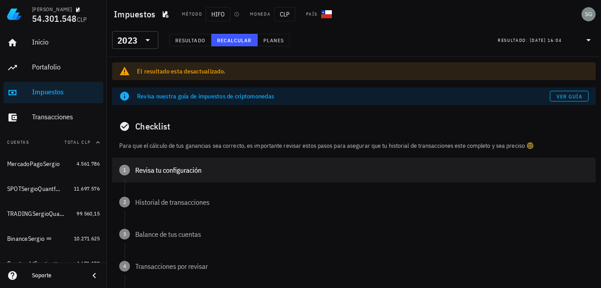
click at [135, 171] on div "Revisa tu configuración" at bounding box center [361, 169] width 453 height 7
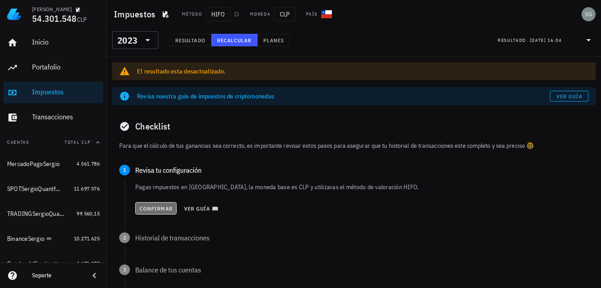
click at [148, 204] on button "Confirmar" at bounding box center [155, 208] width 41 height 12
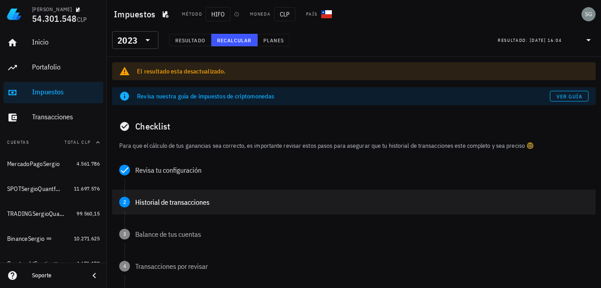
scroll to position [44, 0]
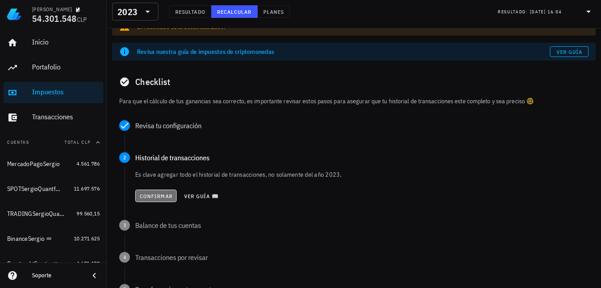
click at [152, 197] on span "Confirmar" at bounding box center [155, 196] width 33 height 7
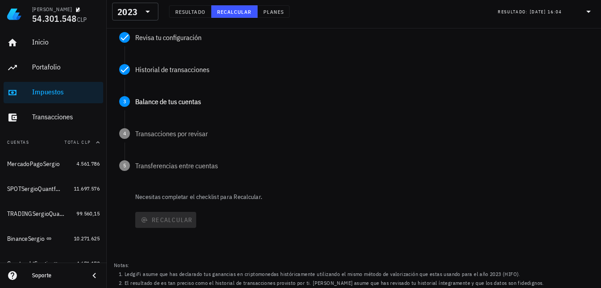
scroll to position [133, 0]
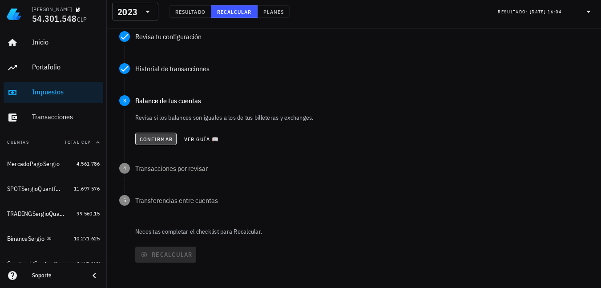
click at [153, 140] on span "Confirmar" at bounding box center [155, 139] width 33 height 7
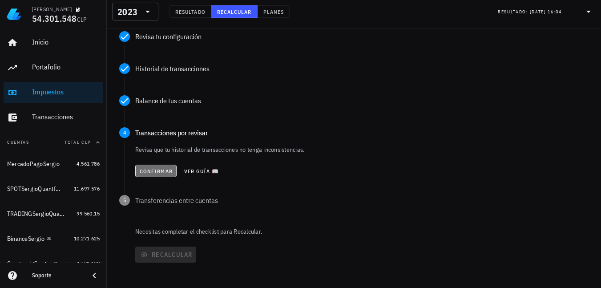
click at [156, 171] on span "Confirmar" at bounding box center [155, 171] width 33 height 7
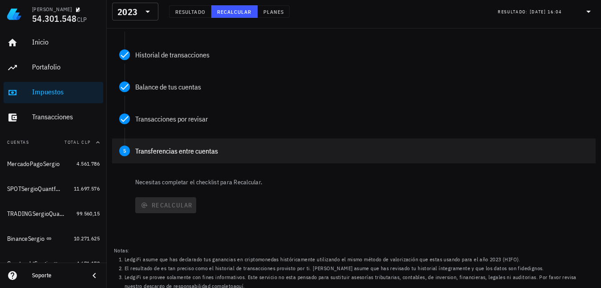
scroll to position [153, 0]
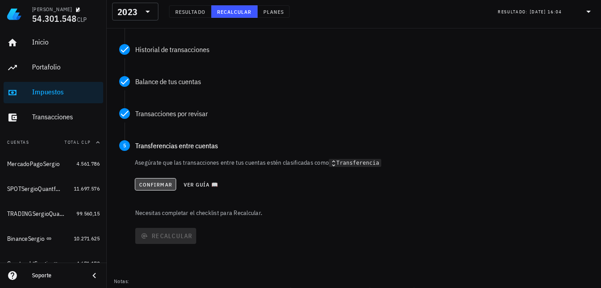
click at [157, 188] on button "Confirmar" at bounding box center [155, 184] width 41 height 12
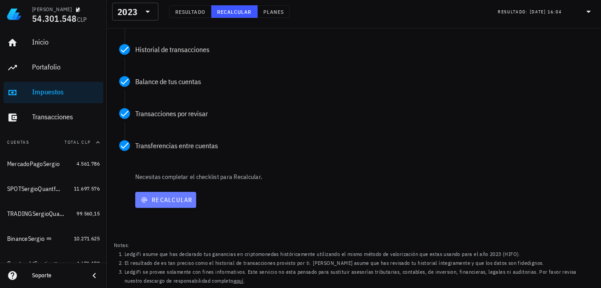
click at [154, 205] on button "Recalcular" at bounding box center [165, 200] width 61 height 16
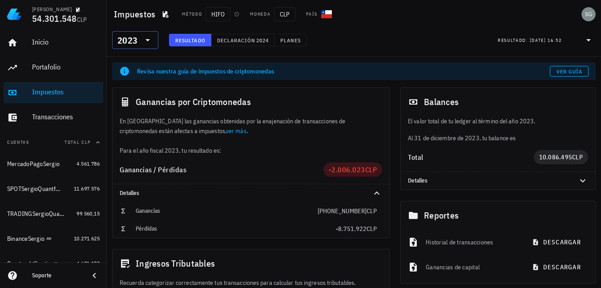
click at [147, 38] on icon at bounding box center [147, 40] width 11 height 11
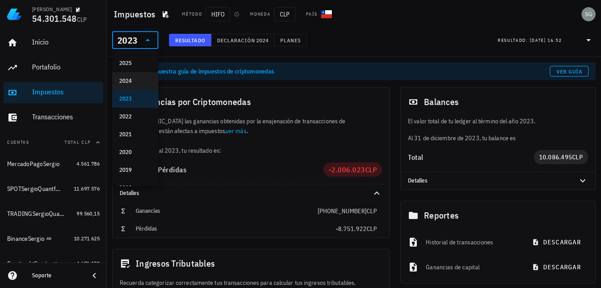
click at [125, 86] on div "2024" at bounding box center [135, 81] width 32 height 14
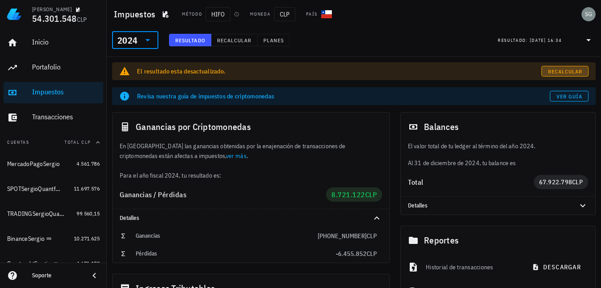
click at [551, 69] on span "Recalcular" at bounding box center [564, 71] width 35 height 7
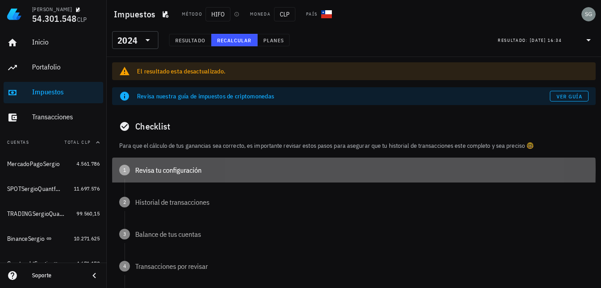
click at [144, 174] on div "1 Revisa tu configuración" at bounding box center [353, 169] width 483 height 25
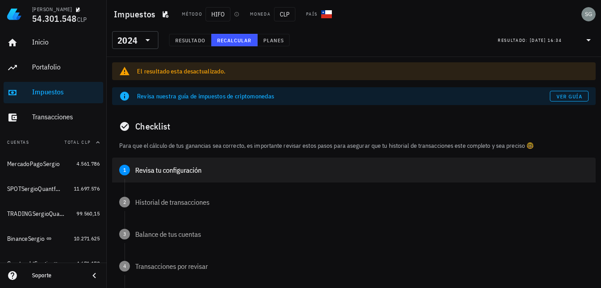
scroll to position [44, 0]
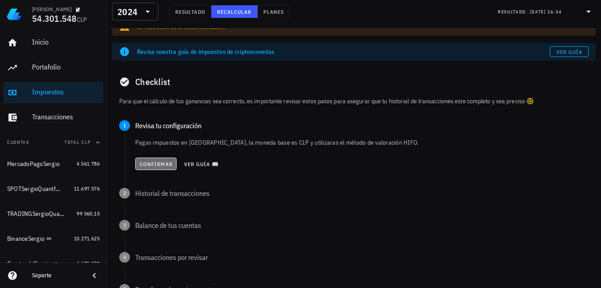
click at [149, 165] on span "Confirmar" at bounding box center [155, 164] width 33 height 7
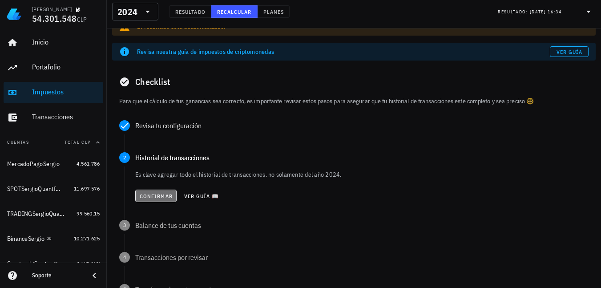
click at [153, 195] on span "Confirmar" at bounding box center [155, 196] width 33 height 7
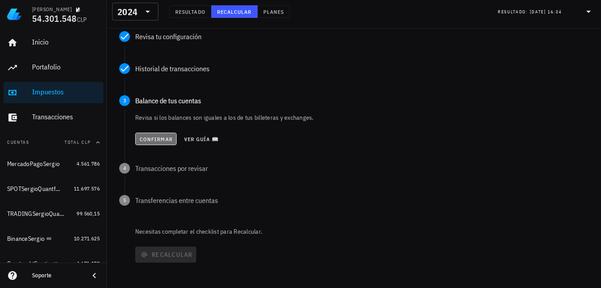
click at [158, 140] on span "Confirmar" at bounding box center [155, 139] width 33 height 7
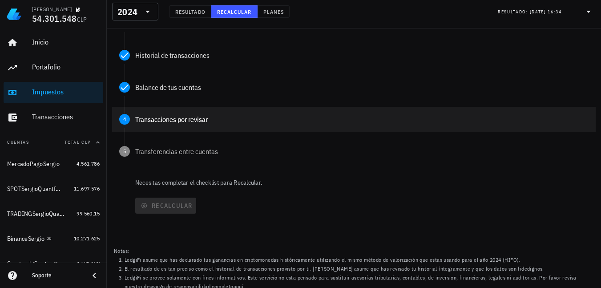
scroll to position [153, 0]
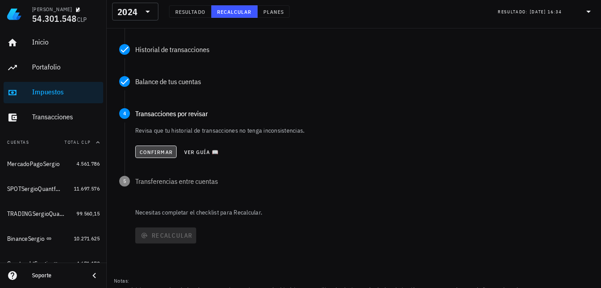
click at [164, 149] on span "Confirmar" at bounding box center [155, 152] width 33 height 7
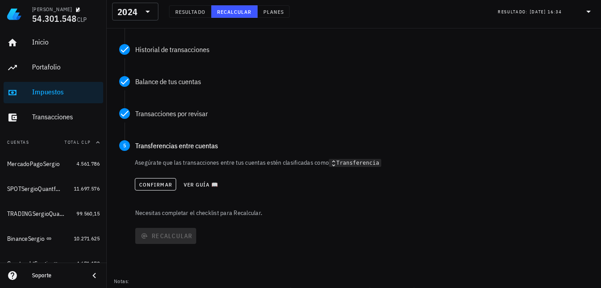
scroll to position [153, 0]
click at [165, 178] on button "Confirmar" at bounding box center [155, 183] width 41 height 12
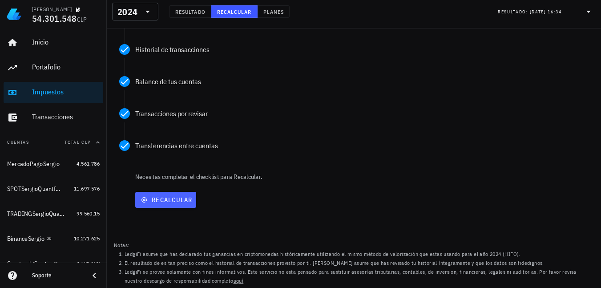
scroll to position [153, 0]
click at [174, 200] on span "Recalcular" at bounding box center [166, 200] width 54 height 8
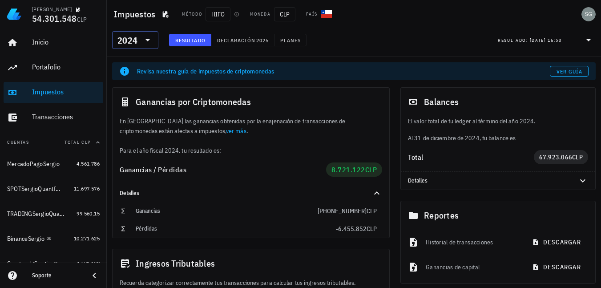
click at [154, 41] on div "​ 2024" at bounding box center [135, 40] width 46 height 18
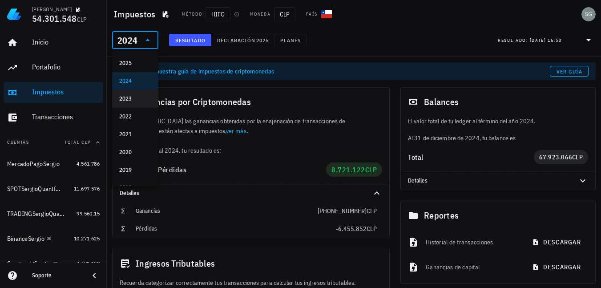
click at [126, 99] on div "2023" at bounding box center [135, 98] width 32 height 7
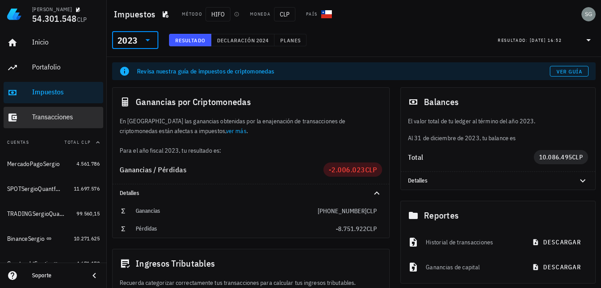
click at [49, 119] on div "Transacciones" at bounding box center [66, 117] width 68 height 8
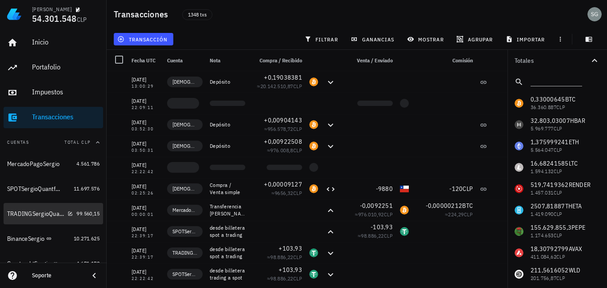
click at [34, 215] on div "TRADINGSergioQuantfury" at bounding box center [35, 214] width 57 height 8
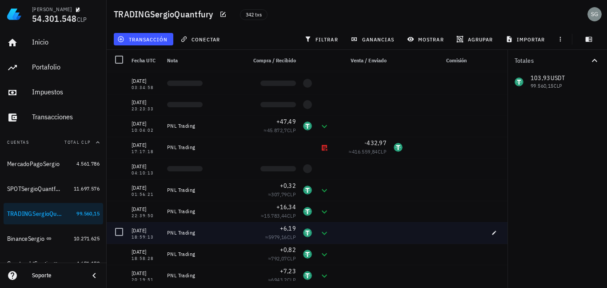
scroll to position [400, 0]
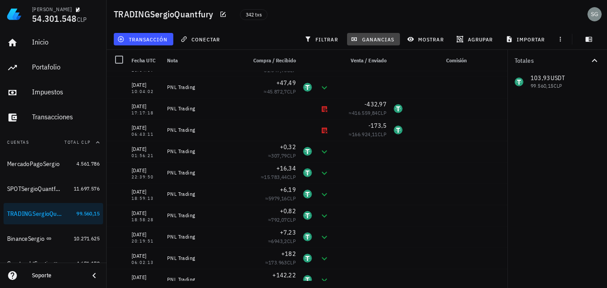
click at [384, 39] on span "ganancias" at bounding box center [374, 39] width 42 height 7
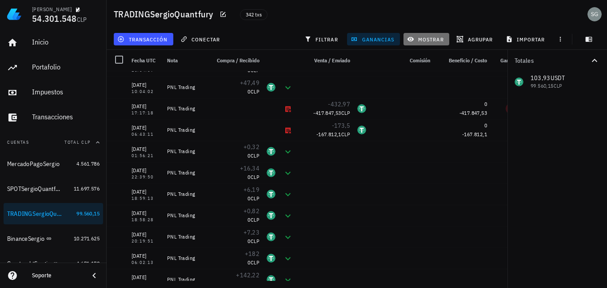
click at [428, 40] on span "mostrar" at bounding box center [426, 39] width 35 height 7
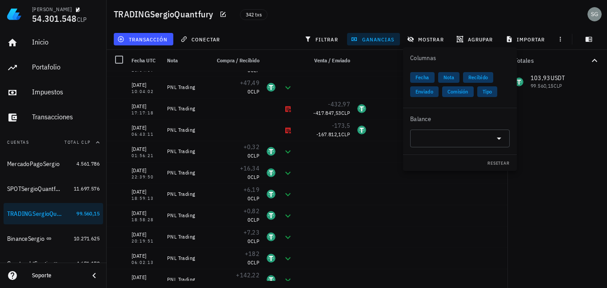
click at [448, 90] on span "Comisión" at bounding box center [458, 91] width 21 height 11
click at [436, 41] on span "mostrar" at bounding box center [426, 39] width 35 height 7
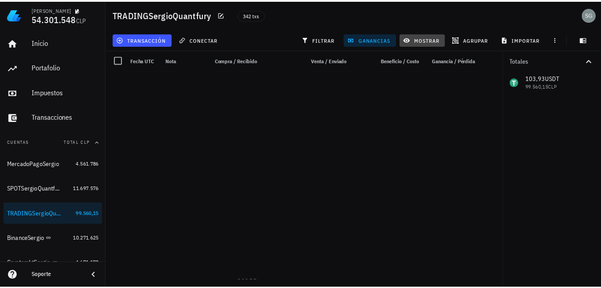
scroll to position [1556, 0]
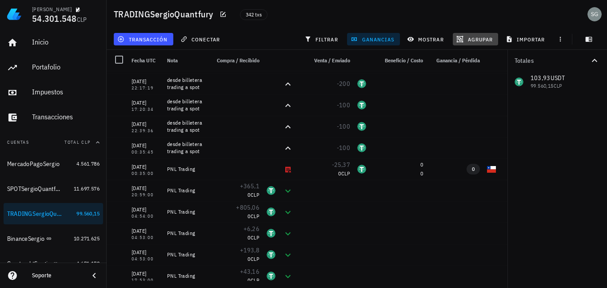
click at [471, 35] on button "agrupar" at bounding box center [475, 39] width 45 height 12
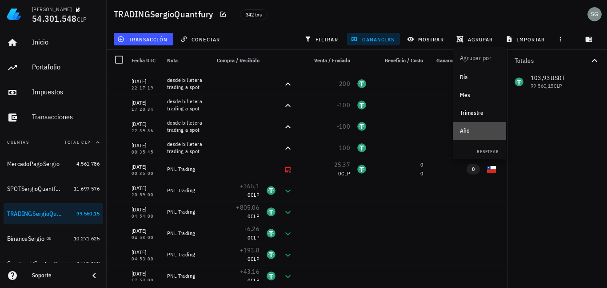
click at [470, 131] on div "Año" at bounding box center [479, 130] width 39 height 7
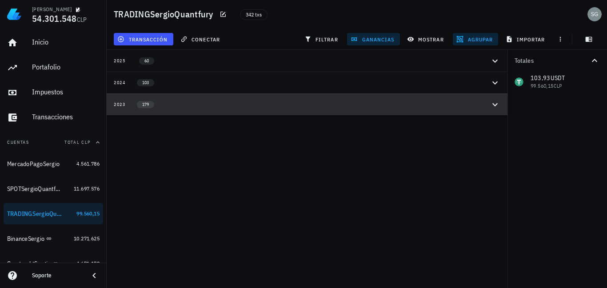
click at [497, 106] on icon "button" at bounding box center [495, 104] width 11 height 11
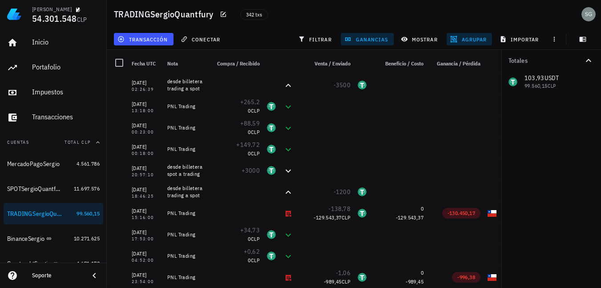
scroll to position [76, 0]
click at [325, 43] on button "filtrar" at bounding box center [315, 39] width 43 height 12
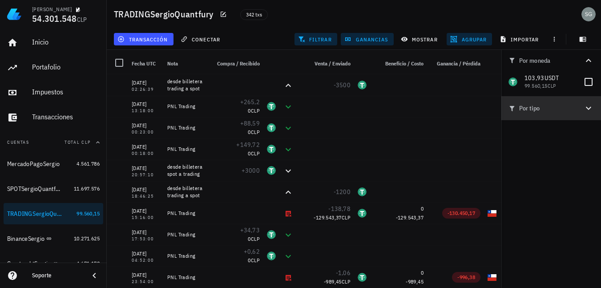
click at [585, 109] on icon "button" at bounding box center [588, 108] width 11 height 11
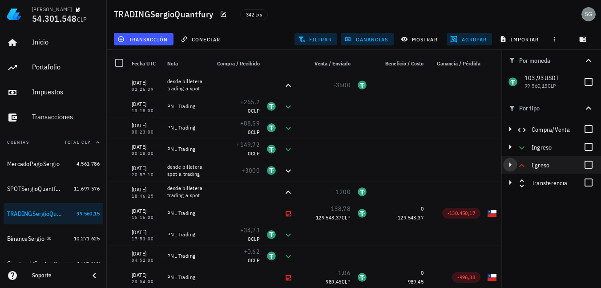
click at [509, 167] on icon "button" at bounding box center [510, 164] width 11 height 11
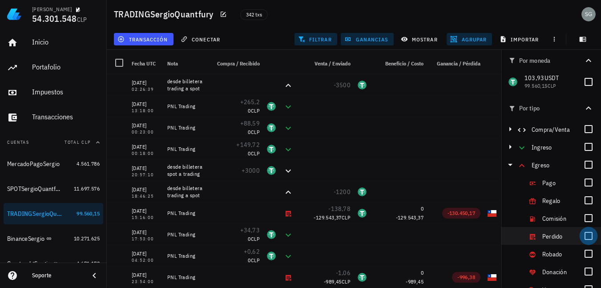
click at [581, 236] on div at bounding box center [588, 235] width 15 height 15
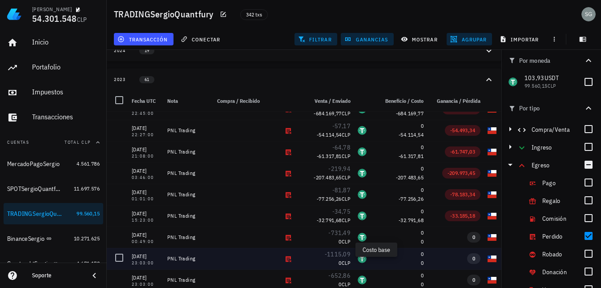
scroll to position [178, 0]
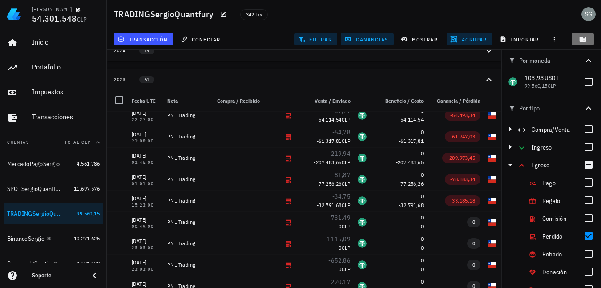
click at [585, 43] on button "button" at bounding box center [582, 39] width 22 height 12
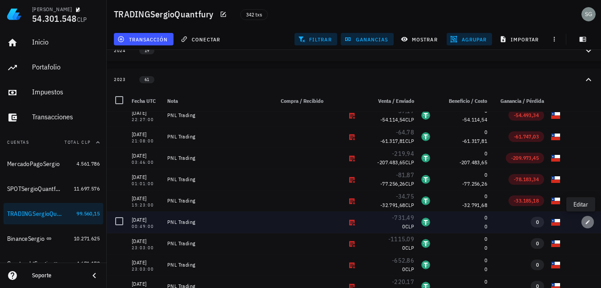
click at [585, 223] on icon "button" at bounding box center [587, 221] width 5 height 5
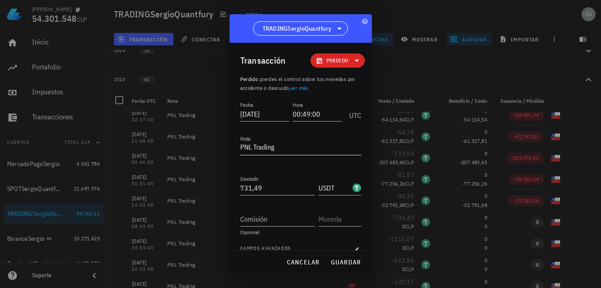
click at [288, 147] on textarea "PNL Trading" at bounding box center [300, 148] width 121 height 14
paste textarea "765,13"
type textarea "PNL Trading (al margen 765,13)"
click at [267, 183] on input "731,49" at bounding box center [277, 188] width 75 height 14
drag, startPoint x: 254, startPoint y: 188, endPoint x: 244, endPoint y: 189, distance: 9.8
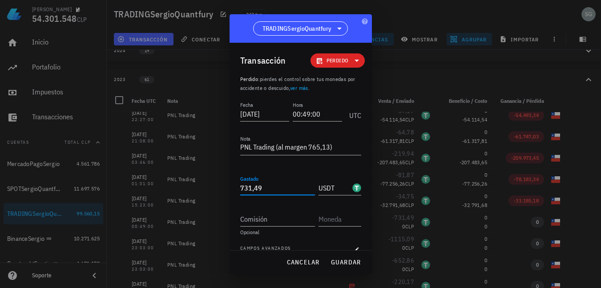
click at [244, 189] on input "731,49" at bounding box center [277, 188] width 75 height 14
type input "765,13"
click at [347, 259] on span "guardar" at bounding box center [345, 262] width 31 height 8
type textarea "PNL Trading"
type input "731,49"
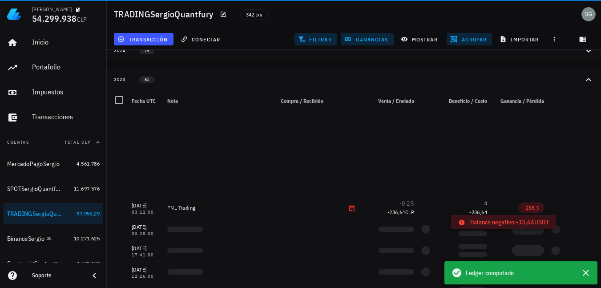
scroll to position [178, 0]
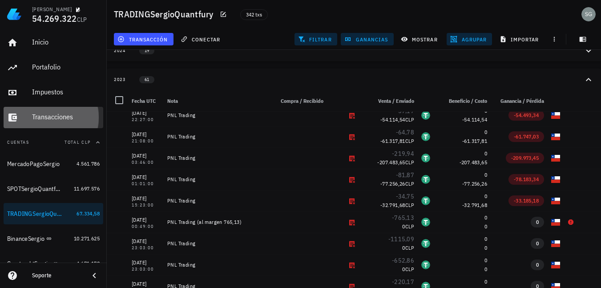
click at [56, 113] on div "Transacciones" at bounding box center [66, 117] width 68 height 8
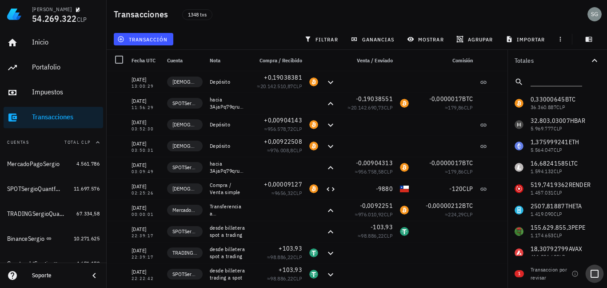
click at [596, 274] on div at bounding box center [594, 273] width 15 height 15
checkbox input "true"
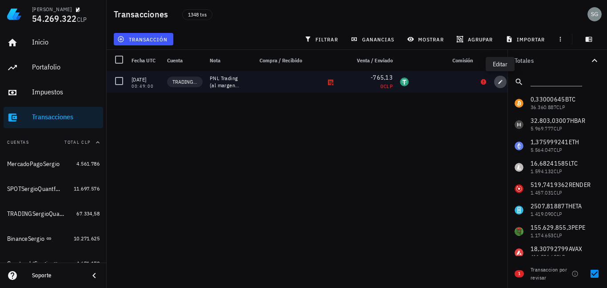
click at [497, 83] on span "button" at bounding box center [500, 81] width 12 height 5
type textarea "PNL Trading (al margen 765,13)"
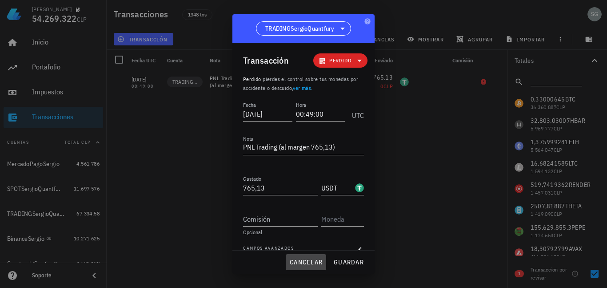
drag, startPoint x: 297, startPoint y: 264, endPoint x: 450, endPoint y: 139, distance: 197.2
click at [300, 262] on span "cancelar" at bounding box center [305, 262] width 33 height 8
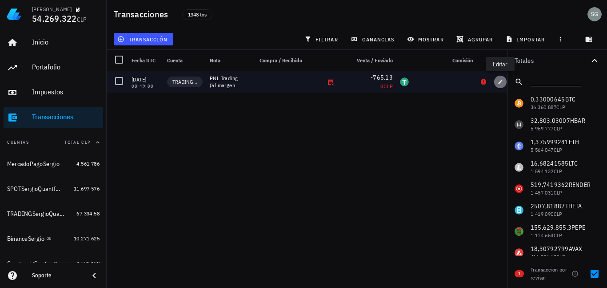
click at [500, 80] on icon "button" at bounding box center [500, 81] width 5 height 5
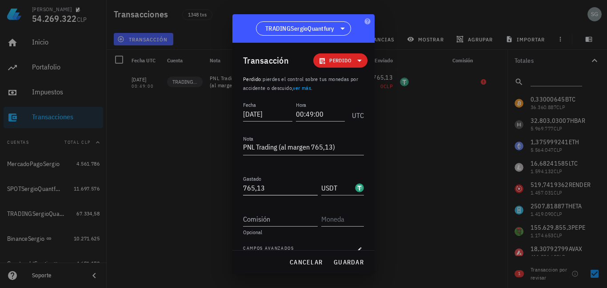
click at [273, 187] on input "765,13" at bounding box center [280, 188] width 75 height 14
click at [336, 261] on span "guardar" at bounding box center [349, 262] width 31 height 8
type input "765,13"
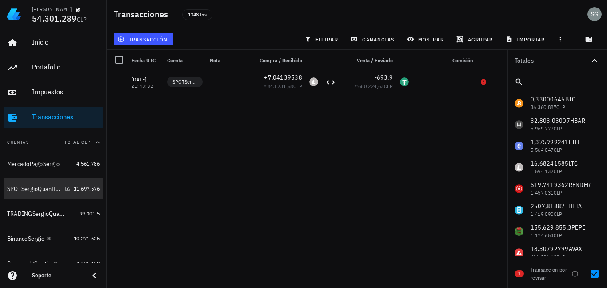
click at [35, 194] on div "SPOTSergioQuantfury" at bounding box center [38, 188] width 63 height 19
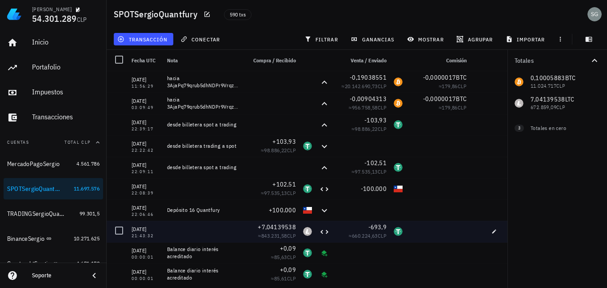
scroll to position [44, 0]
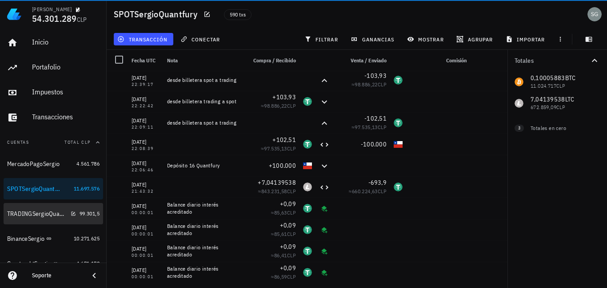
drag, startPoint x: 42, startPoint y: 213, endPoint x: 219, endPoint y: 222, distance: 177.2
click at [42, 213] on div "TRADINGSergioQuantfury" at bounding box center [37, 214] width 60 height 8
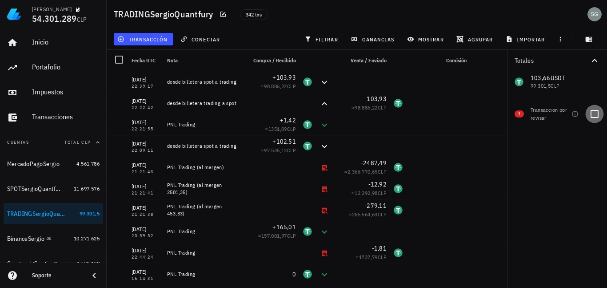
click at [591, 114] on div at bounding box center [594, 113] width 15 height 15
checkbox input "true"
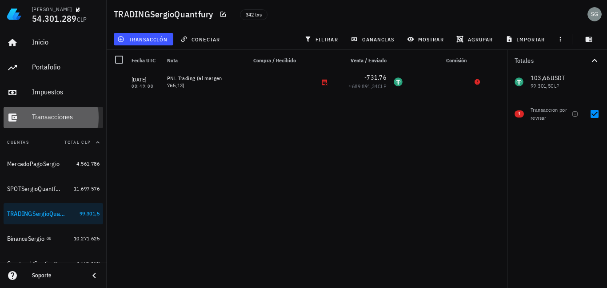
click at [43, 114] on div "Transacciones" at bounding box center [66, 117] width 68 height 8
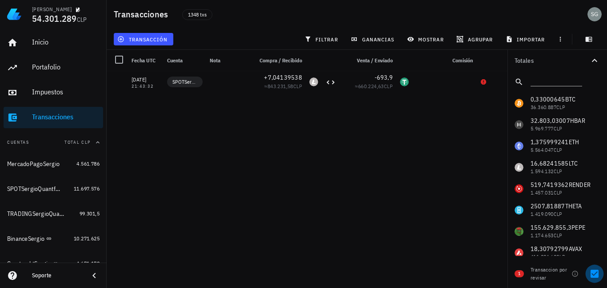
click at [597, 275] on div at bounding box center [594, 273] width 15 height 15
checkbox input "true"
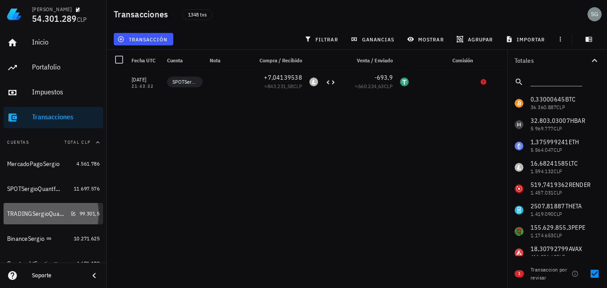
click at [42, 212] on div "TRADINGSergioQuantfury" at bounding box center [37, 214] width 60 height 8
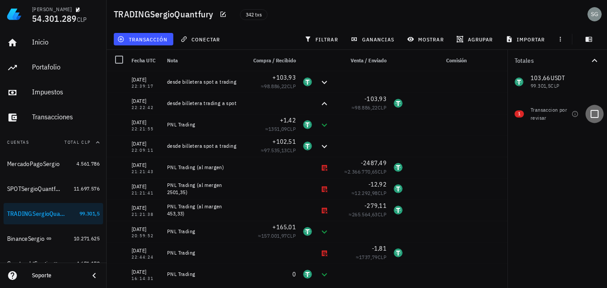
click at [598, 113] on div at bounding box center [594, 113] width 15 height 15
checkbox input "true"
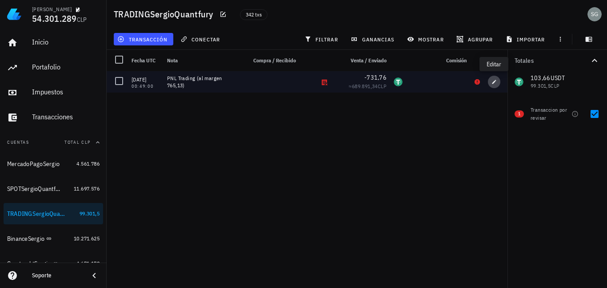
click at [495, 80] on icon "button" at bounding box center [494, 81] width 5 height 5
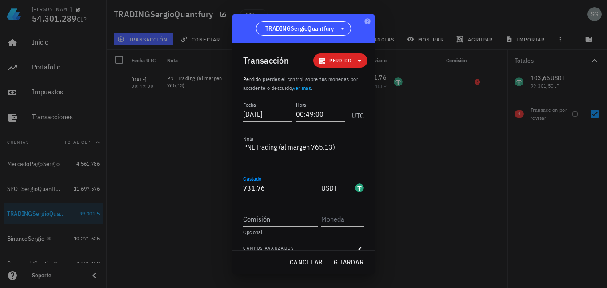
click at [281, 187] on input "731,76" at bounding box center [280, 188] width 75 height 14
click at [343, 265] on span "guardar" at bounding box center [349, 262] width 31 height 8
type input "731,76"
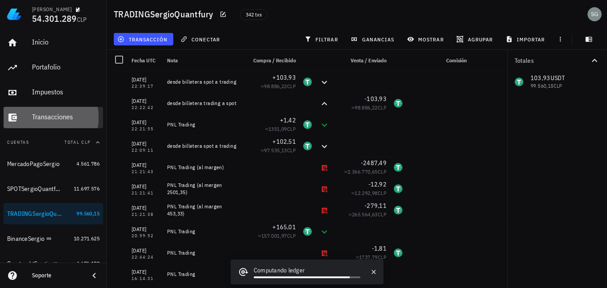
click at [37, 120] on div "Transacciones" at bounding box center [66, 117] width 68 height 8
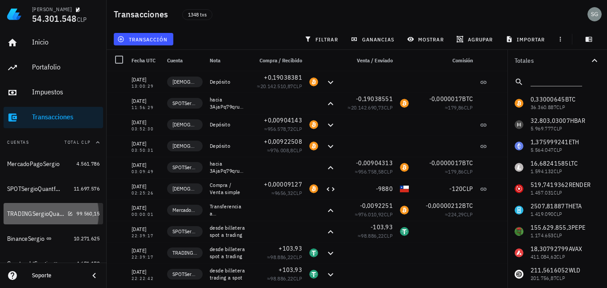
click at [31, 214] on div "TRADINGSergioQuantfury" at bounding box center [35, 214] width 57 height 8
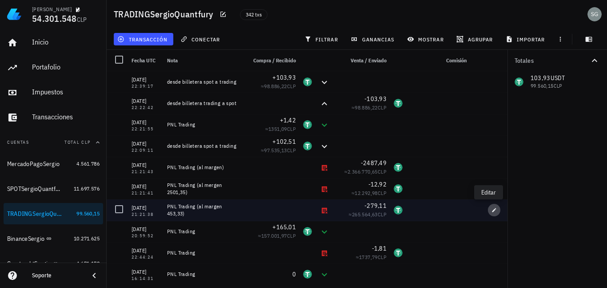
click at [490, 206] on button "button" at bounding box center [494, 210] width 12 height 12
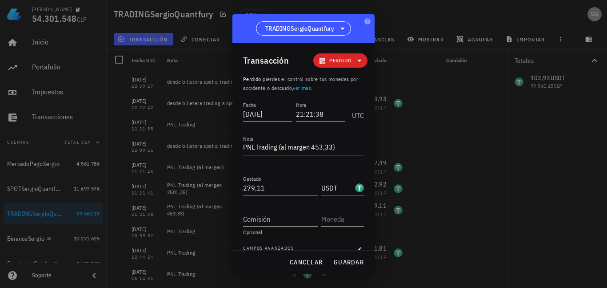
click at [277, 188] on input "279,11" at bounding box center [280, 188] width 75 height 14
click at [348, 262] on span "guardar" at bounding box center [349, 262] width 31 height 8
type input "279,11"
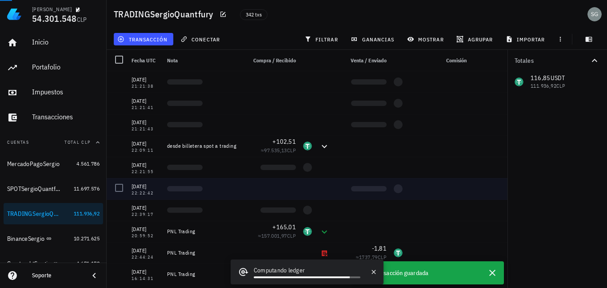
click at [488, 188] on div at bounding box center [496, 188] width 23 height 21
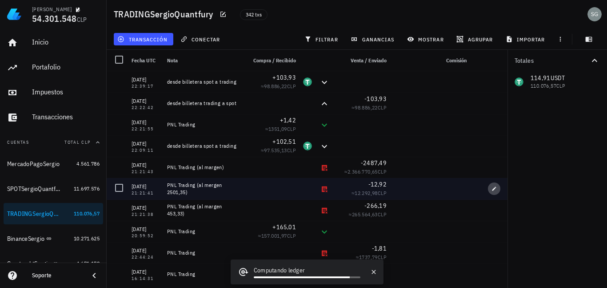
click at [492, 188] on icon "button" at bounding box center [494, 188] width 5 height 5
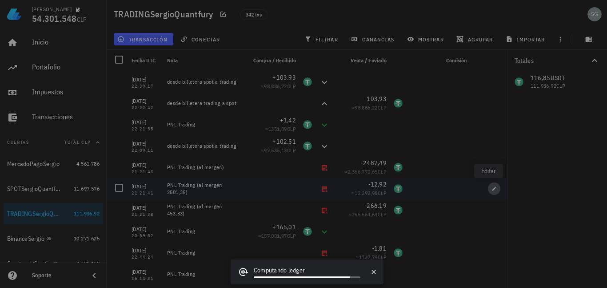
type input "21:21:41"
type textarea "PNL Trading (al mergen 2501,35)"
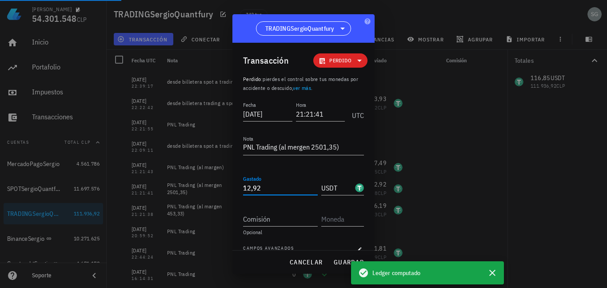
click at [287, 193] on input "12,92" at bounding box center [280, 188] width 75 height 14
type input "1"
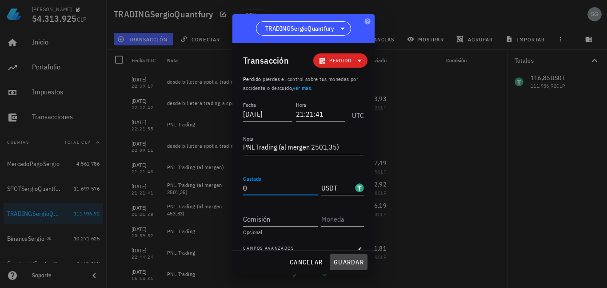
click at [354, 263] on span "guardar" at bounding box center [349, 262] width 31 height 8
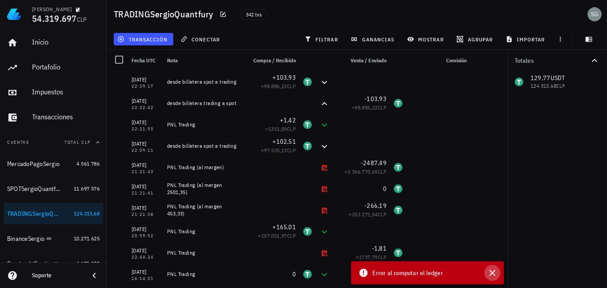
click at [495, 274] on icon "button" at bounding box center [492, 272] width 11 height 11
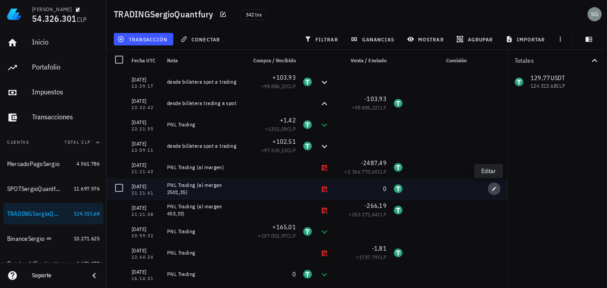
click at [493, 190] on icon "button" at bounding box center [495, 188] width 4 height 4
type input "0"
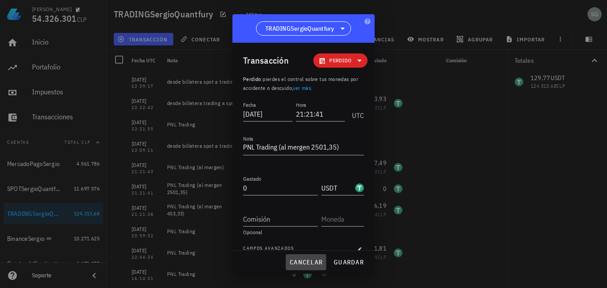
click at [319, 262] on span "cancelar" at bounding box center [305, 262] width 33 height 8
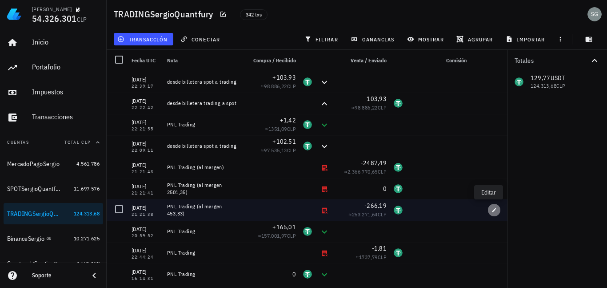
click at [492, 211] on icon "button" at bounding box center [494, 209] width 5 height 5
type input "21:21:38"
type textarea "PNL Trading (al margen 453,33)"
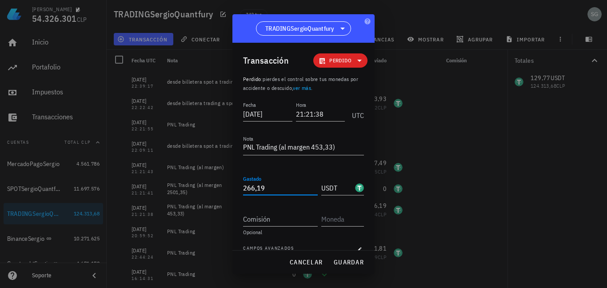
click at [296, 190] on input "266,19" at bounding box center [280, 188] width 75 height 14
click at [343, 260] on span "guardar" at bounding box center [349, 262] width 31 height 8
type input "266,19"
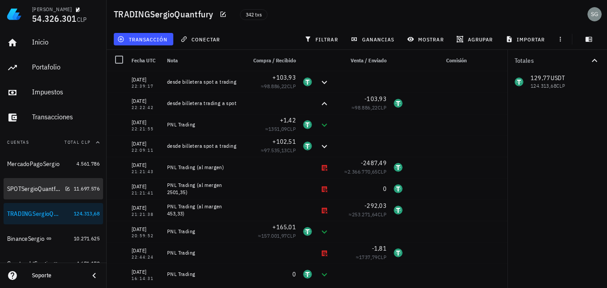
click at [30, 192] on div "SPOTSergioQuantfury" at bounding box center [34, 189] width 54 height 8
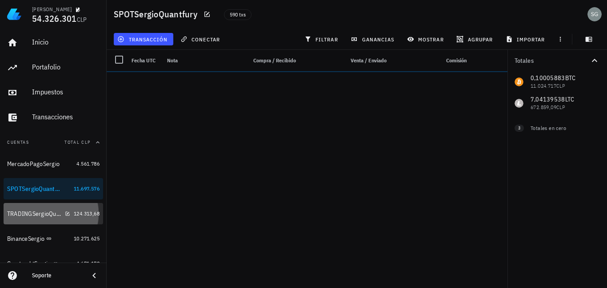
click at [25, 209] on div "TRADINGSergioQuantfury" at bounding box center [38, 213] width 63 height 19
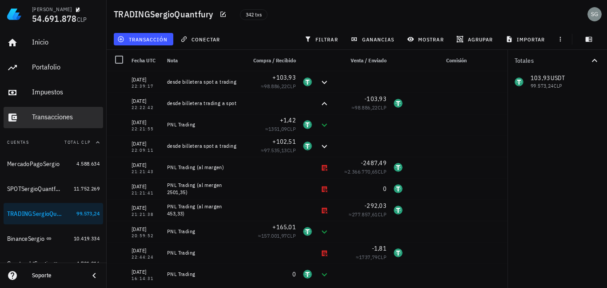
click at [53, 115] on div "Transacciones" at bounding box center [66, 117] width 68 height 8
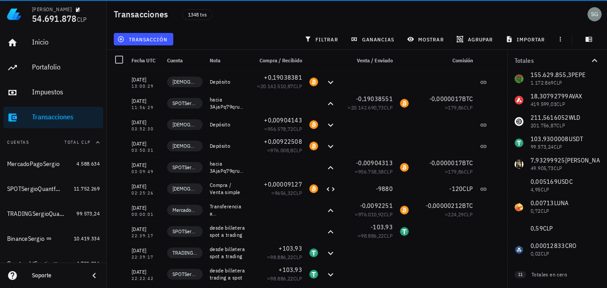
scroll to position [153, 0]
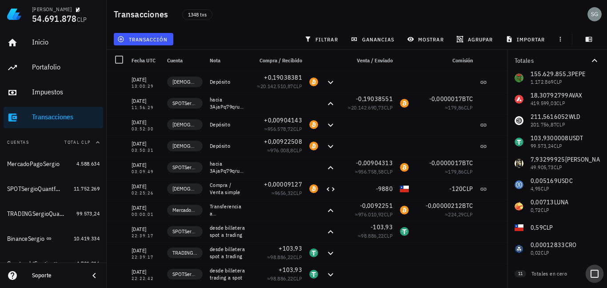
click at [591, 272] on div at bounding box center [594, 273] width 15 height 15
checkbox input "true"
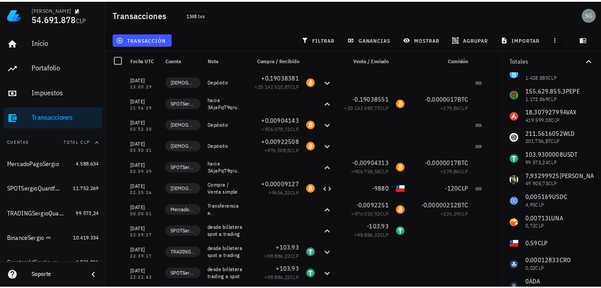
scroll to position [121, 0]
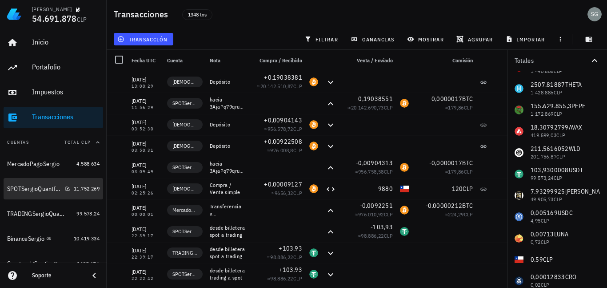
click at [33, 187] on div "SPOTSergioQuantfury" at bounding box center [34, 189] width 54 height 8
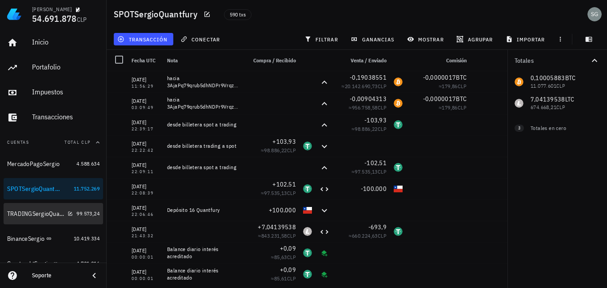
click at [19, 216] on div "TRADINGSergioQuantfury" at bounding box center [35, 214] width 57 height 8
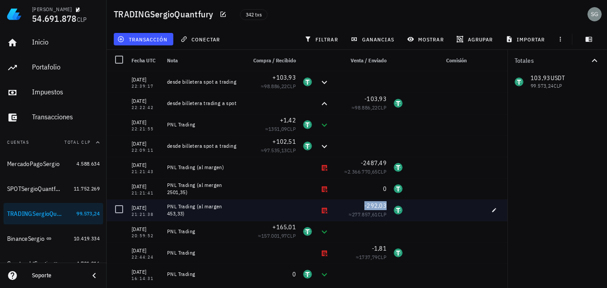
click at [365, 205] on span "-292,03" at bounding box center [376, 205] width 22 height 8
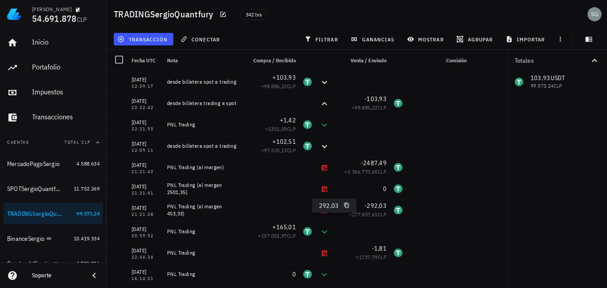
click at [347, 205] on icon "button" at bounding box center [346, 204] width 5 height 5
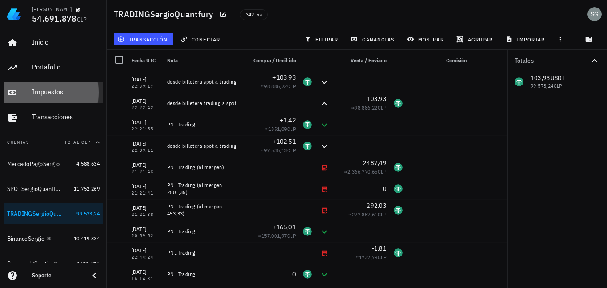
click at [45, 90] on div "Impuestos" at bounding box center [66, 92] width 68 height 8
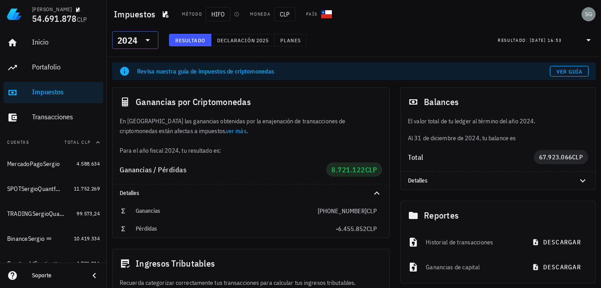
click at [149, 37] on icon at bounding box center [147, 40] width 11 height 11
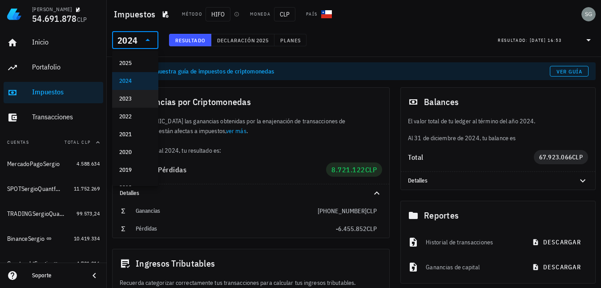
click at [134, 98] on div "2023" at bounding box center [135, 98] width 32 height 7
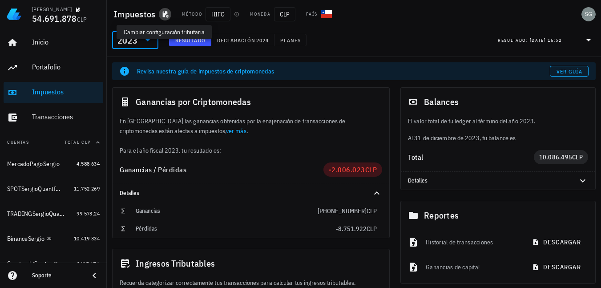
click at [159, 17] on span "button" at bounding box center [165, 14] width 12 height 7
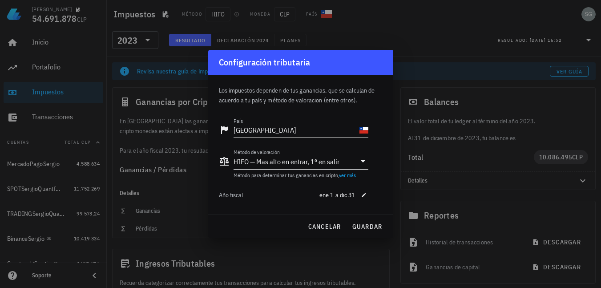
click at [260, 157] on div "HIFO — Mas alto en entrar, 1º en salir" at bounding box center [294, 161] width 122 height 15
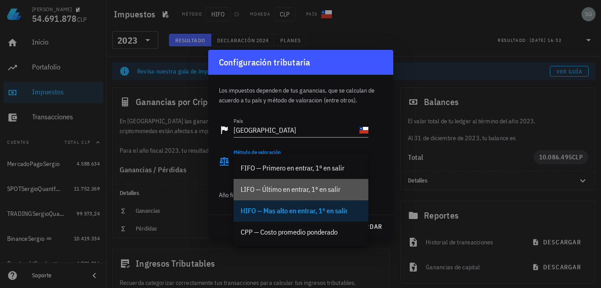
click at [277, 192] on div "LIFO — Último en entrar, 1º en salir" at bounding box center [301, 189] width 121 height 8
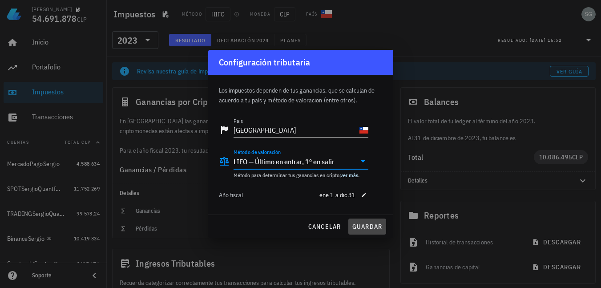
click at [362, 225] on span "guardar" at bounding box center [367, 226] width 31 height 8
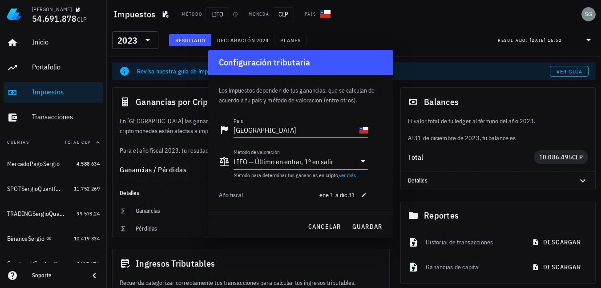
click at [362, 221] on div "Pérdidas -8.751.922 CLP" at bounding box center [251, 229] width 277 height 18
click at [367, 228] on span "CLP" at bounding box center [371, 229] width 10 height 8
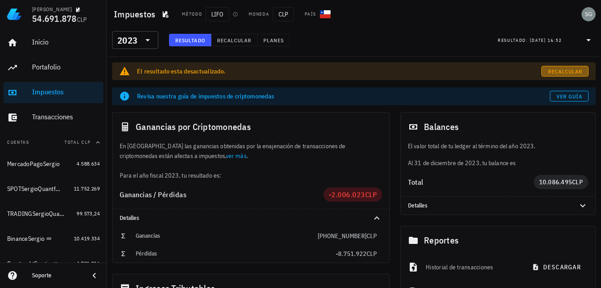
click at [564, 66] on link "Recalcular" at bounding box center [564, 71] width 47 height 11
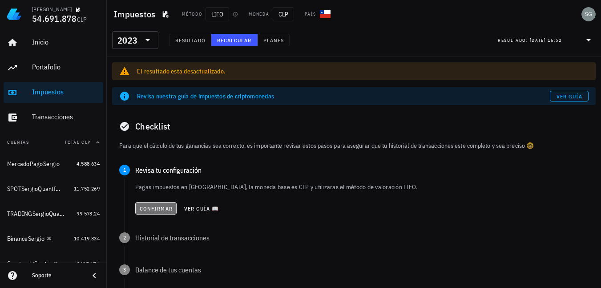
click at [162, 208] on span "Confirmar" at bounding box center [155, 208] width 33 height 7
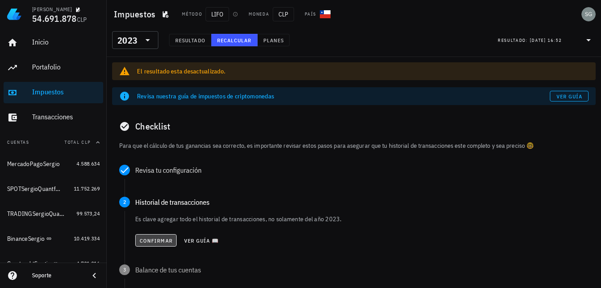
click at [157, 235] on button "Confirmar" at bounding box center [155, 240] width 41 height 12
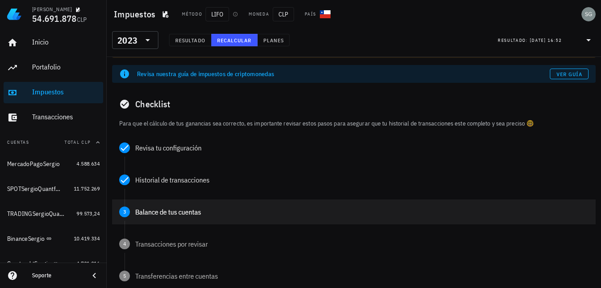
scroll to position [44, 0]
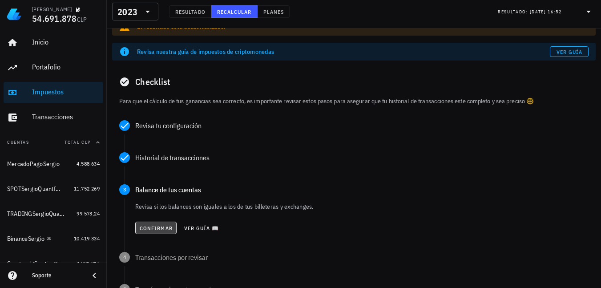
click at [155, 231] on span "Confirmar" at bounding box center [155, 228] width 33 height 7
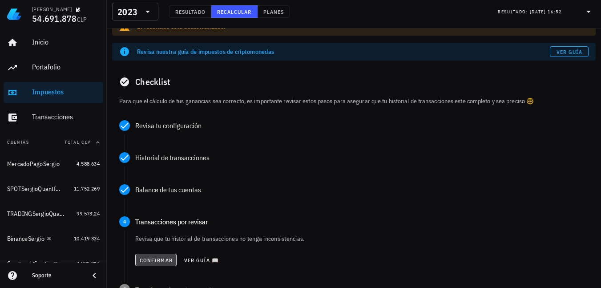
click at [153, 254] on button "Confirmar" at bounding box center [155, 259] width 41 height 12
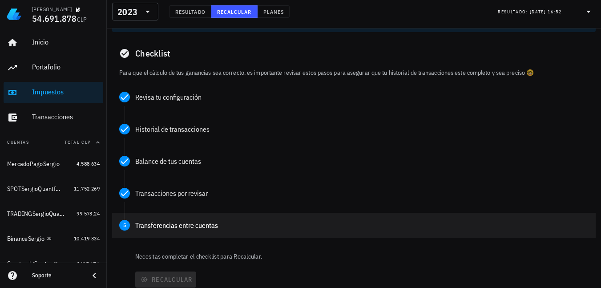
scroll to position [89, 0]
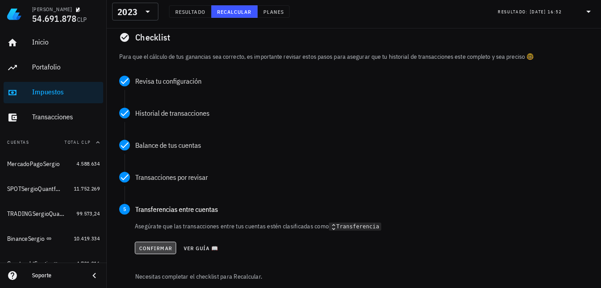
click at [152, 248] on span "Confirmar" at bounding box center [155, 248] width 33 height 7
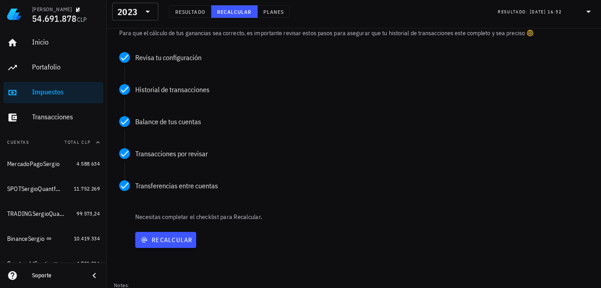
scroll to position [133, 0]
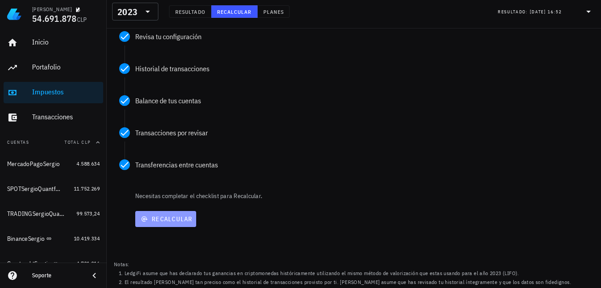
click at [157, 221] on span "Recalcular" at bounding box center [166, 219] width 54 height 8
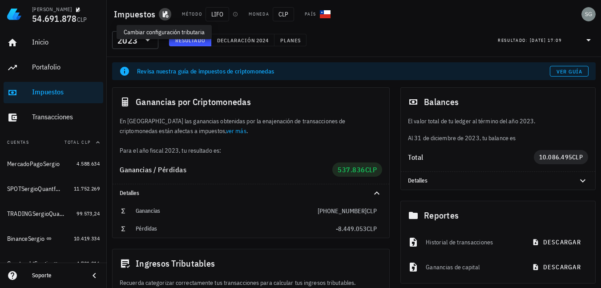
click at [164, 17] on icon "button" at bounding box center [166, 14] width 6 height 7
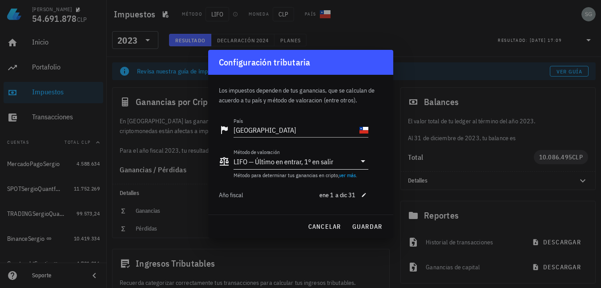
click at [261, 163] on div "LIFO — Último en entrar, 1º en salir" at bounding box center [283, 161] width 100 height 9
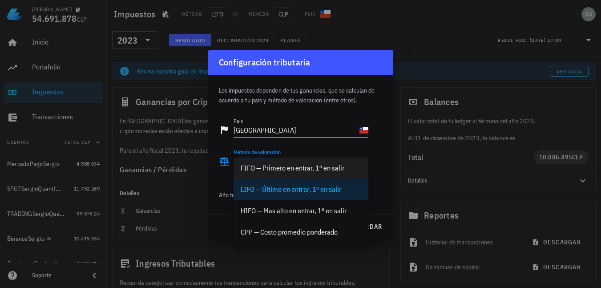
click at [272, 174] on div "FIFO — Primero en entrar, 1º en salir" at bounding box center [301, 167] width 121 height 19
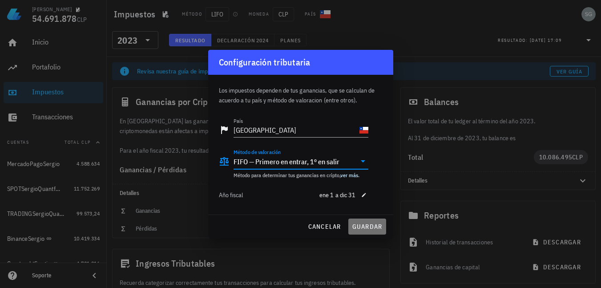
drag, startPoint x: 374, startPoint y: 228, endPoint x: 369, endPoint y: 227, distance: 5.4
click at [374, 227] on span "guardar" at bounding box center [367, 226] width 31 height 8
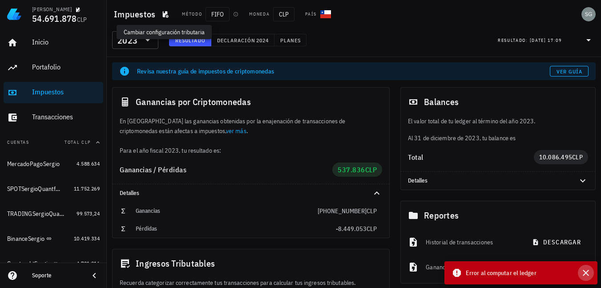
click at [589, 272] on icon "button" at bounding box center [585, 272] width 11 height 11
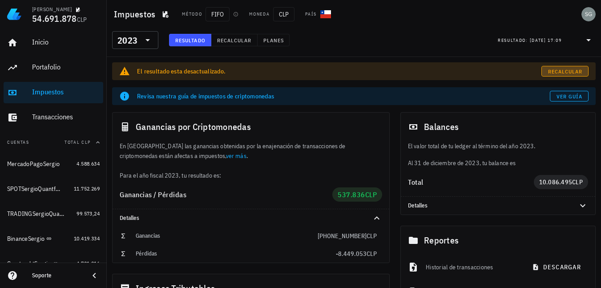
click at [566, 71] on span "Recalcular" at bounding box center [564, 71] width 35 height 7
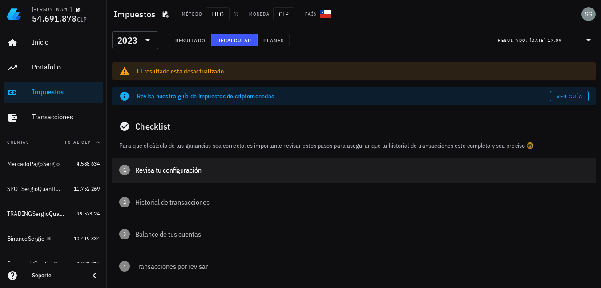
click at [156, 169] on div "Revisa tu configuración" at bounding box center [361, 169] width 453 height 7
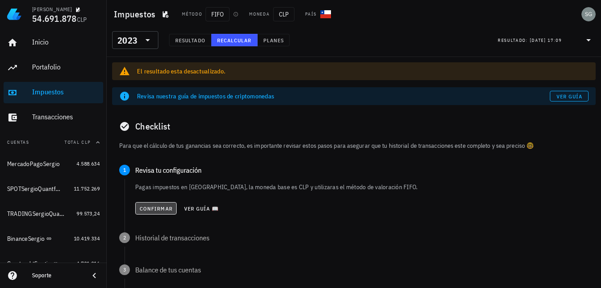
click at [146, 206] on span "Confirmar" at bounding box center [155, 208] width 33 height 7
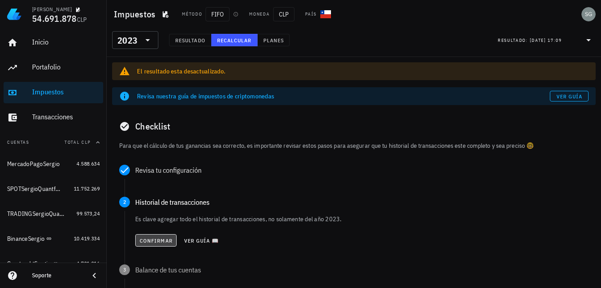
click at [149, 241] on span "Confirmar" at bounding box center [155, 240] width 33 height 7
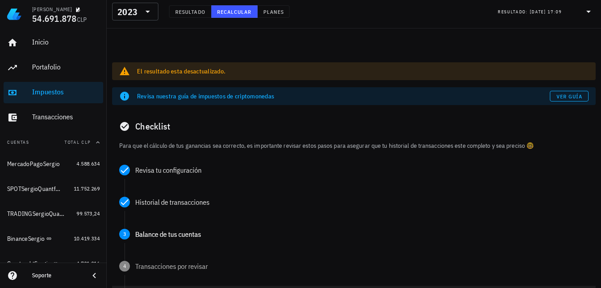
scroll to position [89, 0]
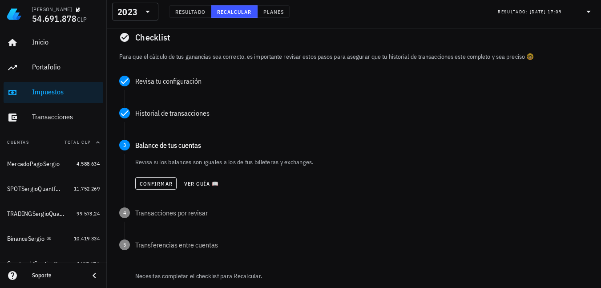
click at [152, 191] on div "Confirmar Ver guía 📖" at bounding box center [361, 183] width 453 height 20
click at [153, 181] on span "Confirmar" at bounding box center [155, 183] width 33 height 7
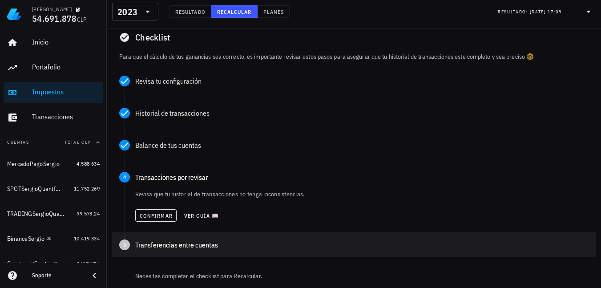
scroll to position [133, 0]
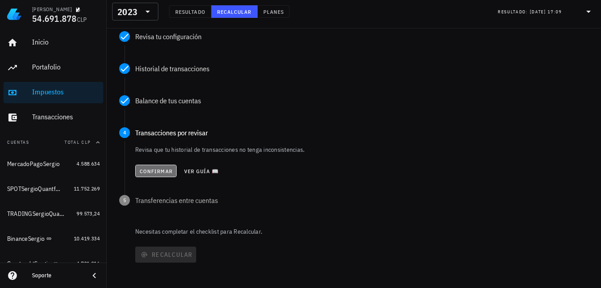
click at [157, 174] on button "Confirmar" at bounding box center [155, 171] width 41 height 12
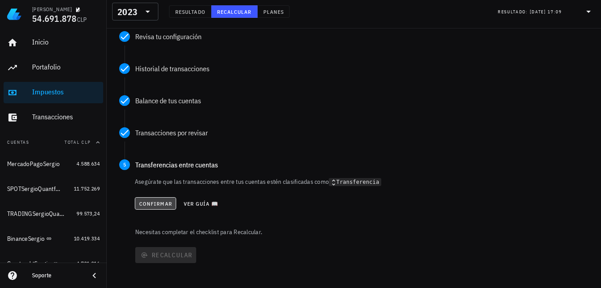
click at [153, 202] on span "Confirmar" at bounding box center [155, 203] width 33 height 7
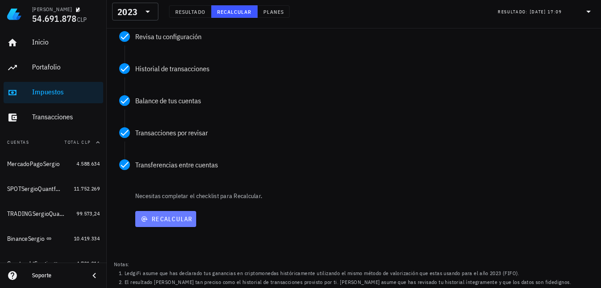
click at [159, 219] on span "Recalcular" at bounding box center [166, 219] width 54 height 8
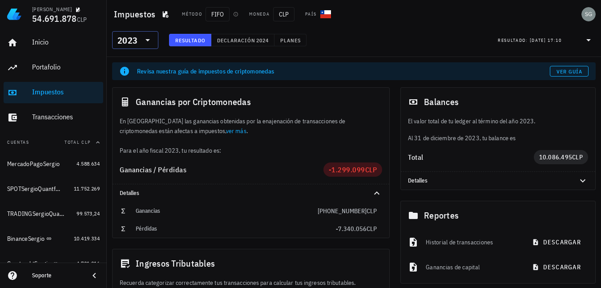
click at [152, 40] on icon at bounding box center [147, 40] width 11 height 11
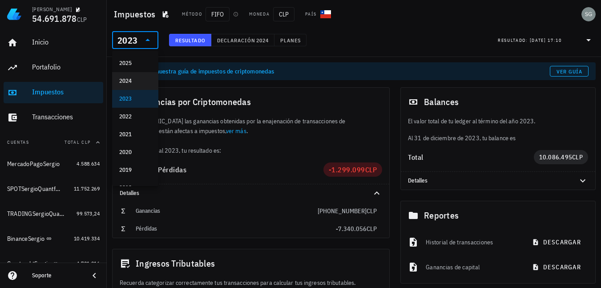
click at [130, 83] on div "2024" at bounding box center [135, 80] width 32 height 7
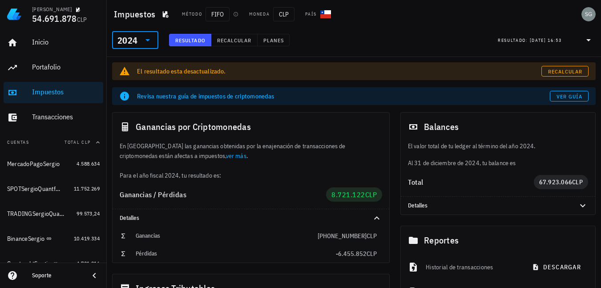
click at [143, 44] on icon at bounding box center [147, 40] width 11 height 11
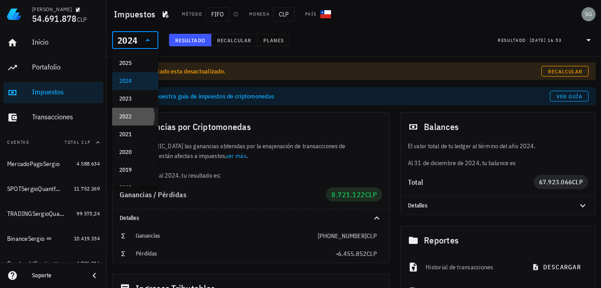
click at [136, 118] on div "2022" at bounding box center [135, 116] width 32 height 7
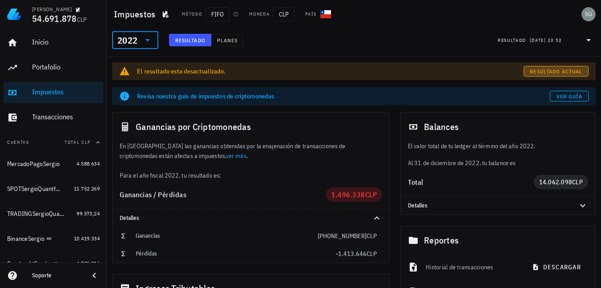
click at [530, 68] on span "Resultado actual" at bounding box center [555, 71] width 53 height 7
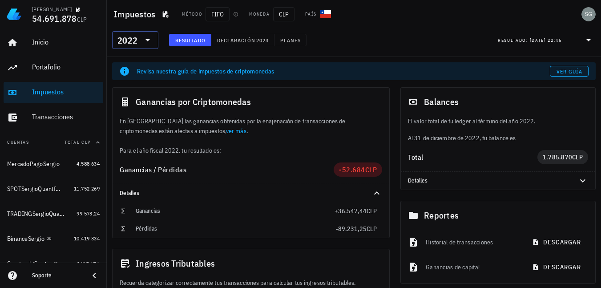
click at [144, 40] on icon at bounding box center [147, 40] width 11 height 11
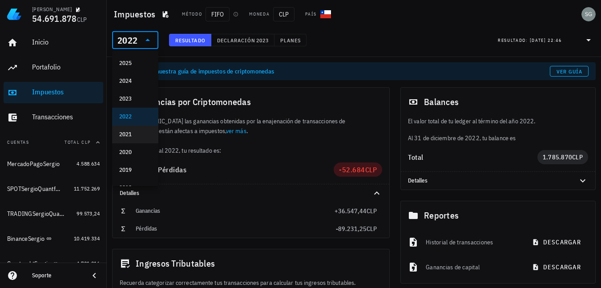
click at [136, 136] on div "2021" at bounding box center [135, 134] width 32 height 7
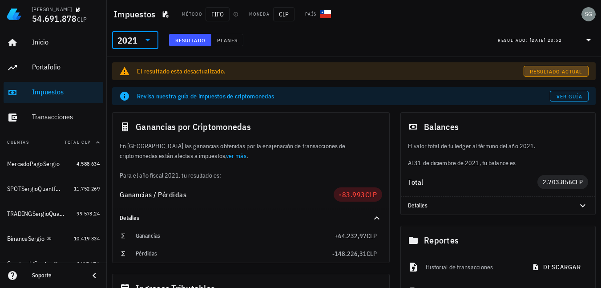
click at [565, 69] on span "Resultado actual" at bounding box center [555, 71] width 53 height 7
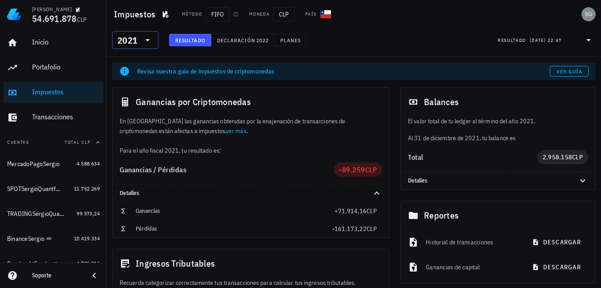
click at [146, 44] on icon at bounding box center [147, 40] width 11 height 11
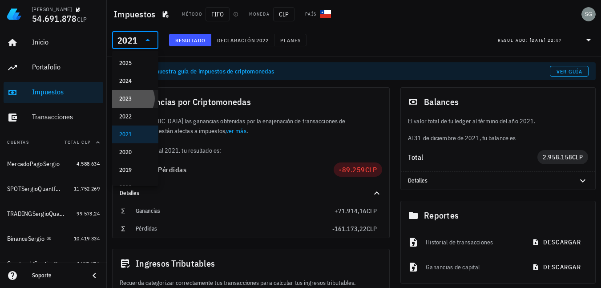
click at [138, 97] on div "2023" at bounding box center [135, 98] width 32 height 7
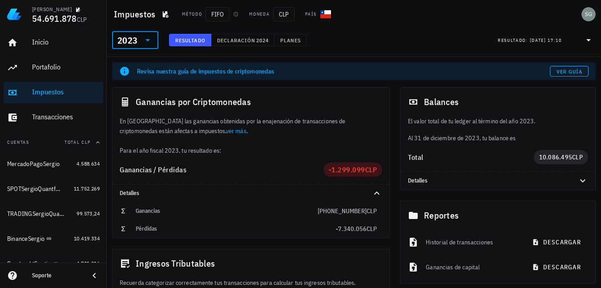
click at [148, 40] on icon at bounding box center [147, 40] width 4 height 2
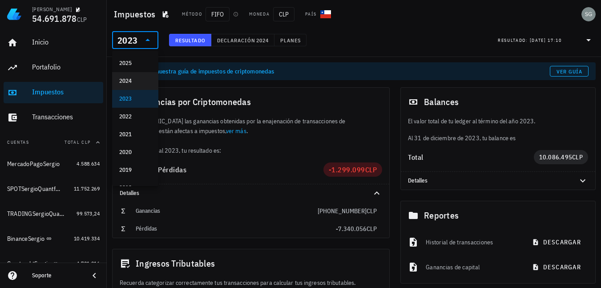
click at [148, 77] on div "2024" at bounding box center [135, 81] width 46 height 18
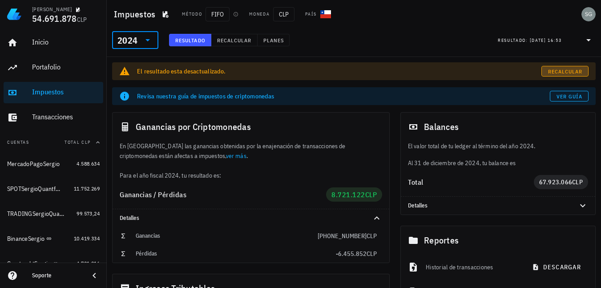
click at [555, 72] on span "Recalcular" at bounding box center [564, 71] width 35 height 7
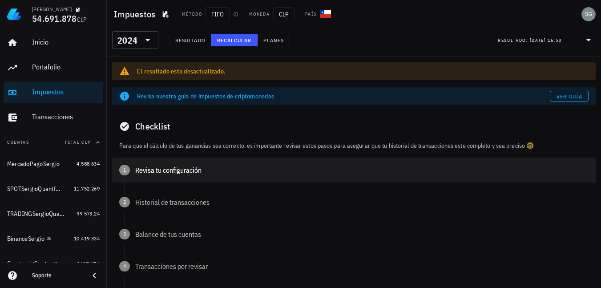
click at [159, 176] on div "1 Revisa tu configuración" at bounding box center [353, 169] width 483 height 25
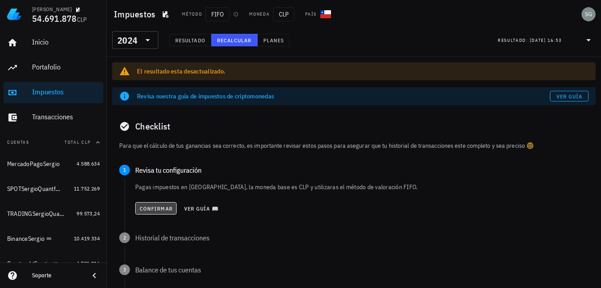
click at [149, 206] on span "Confirmar" at bounding box center [155, 208] width 33 height 7
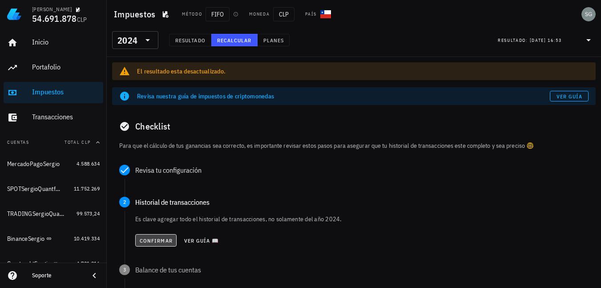
click at [150, 241] on span "Confirmar" at bounding box center [155, 240] width 33 height 7
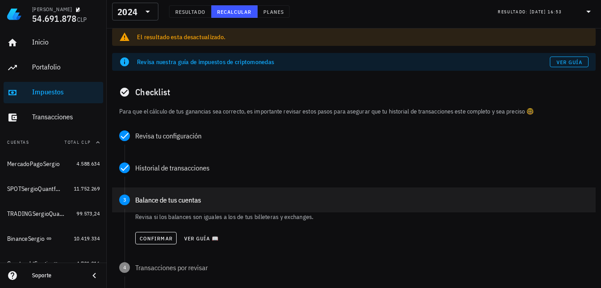
scroll to position [44, 0]
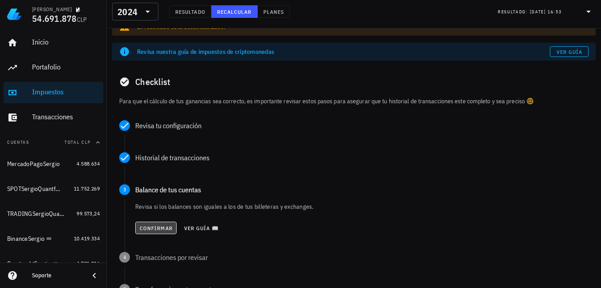
click at [153, 226] on span "Confirmar" at bounding box center [155, 228] width 33 height 7
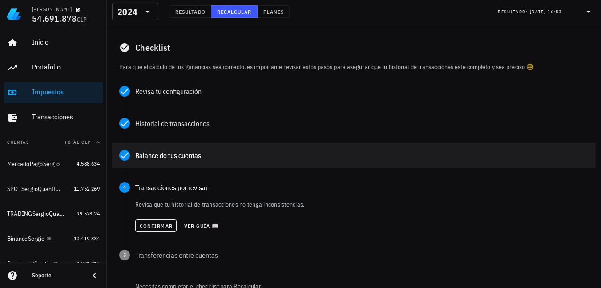
scroll to position [89, 0]
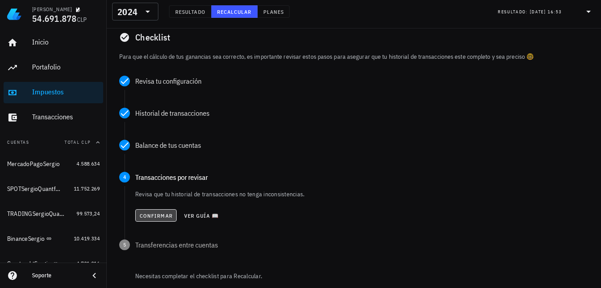
click at [154, 214] on span "Confirmar" at bounding box center [155, 215] width 33 height 7
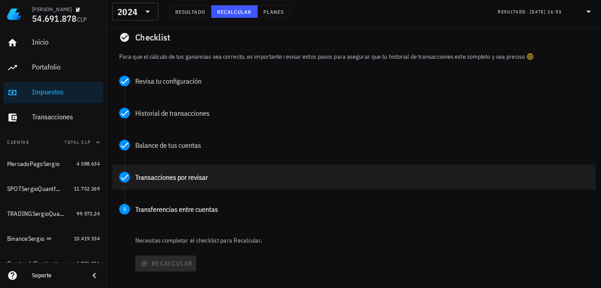
scroll to position [133, 0]
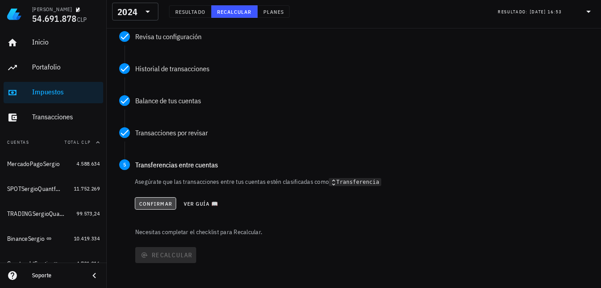
click at [160, 200] on span "Confirmar" at bounding box center [155, 203] width 33 height 7
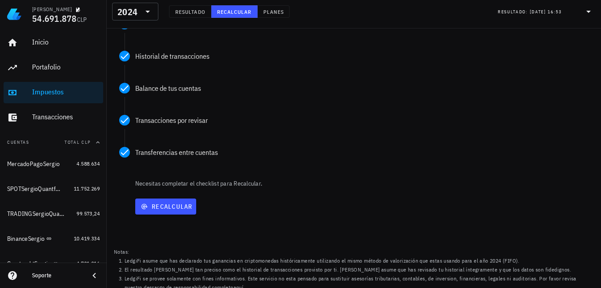
scroll to position [153, 0]
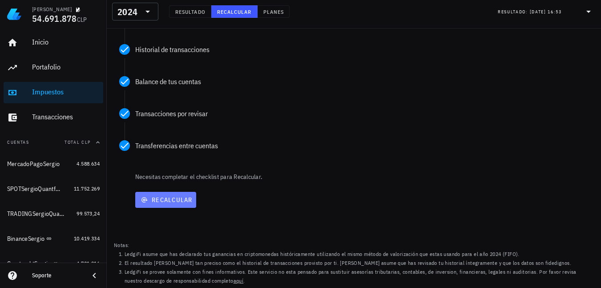
click at [165, 198] on span "Recalcular" at bounding box center [166, 200] width 54 height 8
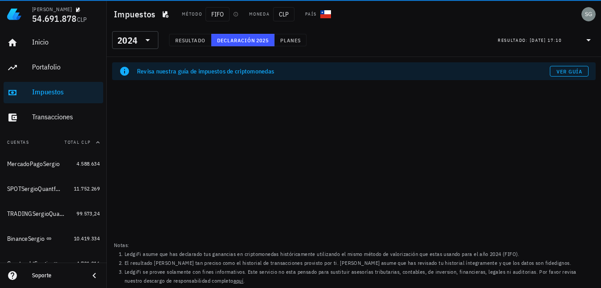
scroll to position [0, 0]
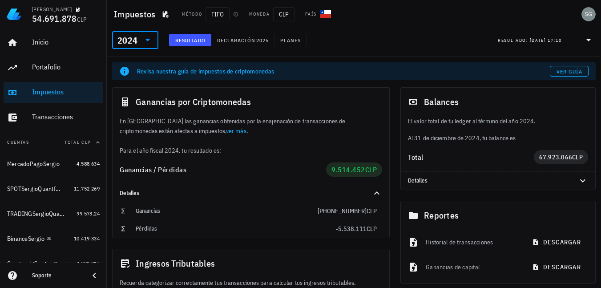
click at [139, 37] on input "text" at bounding box center [139, 40] width 1 height 14
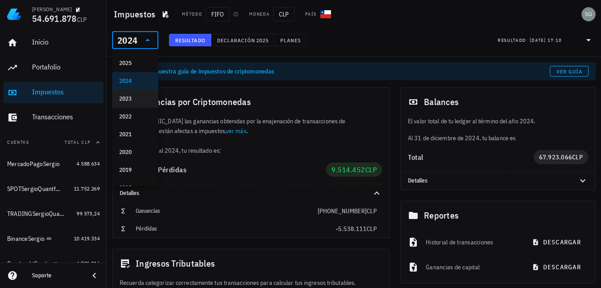
click at [129, 99] on div "2023" at bounding box center [135, 98] width 32 height 7
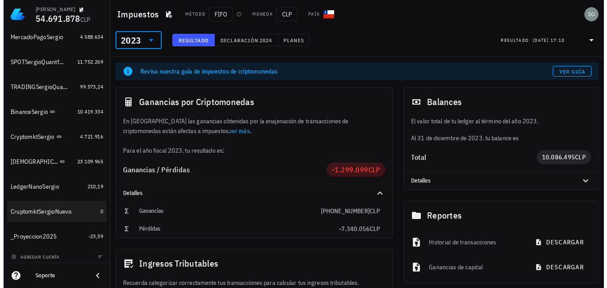
scroll to position [131, 0]
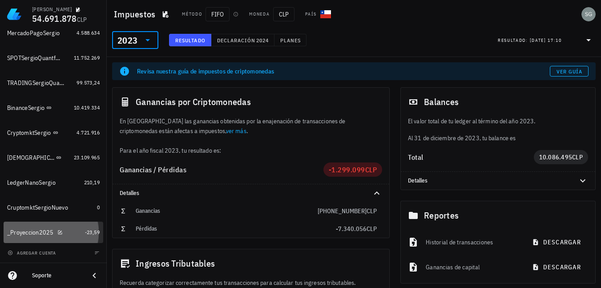
click at [36, 237] on div "_Proyeccion2025" at bounding box center [44, 232] width 74 height 19
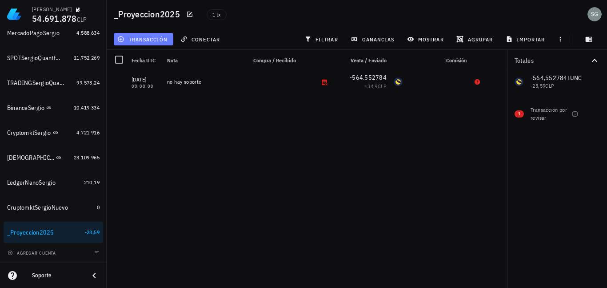
click at [148, 39] on span "transacción" at bounding box center [143, 39] width 48 height 7
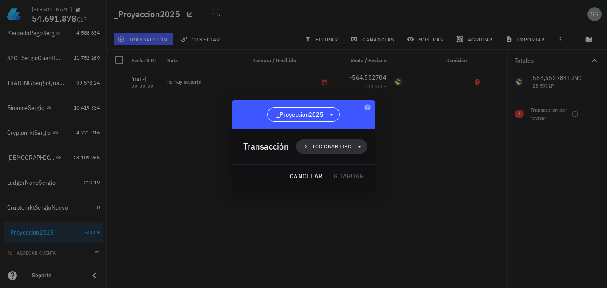
click at [347, 150] on span "Seleccionar tipo" at bounding box center [328, 146] width 47 height 9
click at [173, 157] on div at bounding box center [303, 144] width 607 height 288
click at [302, 175] on span "cancelar" at bounding box center [305, 176] width 33 height 8
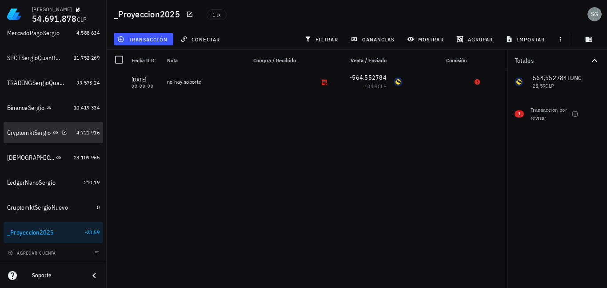
click at [21, 132] on div "CryptomktSergio" at bounding box center [29, 133] width 44 height 8
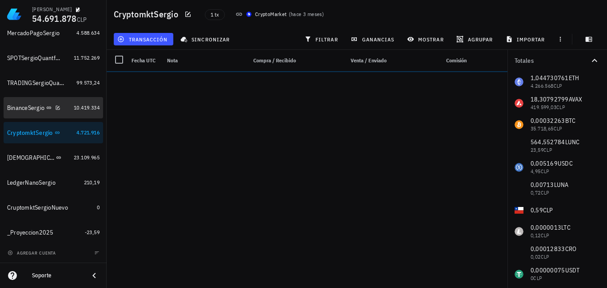
click at [28, 108] on div "BinanceSergio" at bounding box center [25, 108] width 37 height 8
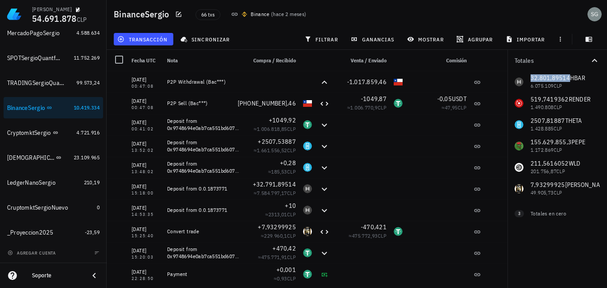
drag, startPoint x: 570, startPoint y: 77, endPoint x: 532, endPoint y: 78, distance: 37.8
click at [532, 78] on div "32.801,89514 HBAR 6.075.109 CLP 519,7419362 RENDER 1.490.808 CLP 2507,81887 THE…" at bounding box center [558, 135] width 100 height 128
copy span "32.801,89514"
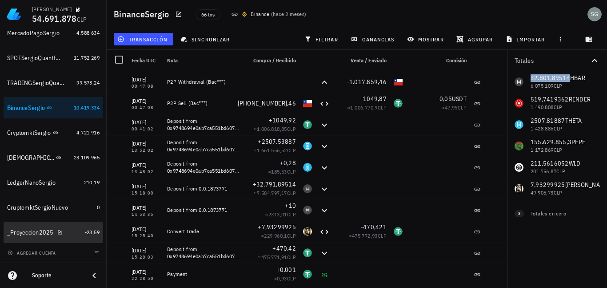
click at [31, 232] on div "_Proyeccion2025" at bounding box center [30, 233] width 47 height 8
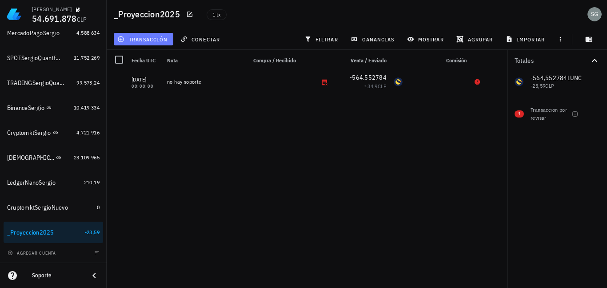
click at [136, 42] on span "transacción" at bounding box center [143, 39] width 48 height 7
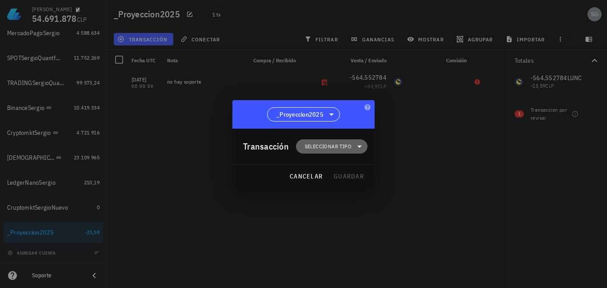
click at [352, 148] on span "Seleccionar tipo" at bounding box center [331, 146] width 61 height 14
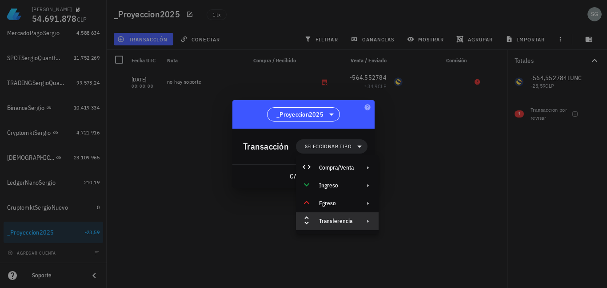
click at [341, 219] on div "Transferencia" at bounding box center [336, 220] width 35 height 7
click at [338, 174] on div "Compra/Venta" at bounding box center [337, 168] width 83 height 18
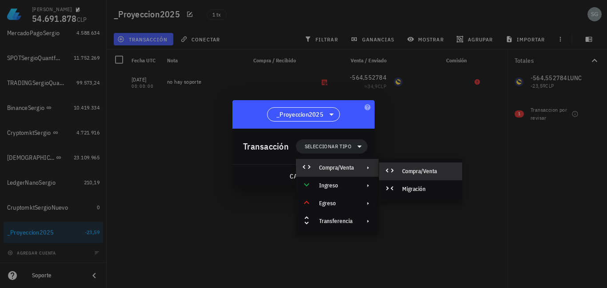
click at [407, 173] on div "Compra/Venta" at bounding box center [428, 171] width 53 height 7
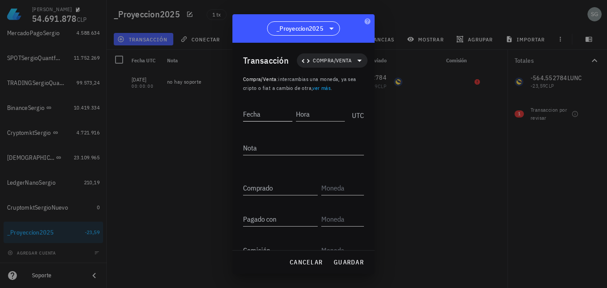
click at [265, 110] on input "Fecha" at bounding box center [267, 114] width 49 height 14
type input "[DATE]"
click at [317, 117] on input "Hora" at bounding box center [321, 114] width 48 height 14
type input "20:12:00"
click at [277, 192] on input "Comprado" at bounding box center [280, 188] width 75 height 14
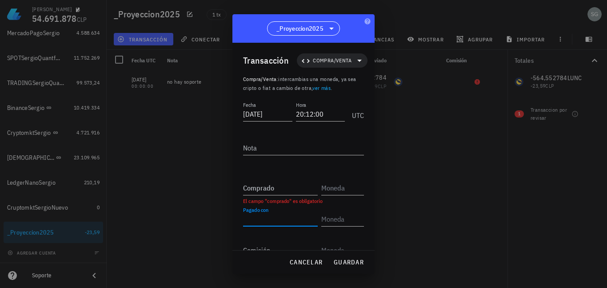
click at [272, 215] on div "Pagado con" at bounding box center [280, 219] width 75 height 14
paste input "32801,89514"
click at [334, 227] on div "Pagado con 32801,89514" at bounding box center [303, 220] width 121 height 31
type input "32.801,89514"
click at [334, 225] on input "text" at bounding box center [342, 219] width 41 height 14
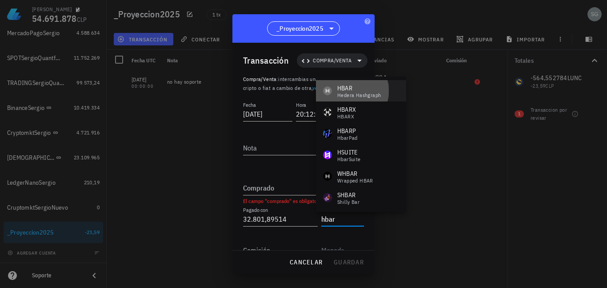
click at [353, 89] on div "HBAR" at bounding box center [360, 88] width 44 height 9
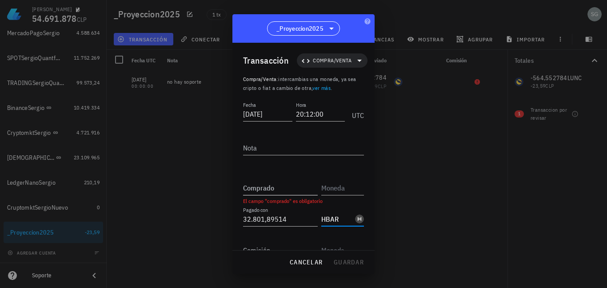
type input "HBAR"
click at [278, 191] on input "Comprado" at bounding box center [280, 188] width 75 height 14
click at [344, 185] on input "text" at bounding box center [342, 188] width 41 height 14
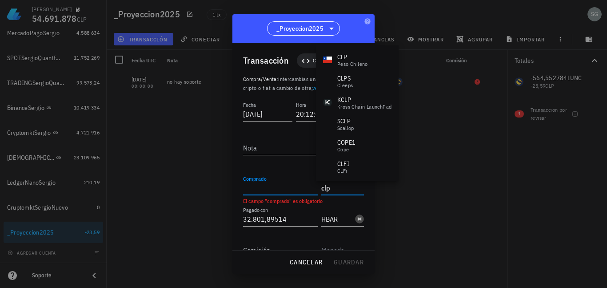
click at [281, 186] on input "Comprado" at bounding box center [280, 188] width 75 height 14
type input "CLP"
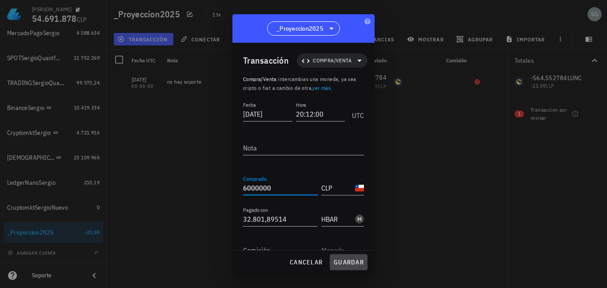
type input "6.000.000"
click at [337, 260] on span "guardar" at bounding box center [349, 262] width 31 height 8
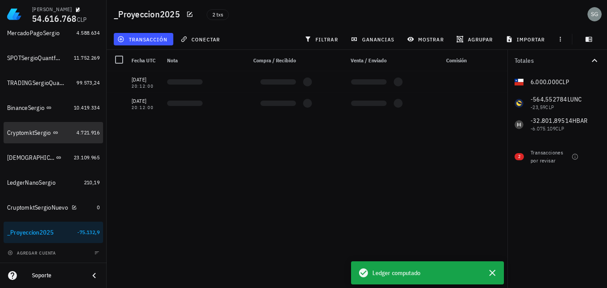
click at [27, 131] on div "CryptomktSergio" at bounding box center [29, 133] width 44 height 8
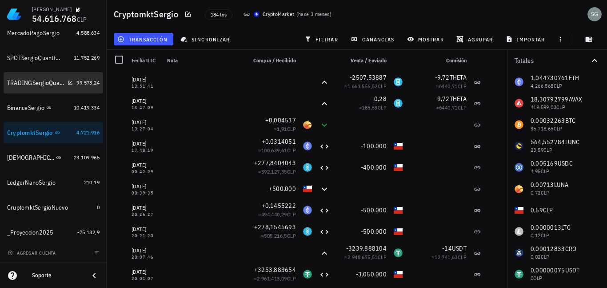
click at [20, 90] on div "TRADINGSergioQuantfury" at bounding box center [40, 82] width 66 height 19
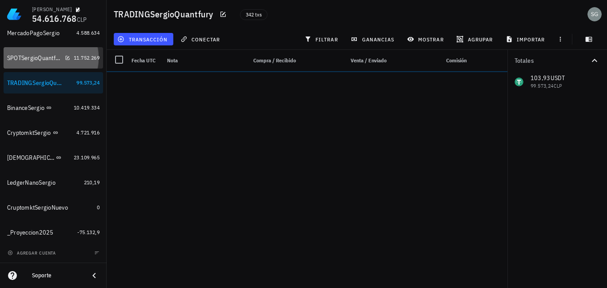
click at [20, 58] on div "SPOTSergioQuantfury" at bounding box center [34, 58] width 54 height 8
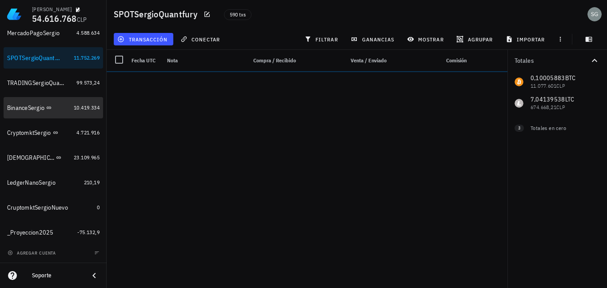
click at [26, 109] on div "BinanceSergio" at bounding box center [25, 108] width 37 height 8
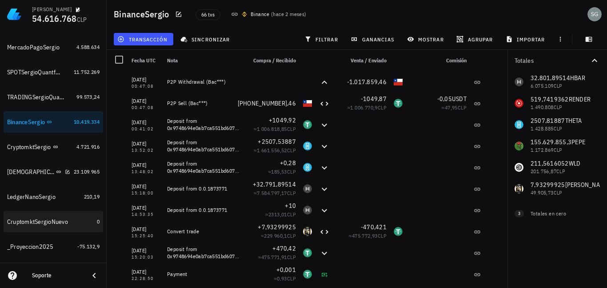
scroll to position [131, 0]
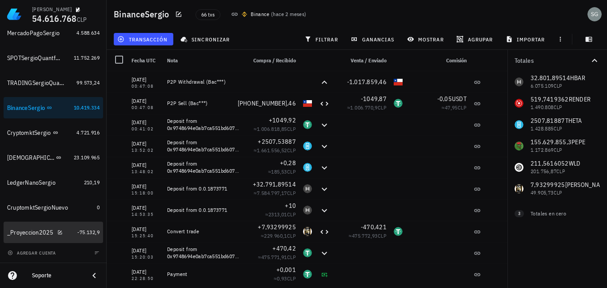
click at [35, 229] on div "_Proyeccion2025" at bounding box center [30, 233] width 47 height 8
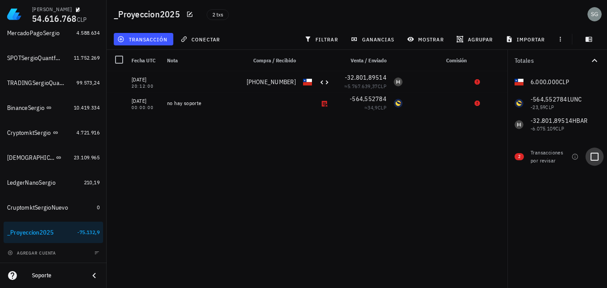
click at [595, 158] on div at bounding box center [594, 156] width 15 height 15
checkbox input "false"
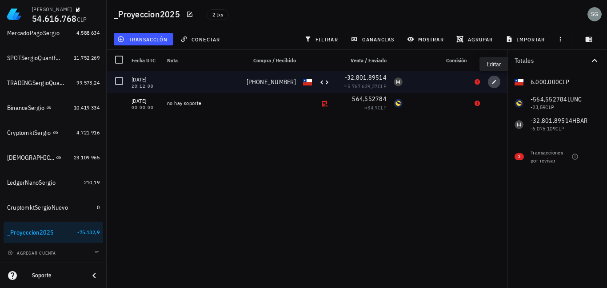
click at [496, 82] on icon "button" at bounding box center [494, 81] width 5 height 5
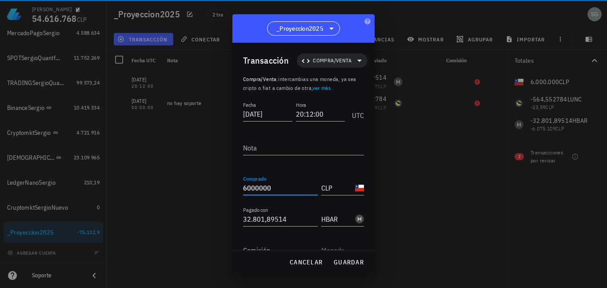
click at [263, 189] on input "6000000" at bounding box center [280, 188] width 75 height 14
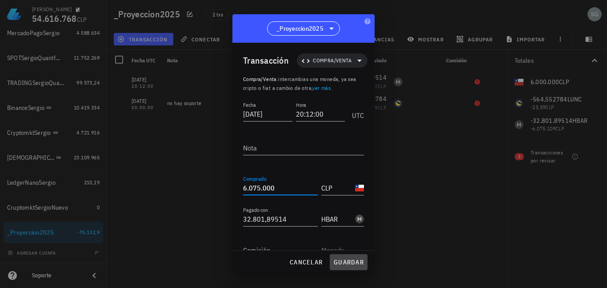
click at [347, 263] on span "guardar" at bounding box center [349, 262] width 31 height 8
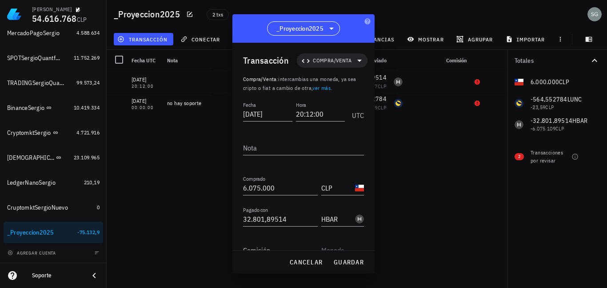
type input "6.000.000"
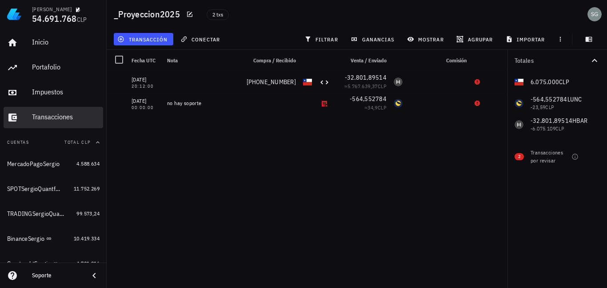
click at [43, 117] on div "Transacciones" at bounding box center [66, 117] width 68 height 8
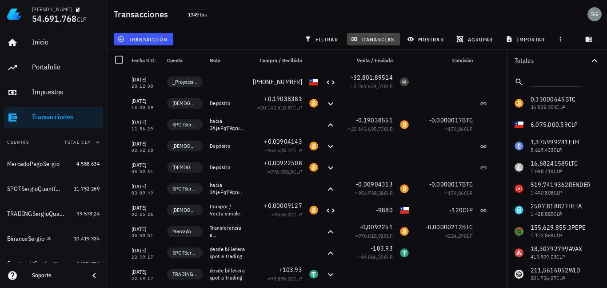
click at [368, 34] on button "ganancias" at bounding box center [373, 39] width 53 height 12
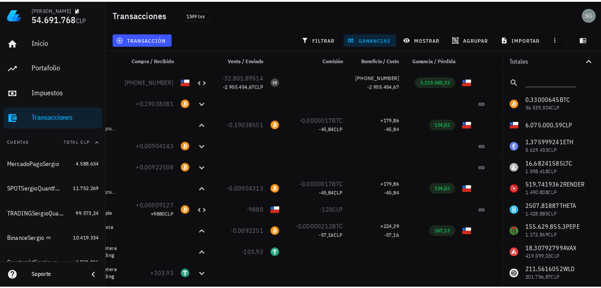
scroll to position [0, 129]
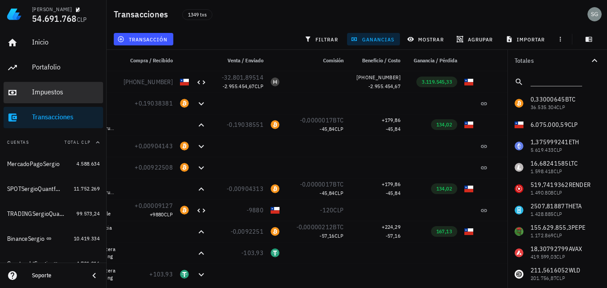
click at [51, 92] on div "Impuestos" at bounding box center [66, 92] width 68 height 8
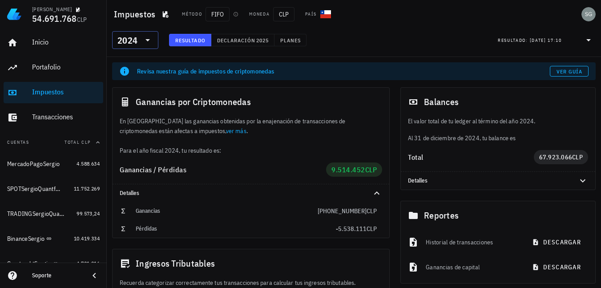
click at [145, 36] on icon at bounding box center [147, 40] width 11 height 11
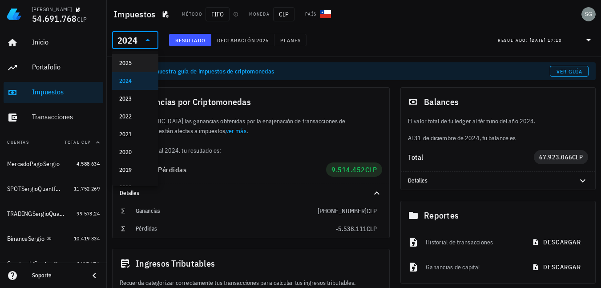
click at [136, 65] on div "2025" at bounding box center [135, 63] width 32 height 7
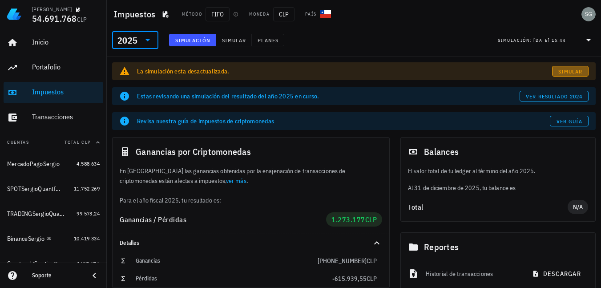
click at [565, 68] on span "Simular" at bounding box center [570, 71] width 25 height 7
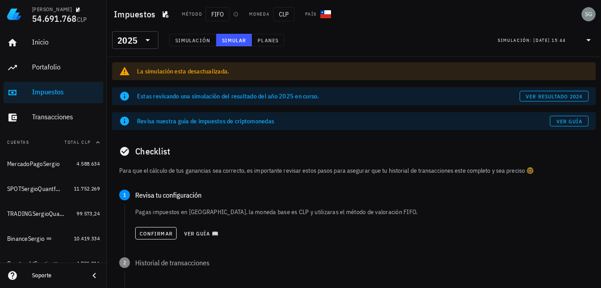
click at [148, 223] on div "Confirmar Ver guía 📖" at bounding box center [361, 233] width 453 height 20
click at [147, 231] on span "Confirmar" at bounding box center [155, 233] width 33 height 7
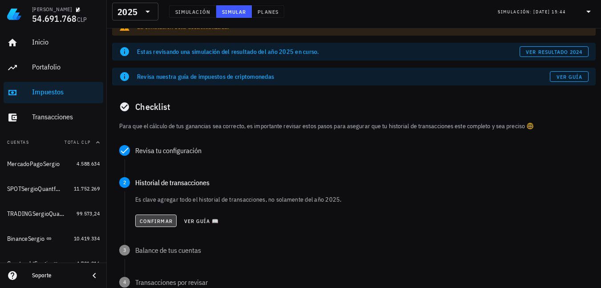
click at [149, 224] on button "Confirmar" at bounding box center [155, 220] width 41 height 12
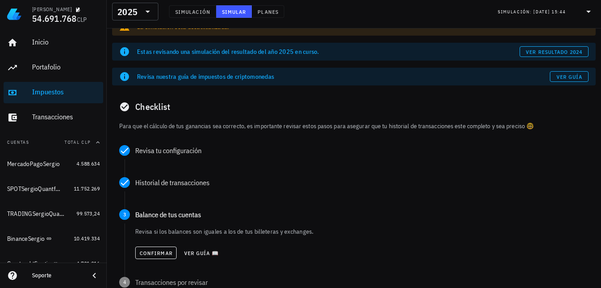
scroll to position [89, 0]
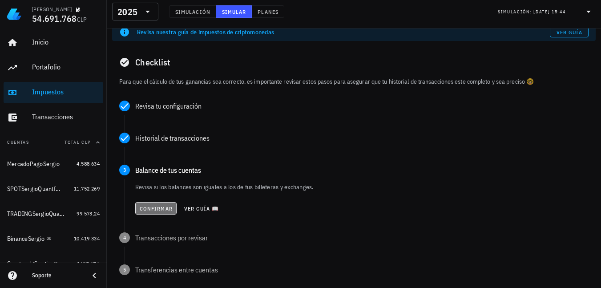
click at [151, 209] on span "Confirmar" at bounding box center [155, 208] width 33 height 7
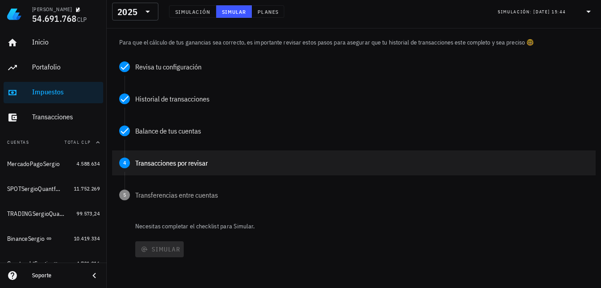
scroll to position [133, 0]
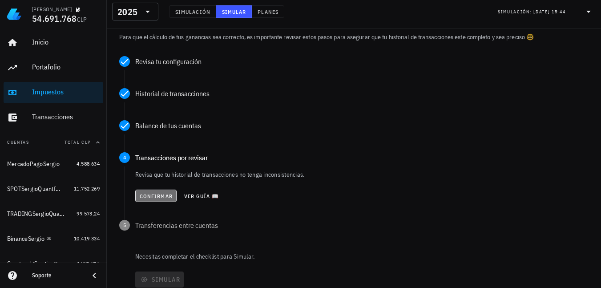
click at [153, 193] on span "Confirmar" at bounding box center [155, 196] width 33 height 7
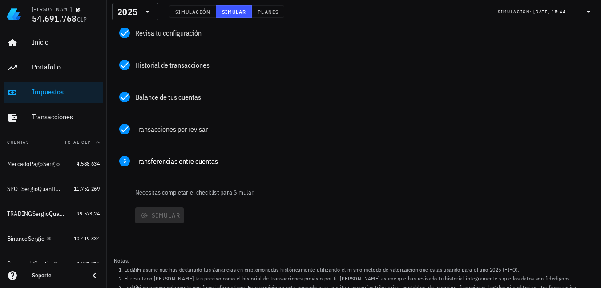
scroll to position [177, 0]
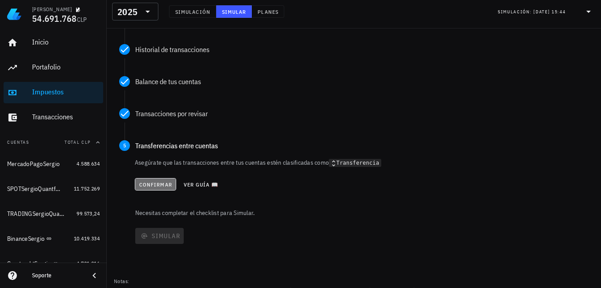
click at [153, 186] on span "Confirmar" at bounding box center [155, 184] width 33 height 7
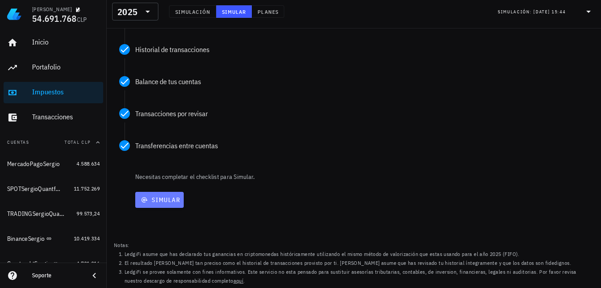
click at [159, 202] on span "Simular" at bounding box center [159, 200] width 41 height 8
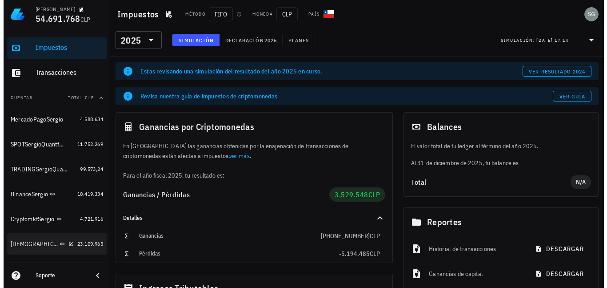
scroll to position [131, 0]
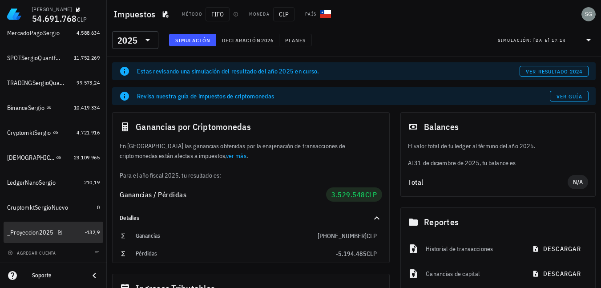
click at [34, 233] on div "_Proyeccion2025" at bounding box center [30, 233] width 47 height 8
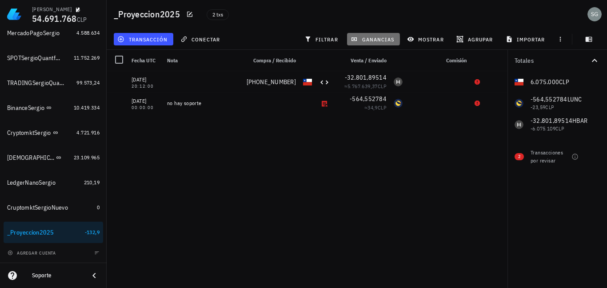
click at [372, 41] on span "ganancias" at bounding box center [374, 39] width 42 height 7
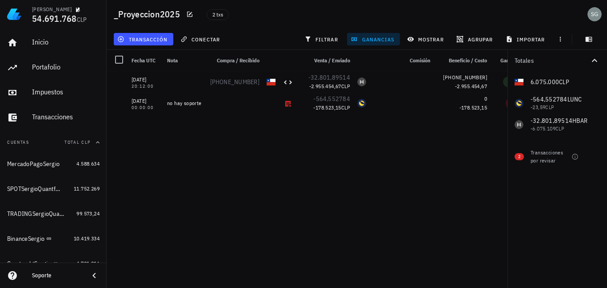
scroll to position [0, 93]
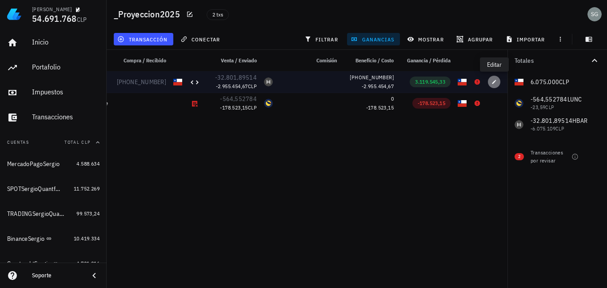
click at [495, 82] on icon "button" at bounding box center [494, 81] width 5 height 5
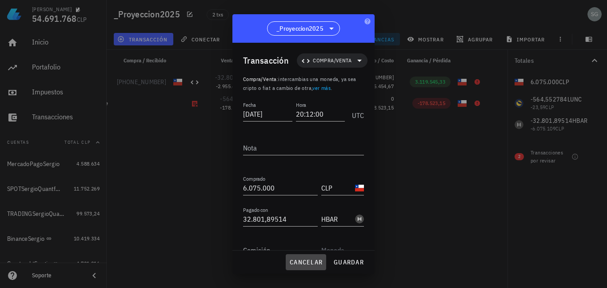
click at [304, 260] on span "cancelar" at bounding box center [305, 262] width 33 height 8
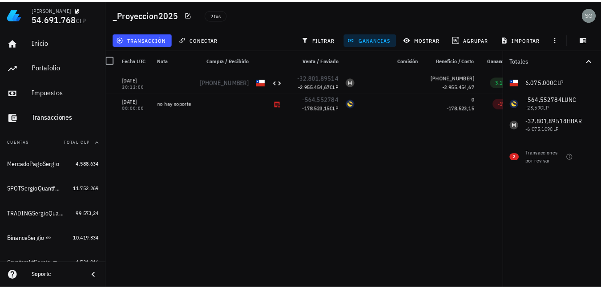
scroll to position [0, 0]
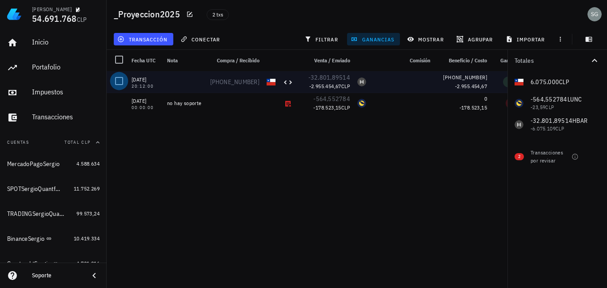
click at [123, 81] on div at bounding box center [119, 80] width 15 height 15
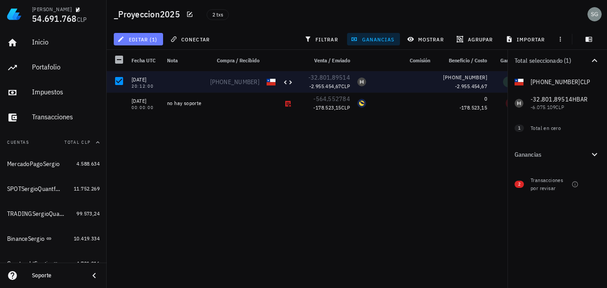
click at [143, 37] on span "editar (1)" at bounding box center [138, 39] width 38 height 7
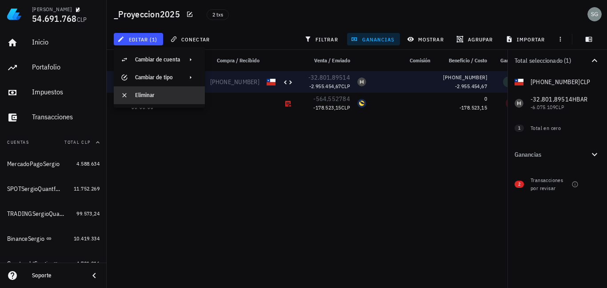
click at [149, 99] on div "Eliminar" at bounding box center [166, 95] width 63 height 14
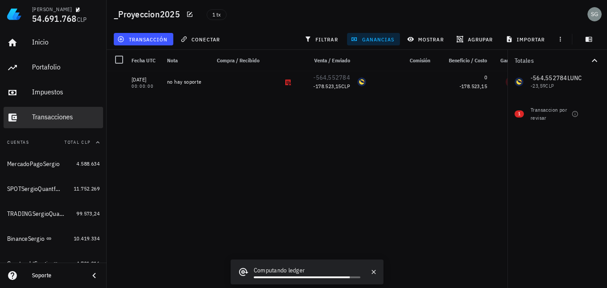
click at [47, 117] on div "Transacciones" at bounding box center [66, 117] width 68 height 8
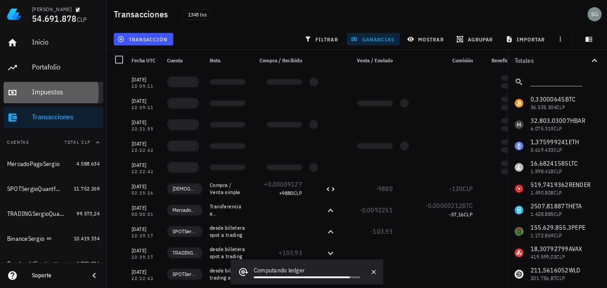
click at [60, 92] on div "Impuestos" at bounding box center [66, 92] width 68 height 8
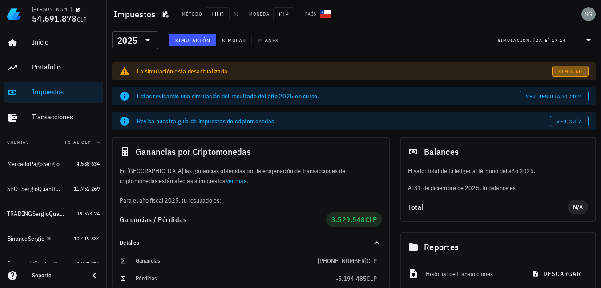
click at [563, 71] on span "Simular" at bounding box center [570, 71] width 25 height 7
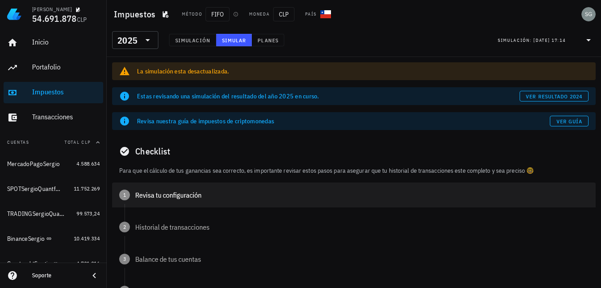
click at [181, 199] on div "1 Revisa tu configuración" at bounding box center [353, 194] width 483 height 25
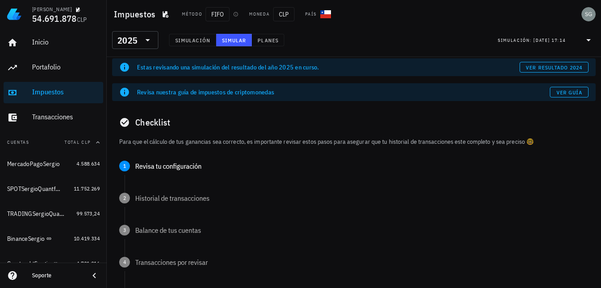
scroll to position [44, 0]
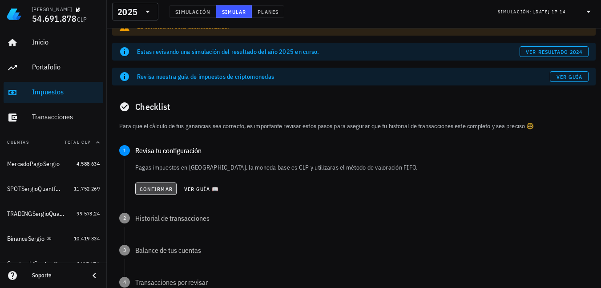
click at [146, 185] on button "Confirmar" at bounding box center [155, 188] width 41 height 12
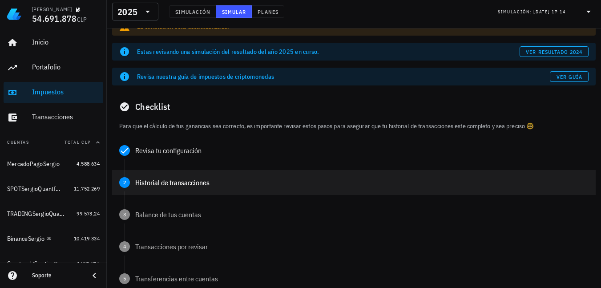
scroll to position [89, 0]
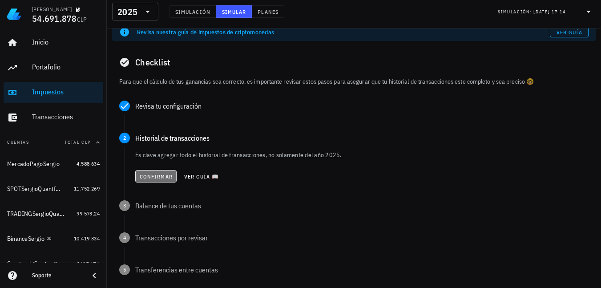
click at [146, 175] on span "Confirmar" at bounding box center [155, 176] width 33 height 7
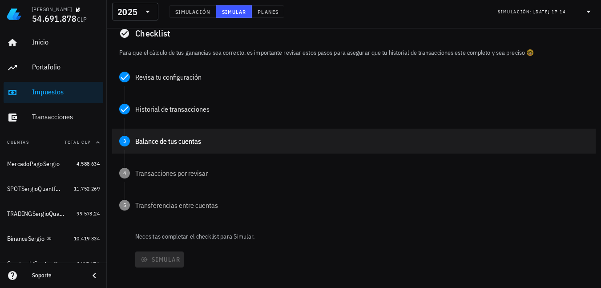
scroll to position [133, 0]
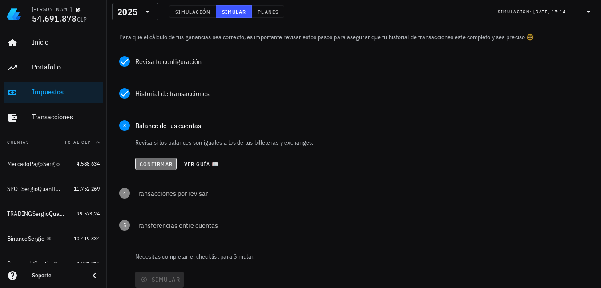
click at [149, 165] on span "Confirmar" at bounding box center [155, 164] width 33 height 7
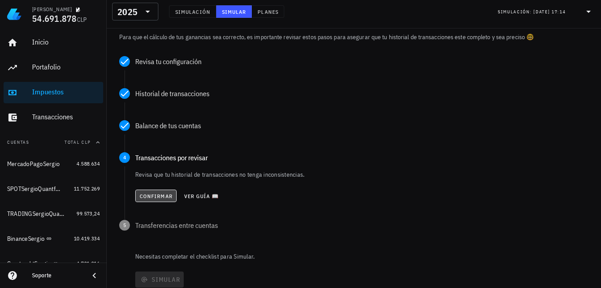
click at [157, 196] on span "Confirmar" at bounding box center [155, 196] width 33 height 7
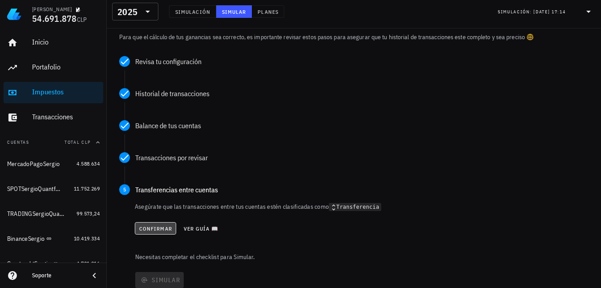
click at [157, 225] on span "Confirmar" at bounding box center [155, 228] width 33 height 7
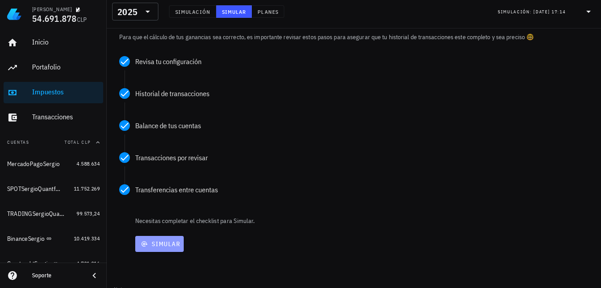
click at [168, 241] on span "Simular" at bounding box center [159, 244] width 41 height 8
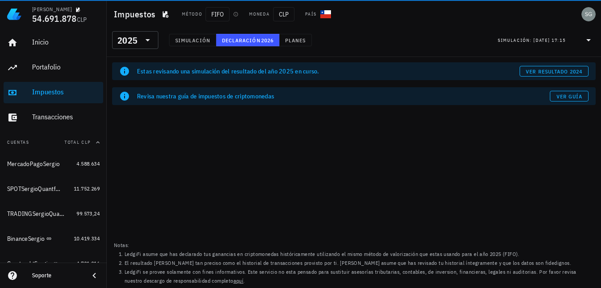
scroll to position [0, 0]
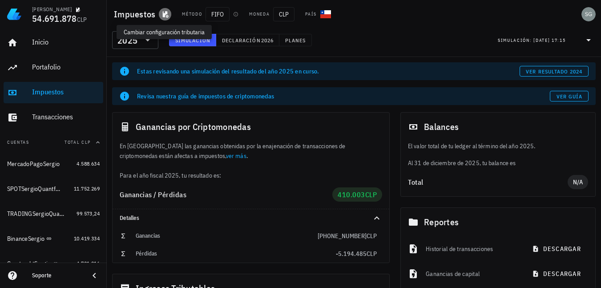
click at [167, 16] on icon "button" at bounding box center [166, 14] width 6 height 7
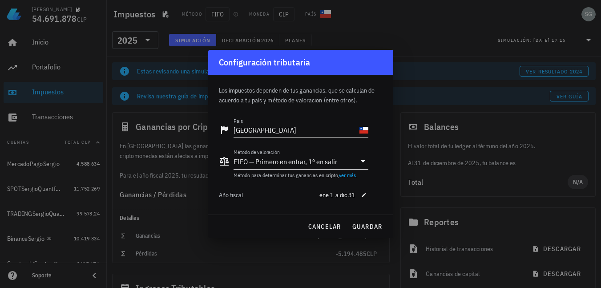
click at [263, 161] on div "FIFO — Primero en entrar, 1º en salir" at bounding box center [285, 161] width 104 height 9
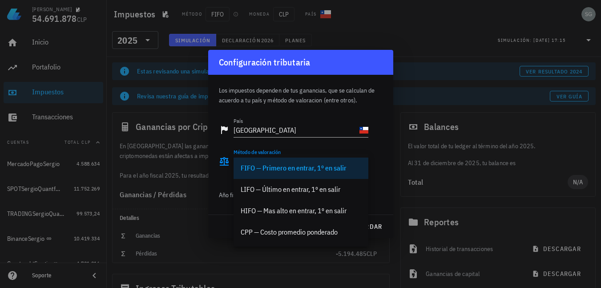
click at [269, 209] on div "HIFO — Mas alto en entrar, 1º en salir" at bounding box center [301, 210] width 121 height 8
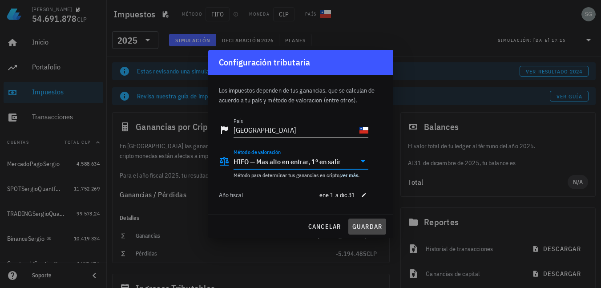
click at [364, 232] on button "guardar" at bounding box center [367, 226] width 38 height 16
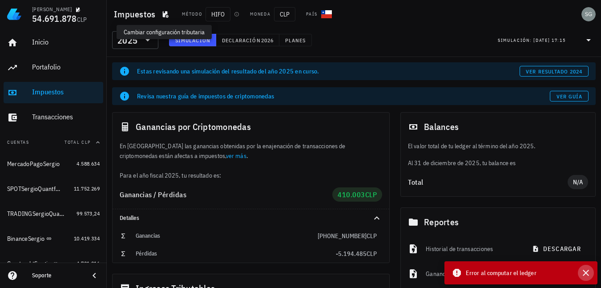
click at [587, 274] on icon "button" at bounding box center [586, 272] width 6 height 6
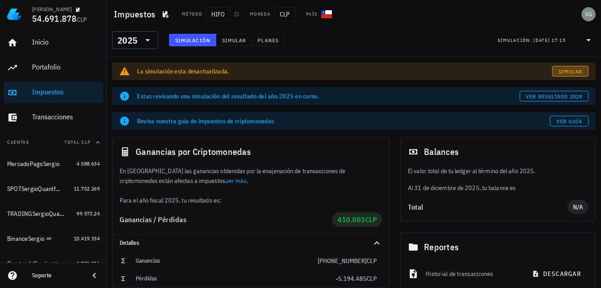
click at [568, 72] on span "Simular" at bounding box center [570, 71] width 25 height 7
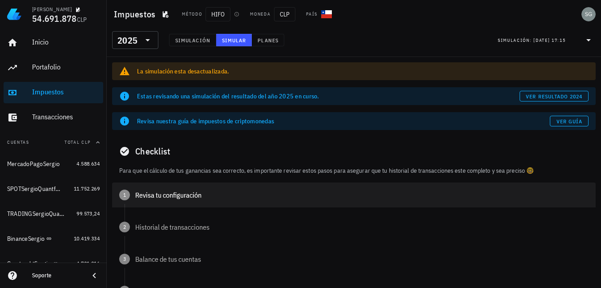
click at [148, 194] on div "Revisa tu configuración" at bounding box center [361, 194] width 453 height 7
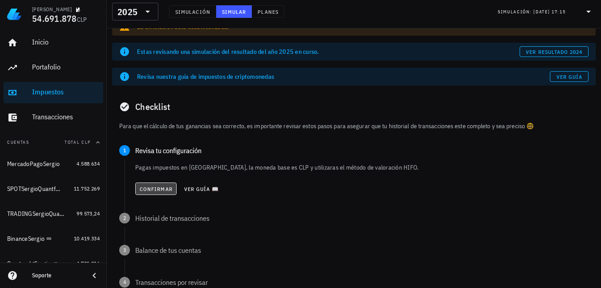
click at [152, 191] on span "Confirmar" at bounding box center [155, 188] width 33 height 7
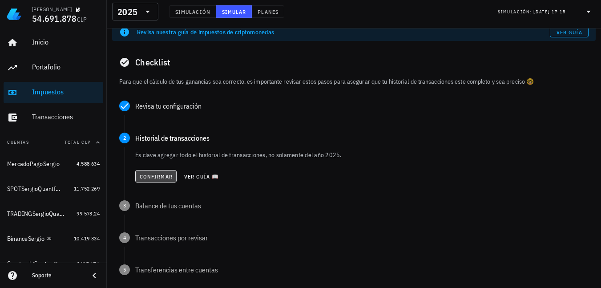
click at [153, 177] on span "Confirmar" at bounding box center [155, 176] width 33 height 7
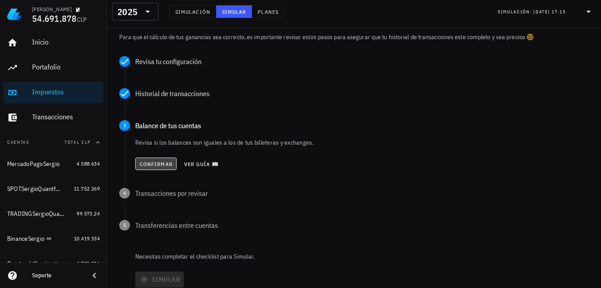
click at [156, 163] on span "Confirmar" at bounding box center [155, 164] width 33 height 7
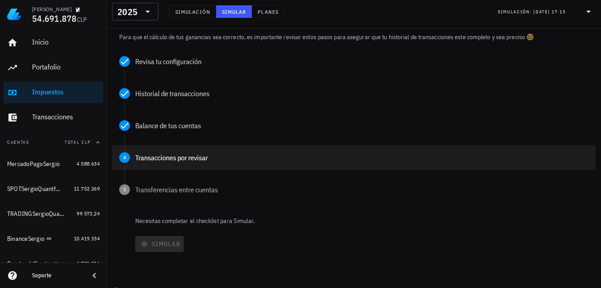
scroll to position [177, 0]
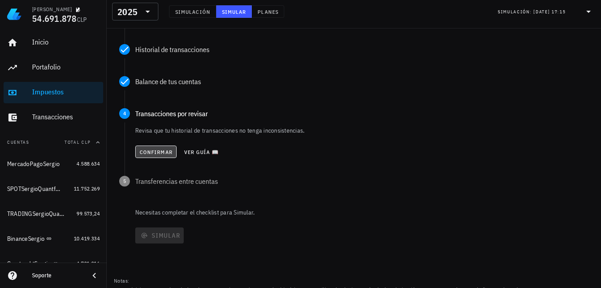
click at [153, 149] on span "Confirmar" at bounding box center [155, 152] width 33 height 7
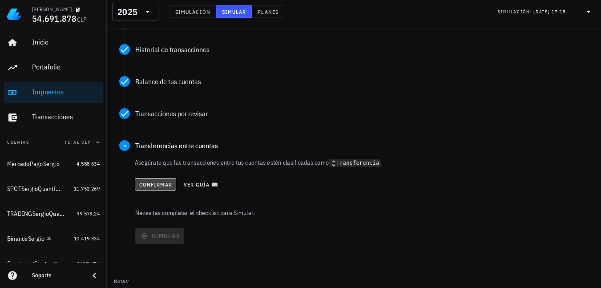
click at [158, 187] on span "Confirmar" at bounding box center [155, 184] width 33 height 7
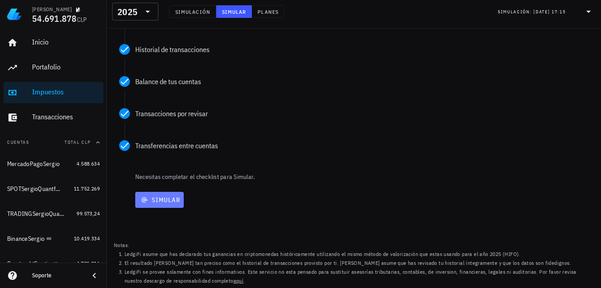
click at [164, 206] on button "Simular" at bounding box center [159, 200] width 48 height 16
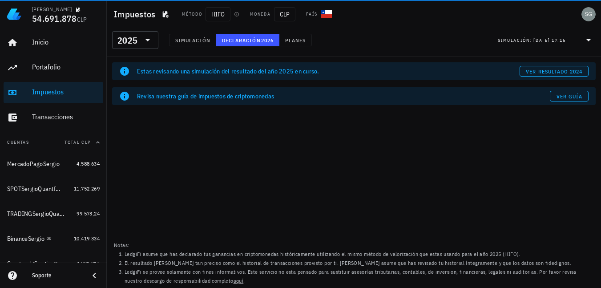
scroll to position [0, 0]
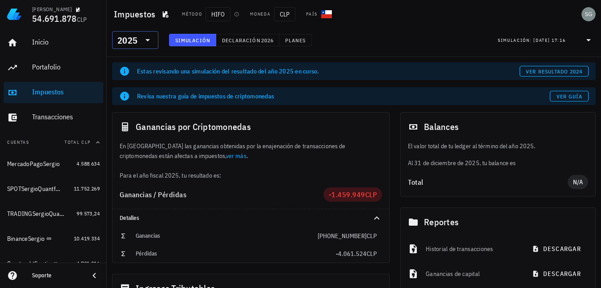
click at [148, 33] on div "2025" at bounding box center [135, 40] width 36 height 18
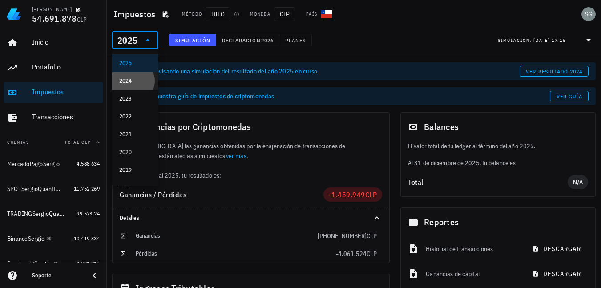
click at [127, 78] on div "2024" at bounding box center [135, 80] width 32 height 7
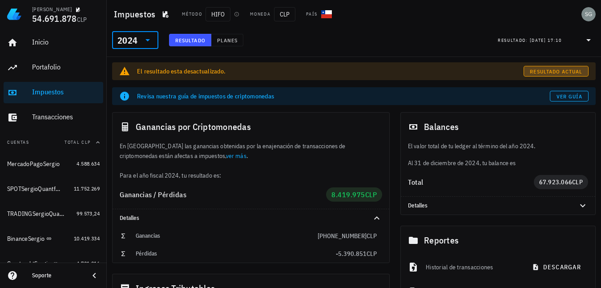
click at [537, 68] on span "Resultado actual" at bounding box center [555, 71] width 53 height 7
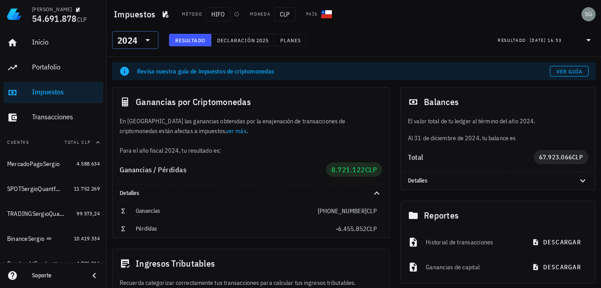
click at [145, 37] on icon at bounding box center [147, 40] width 11 height 11
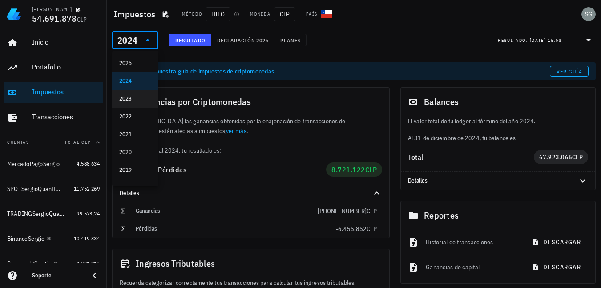
click at [130, 98] on div "2023" at bounding box center [135, 98] width 32 height 7
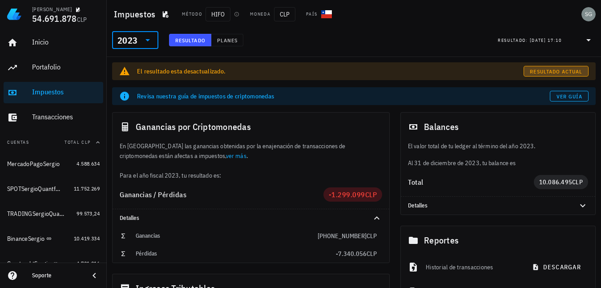
click at [548, 72] on span "Resultado actual" at bounding box center [555, 71] width 53 height 7
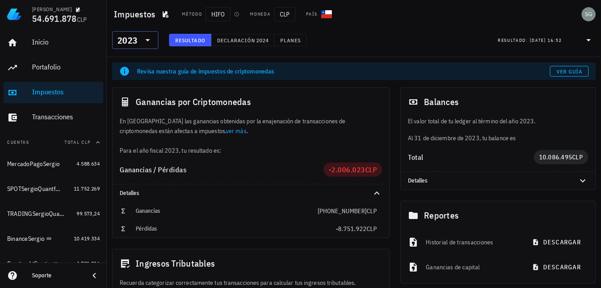
click at [130, 38] on div "2023" at bounding box center [127, 40] width 20 height 9
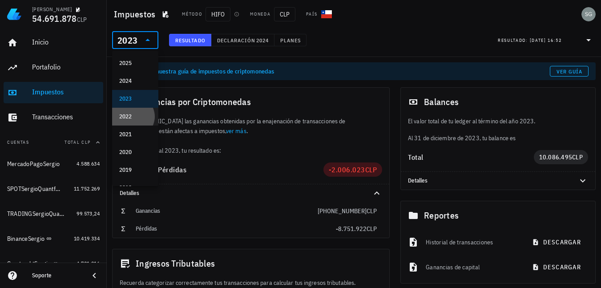
click at [137, 113] on div "2022" at bounding box center [135, 116] width 32 height 7
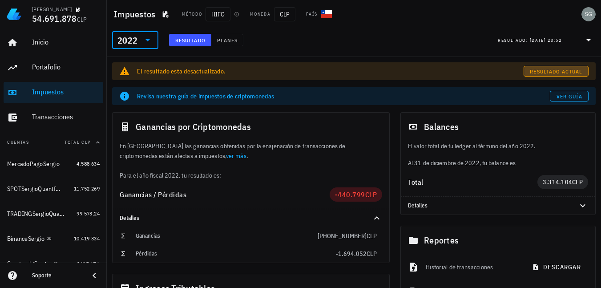
click at [533, 67] on button "Resultado actual" at bounding box center [555, 71] width 65 height 11
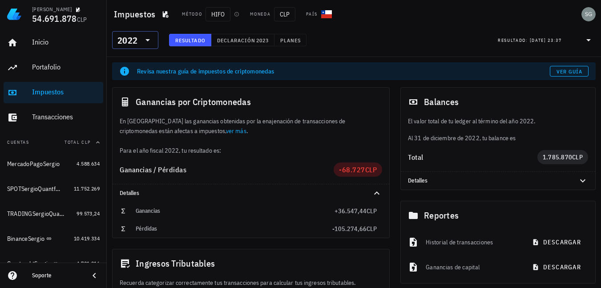
click at [150, 39] on icon at bounding box center [147, 40] width 11 height 11
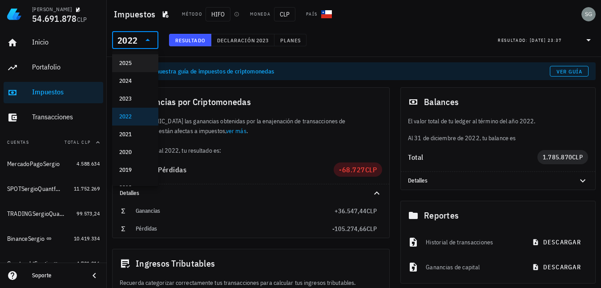
click at [146, 62] on div "2025" at bounding box center [135, 63] width 46 height 18
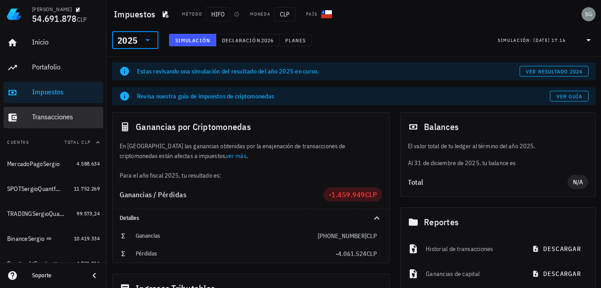
click at [52, 117] on div "Transacciones" at bounding box center [66, 117] width 68 height 8
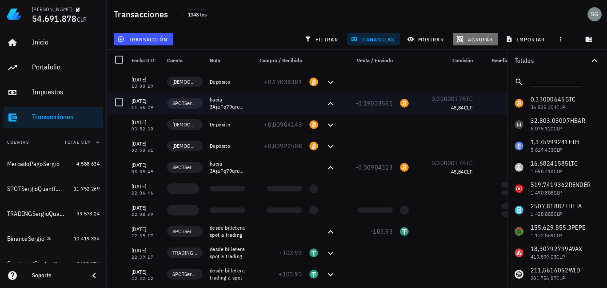
click at [481, 38] on span "agrupar" at bounding box center [475, 39] width 35 height 7
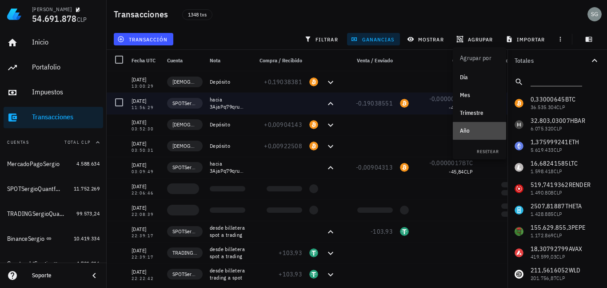
click at [470, 126] on div "Año" at bounding box center [479, 131] width 39 height 14
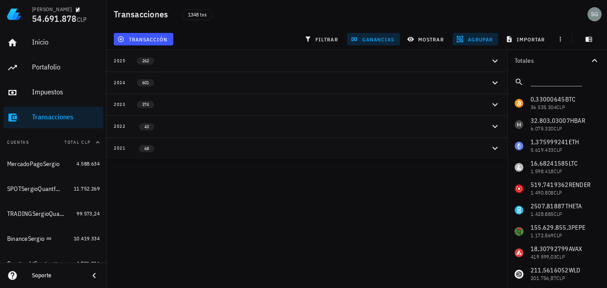
click at [498, 61] on icon "button" at bounding box center [495, 61] width 11 height 11
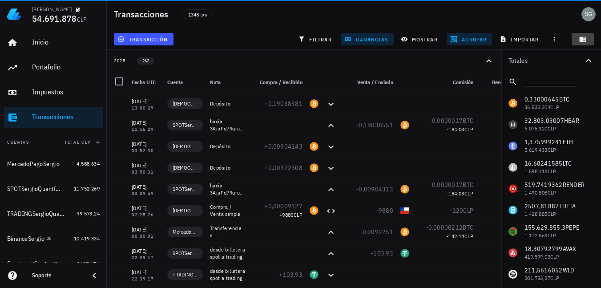
click at [584, 39] on icon "button" at bounding box center [582, 39] width 7 height 5
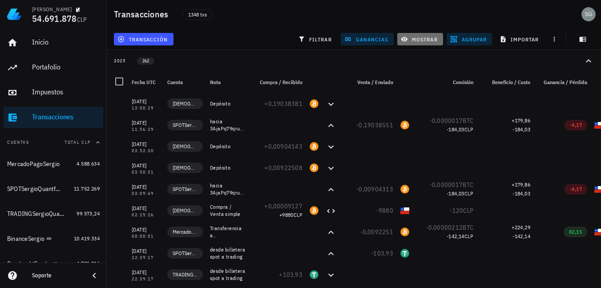
click at [418, 40] on span "mostrar" at bounding box center [419, 39] width 35 height 7
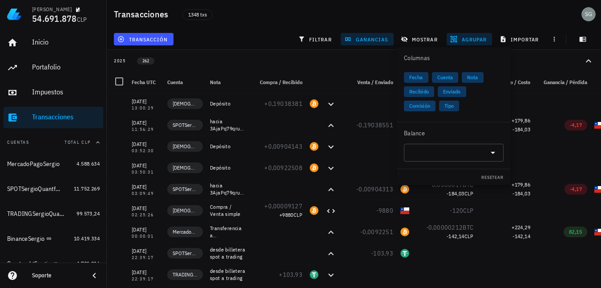
click at [425, 105] on span "Comisión" at bounding box center [419, 105] width 21 height 11
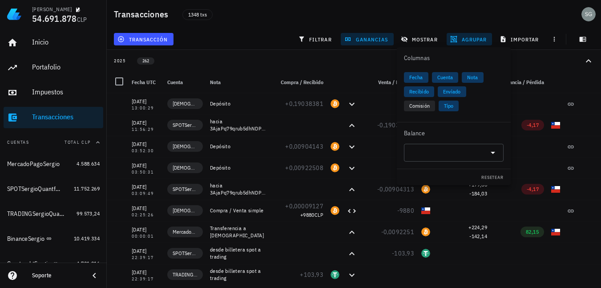
click at [257, 51] on button "2025 262" at bounding box center [354, 61] width 494 height 22
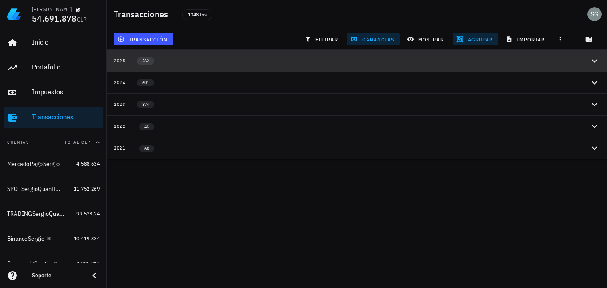
click at [594, 61] on icon "button" at bounding box center [594, 60] width 5 height 3
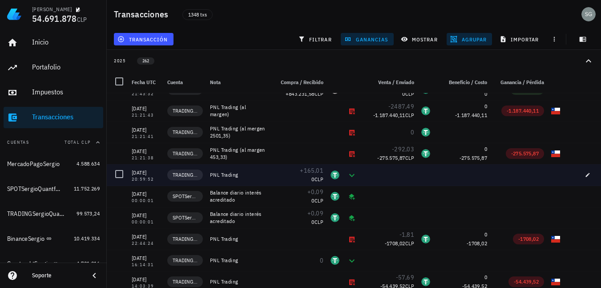
scroll to position [311, 0]
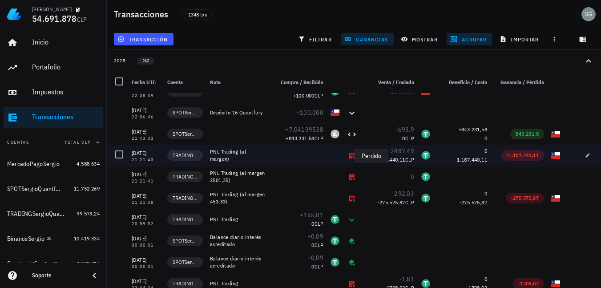
click at [348, 154] on icon at bounding box center [351, 155] width 7 height 7
click at [583, 158] on button "button" at bounding box center [587, 155] width 12 height 12
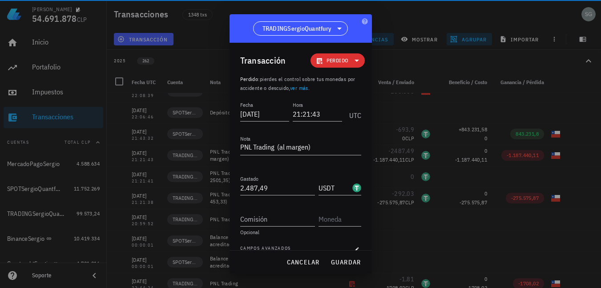
click at [351, 60] on icon at bounding box center [356, 60] width 11 height 11
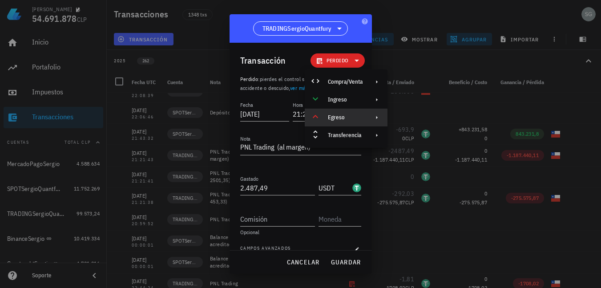
click at [375, 116] on icon at bounding box center [376, 117] width 7 height 7
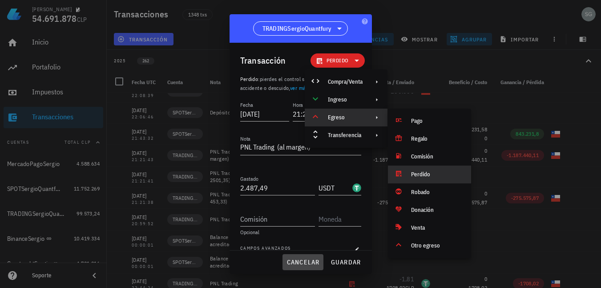
click at [310, 261] on span "cancelar" at bounding box center [302, 262] width 33 height 8
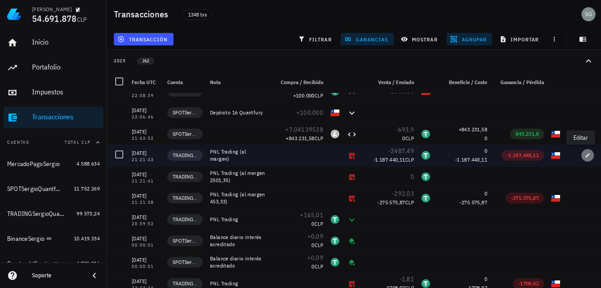
click at [585, 153] on icon "button" at bounding box center [587, 155] width 5 height 5
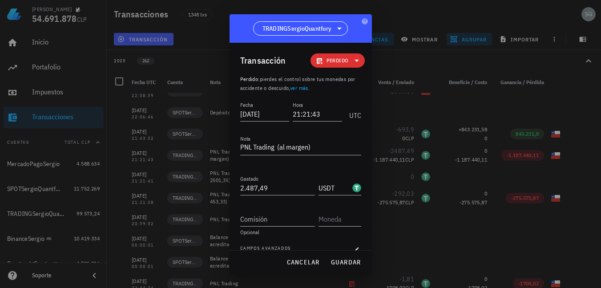
click at [351, 58] on icon at bounding box center [356, 60] width 11 height 11
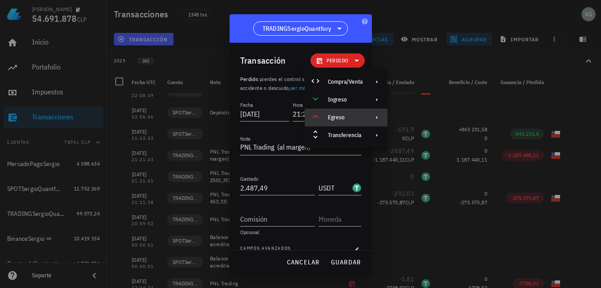
click at [372, 115] on div at bounding box center [375, 117] width 11 height 7
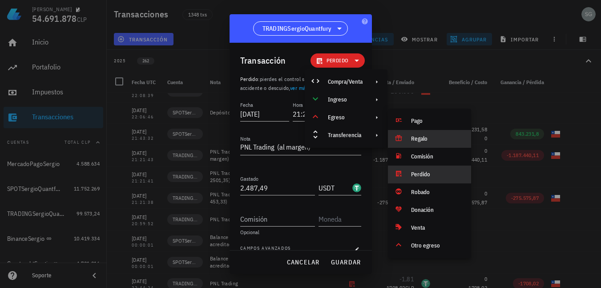
click at [421, 138] on div "Regalo" at bounding box center [437, 138] width 53 height 7
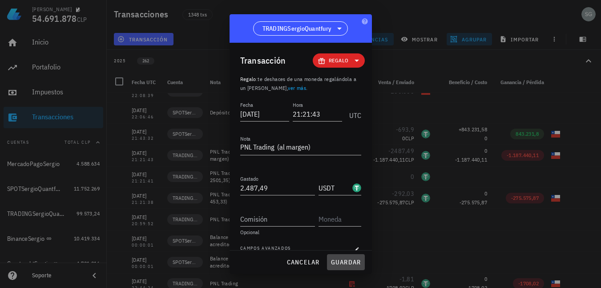
click at [351, 261] on span "guardar" at bounding box center [345, 262] width 31 height 8
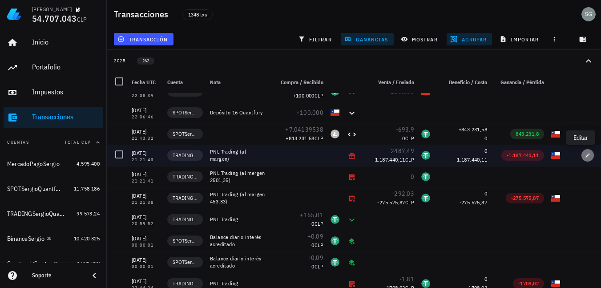
click at [585, 154] on icon "button" at bounding box center [587, 155] width 5 height 5
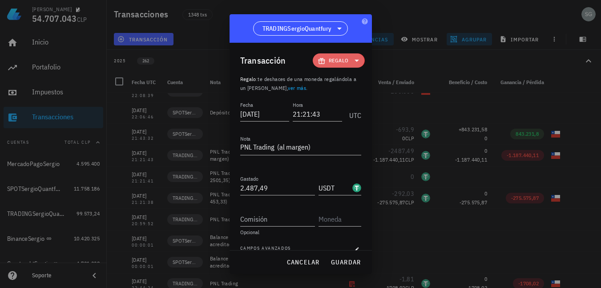
click at [343, 59] on span "Regalo" at bounding box center [339, 60] width 20 height 9
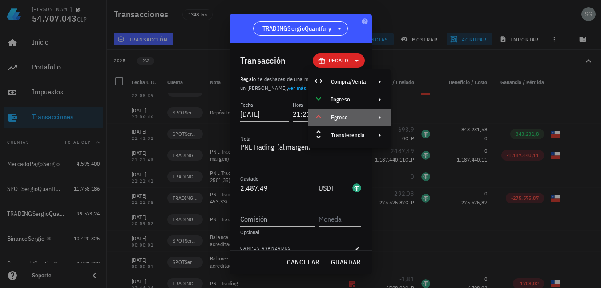
click at [363, 119] on div "Egreso" at bounding box center [348, 117] width 35 height 7
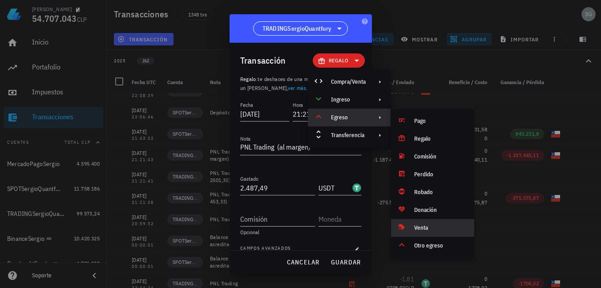
click at [410, 229] on div "Venta" at bounding box center [432, 228] width 83 height 18
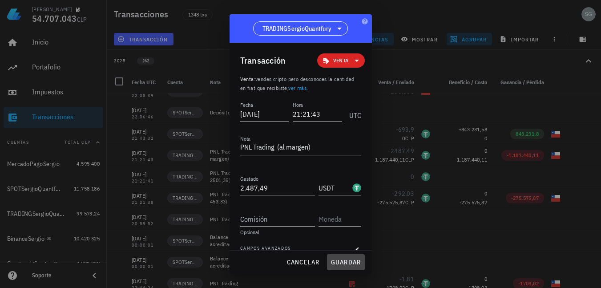
click at [353, 258] on span "guardar" at bounding box center [345, 262] width 31 height 8
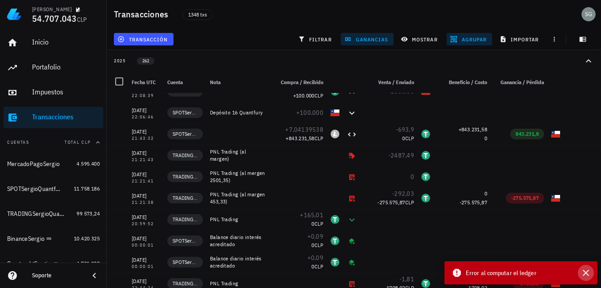
click at [585, 269] on icon "button" at bounding box center [585, 272] width 11 height 11
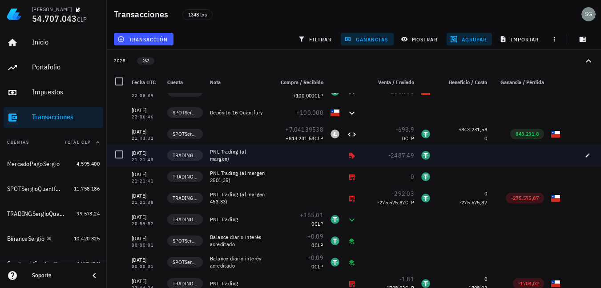
scroll to position [267, 0]
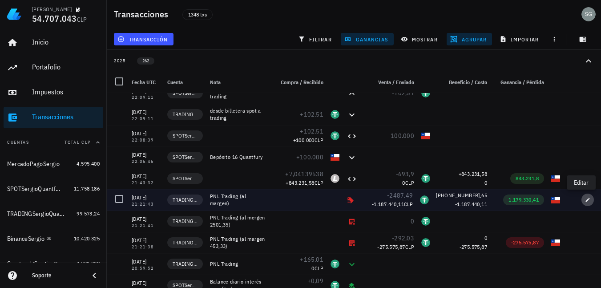
click at [581, 200] on span "button" at bounding box center [587, 199] width 12 height 5
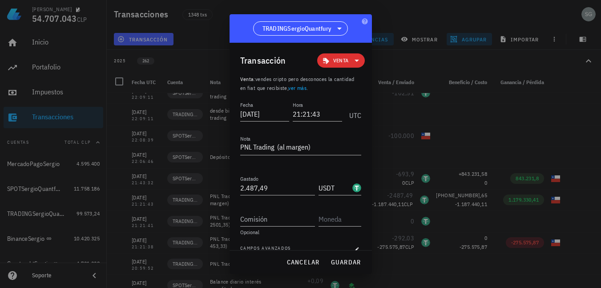
click at [351, 61] on icon at bounding box center [356, 60] width 11 height 11
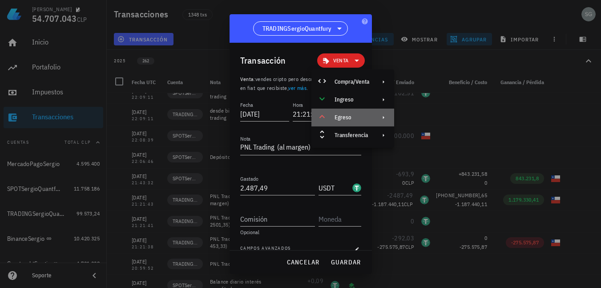
click at [358, 121] on div "Egreso" at bounding box center [351, 117] width 35 height 7
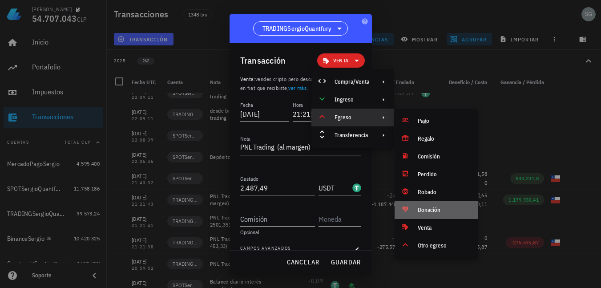
click at [440, 209] on div "Donación" at bounding box center [444, 209] width 53 height 7
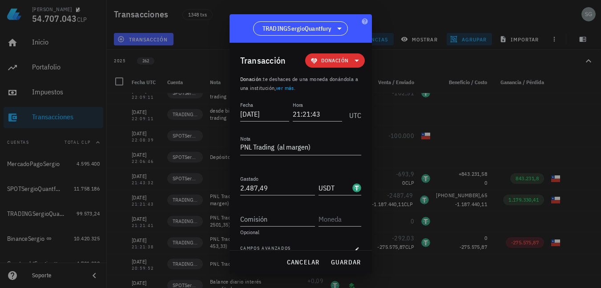
click at [346, 55] on span "Donación" at bounding box center [334, 60] width 48 height 14
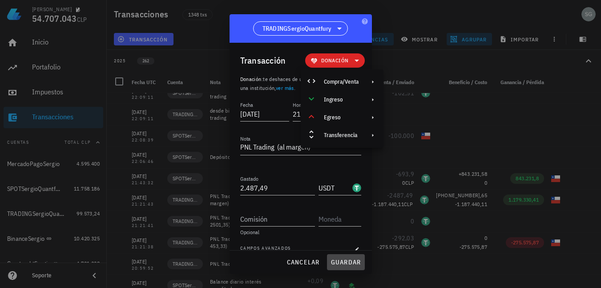
click at [344, 261] on span "guardar" at bounding box center [345, 262] width 31 height 8
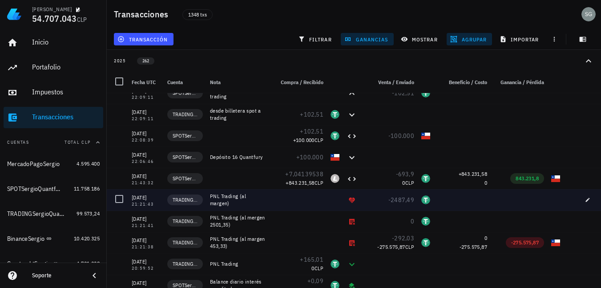
click at [465, 195] on div at bounding box center [462, 199] width 57 height 21
click at [585, 201] on icon "button" at bounding box center [587, 199] width 5 height 5
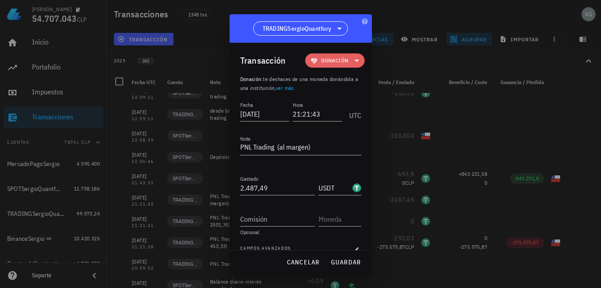
click at [341, 62] on span "Donación" at bounding box center [334, 60] width 27 height 9
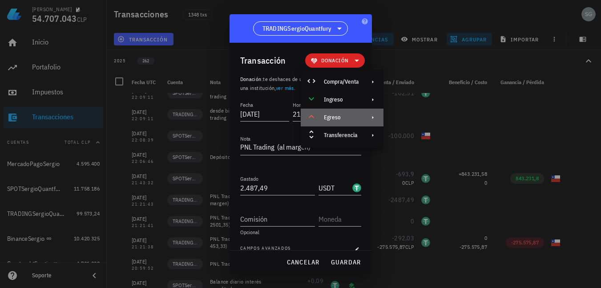
click at [343, 119] on div "Egreso" at bounding box center [341, 117] width 35 height 7
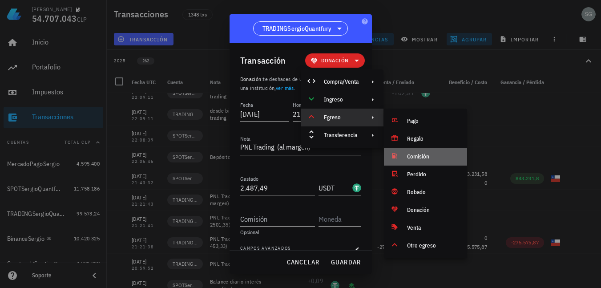
click at [420, 156] on div "Comisión" at bounding box center [433, 156] width 53 height 7
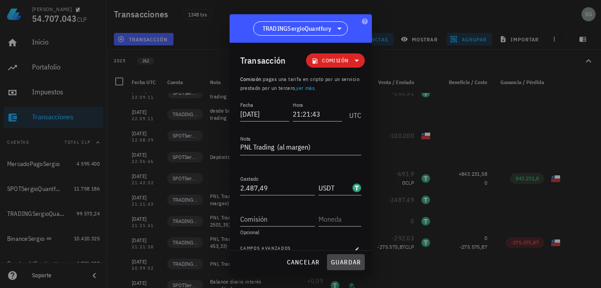
click at [352, 260] on span "guardar" at bounding box center [345, 262] width 31 height 8
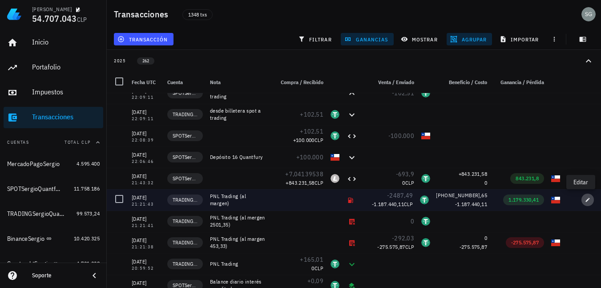
click at [585, 201] on icon "button" at bounding box center [587, 199] width 5 height 5
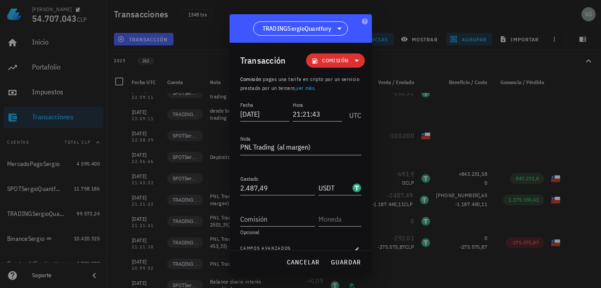
click at [351, 59] on icon at bounding box center [356, 60] width 11 height 11
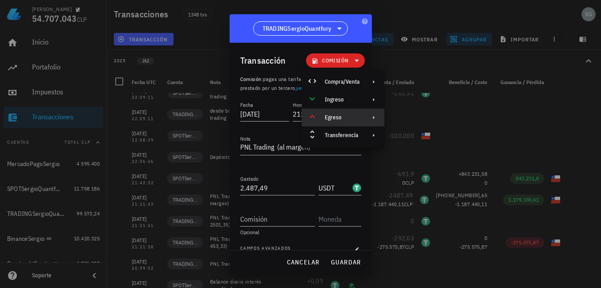
click at [337, 117] on div "Egreso" at bounding box center [342, 117] width 35 height 7
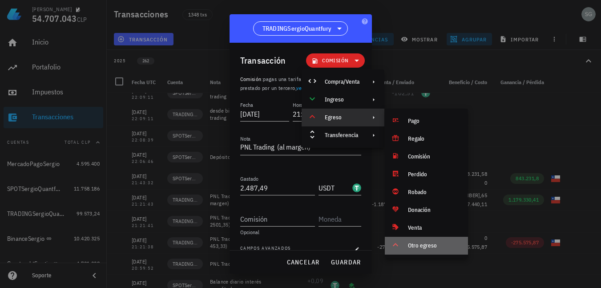
click at [431, 247] on div "Otro egreso" at bounding box center [434, 245] width 53 height 7
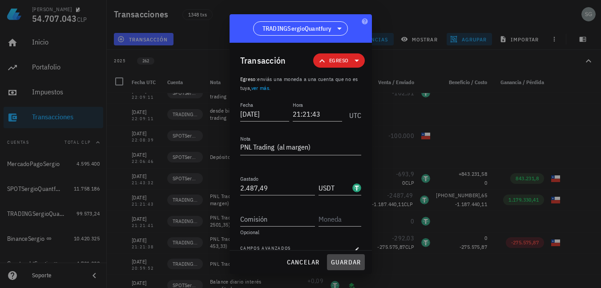
click at [337, 265] on span "guardar" at bounding box center [345, 262] width 31 height 8
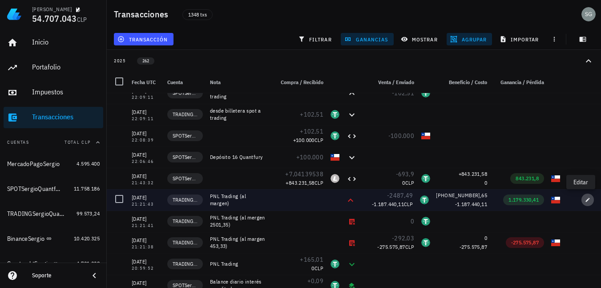
click at [586, 199] on icon "button" at bounding box center [588, 200] width 4 height 4
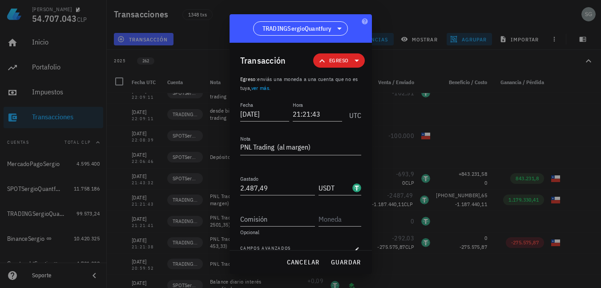
click at [352, 68] on div "Transacción Egreso" at bounding box center [302, 61] width 125 height 36
click at [351, 58] on icon at bounding box center [356, 60] width 11 height 11
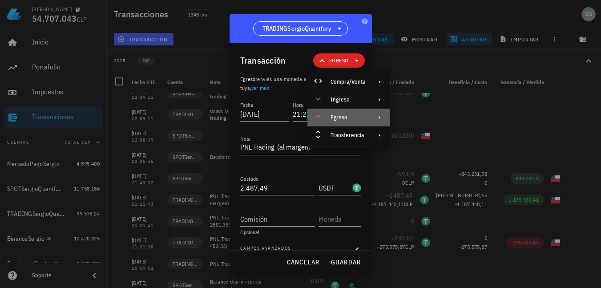
click at [374, 119] on div at bounding box center [377, 117] width 11 height 7
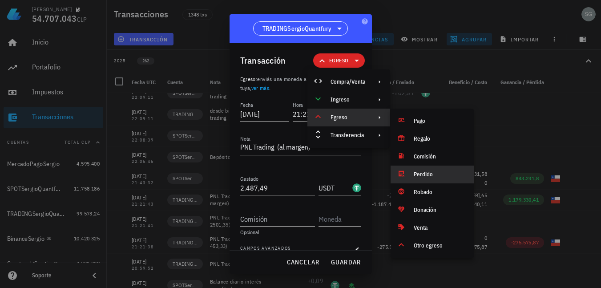
click at [425, 176] on div "Perdido" at bounding box center [440, 174] width 53 height 7
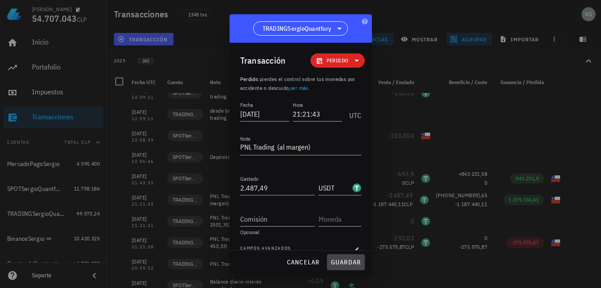
click at [338, 260] on span "guardar" at bounding box center [345, 262] width 31 height 8
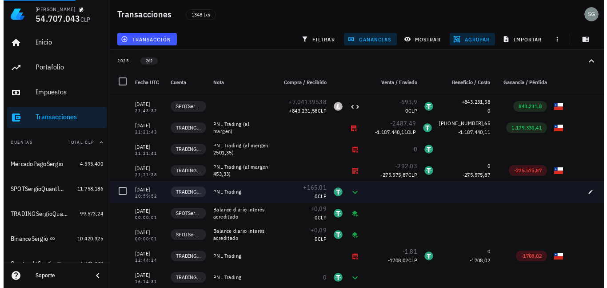
scroll to position [311, 0]
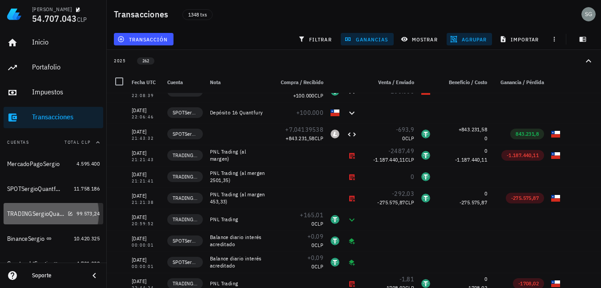
click at [29, 211] on div "TRADINGSergioQuantfury" at bounding box center [35, 214] width 57 height 8
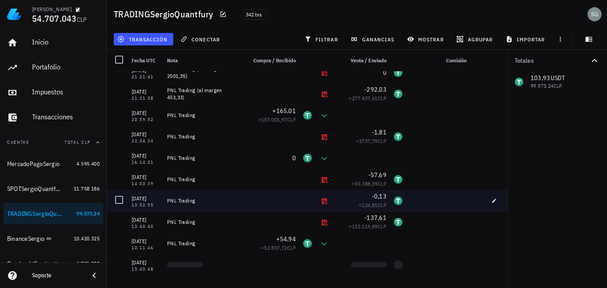
scroll to position [133, 0]
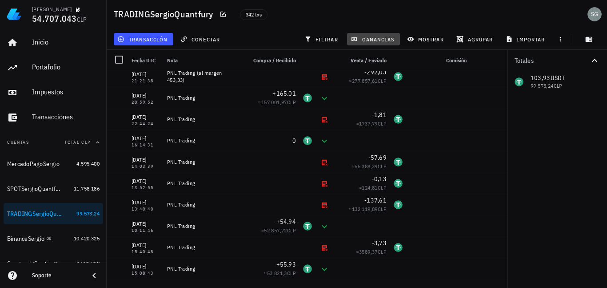
click at [370, 36] on span "ganancias" at bounding box center [374, 39] width 42 height 7
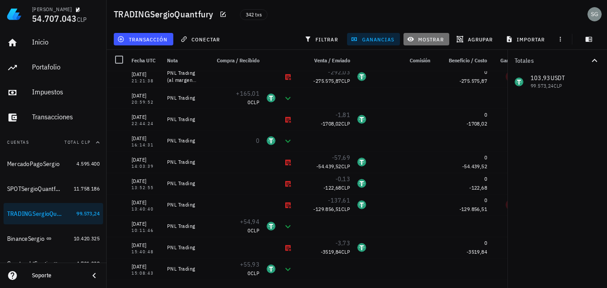
click at [431, 35] on button "mostrar" at bounding box center [427, 39] width 46 height 12
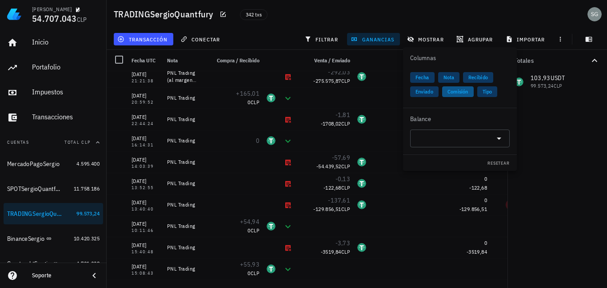
click at [459, 92] on span "Comisión" at bounding box center [458, 91] width 21 height 11
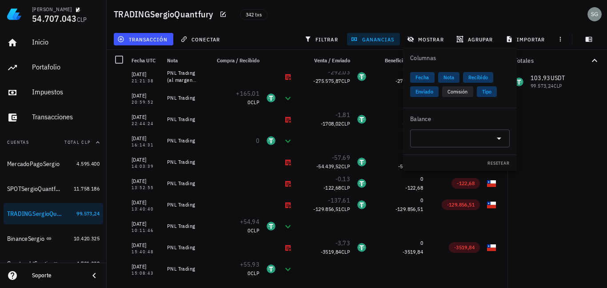
click at [317, 11] on div "342 txs" at bounding box center [333, 14] width 197 height 22
